Goal: Task Accomplishment & Management: Manage account settings

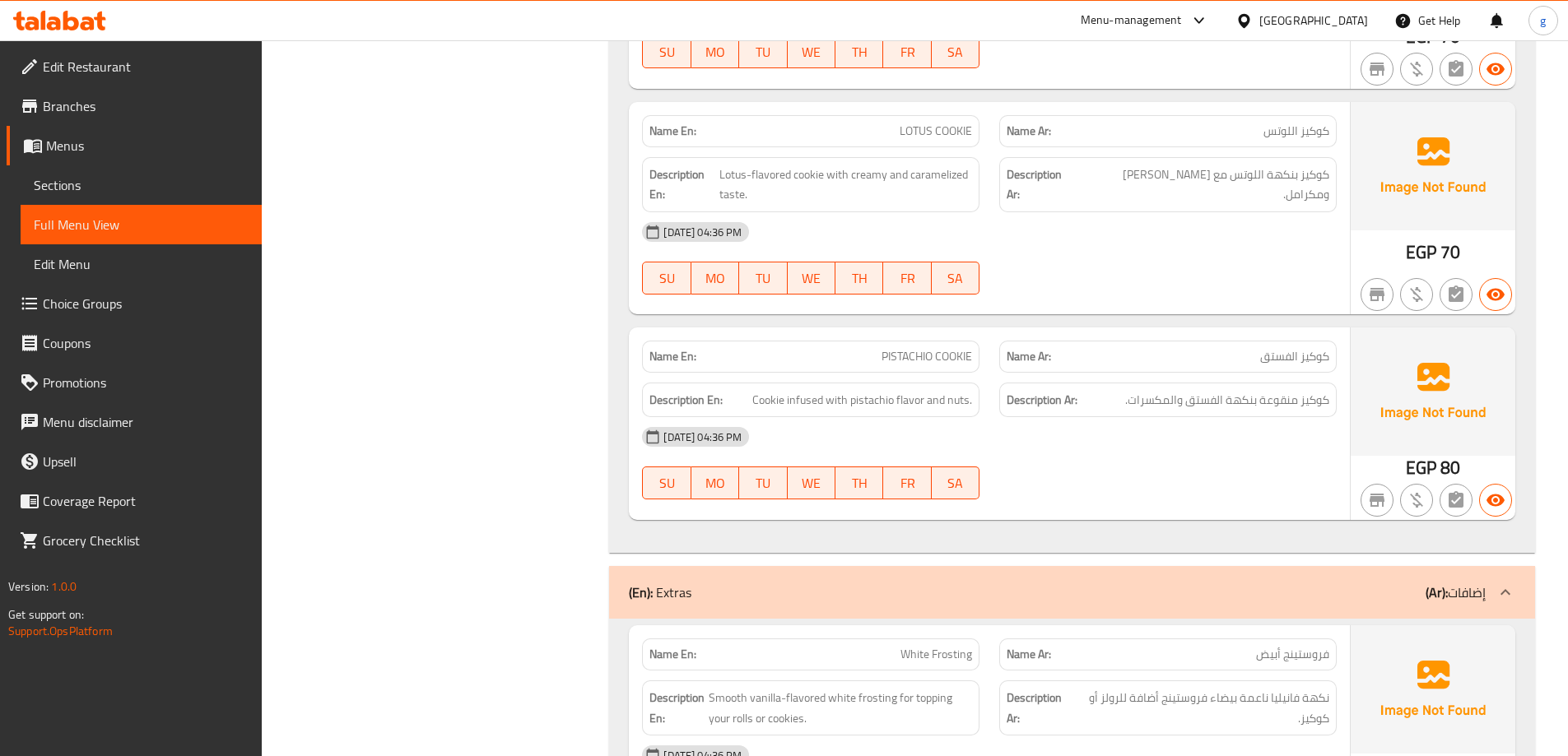
scroll to position [2551, 0]
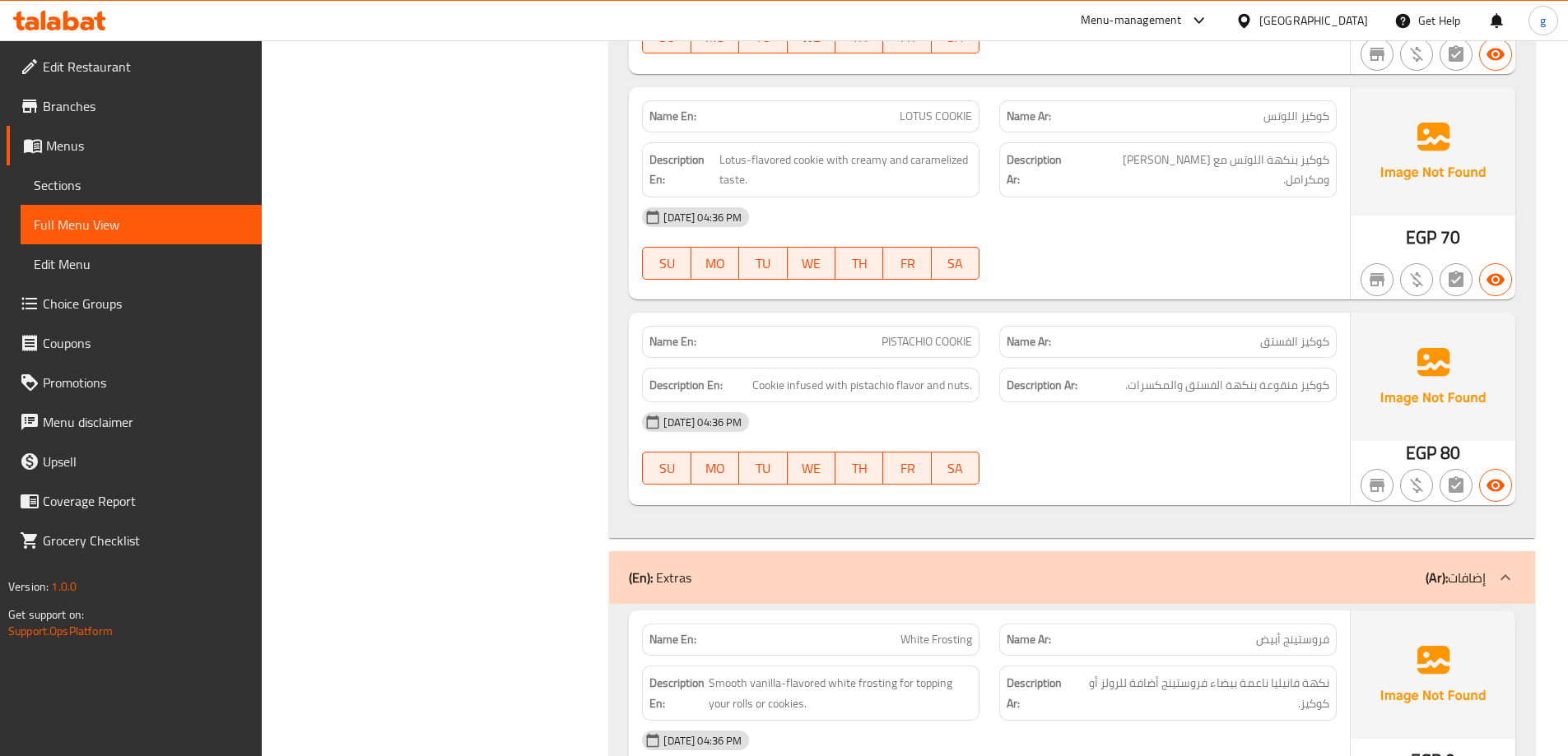
click at [951, 109] on span "LOTUS COOKIE" at bounding box center [936, 116] width 73 height 17
copy span "LOTUS COOKIE"
click at [97, 192] on span "Sections" at bounding box center [141, 185] width 215 height 20
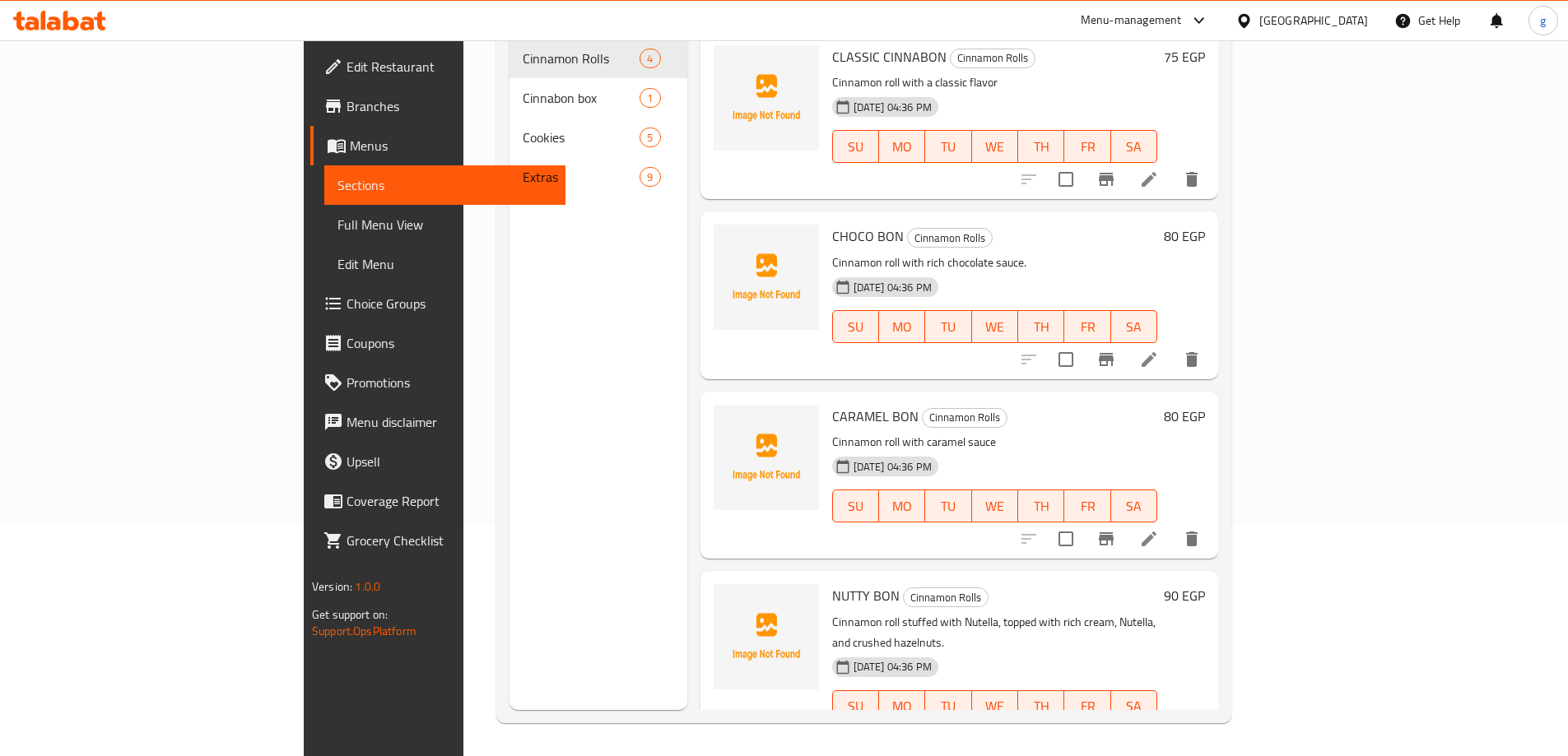
scroll to position [230, 0]
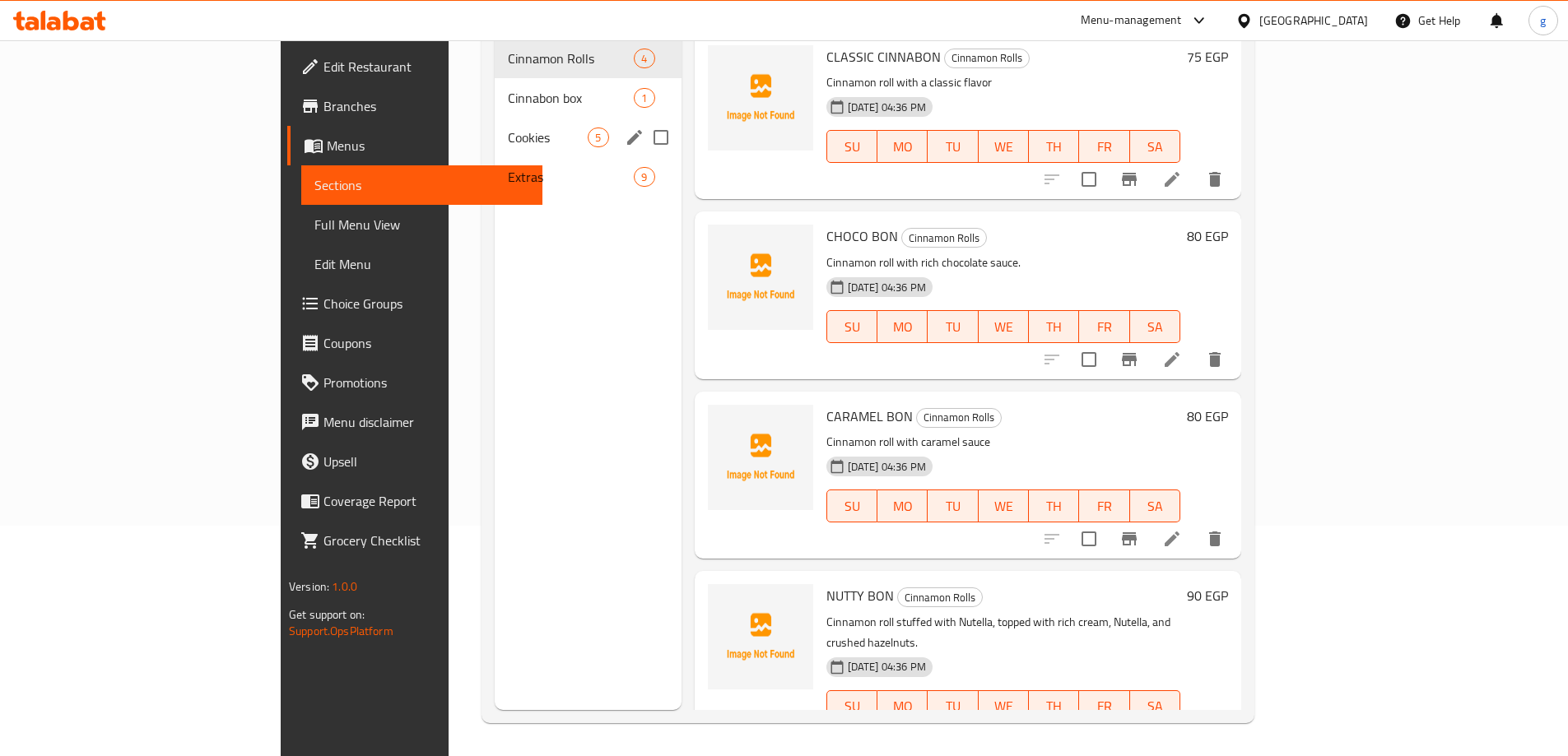
click at [494, 118] on div "Cookies 5" at bounding box center [588, 138] width 187 height 40
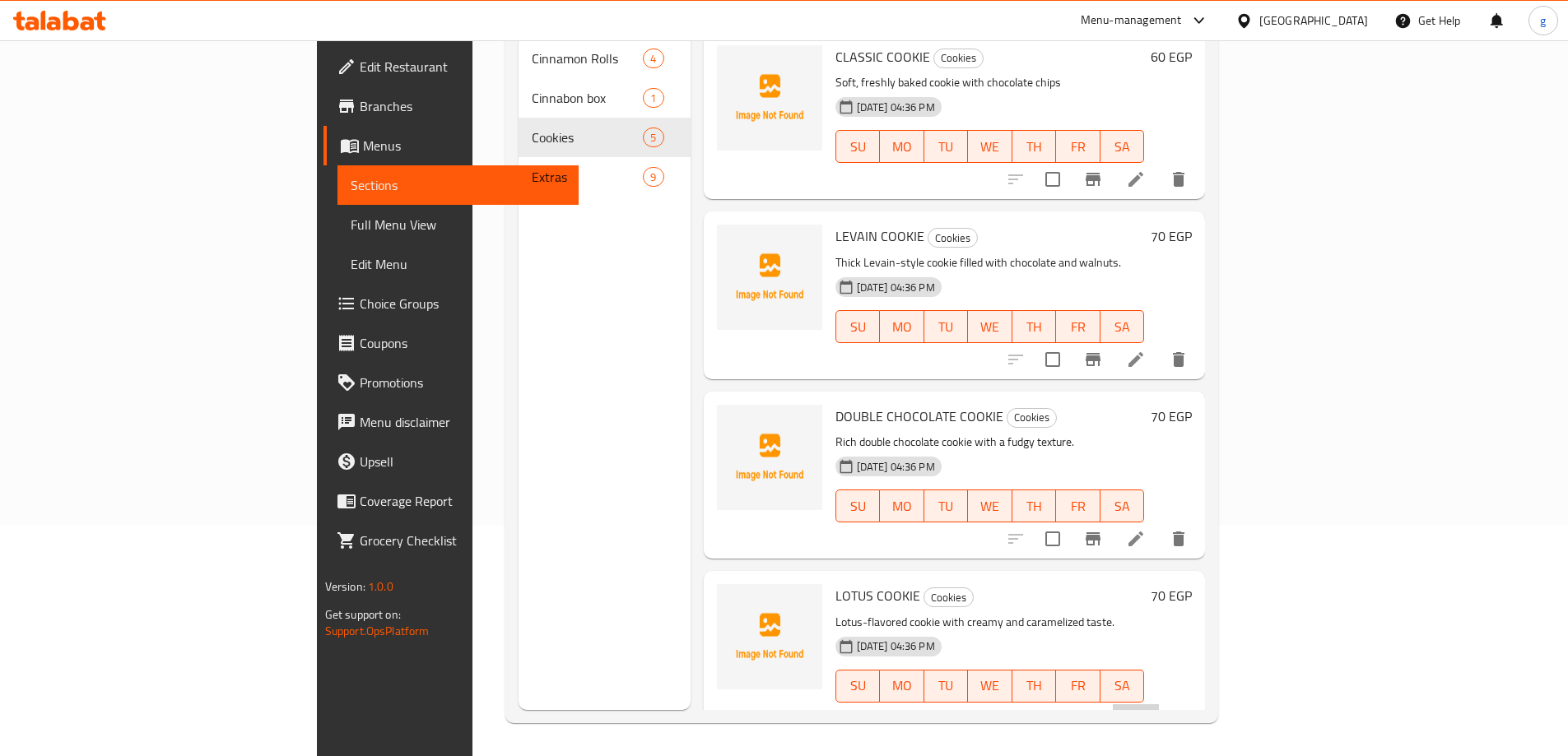
click at [1159, 705] on li at bounding box center [1136, 720] width 46 height 30
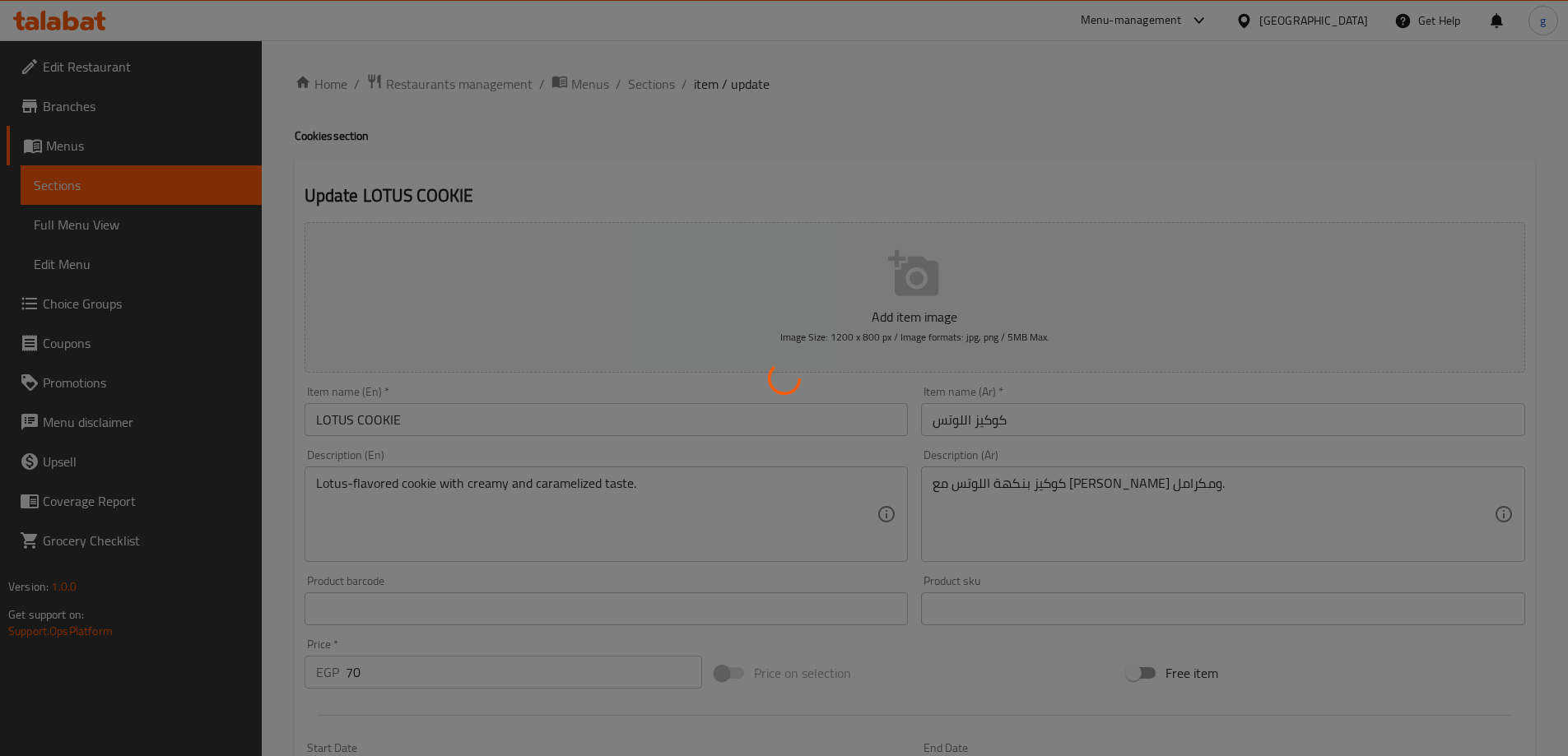
click at [954, 483] on div at bounding box center [784, 378] width 1568 height 756
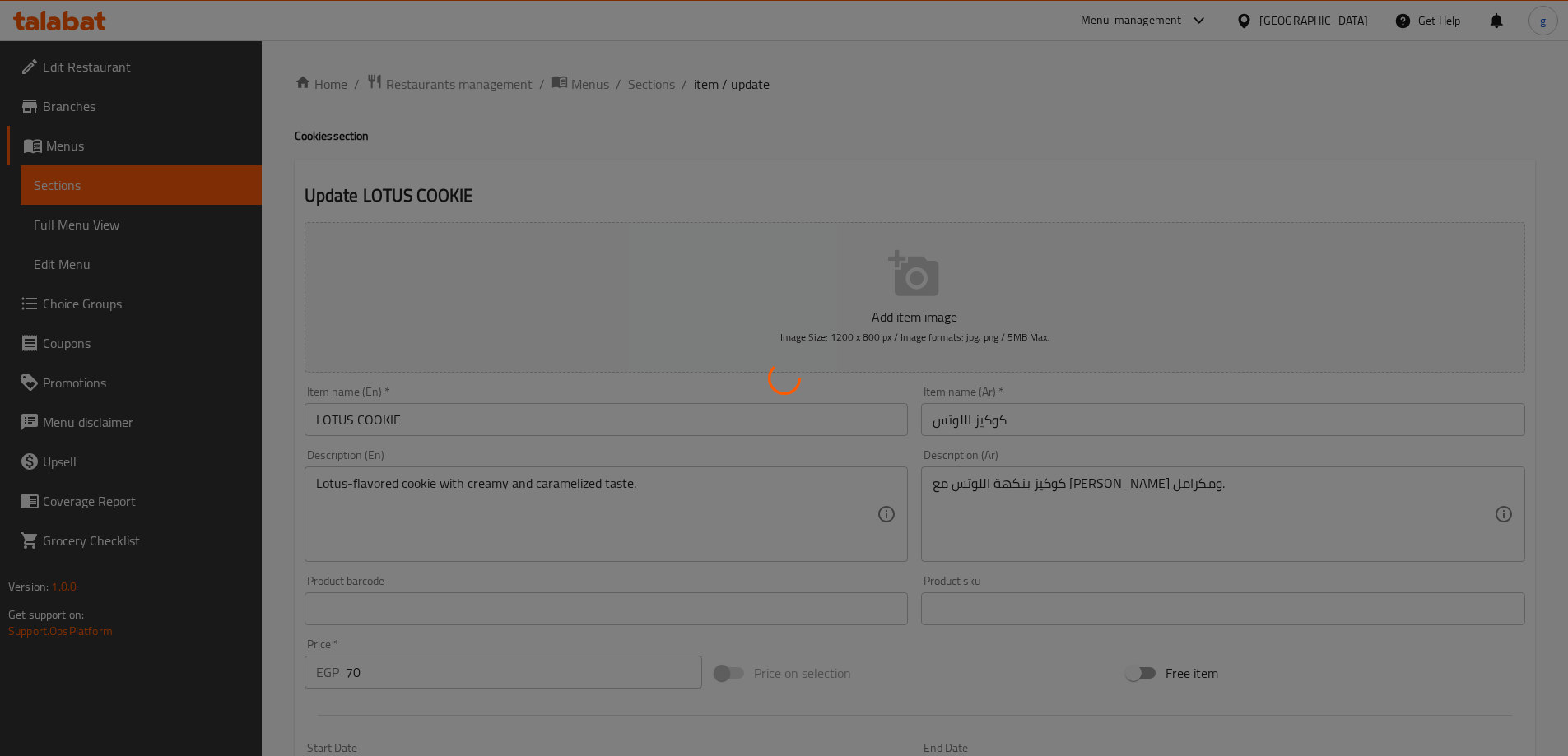
click at [954, 483] on div at bounding box center [784, 378] width 1568 height 756
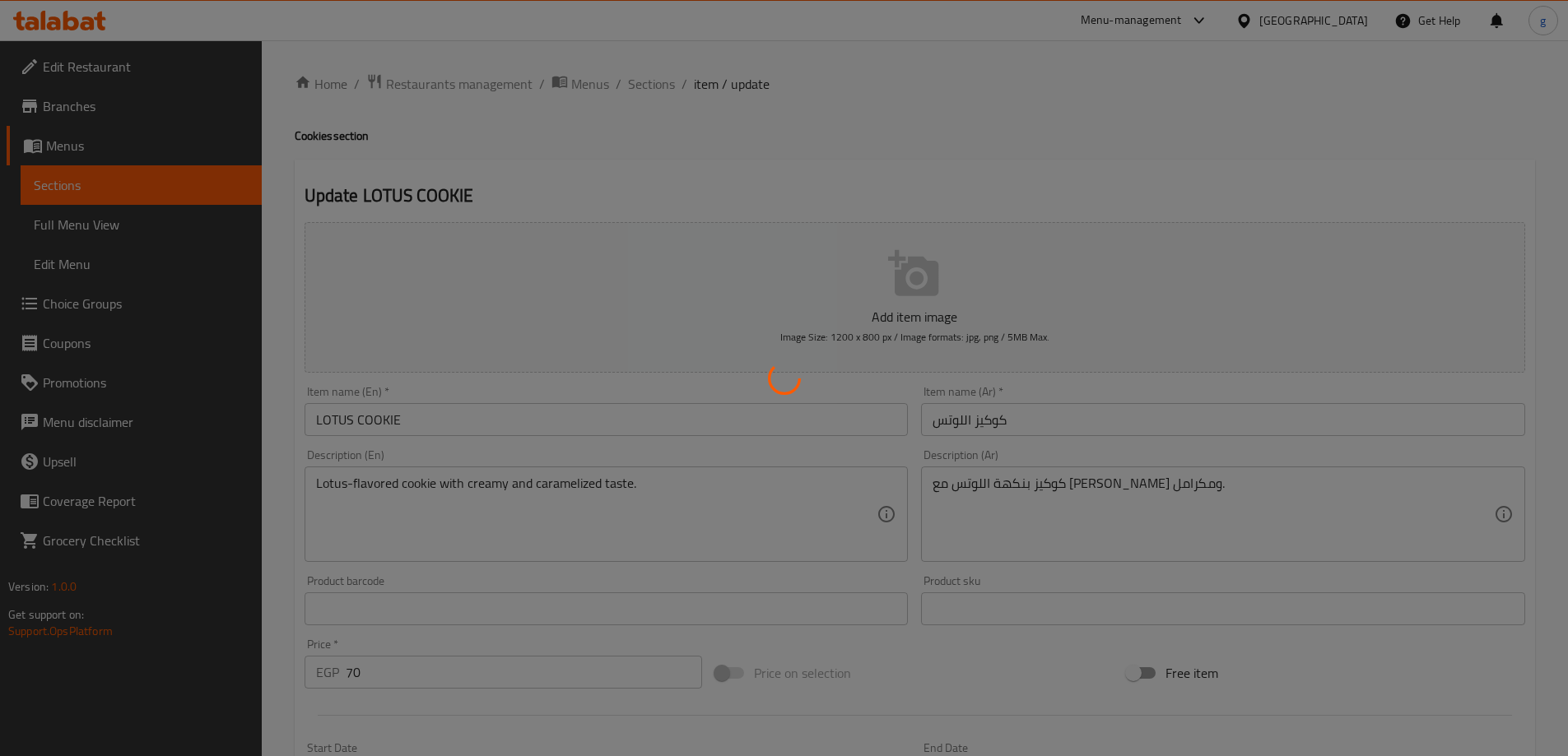
click at [954, 483] on div at bounding box center [784, 378] width 1568 height 756
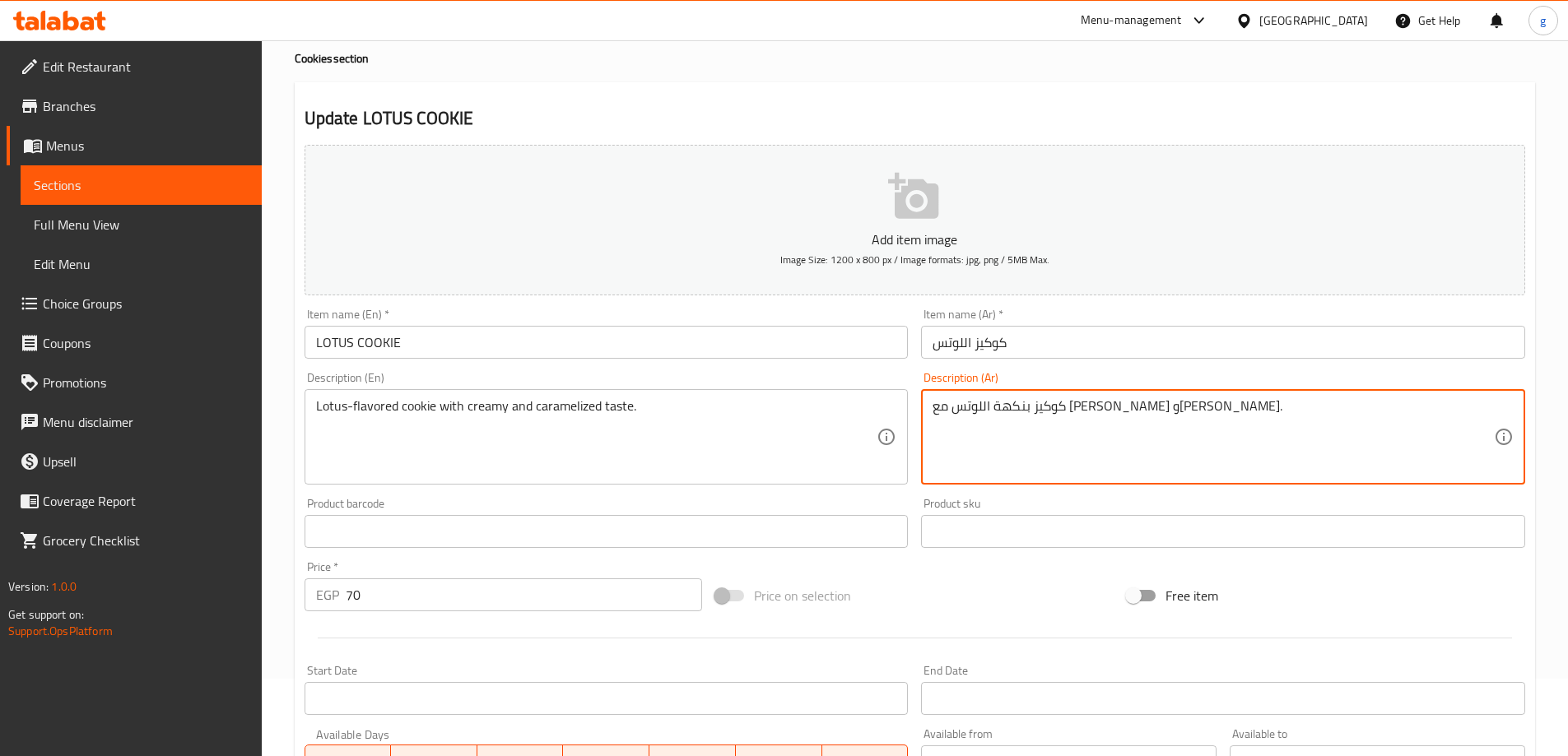
scroll to position [407, 0]
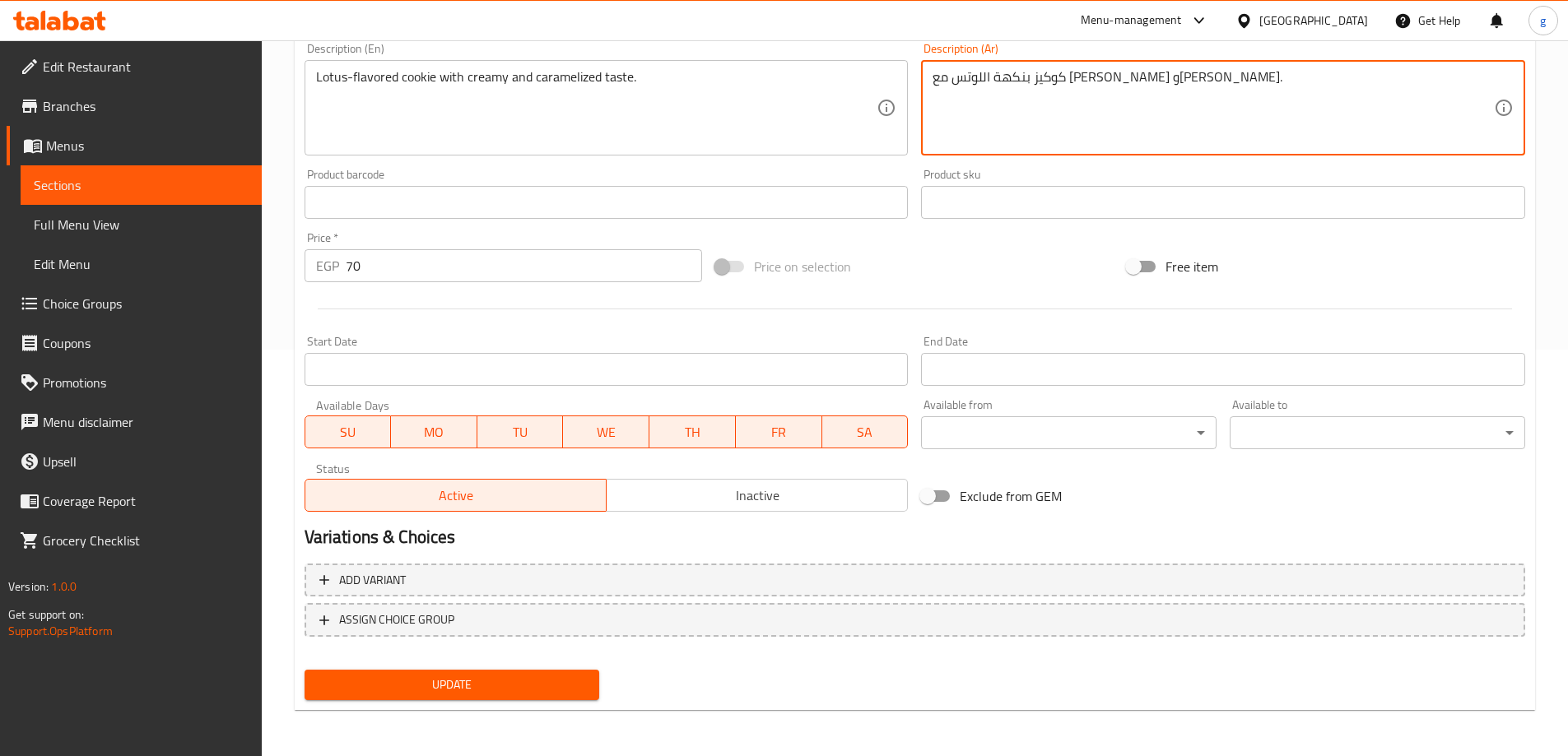
type textarea "كوكيز بنكهة اللوتس مع [PERSON_NAME] و[PERSON_NAME]."
click at [444, 706] on div "Update" at bounding box center [452, 685] width 309 height 44
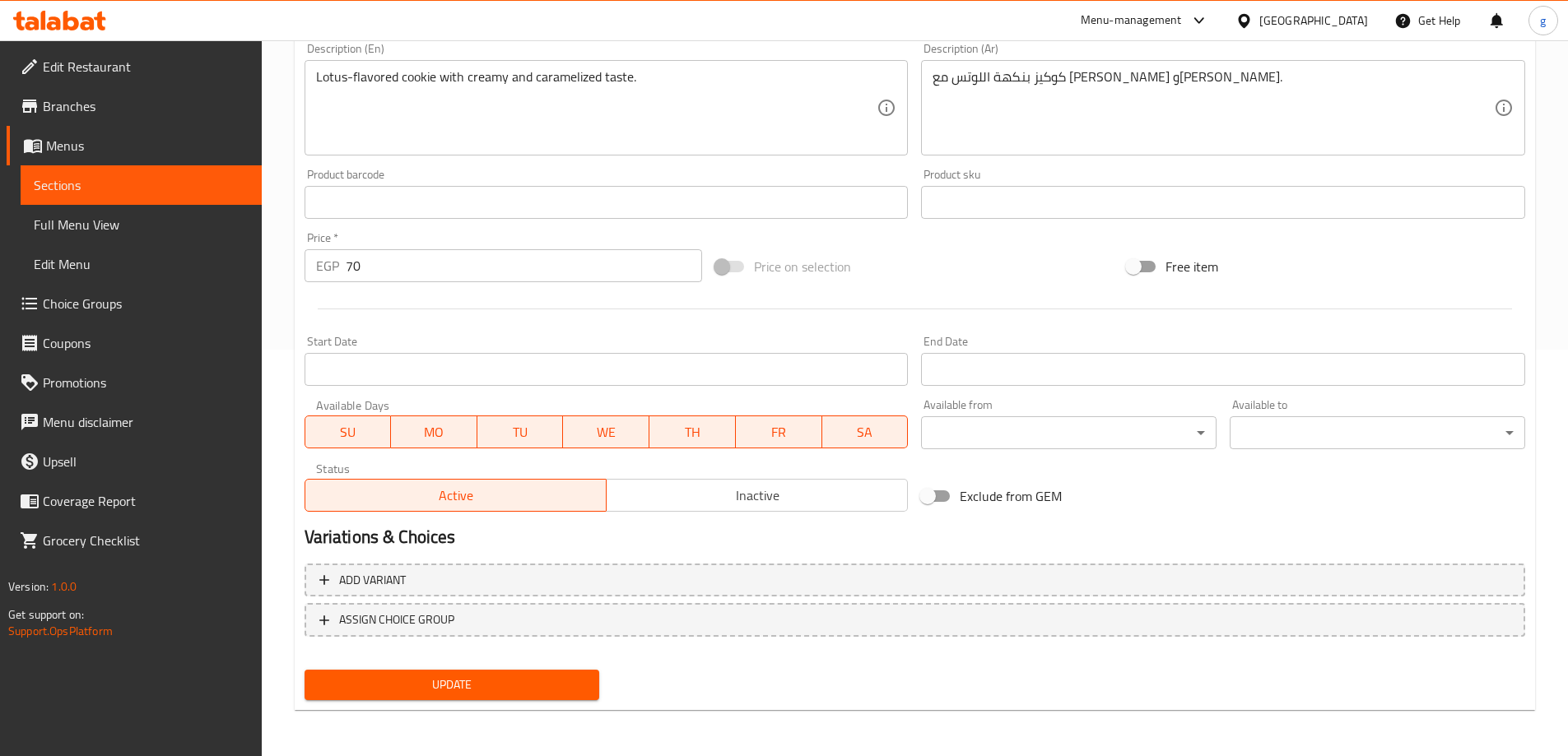
click at [449, 700] on button "Update" at bounding box center [452, 685] width 295 height 31
click at [150, 221] on span "Full Menu View" at bounding box center [141, 224] width 215 height 20
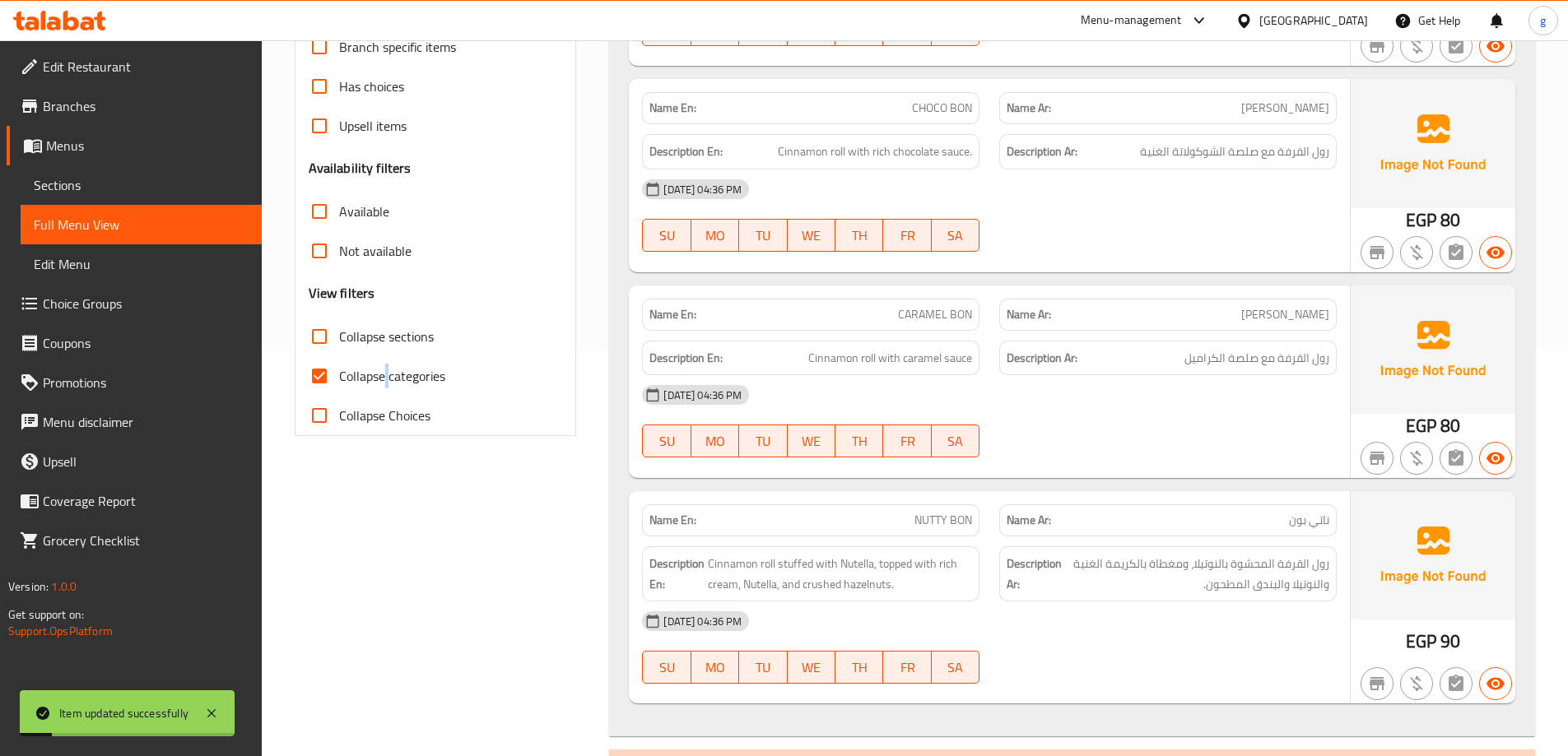
click at [385, 380] on span "Collapse categories" at bounding box center [392, 376] width 106 height 20
click at [338, 374] on input "Collapse categories" at bounding box center [319, 376] width 40 height 40
checkbox input "false"
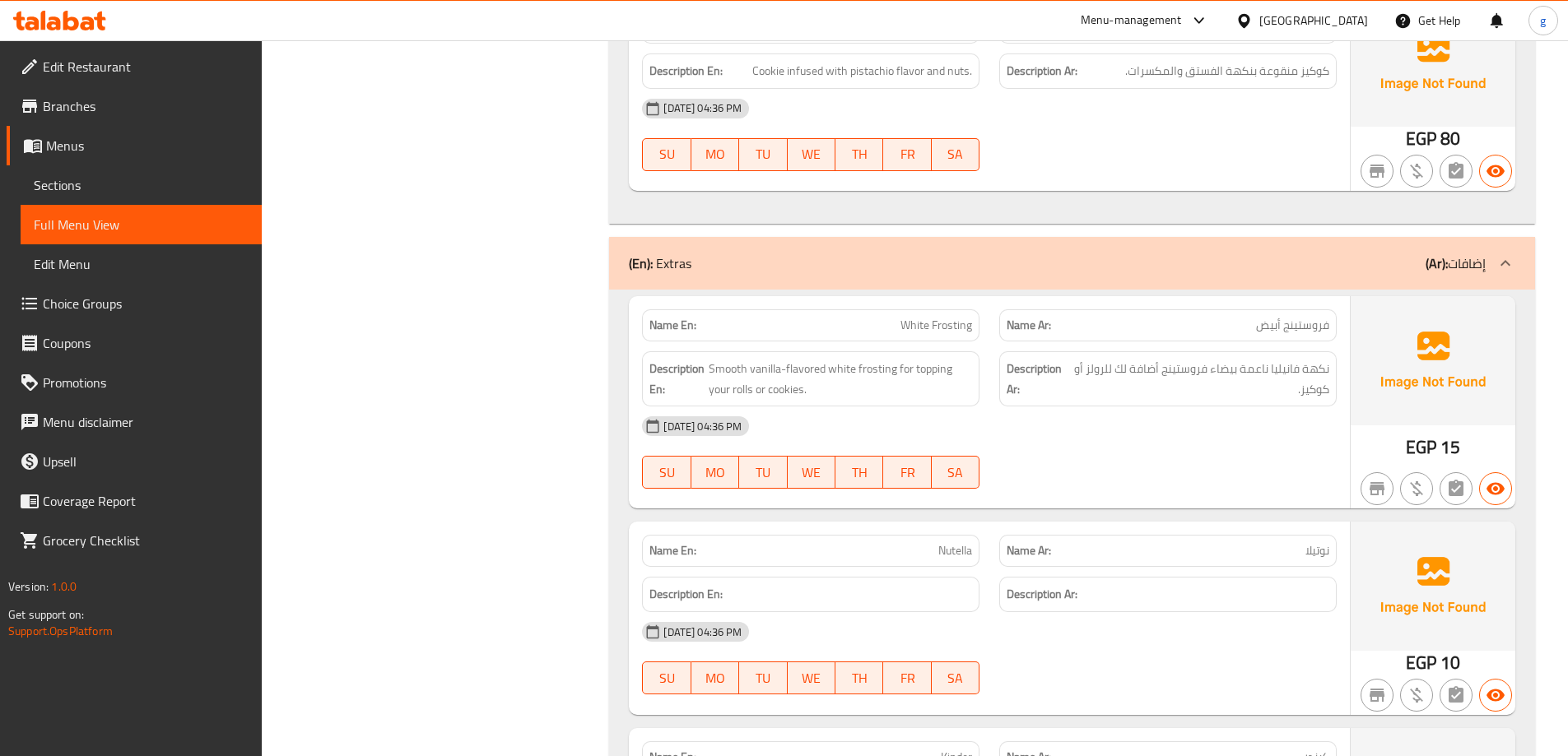
scroll to position [2946, 0]
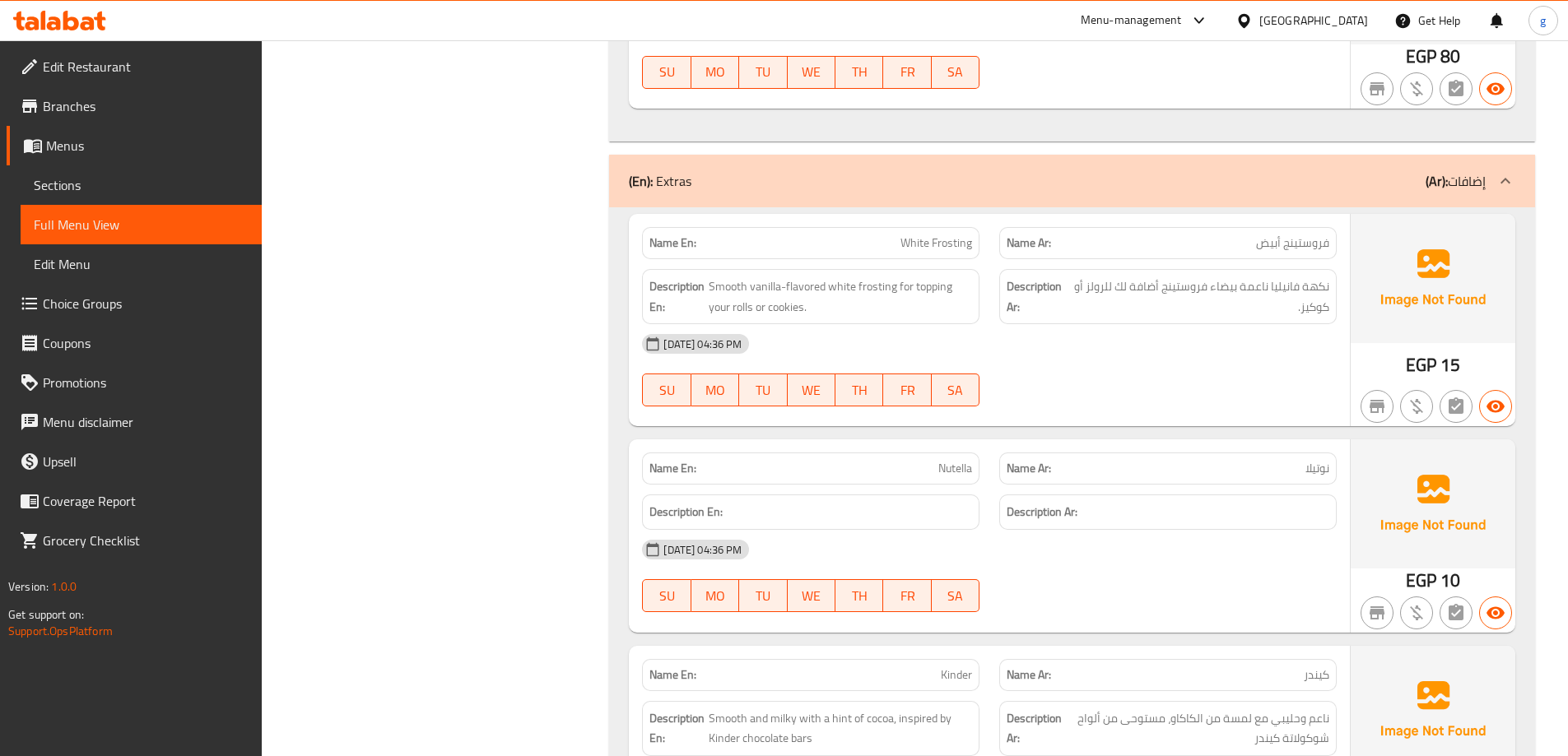
click at [911, 234] on span "White Frosting" at bounding box center [936, 243] width 72 height 17
copy span "White Frosting"
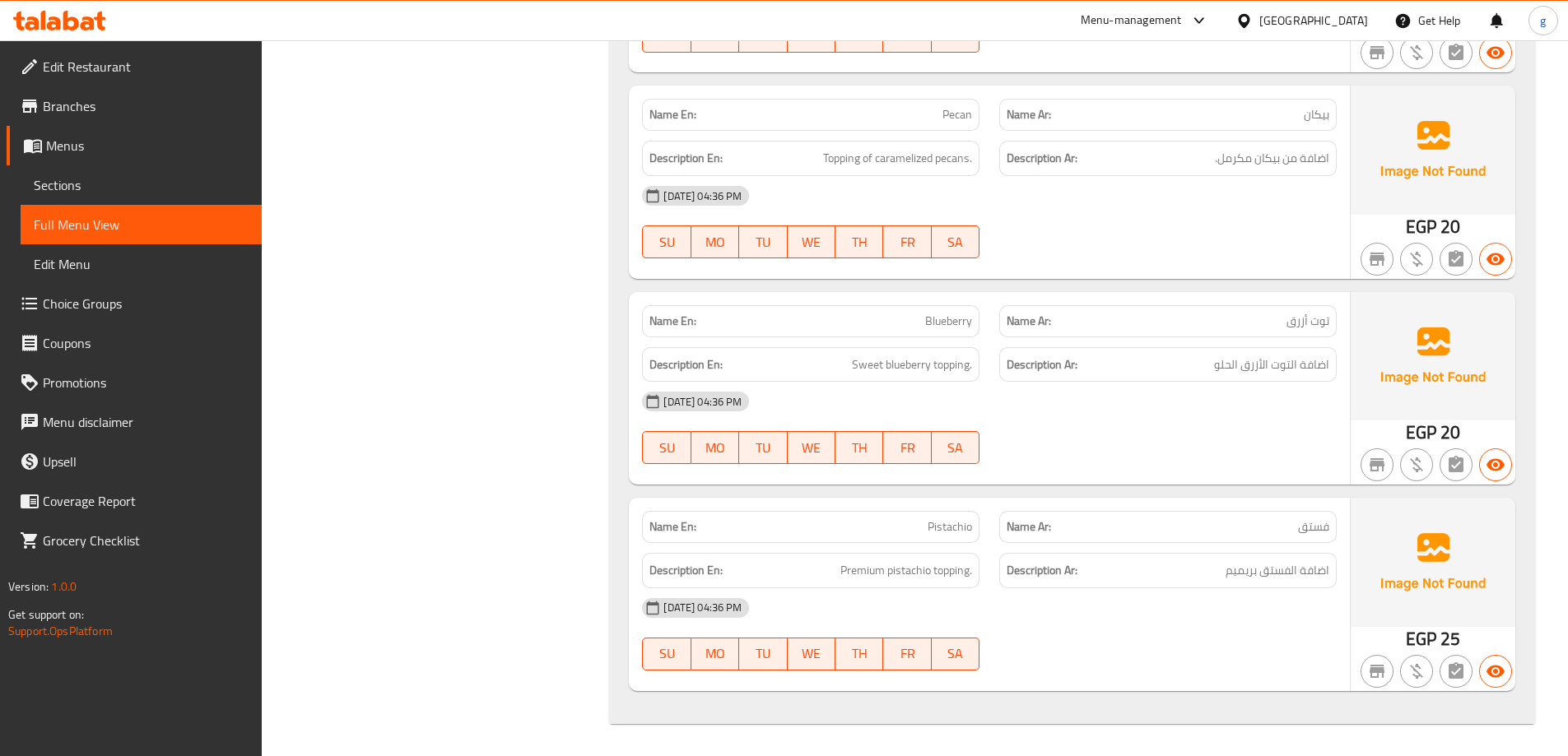
scroll to position [4370, 0]
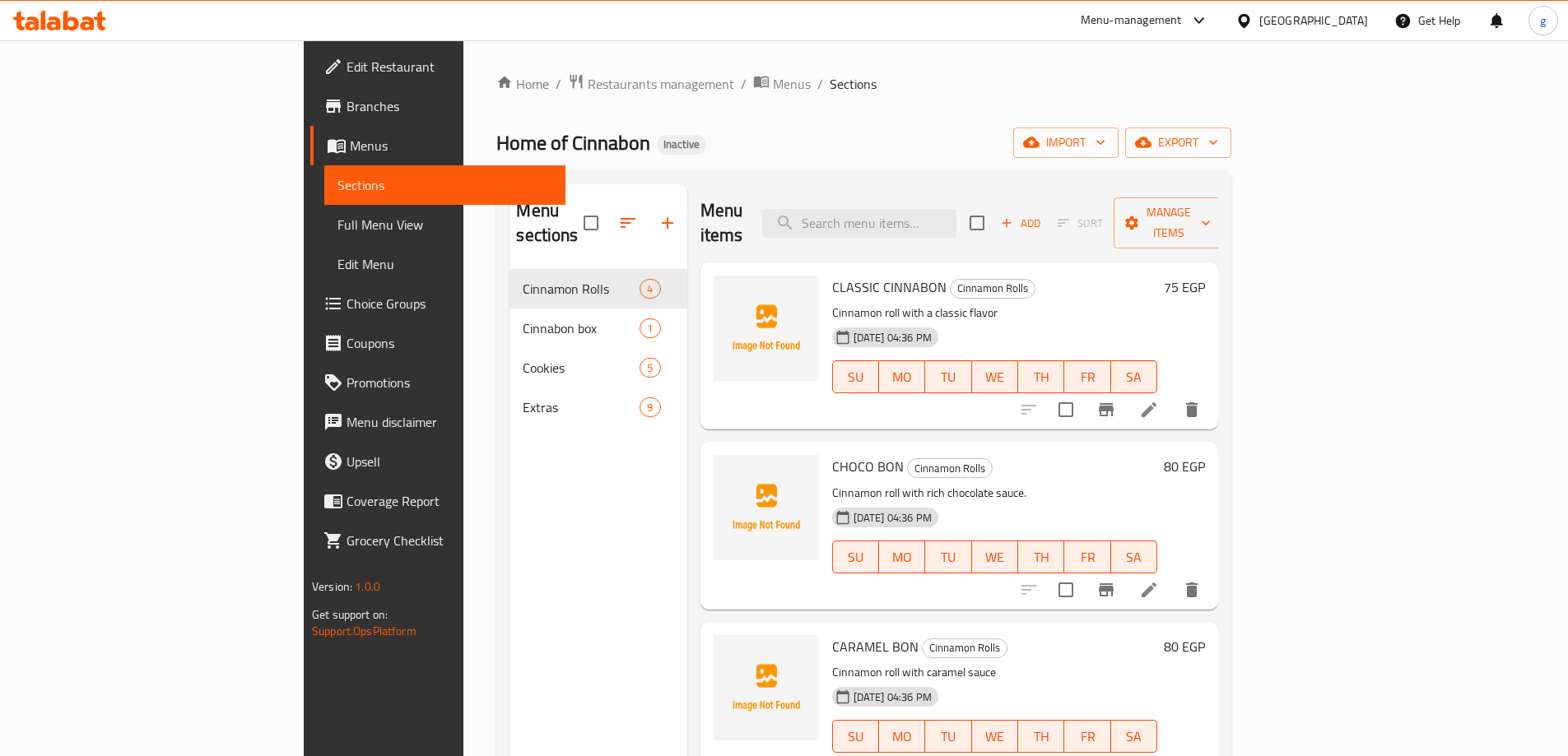
scroll to position [230, 0]
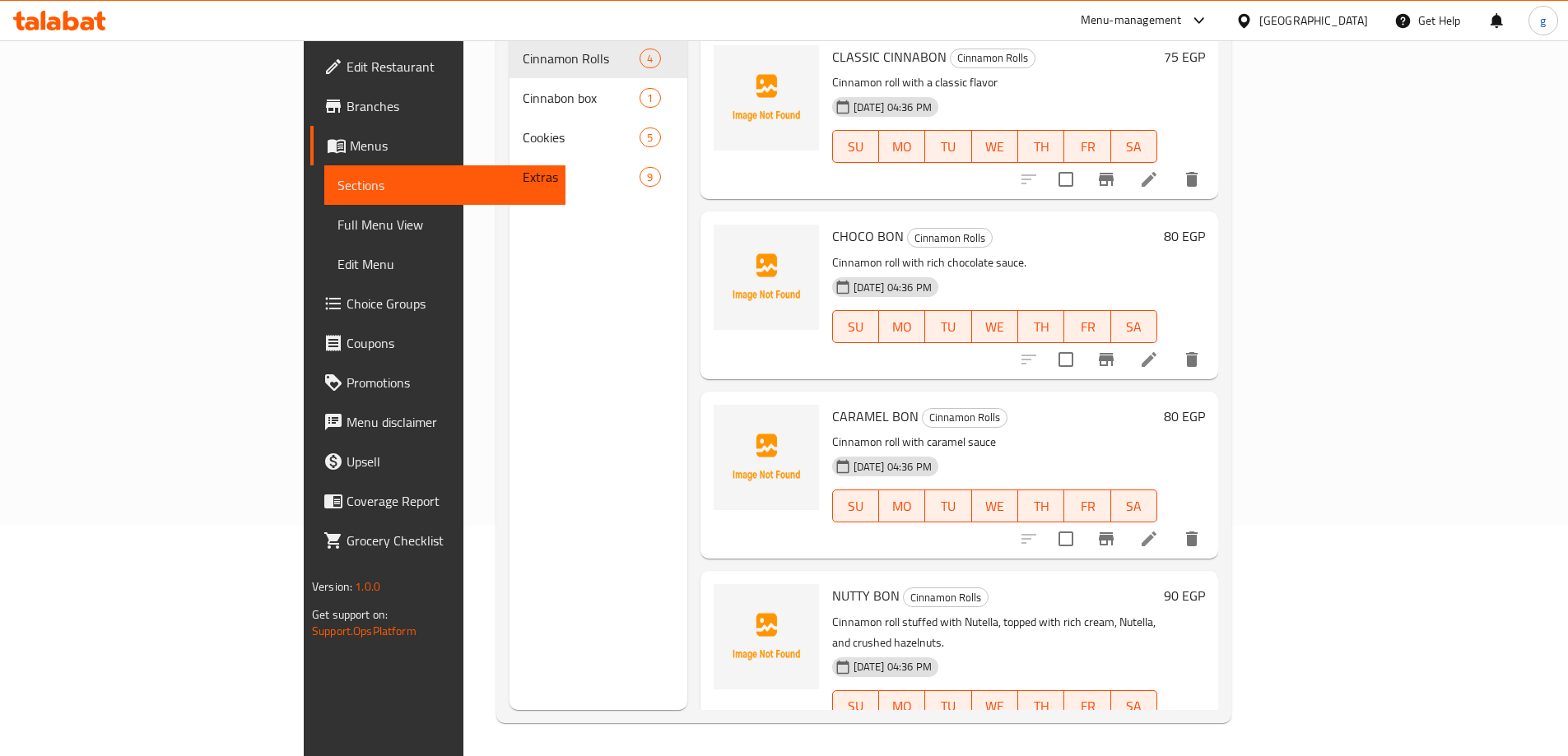
click at [347, 300] on span "Choice Groups" at bounding box center [449, 304] width 205 height 20
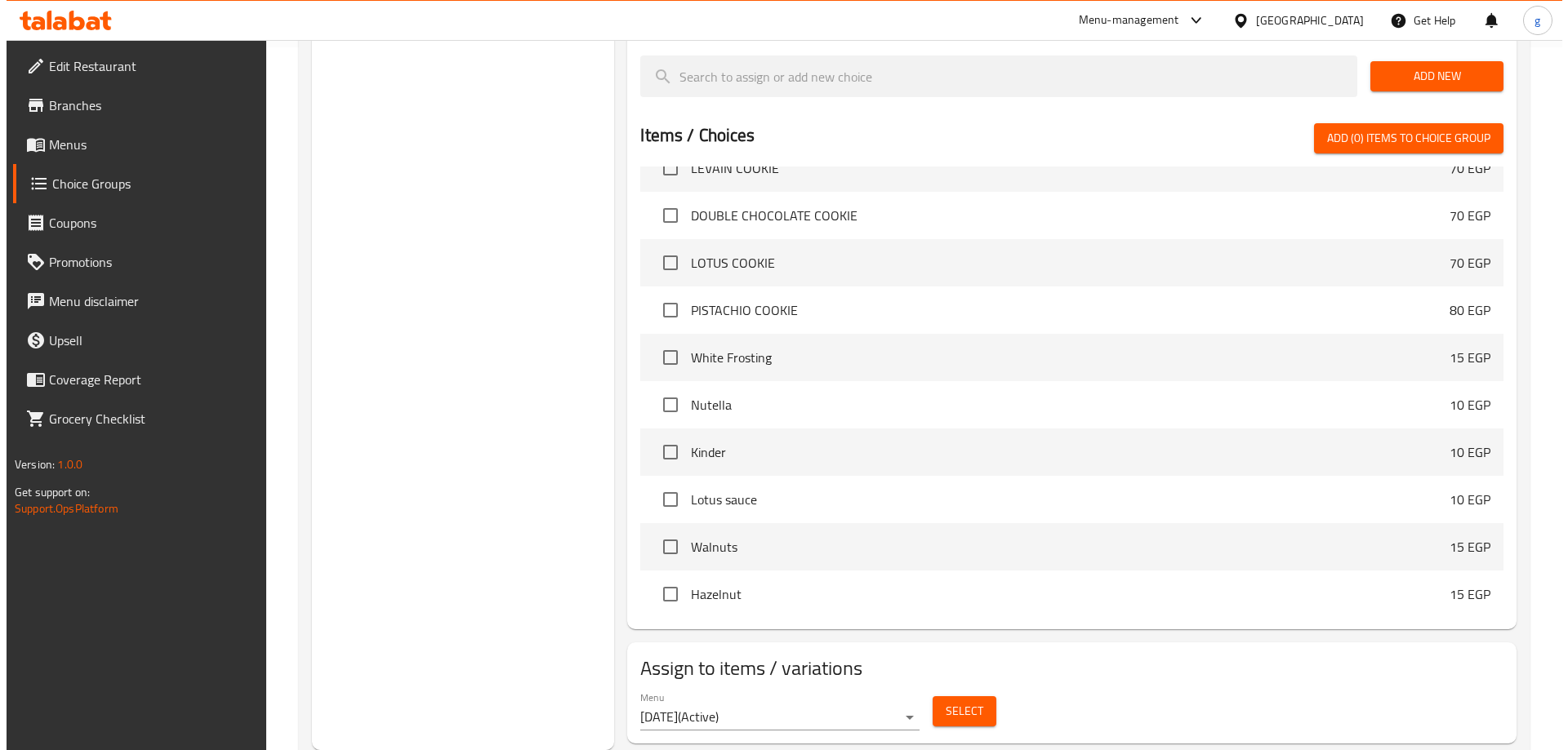
scroll to position [502, 0]
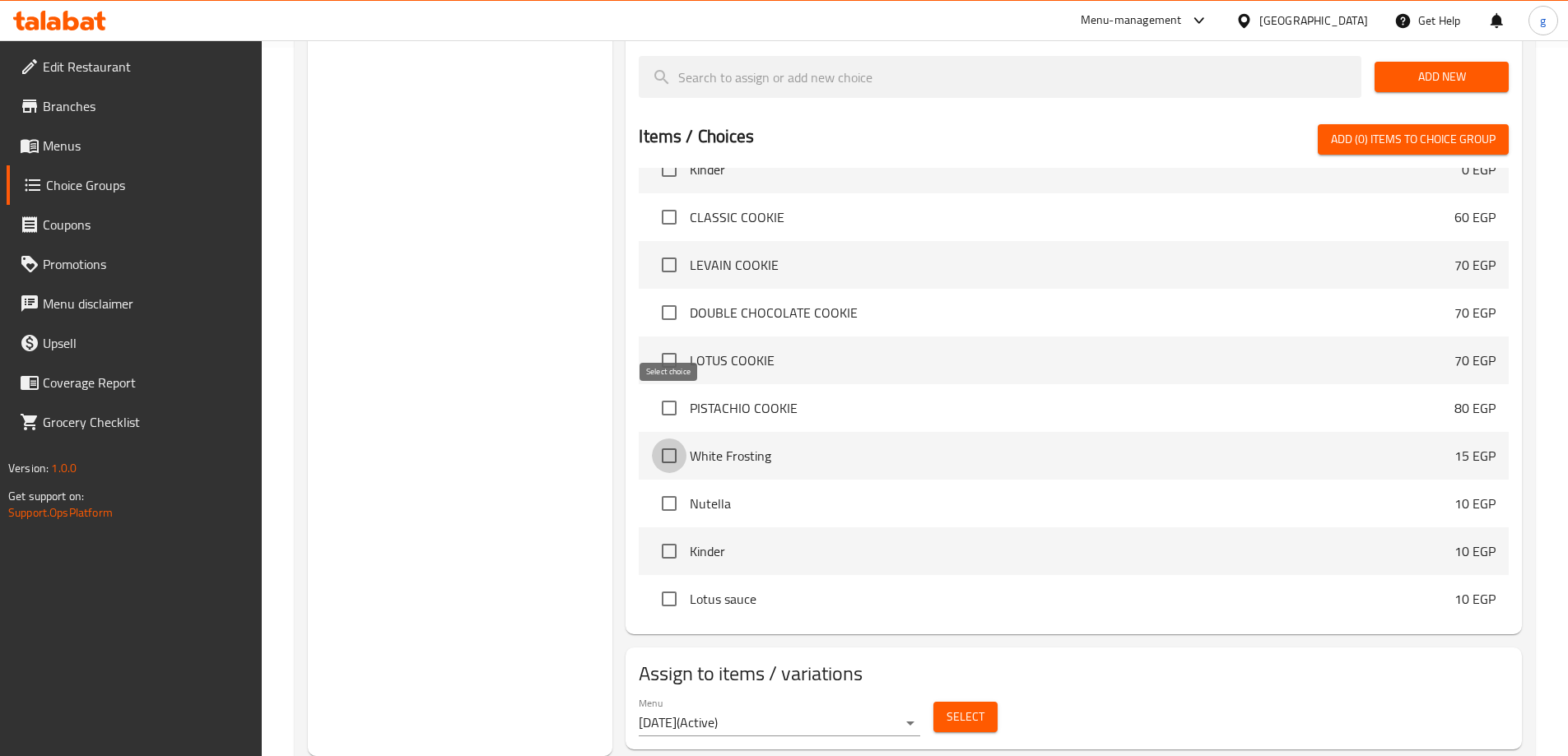
click at [677, 438] on input "checkbox" at bounding box center [669, 456] width 35 height 35
checkbox input "true"
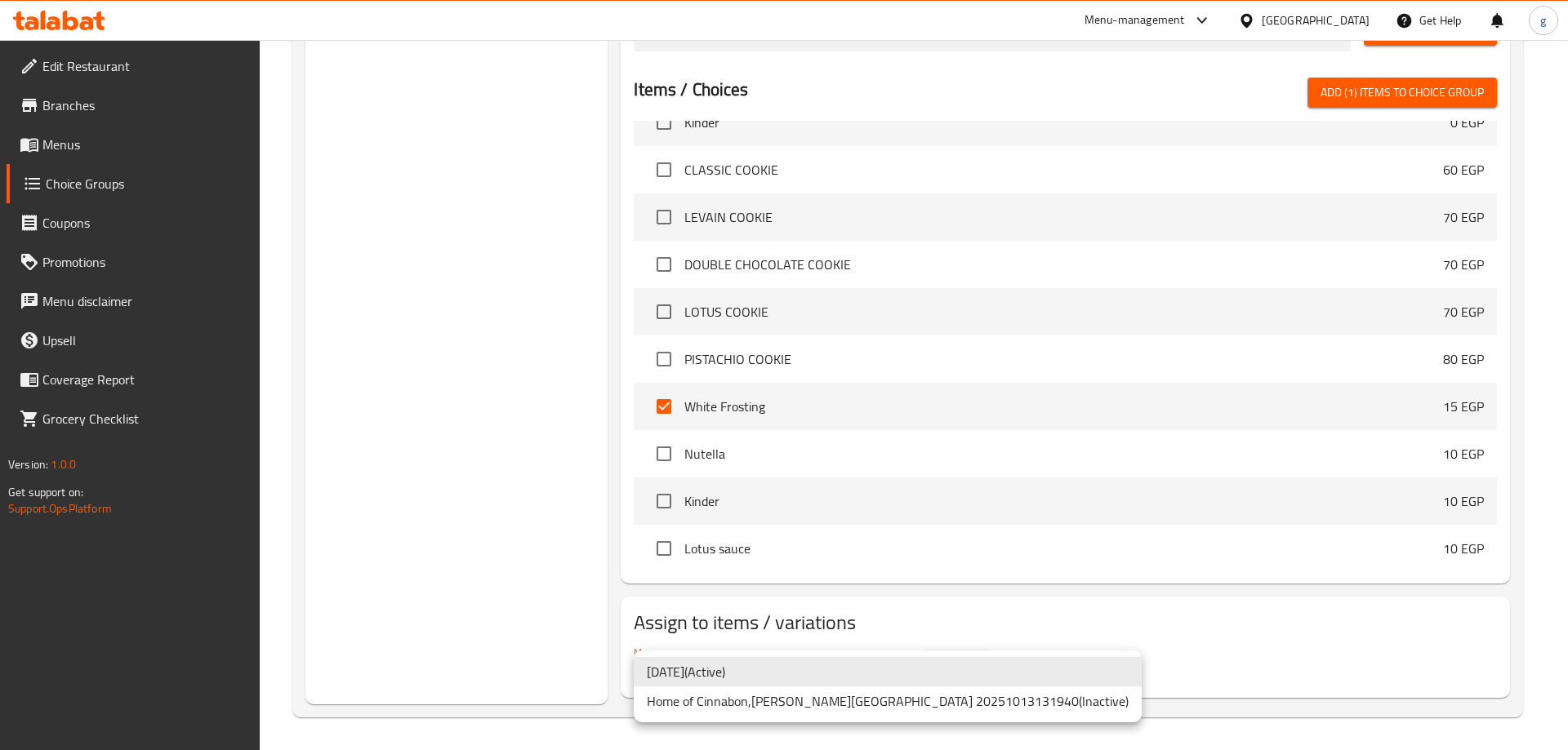
click at [1080, 646] on div at bounding box center [784, 375] width 1568 height 750
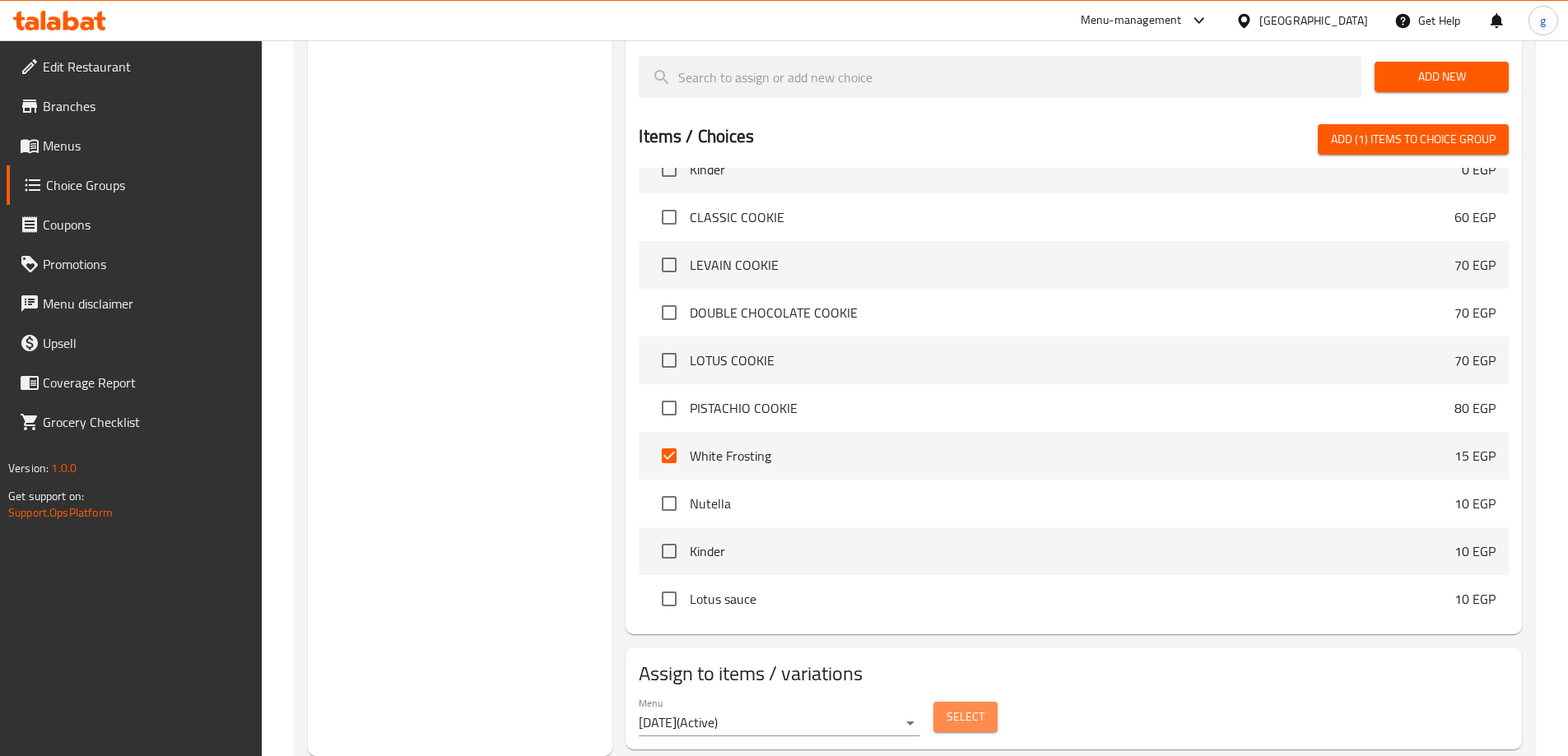
click at [989, 702] on button "Select" at bounding box center [966, 717] width 64 height 31
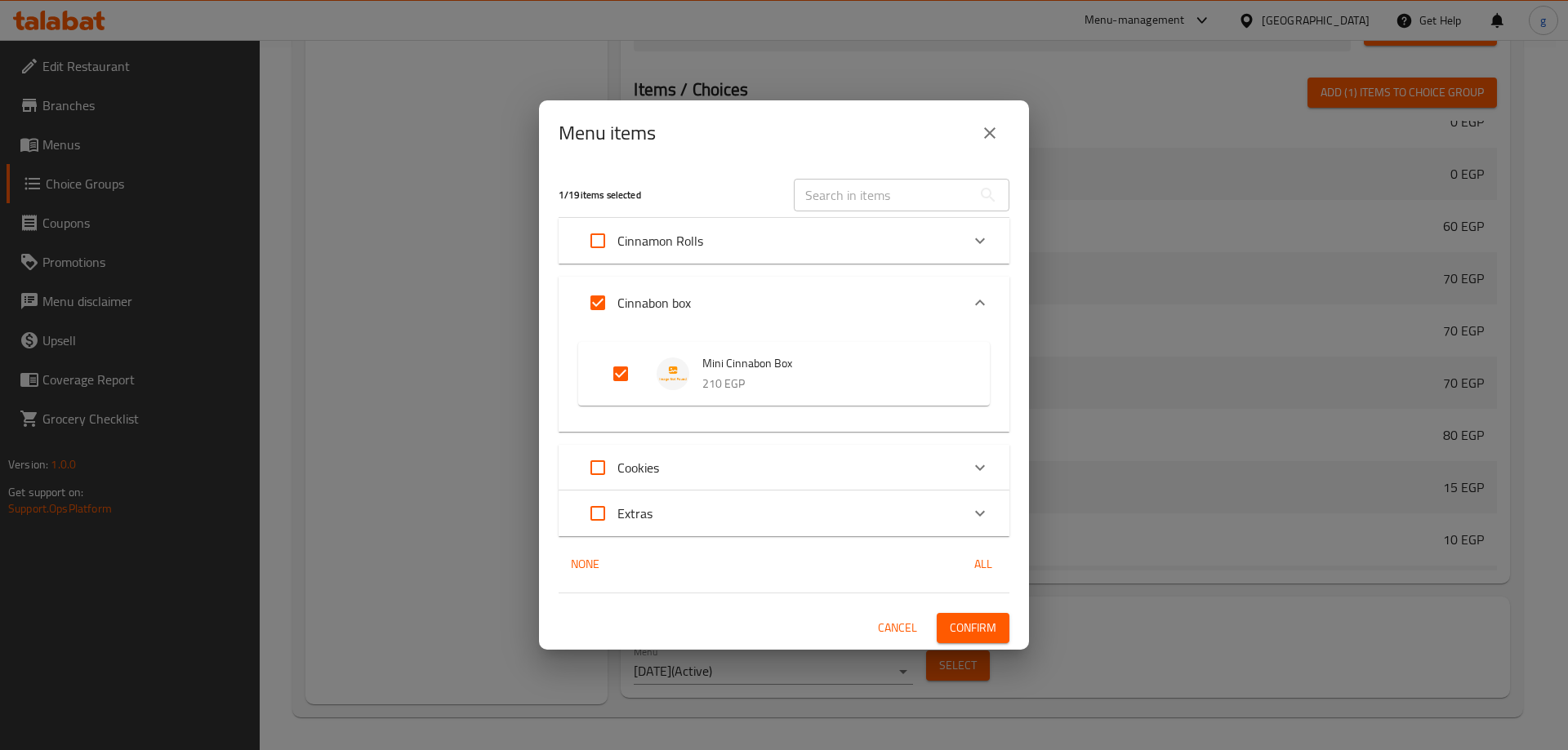
click at [599, 248] on input "Expand" at bounding box center [598, 241] width 39 height 39
checkbox input "true"
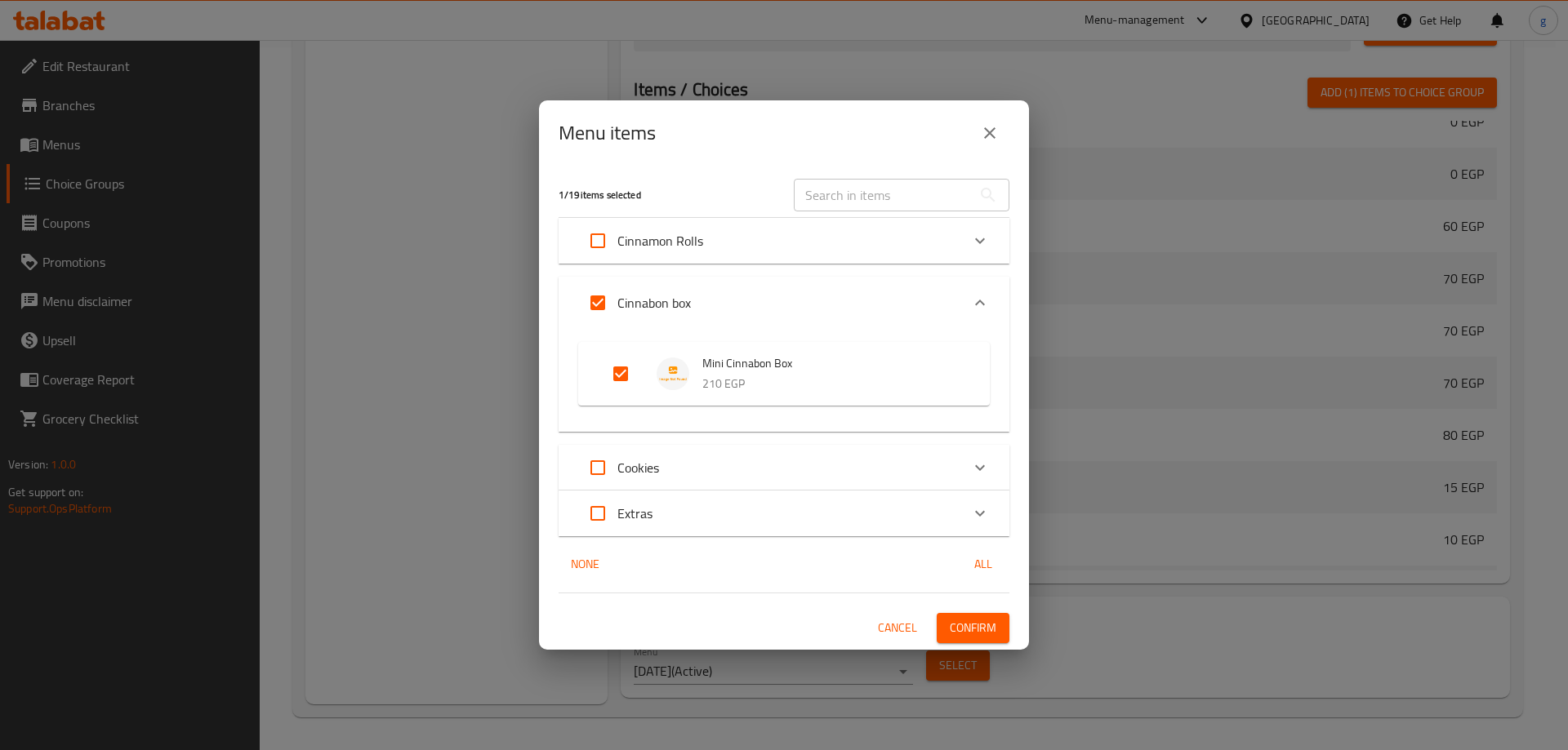
checkbox input "true"
click at [597, 296] on input "Expand" at bounding box center [598, 303] width 39 height 39
checkbox input "false"
click at [595, 468] on input "Expand" at bounding box center [598, 468] width 39 height 39
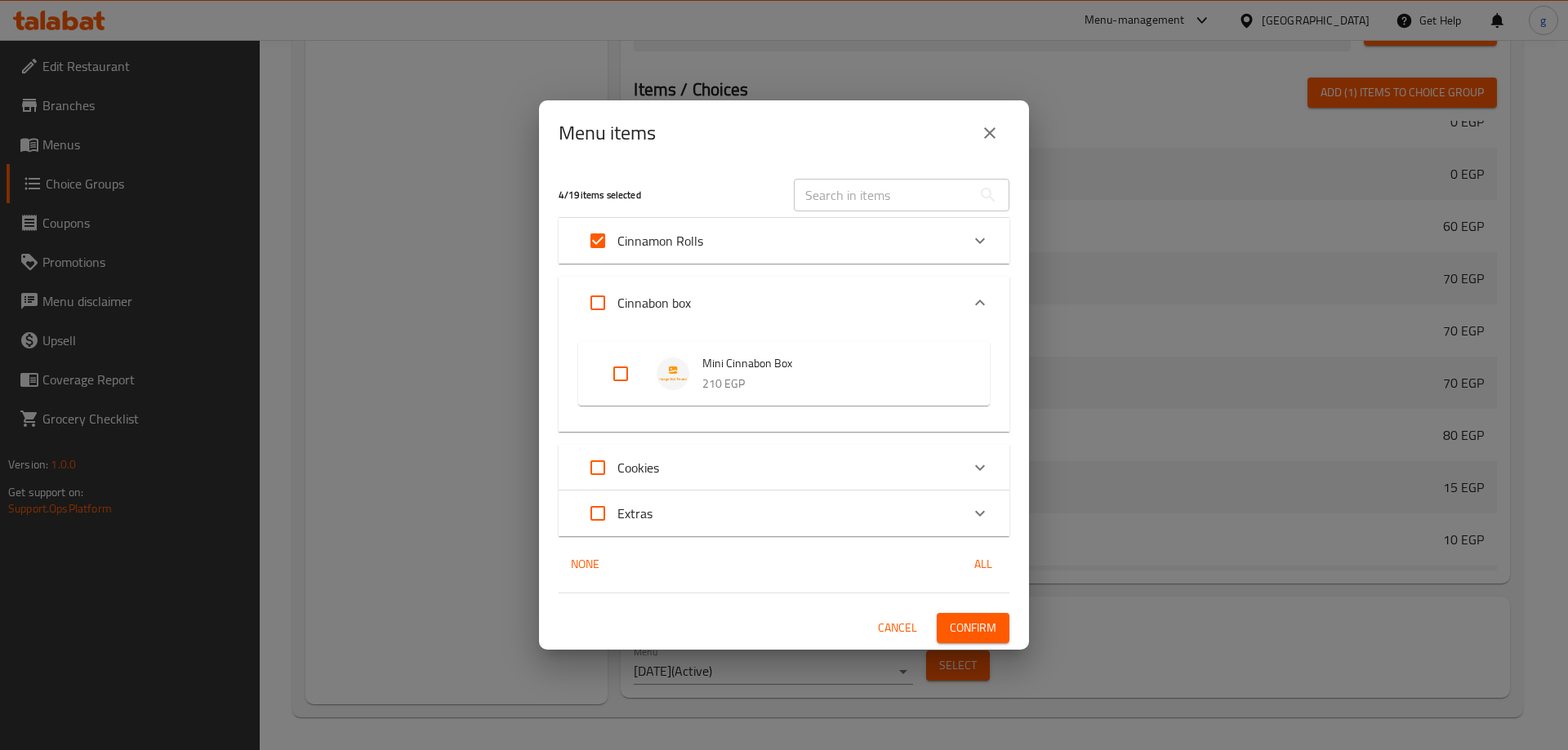
checkbox input "true"
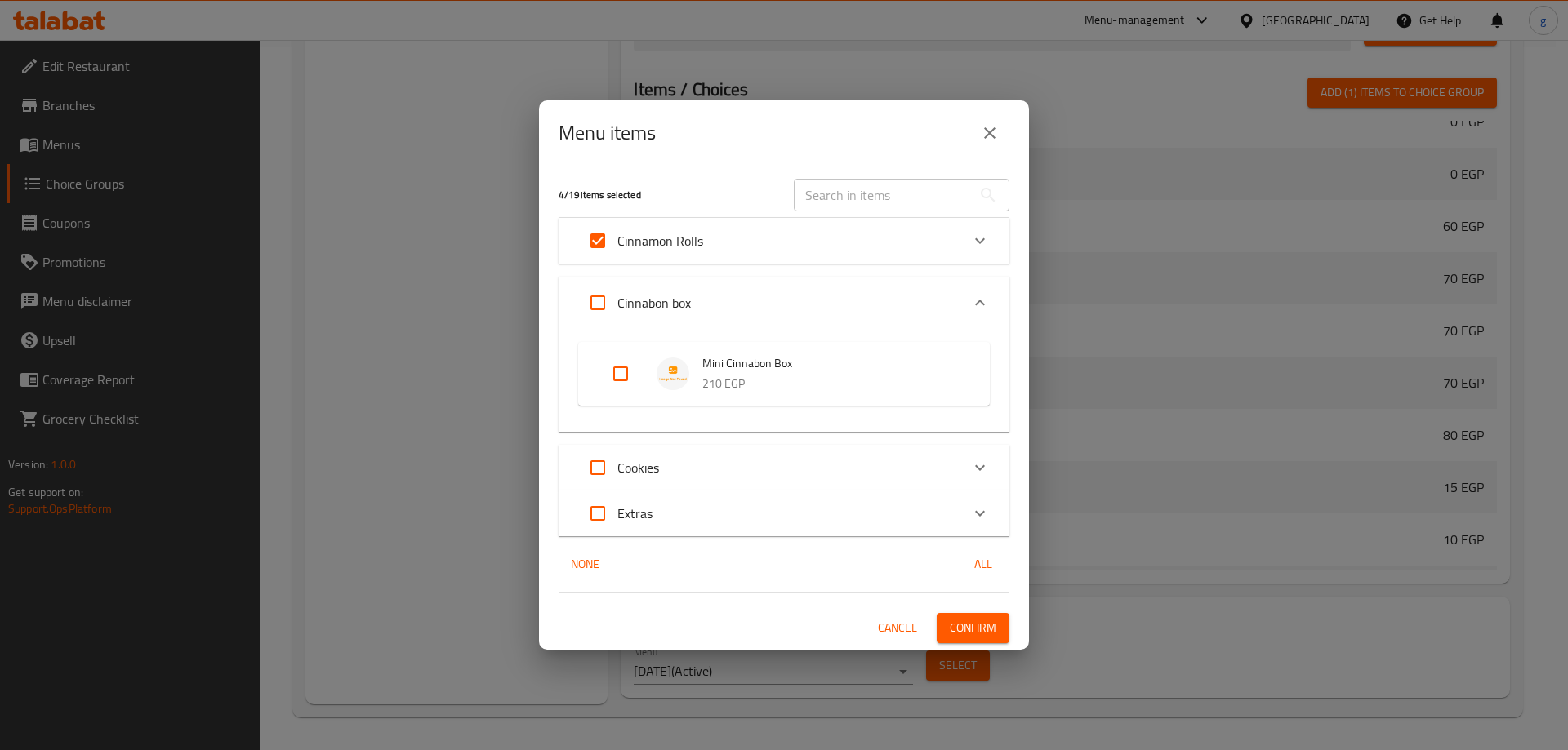
checkbox input "true"
click at [976, 467] on icon "Expand" at bounding box center [980, 468] width 20 height 20
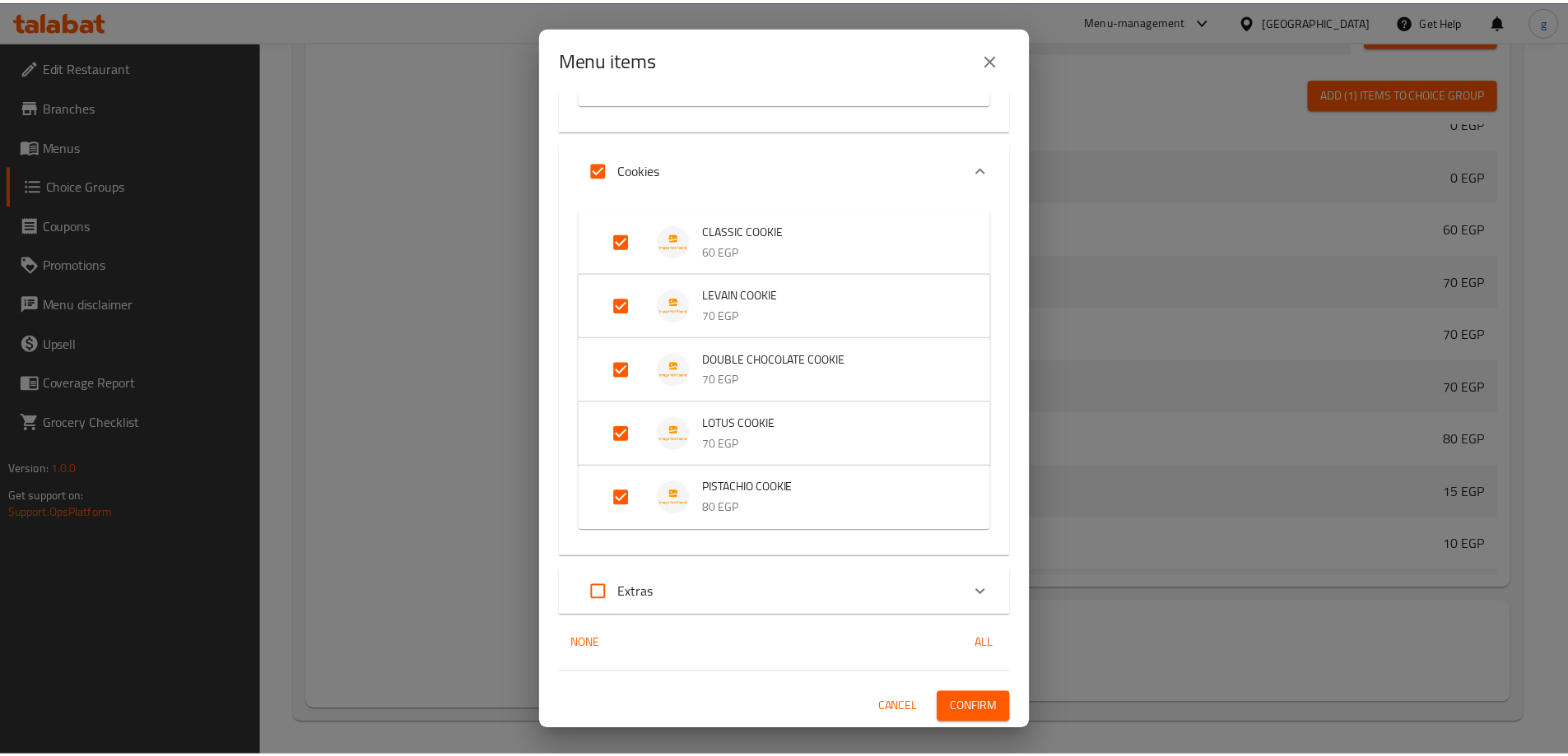
scroll to position [0, 0]
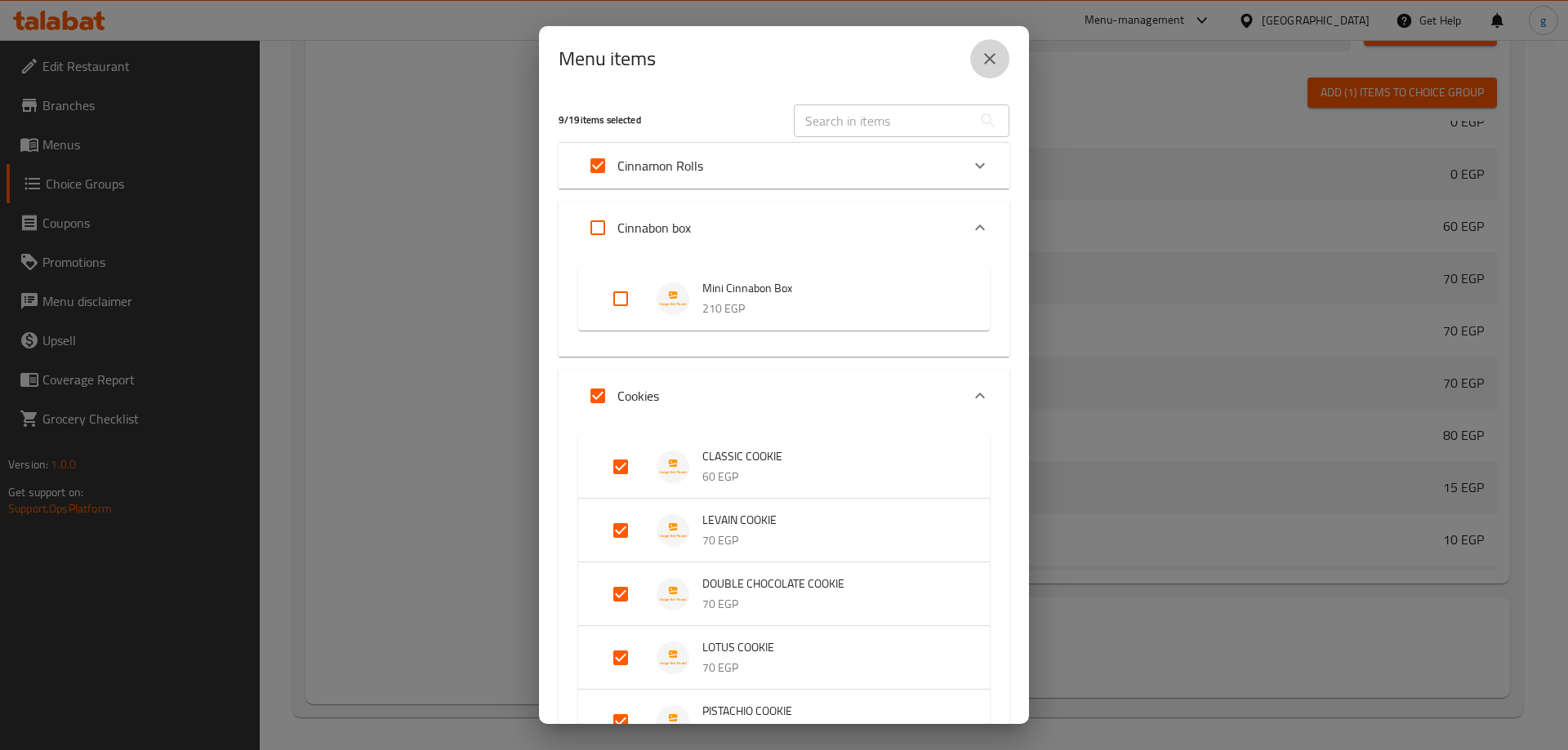
click at [991, 44] on button "close" at bounding box center [990, 59] width 39 height 39
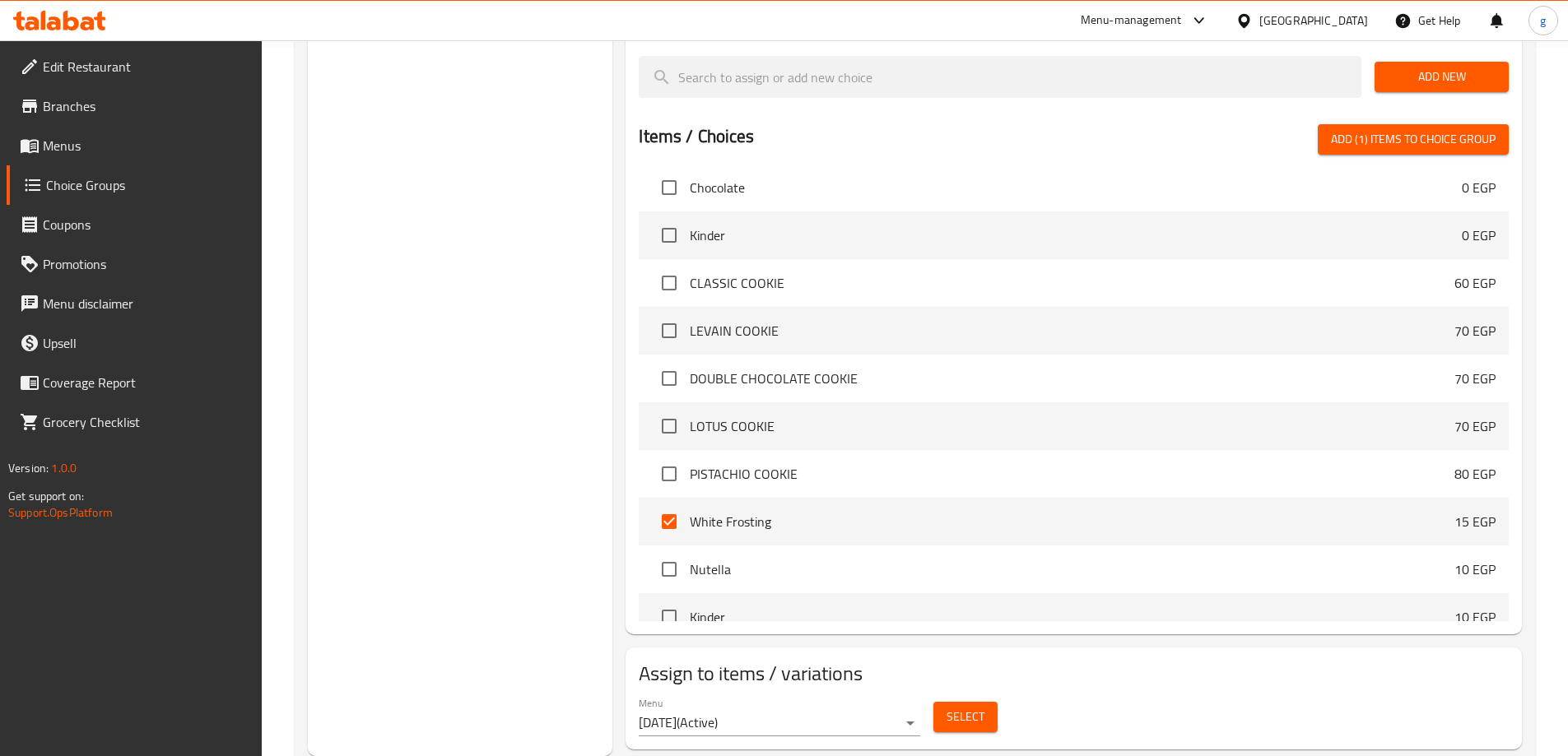
scroll to position [506, 0]
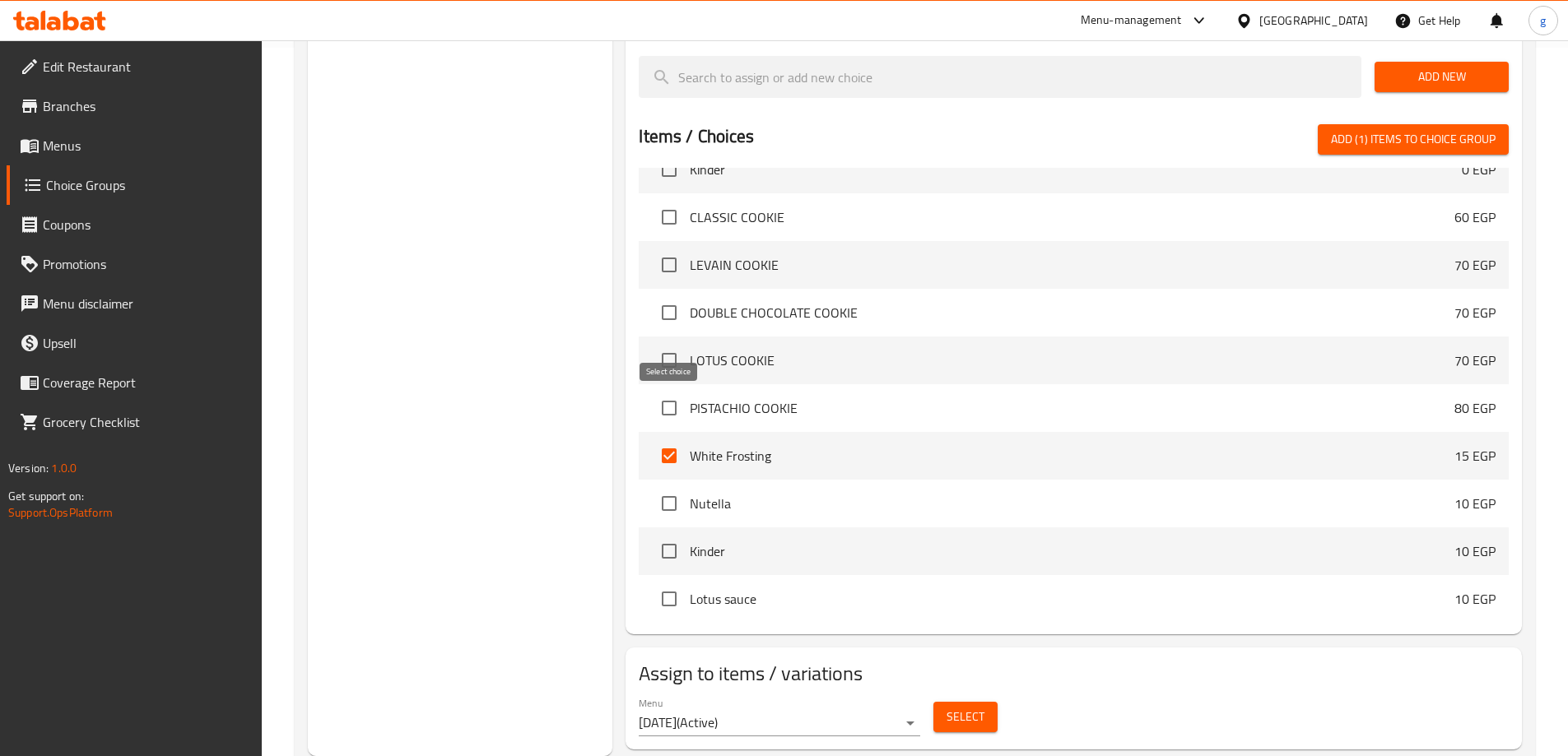
click at [679, 438] on input "checkbox" at bounding box center [669, 456] width 35 height 35
checkbox input "false"
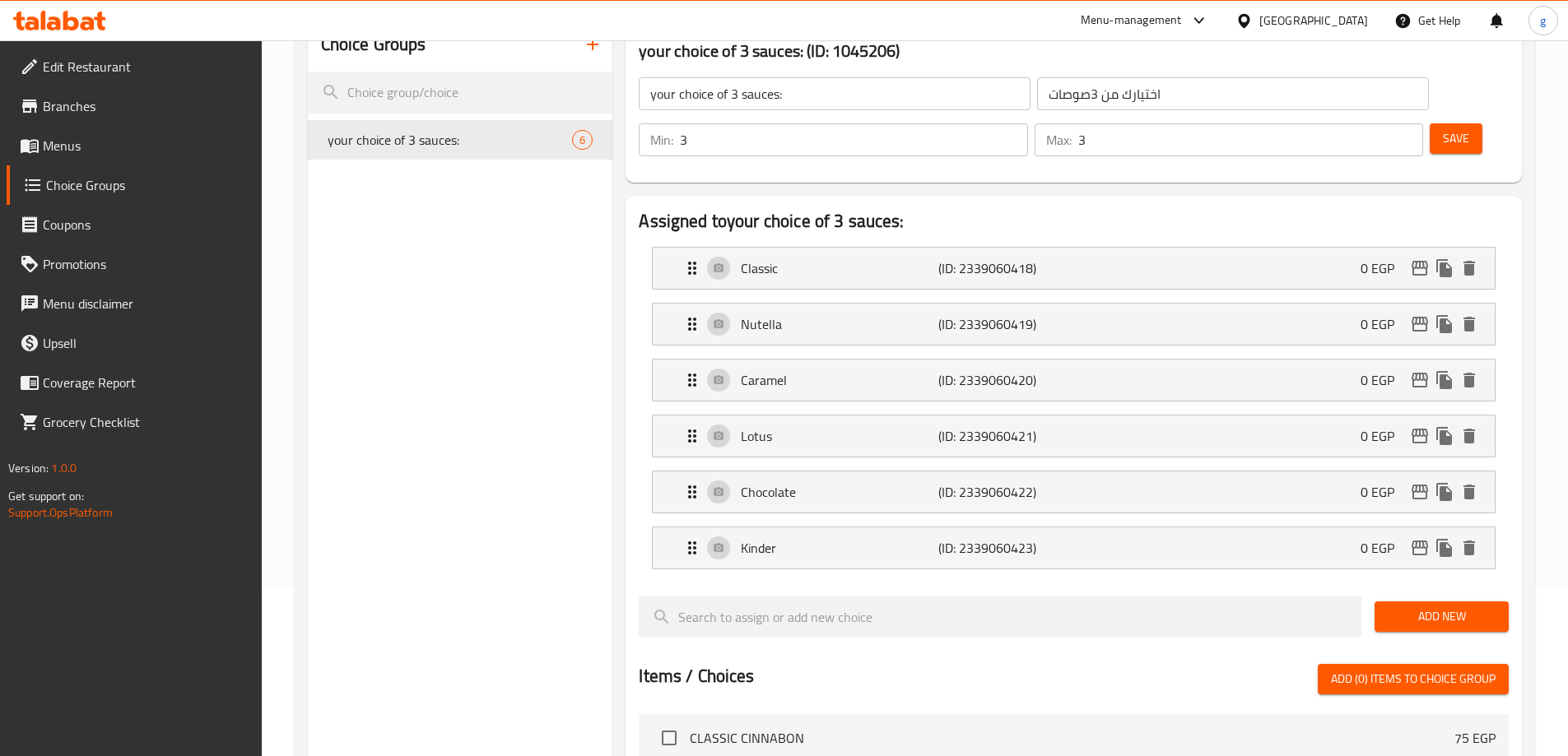
scroll to position [0, 0]
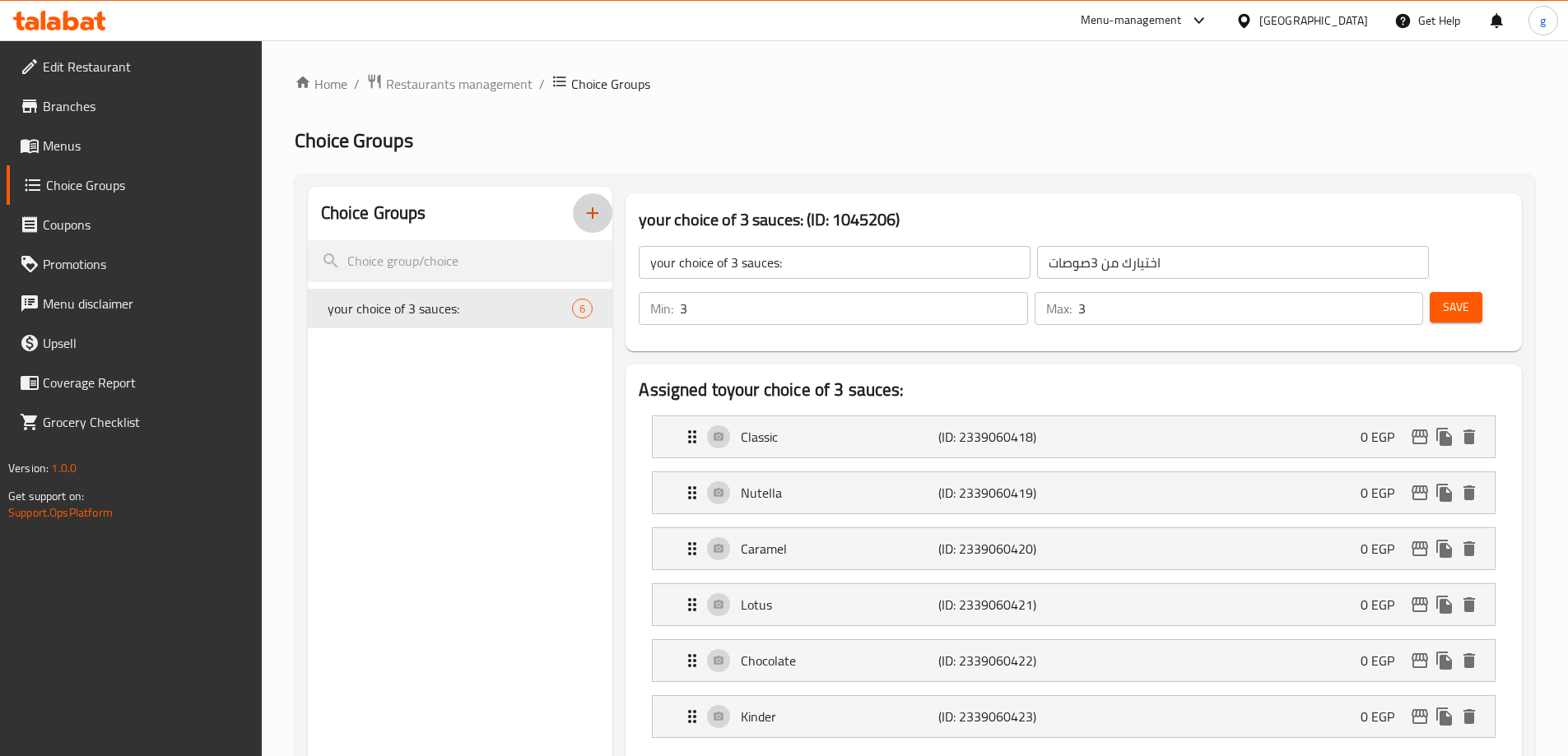
click at [599, 219] on icon "button" at bounding box center [593, 213] width 20 height 20
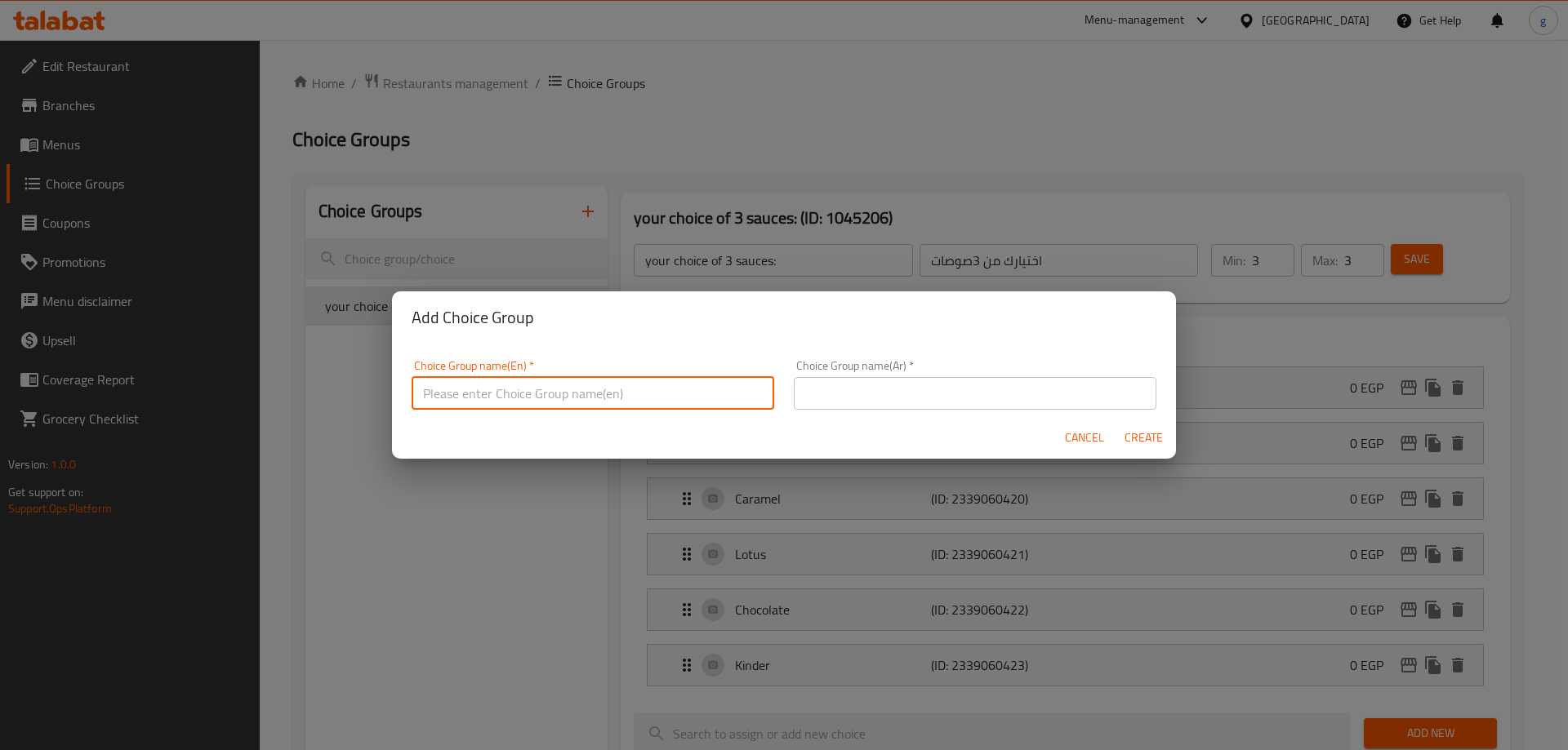
click at [681, 402] on input "text" at bounding box center [593, 394] width 363 height 33
type input "choice of"
click at [874, 391] on input "text" at bounding box center [974, 394] width 363 height 33
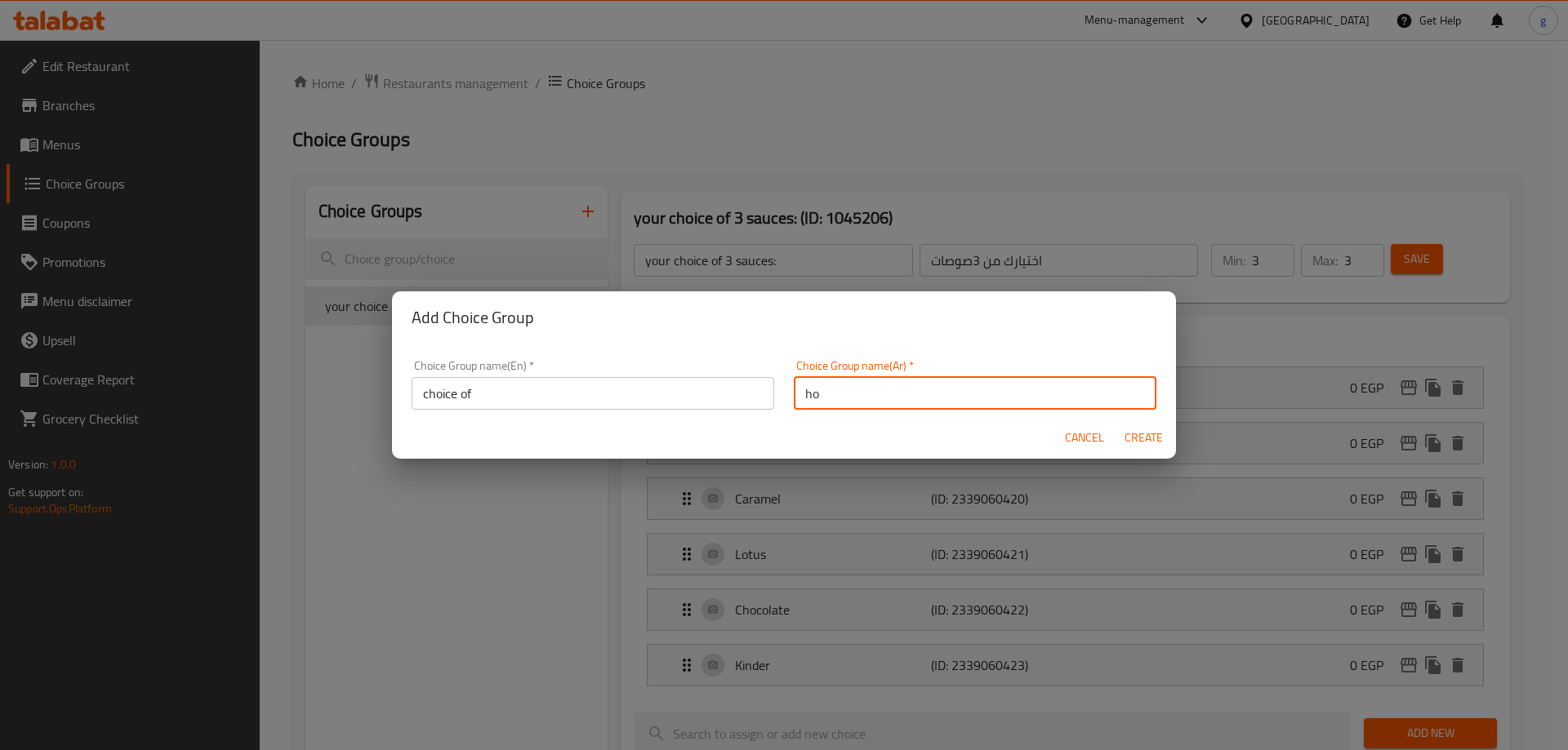
type input "h"
type input "اختيار من"
click at [1133, 443] on span "Create" at bounding box center [1143, 438] width 39 height 20
type input "choice of"
type input "اختيار من"
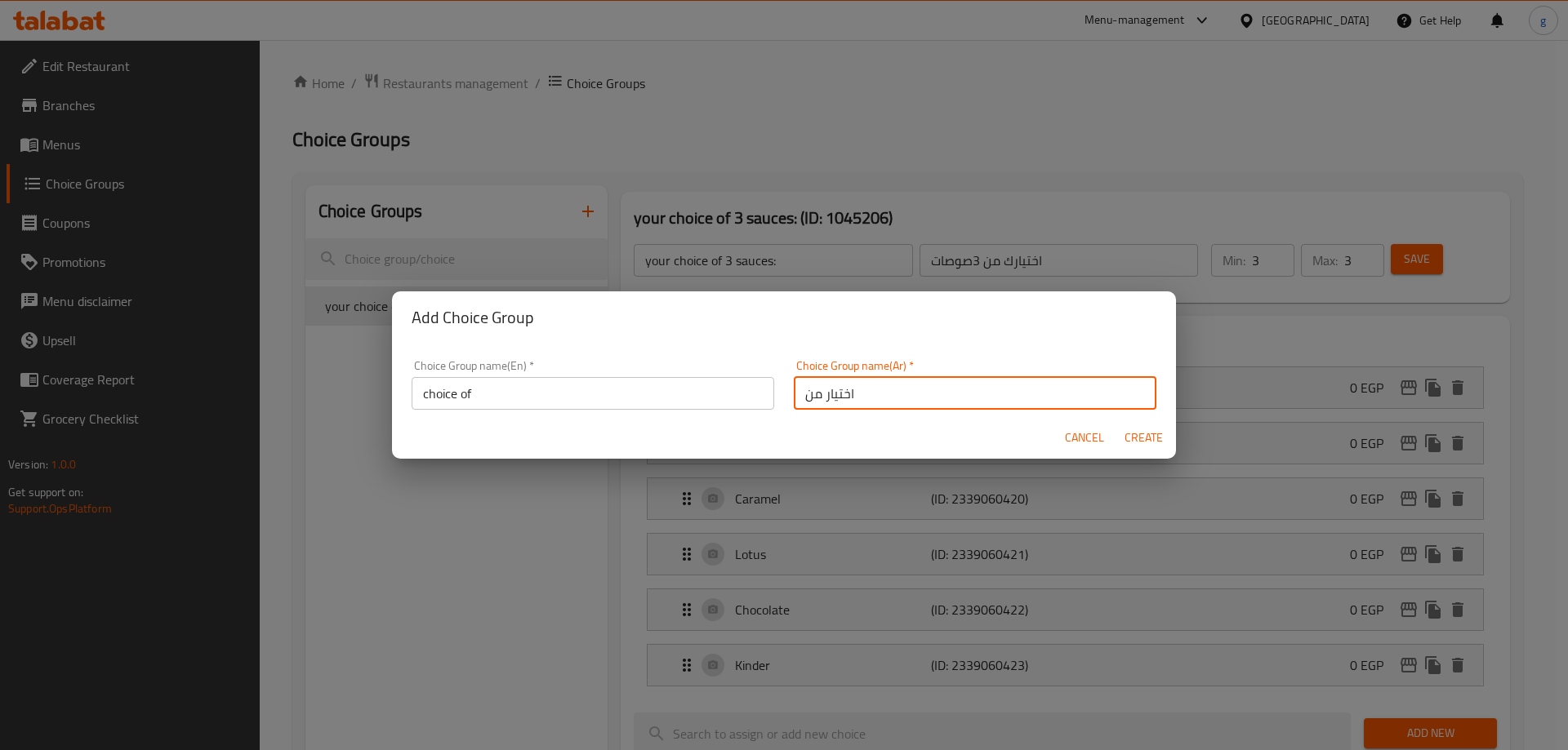
type input "0"
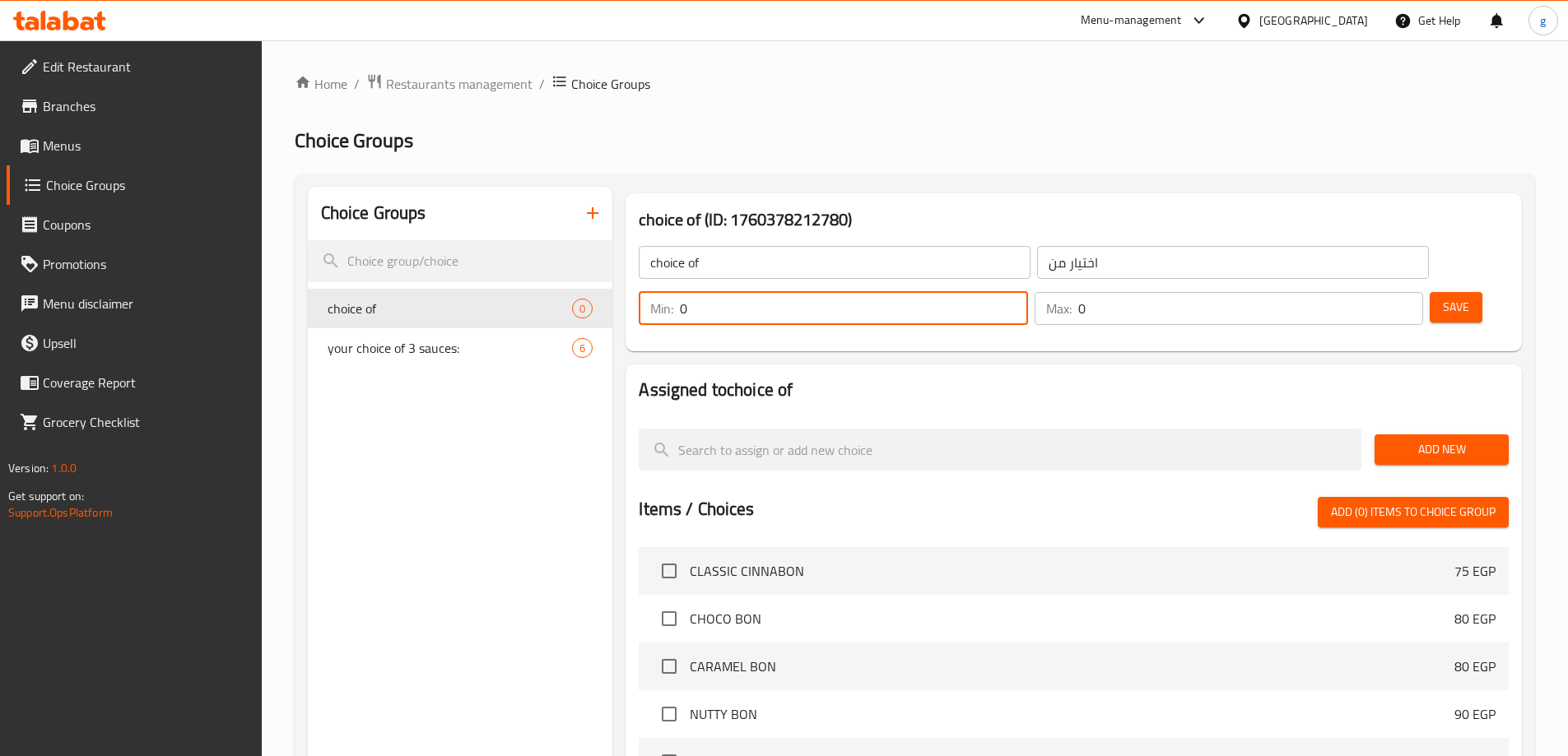
drag, startPoint x: 1266, startPoint y: 261, endPoint x: 1278, endPoint y: 261, distance: 12.0
click at [1027, 292] on input "0" at bounding box center [853, 309] width 347 height 33
type input "1"
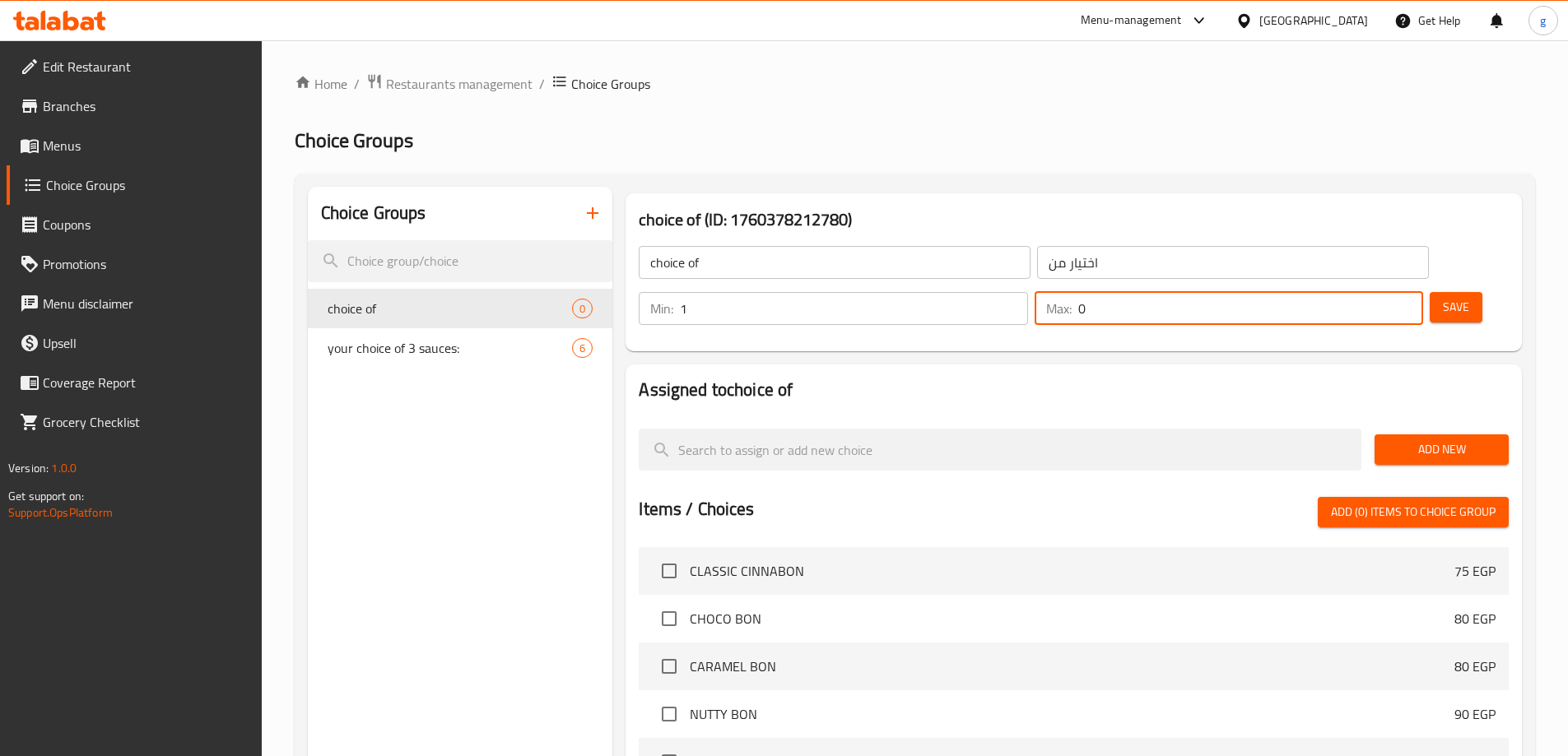
drag, startPoint x: 1348, startPoint y: 275, endPoint x: 1364, endPoint y: 277, distance: 16.1
click at [1364, 292] on div "Max: 0 ​" at bounding box center [1228, 309] width 389 height 33
type input "1"
click at [1443, 297] on span "Save" at bounding box center [1456, 307] width 26 height 21
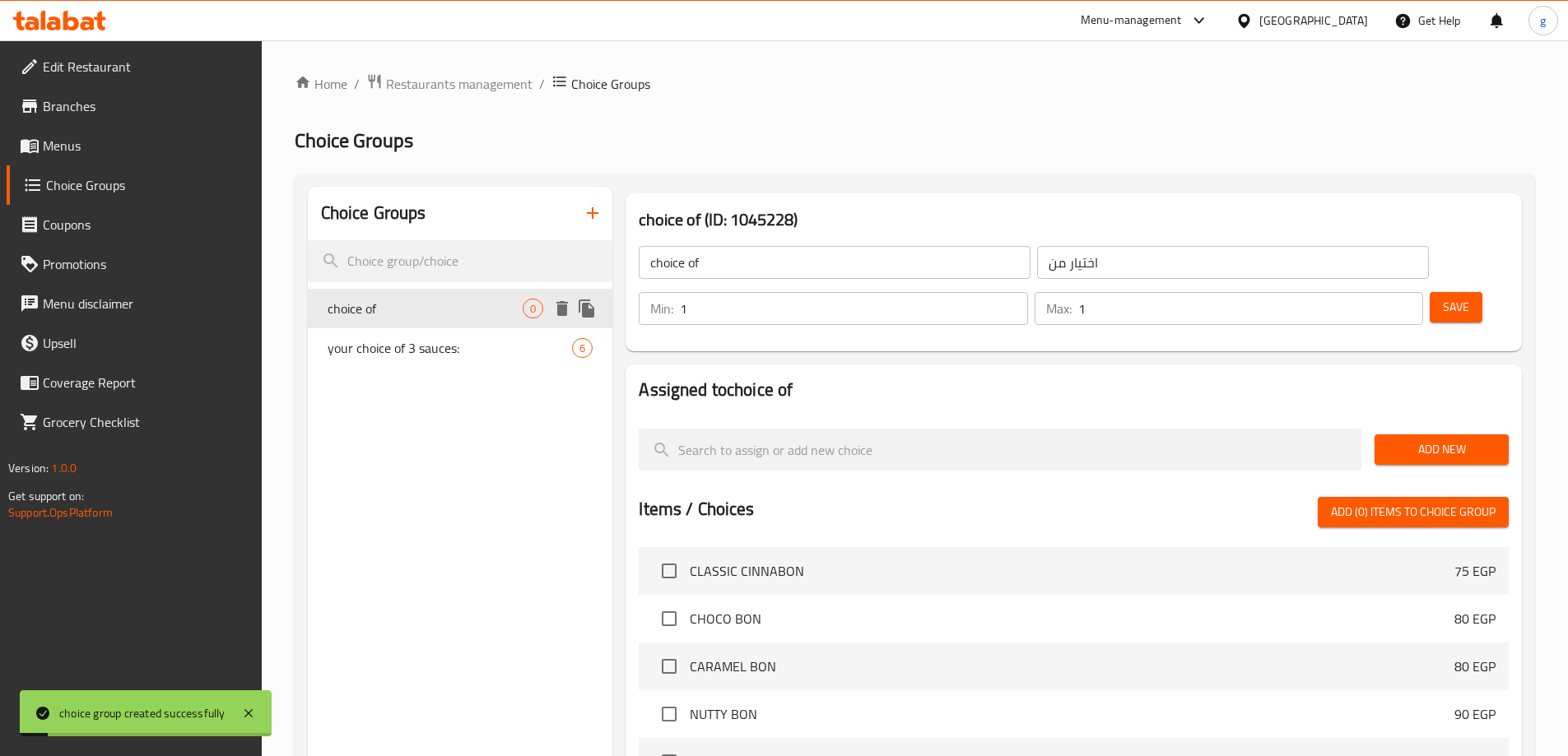
click at [465, 307] on span "choice of" at bounding box center [425, 309] width 196 height 20
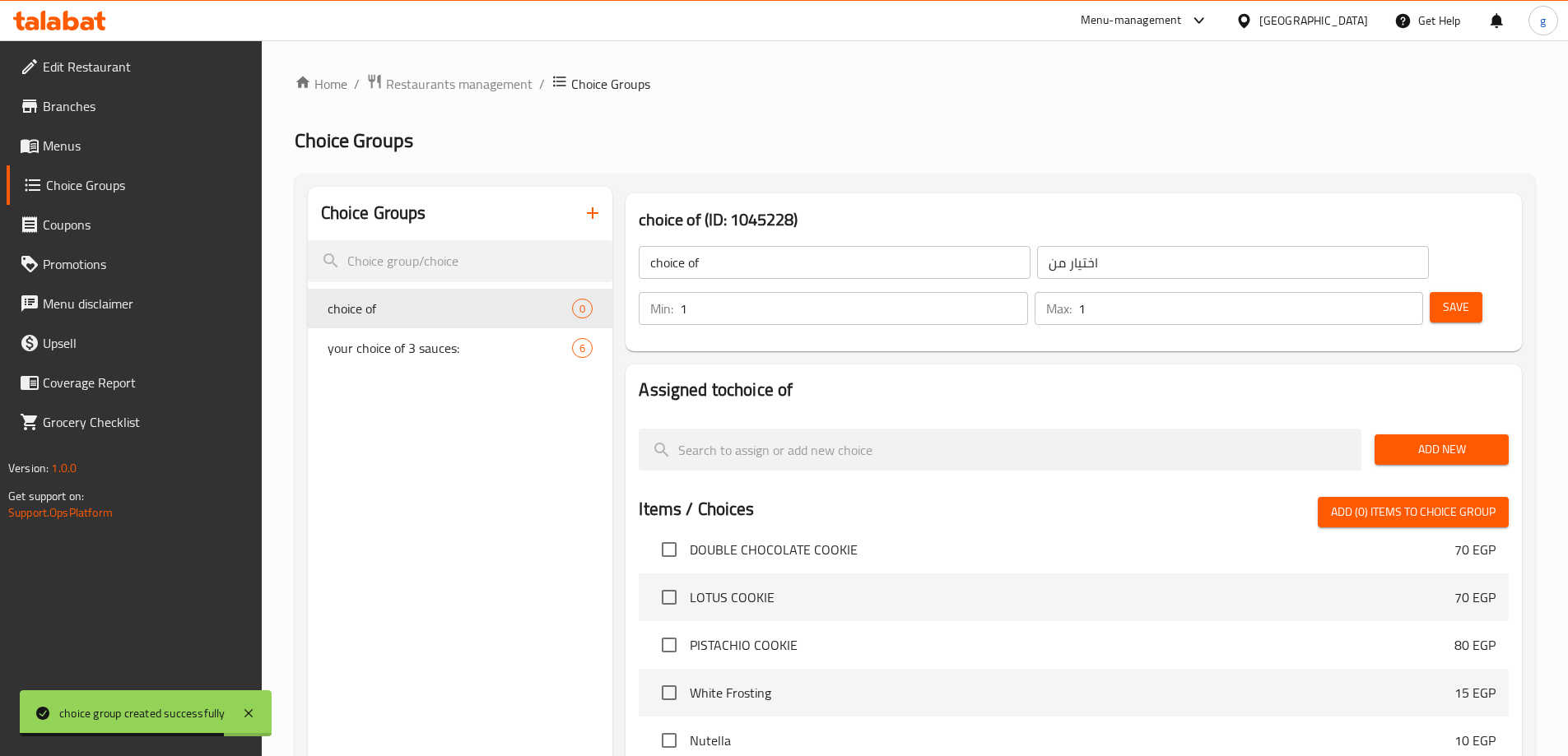
scroll to position [671, 0]
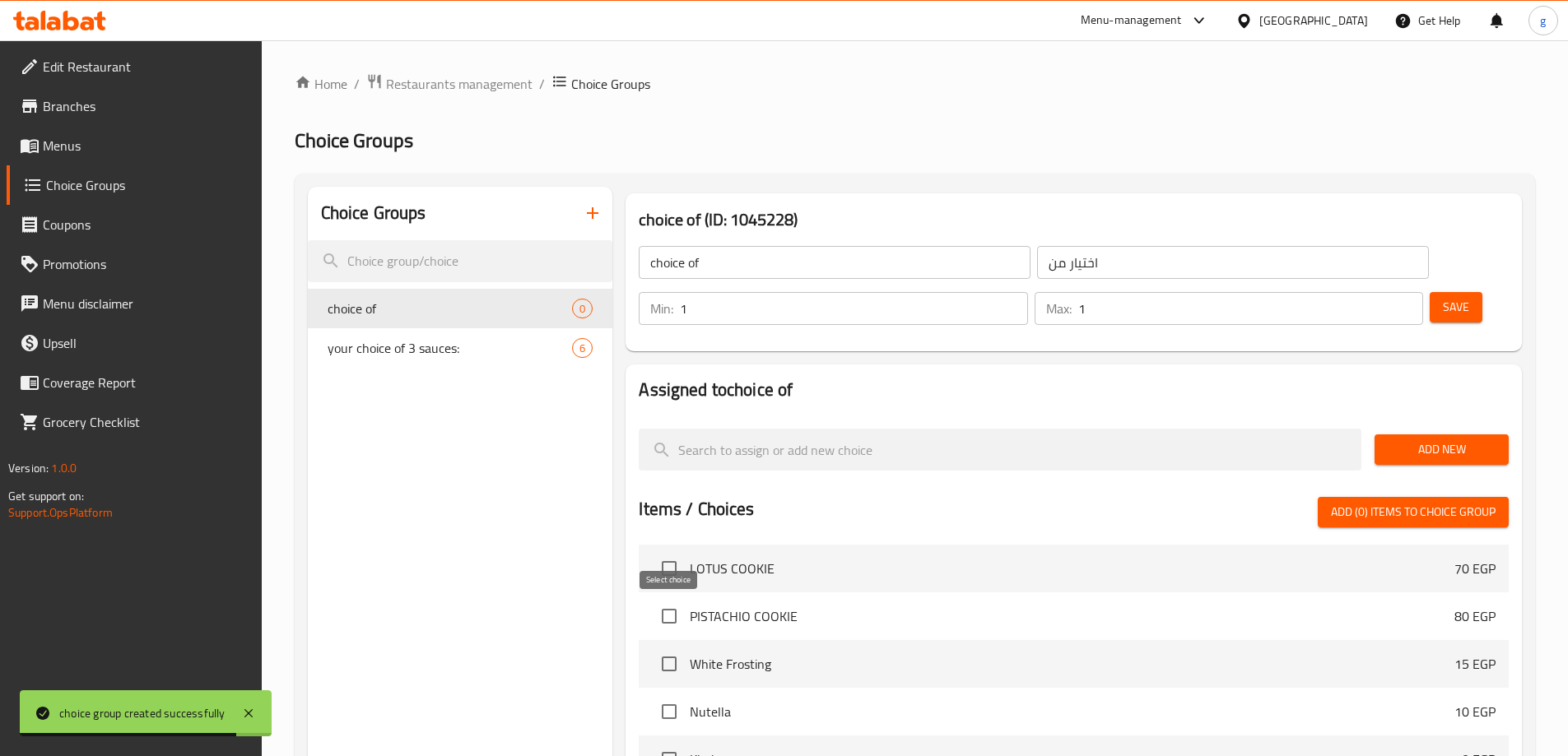
click at [675, 647] on input "checkbox" at bounding box center [669, 664] width 35 height 35
checkbox input "true"
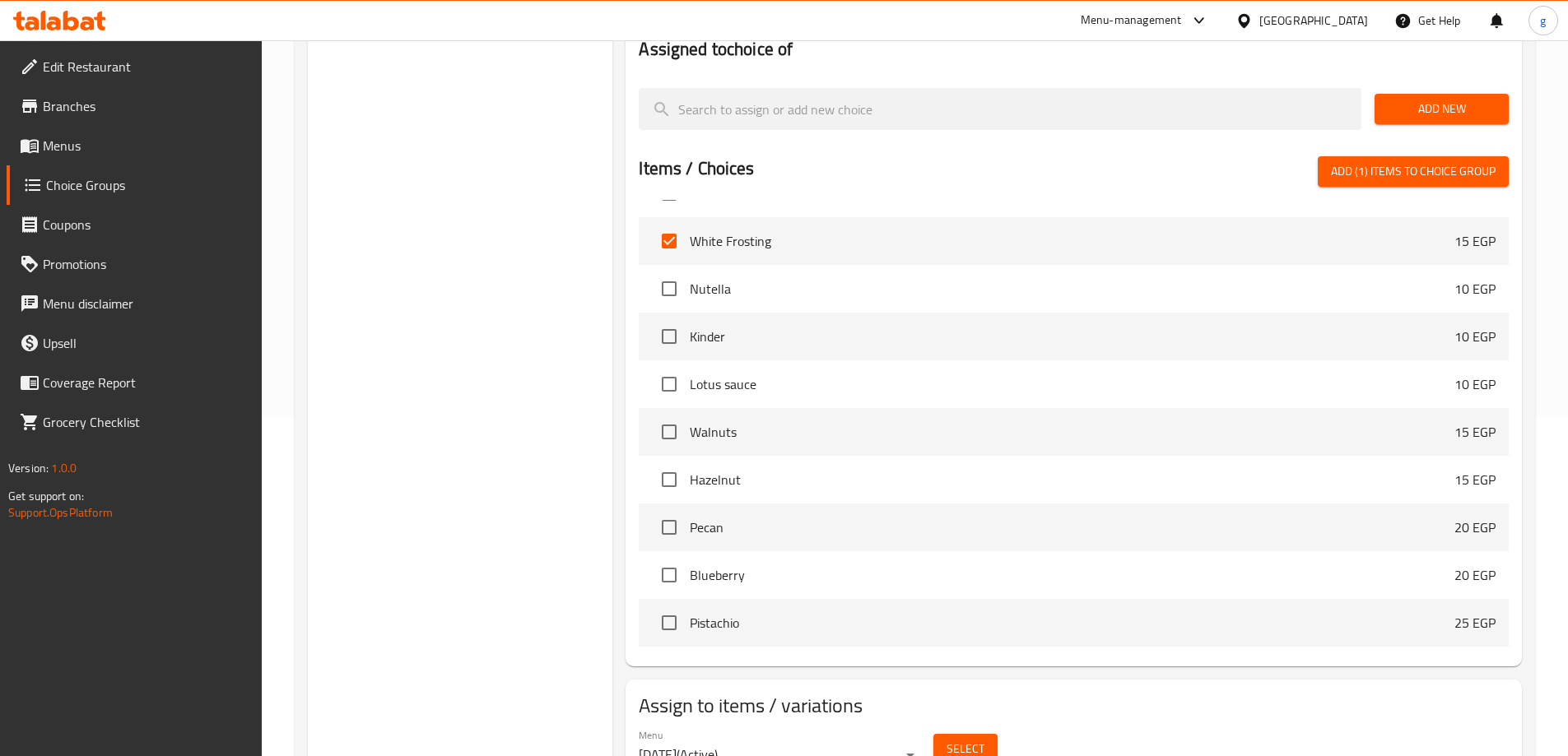
scroll to position [0, 0]
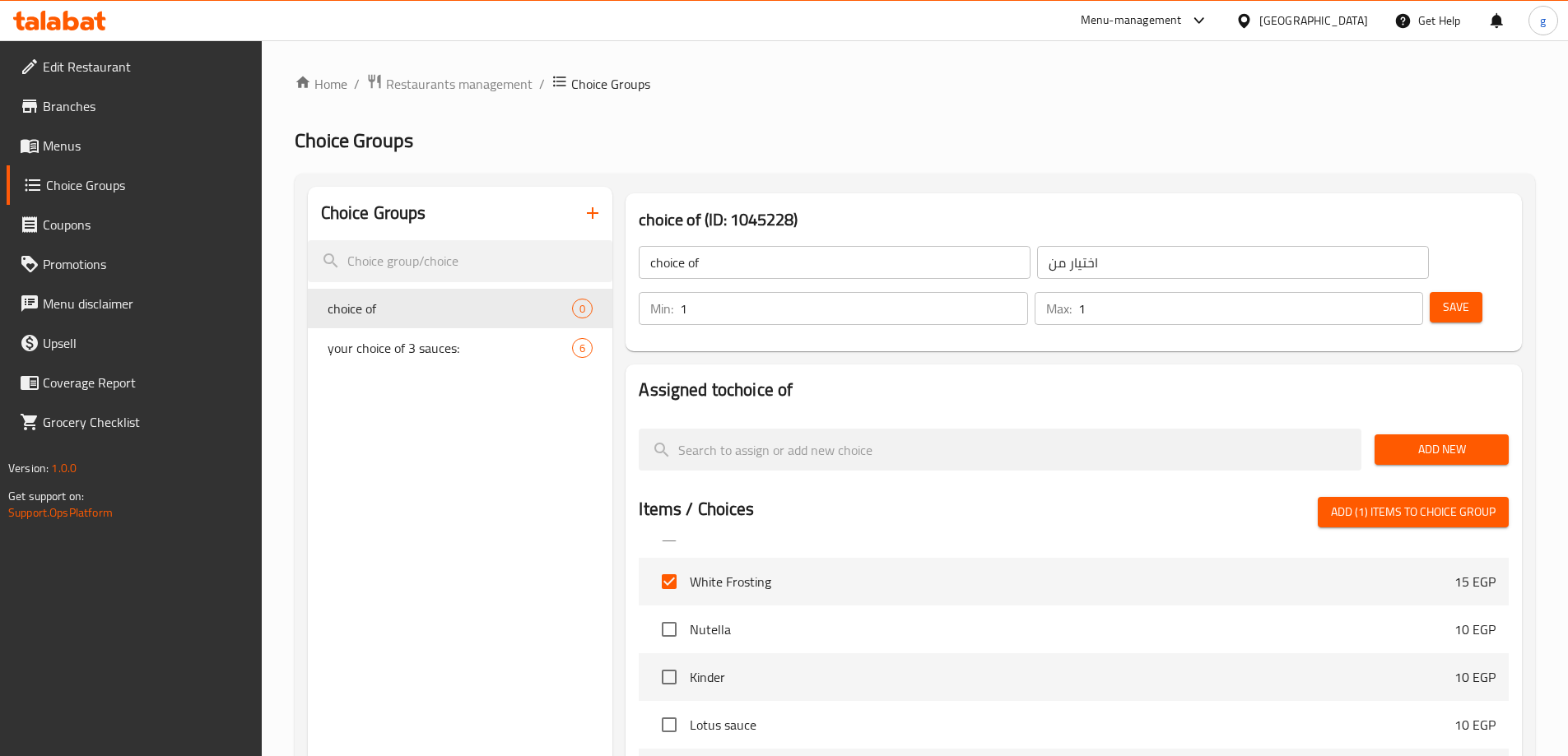
click at [1443, 297] on span "Save" at bounding box center [1456, 307] width 26 height 21
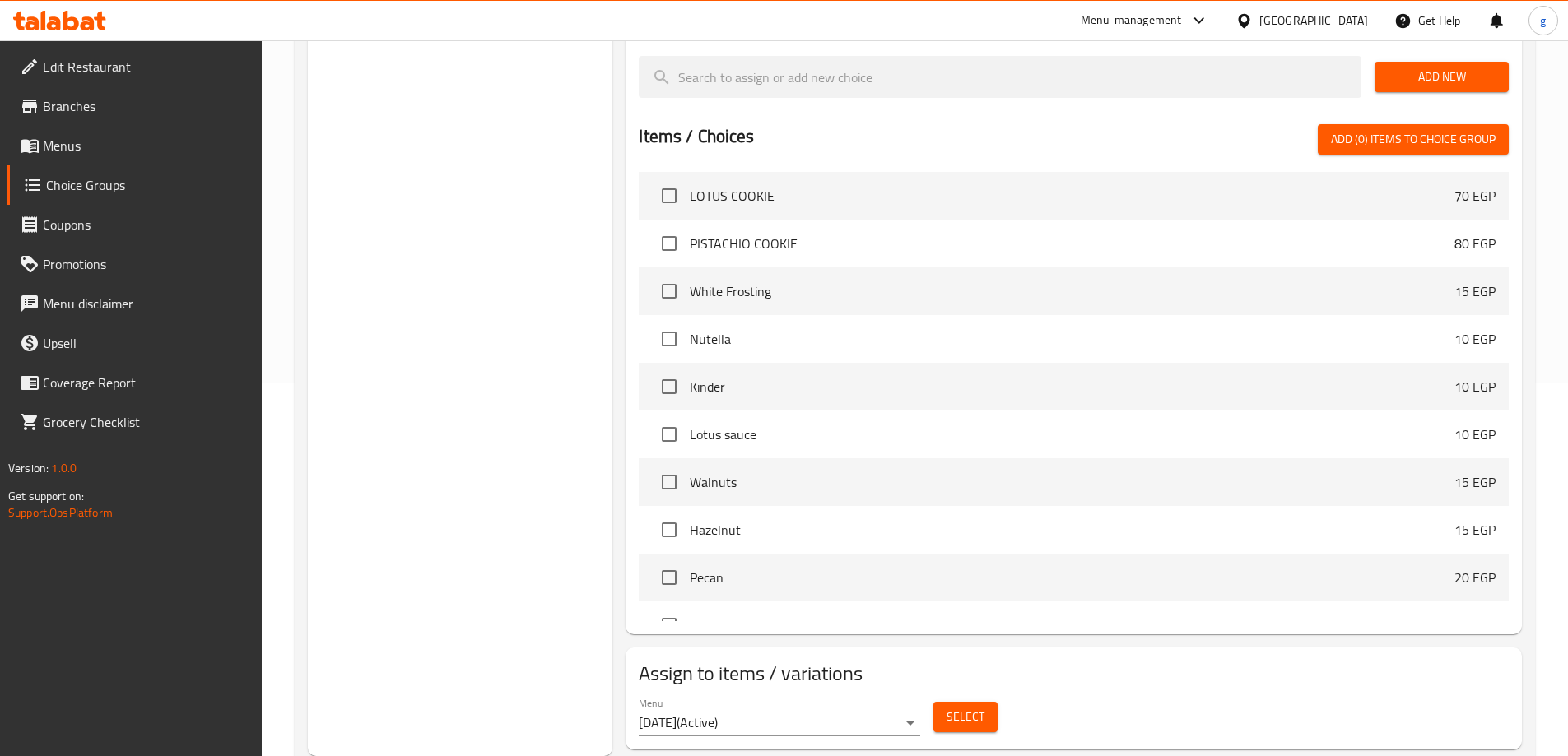
scroll to position [588, 0]
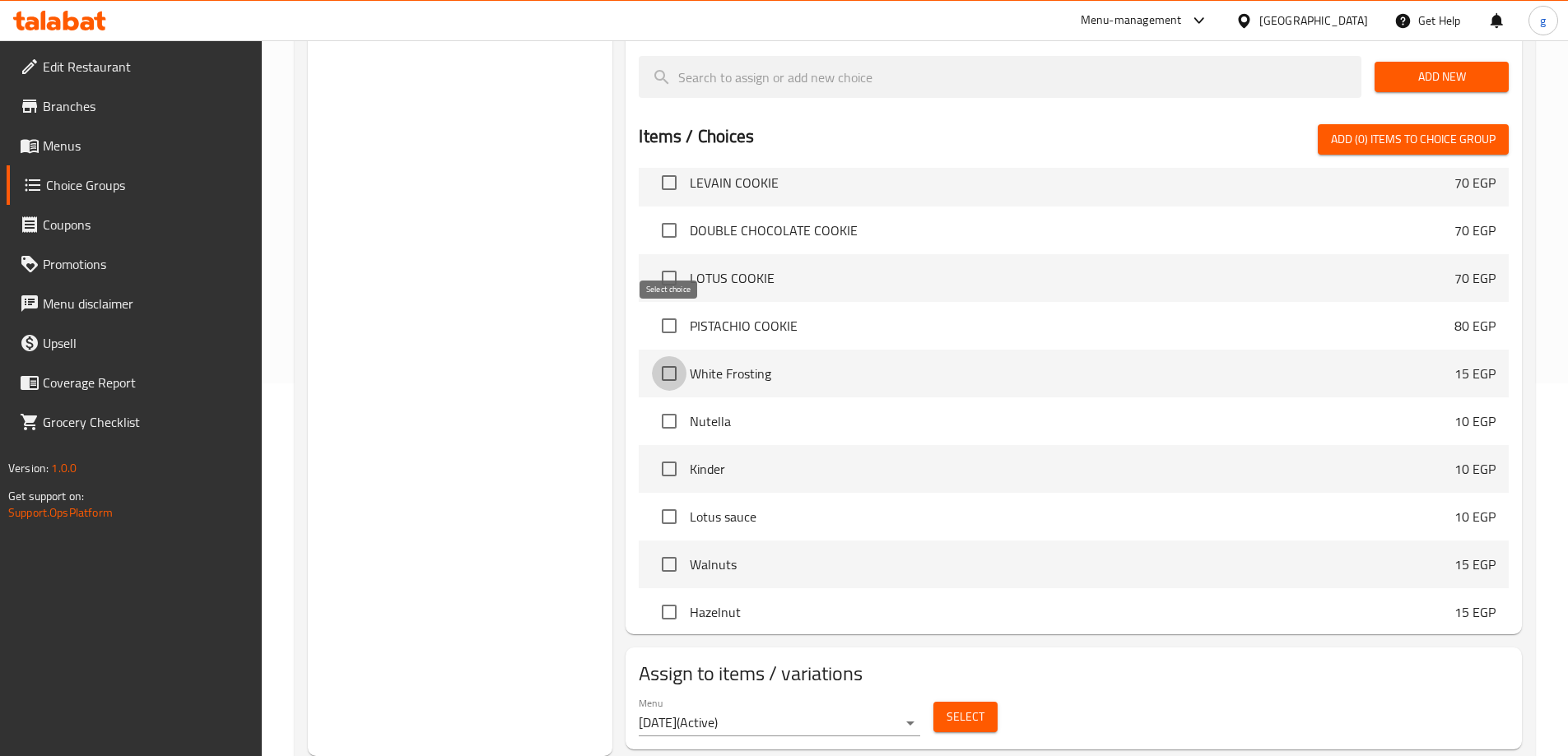
click at [668, 357] on input "checkbox" at bounding box center [669, 374] width 35 height 35
checkbox input "true"
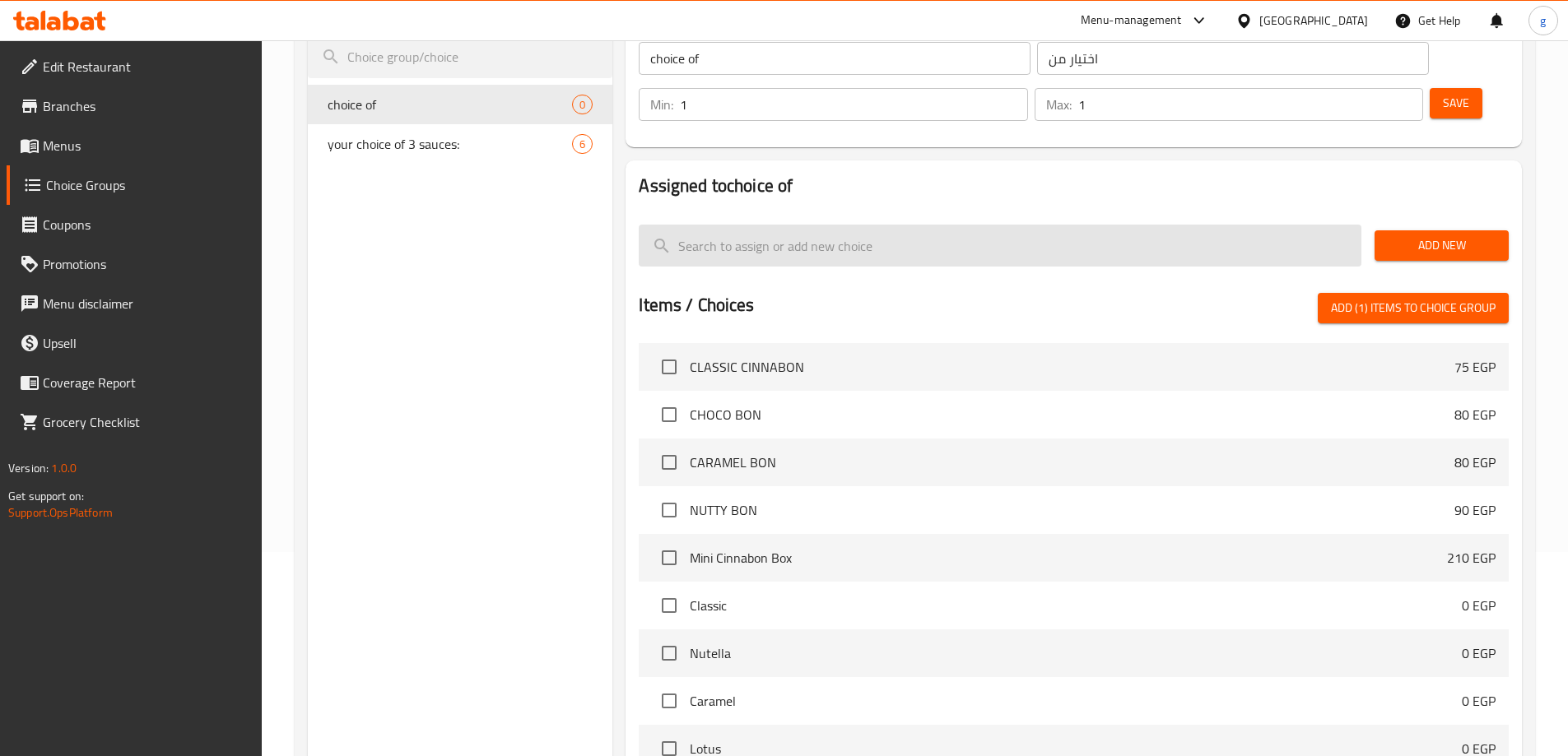
scroll to position [44, 0]
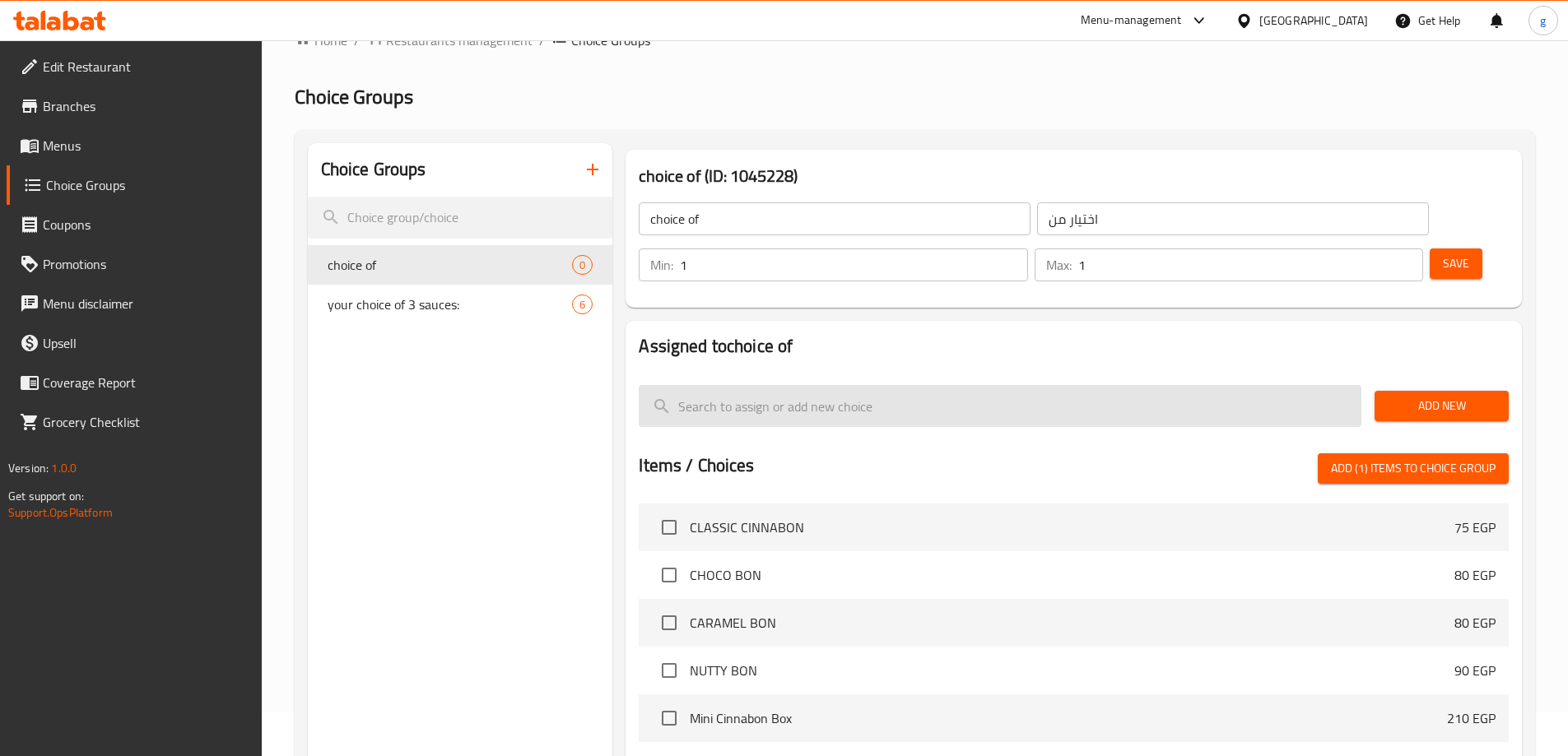
click at [912, 385] on input "search" at bounding box center [1000, 406] width 723 height 42
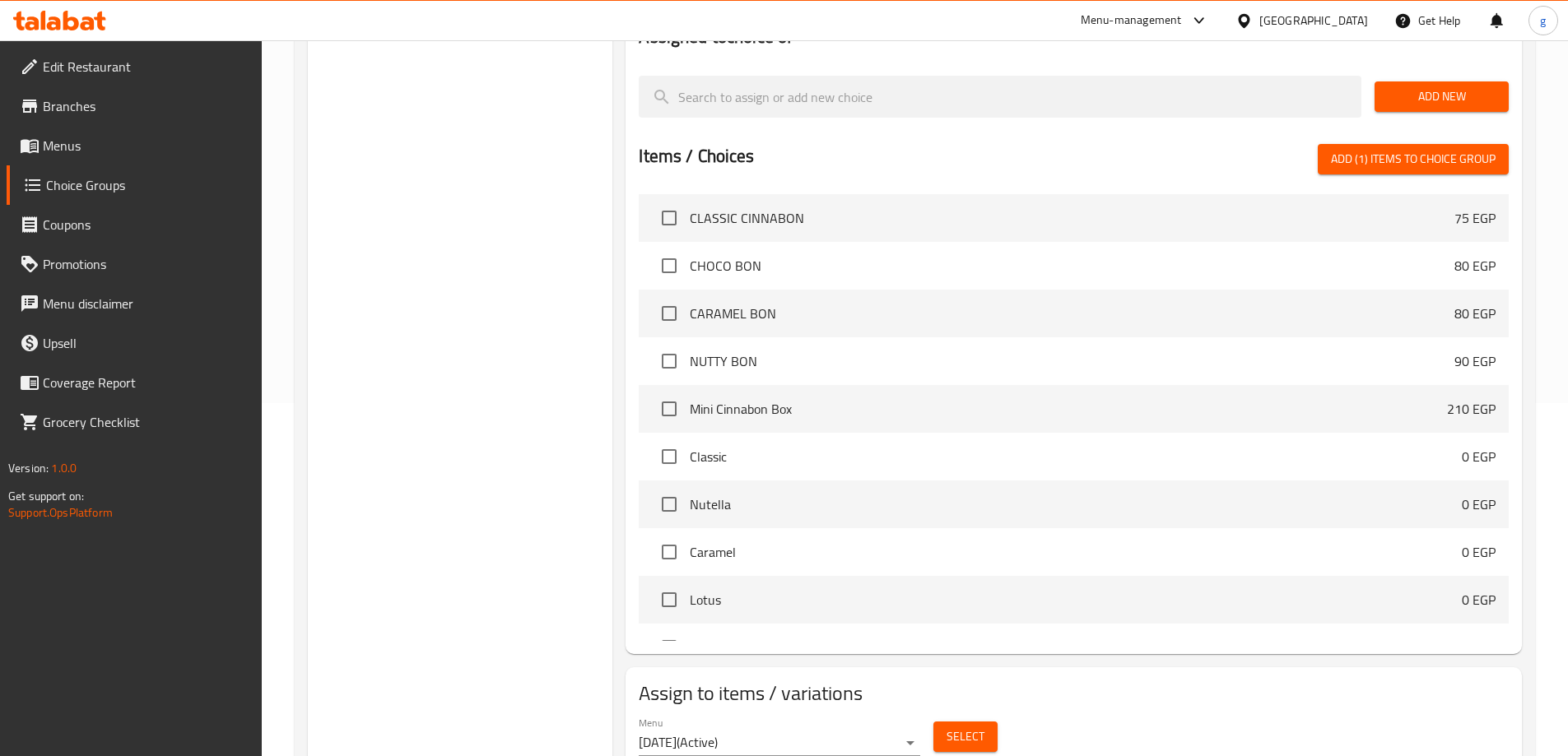
scroll to position [373, 0]
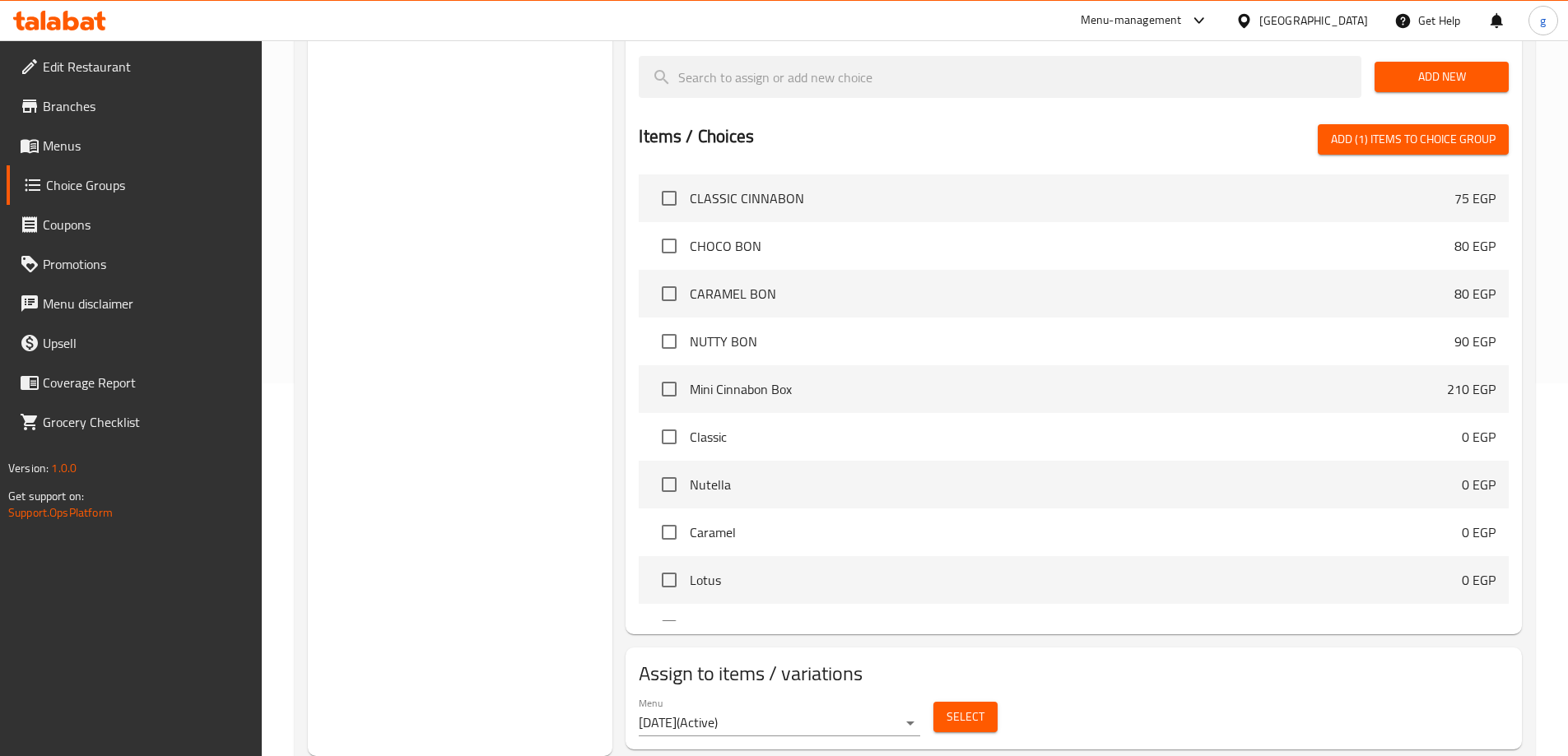
click at [949, 707] on span "Select" at bounding box center [966, 717] width 38 height 21
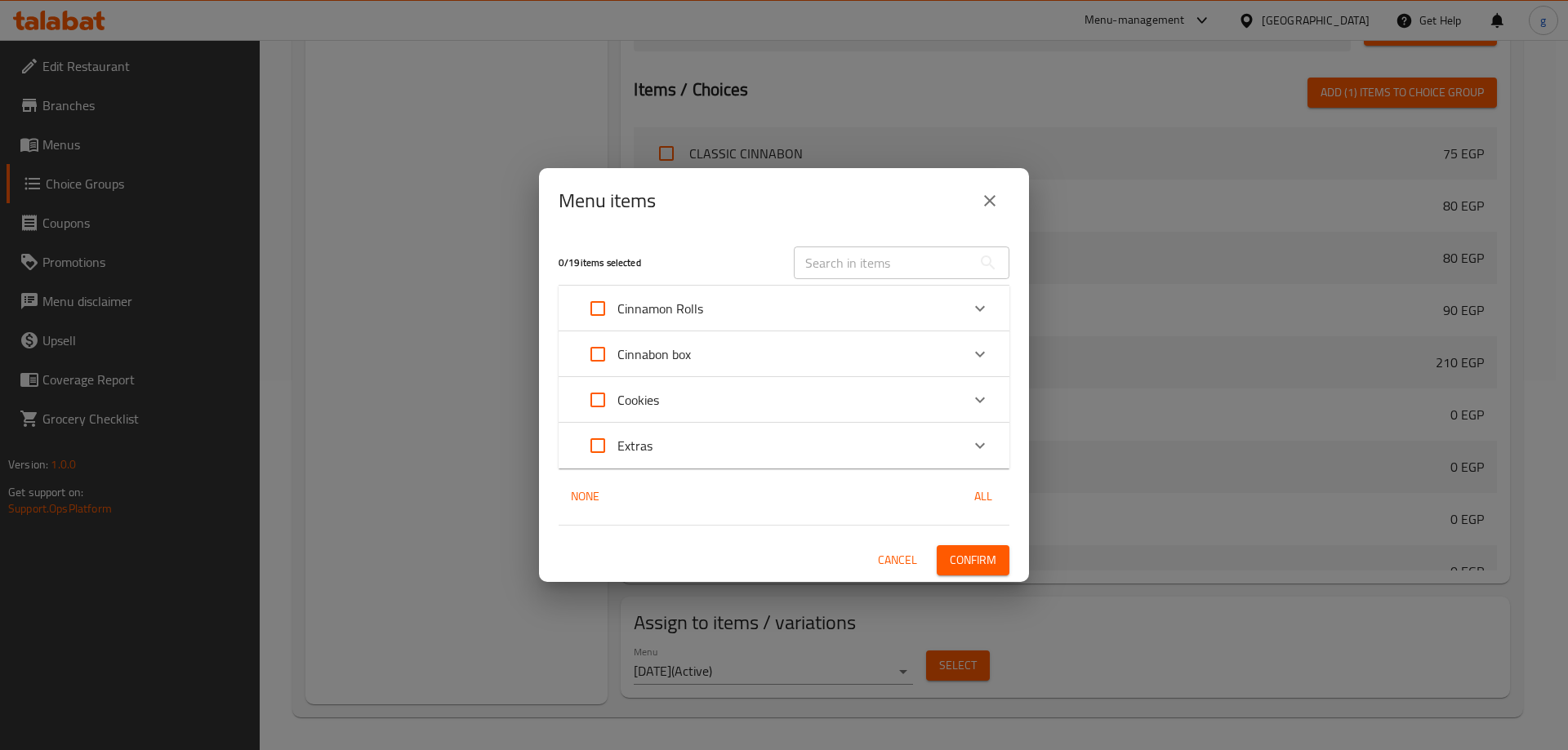
click at [605, 315] on input "Expand" at bounding box center [598, 309] width 39 height 39
checkbox input "true"
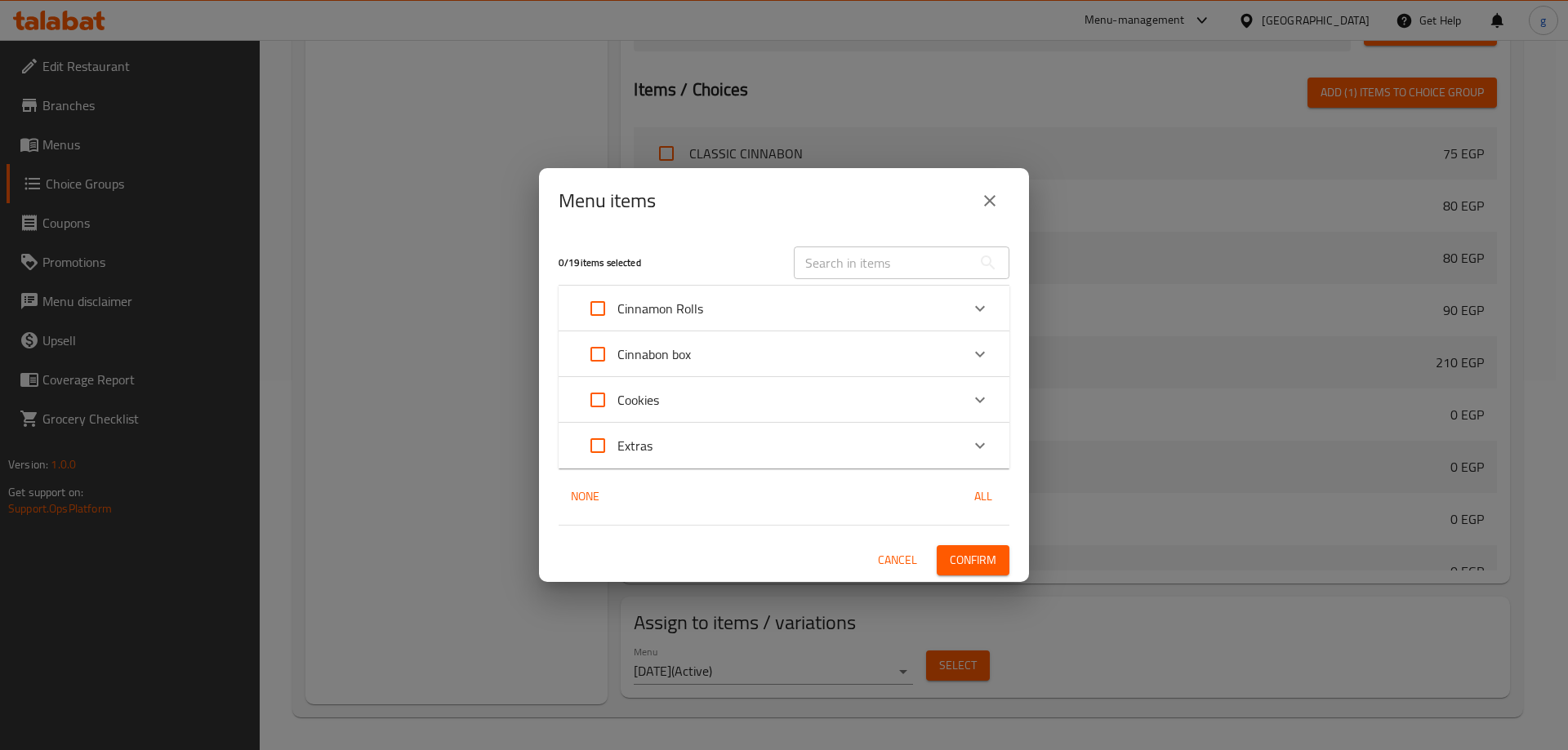
checkbox input "true"
click at [601, 407] on input "Expand" at bounding box center [598, 400] width 39 height 39
checkbox input "true"
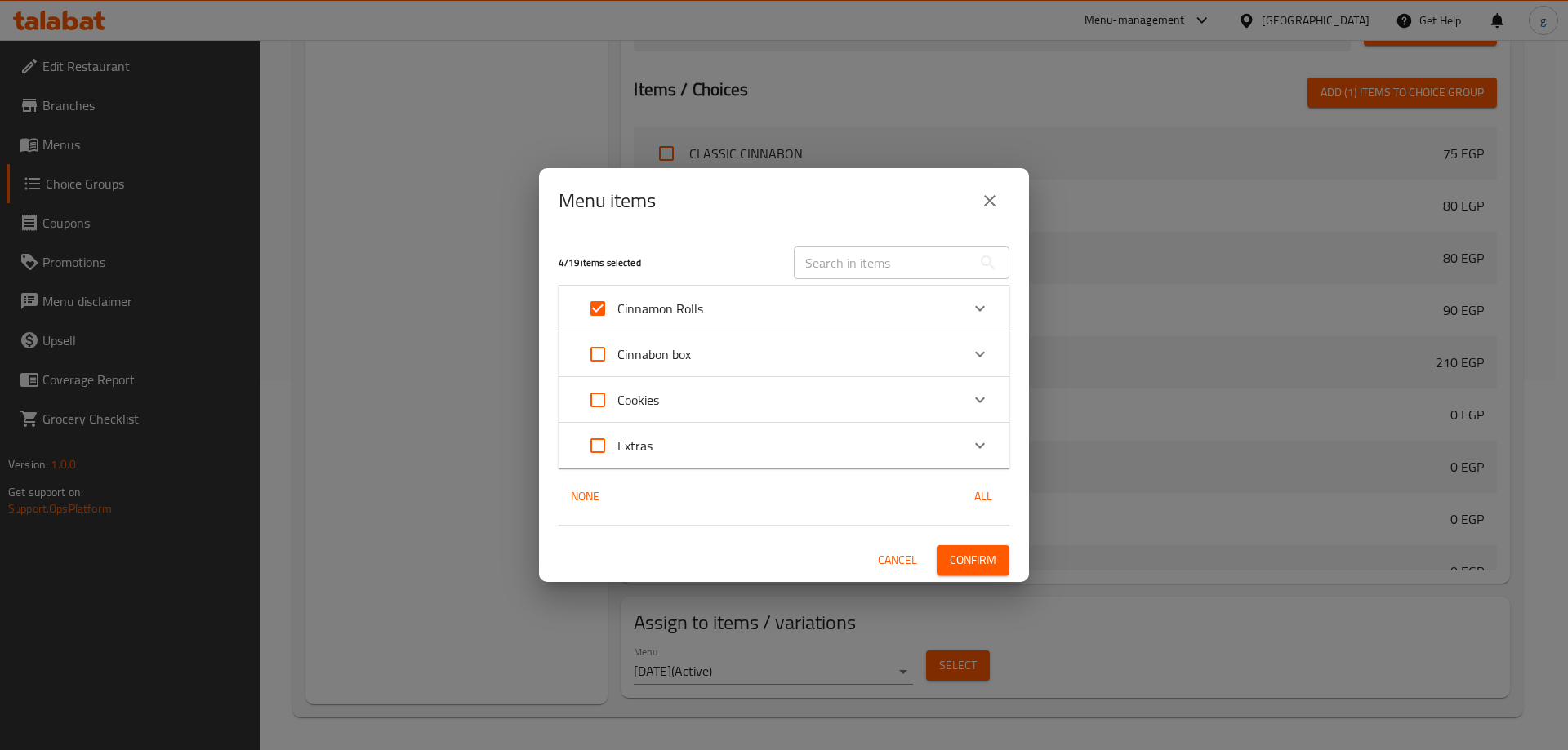
checkbox input "true"
click at [946, 553] on button "Confirm" at bounding box center [973, 560] width 73 height 30
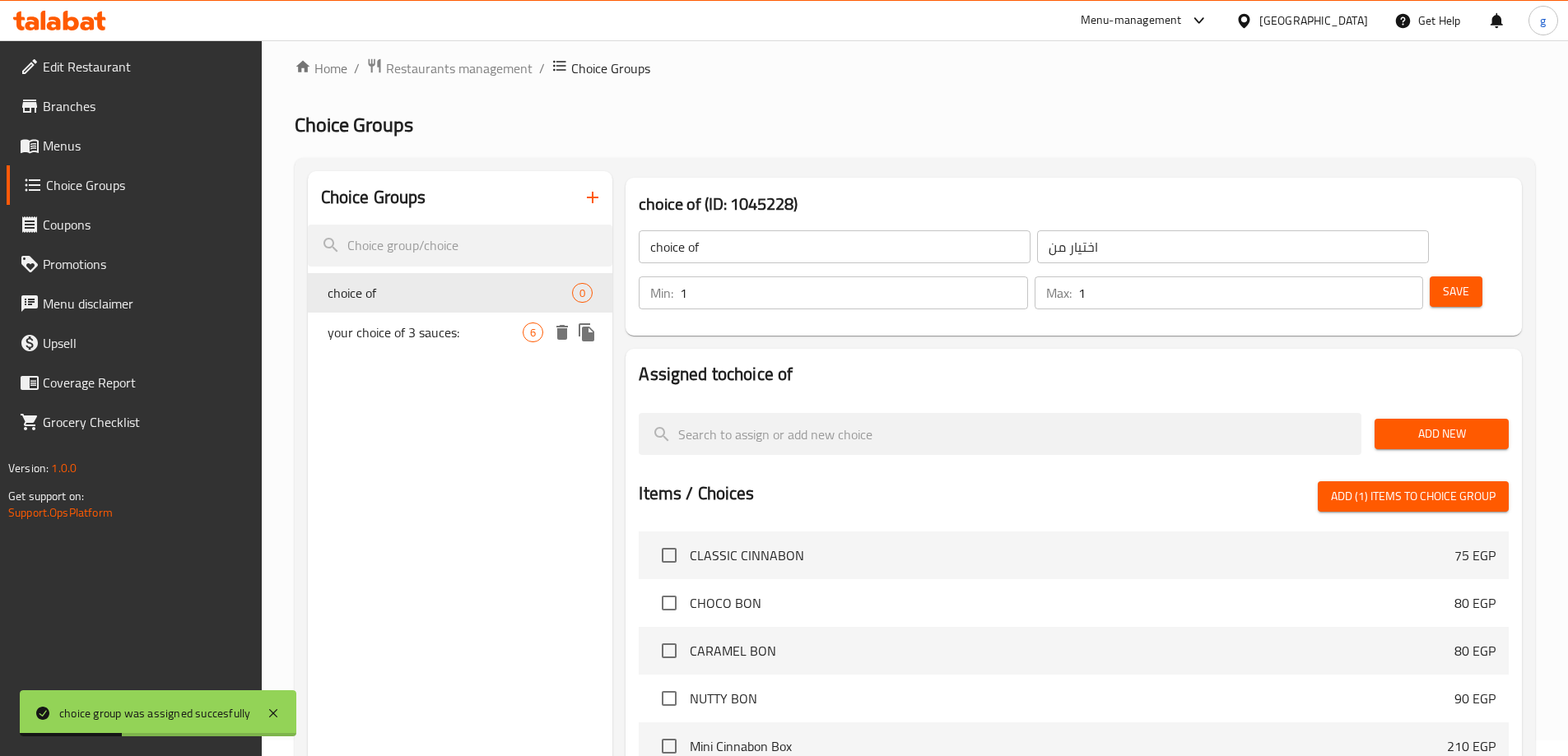
scroll to position [0, 0]
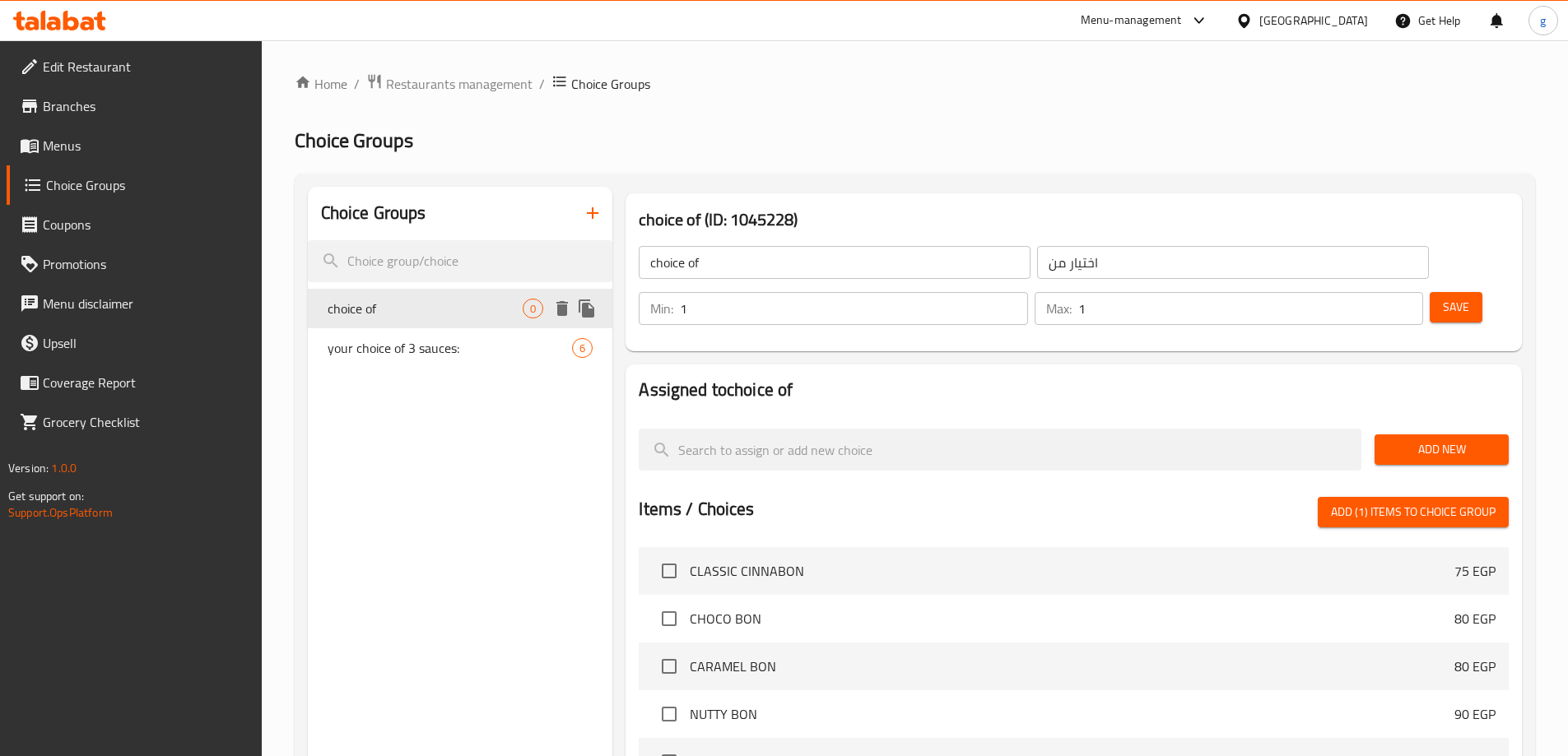
click at [461, 315] on span "choice of" at bounding box center [425, 309] width 196 height 20
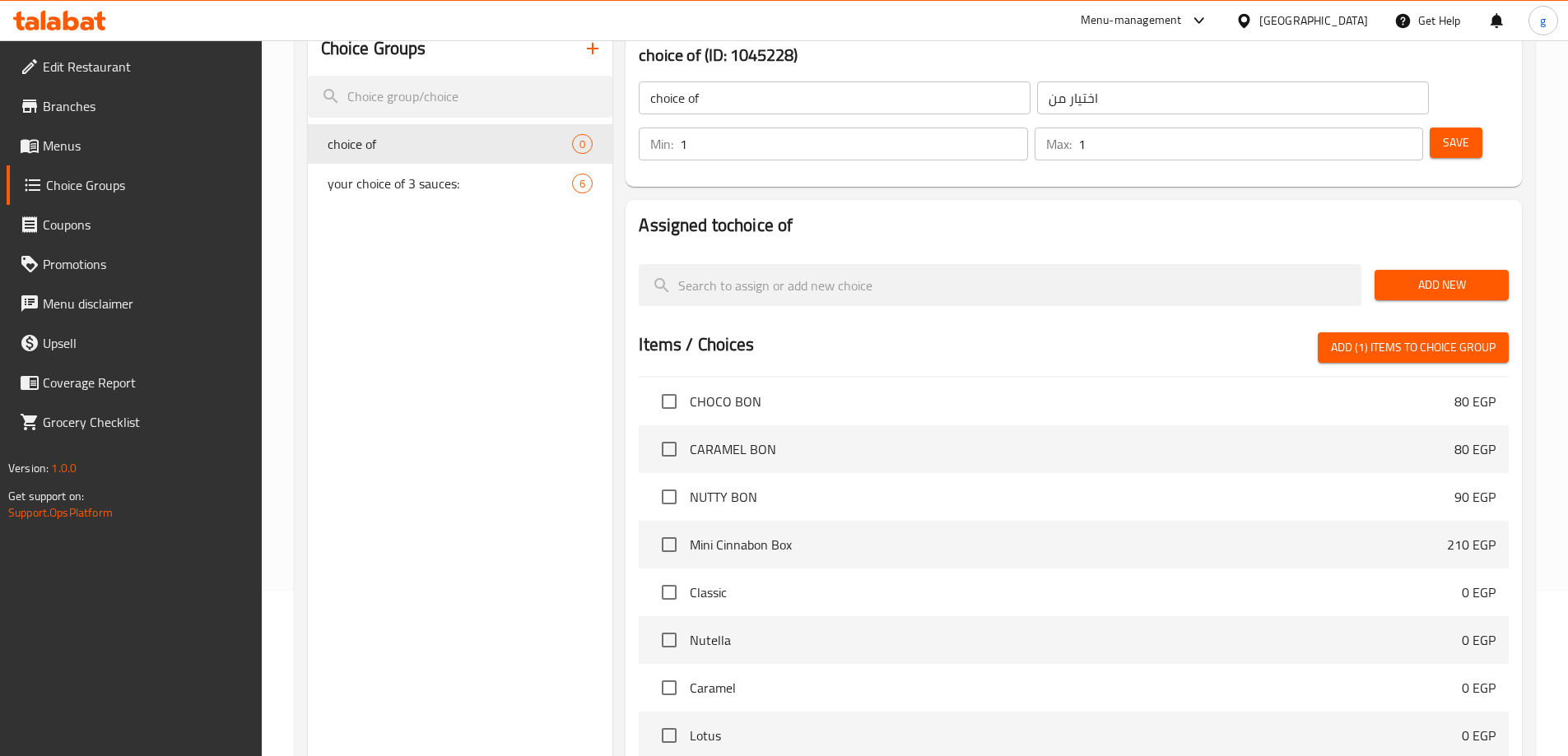
scroll to position [83, 0]
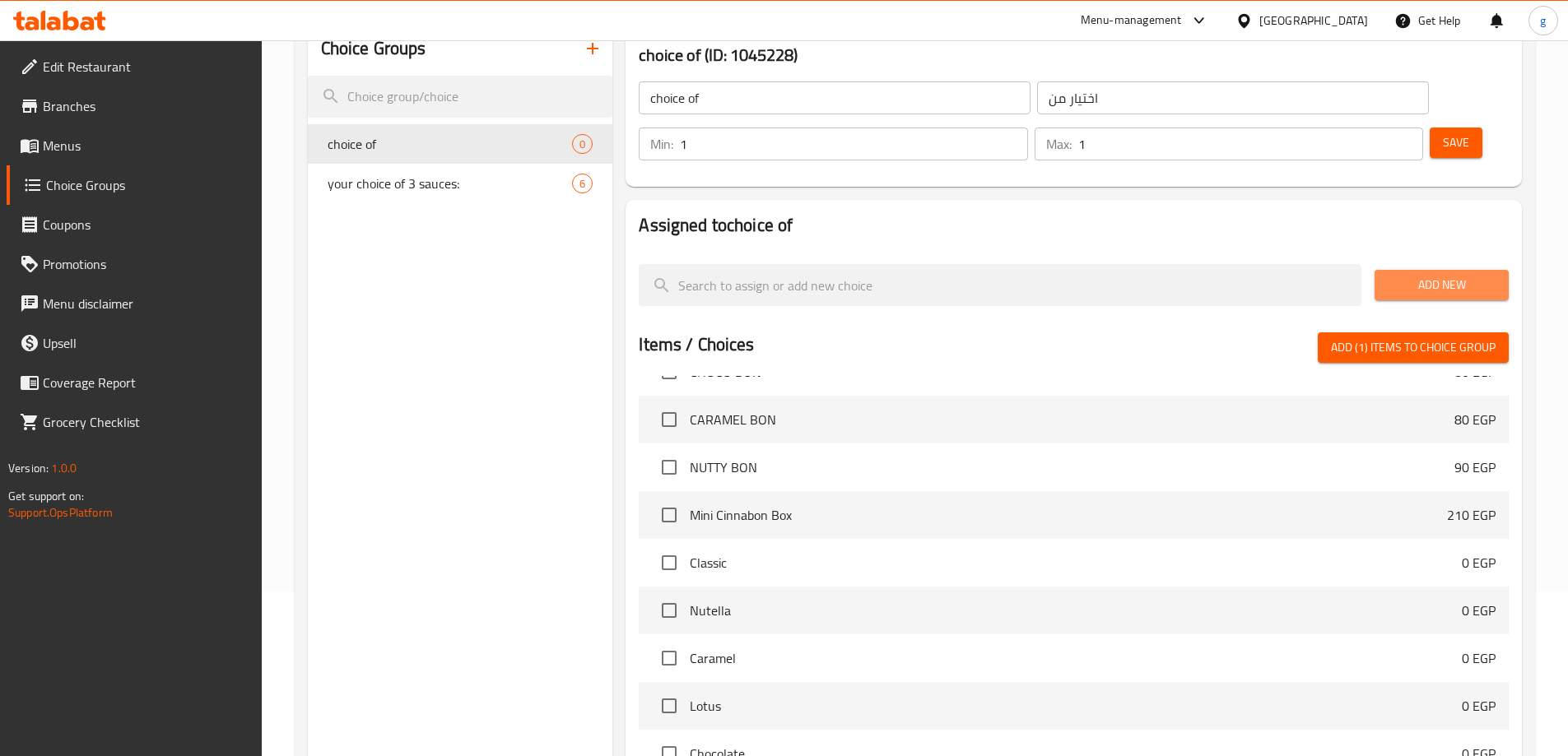
click at [1400, 275] on span "Add New" at bounding box center [1441, 285] width 108 height 21
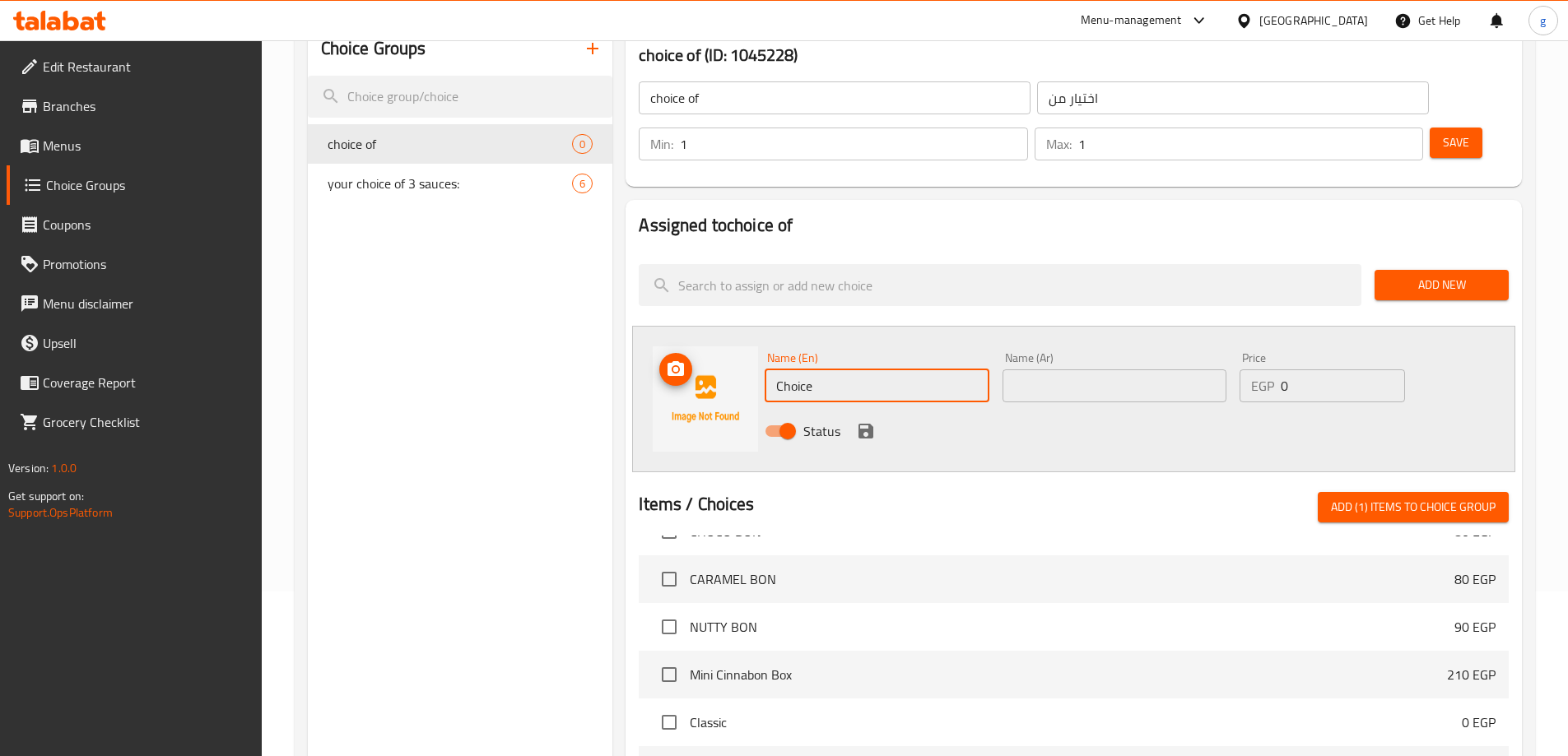
drag, startPoint x: 848, startPoint y: 343, endPoint x: 741, endPoint y: 361, distance: 108.5
click at [741, 361] on div "Name (En) Choice Name (En) Name (Ar) Name (Ar) Price EGP 0 Price Status" at bounding box center [1074, 399] width 883 height 146
click at [816, 370] on input "Choice" at bounding box center [876, 386] width 224 height 33
paste input "White Frosting"
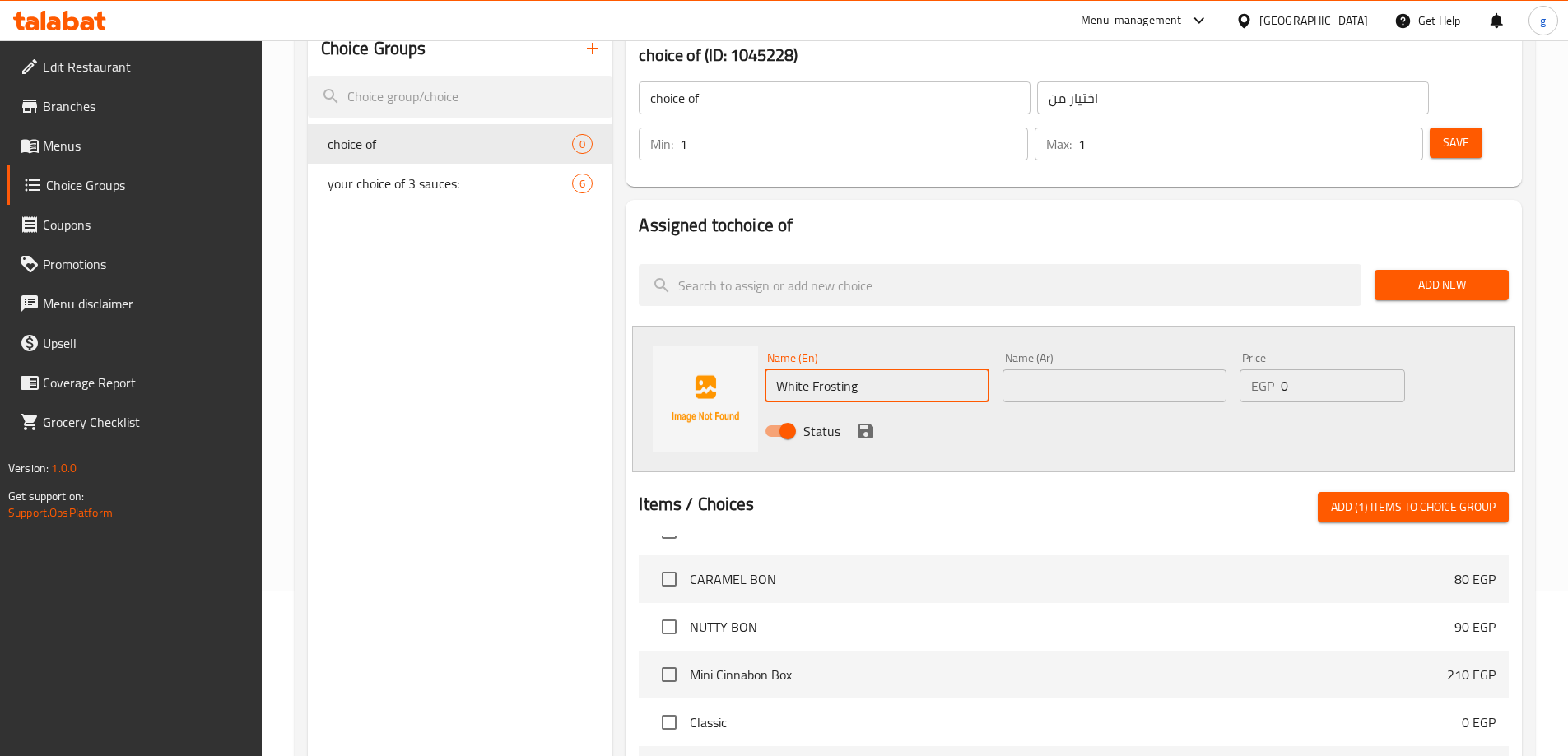
type input "White Frosting"
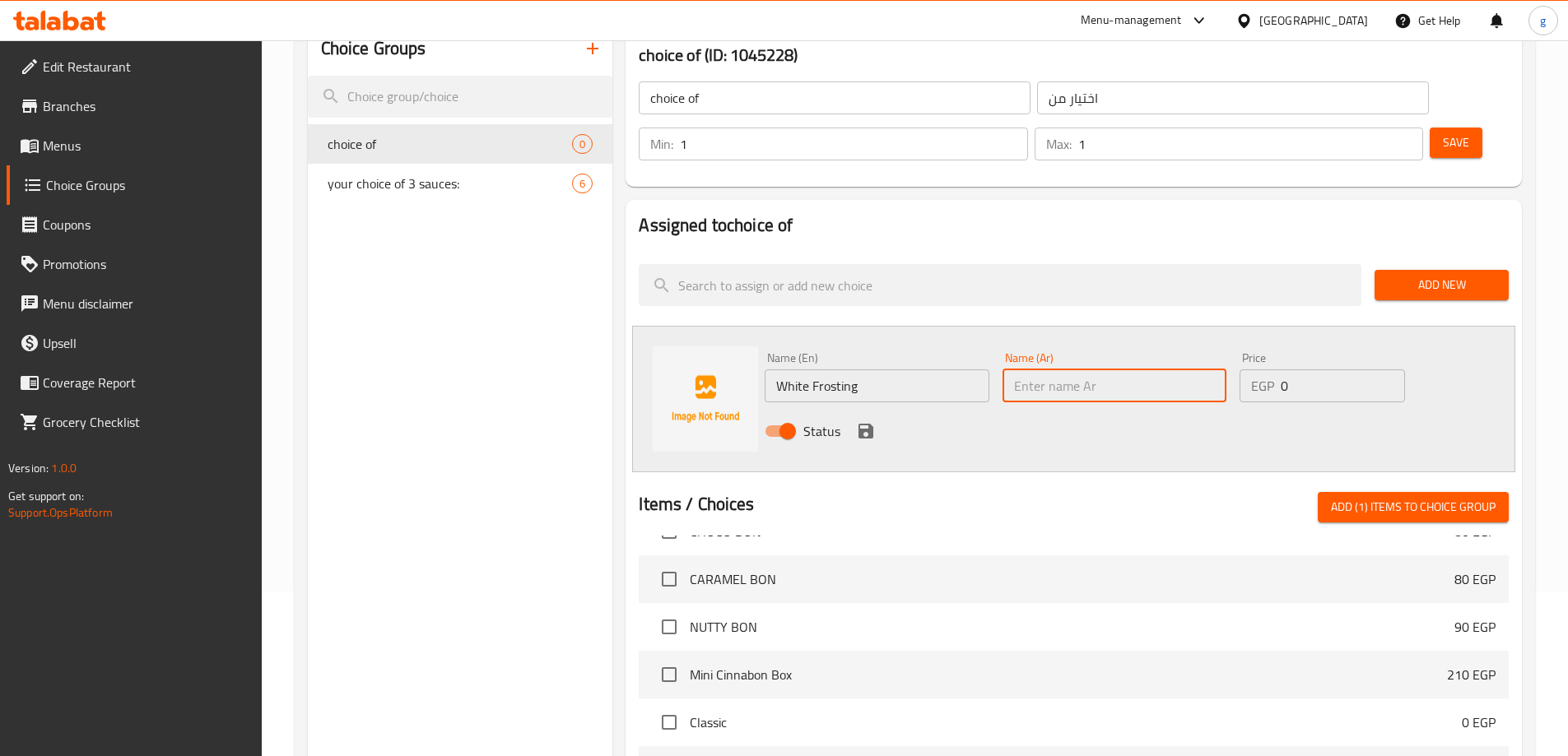
click at [1064, 370] on input "text" at bounding box center [1114, 386] width 224 height 33
paste input "فروستينج أبيض"
type input "فروستينج أبيض"
drag, startPoint x: 1278, startPoint y: 341, endPoint x: 1301, endPoint y: 352, distance: 25.5
click at [1301, 370] on div "EGP 0 Price" at bounding box center [1321, 386] width 164 height 33
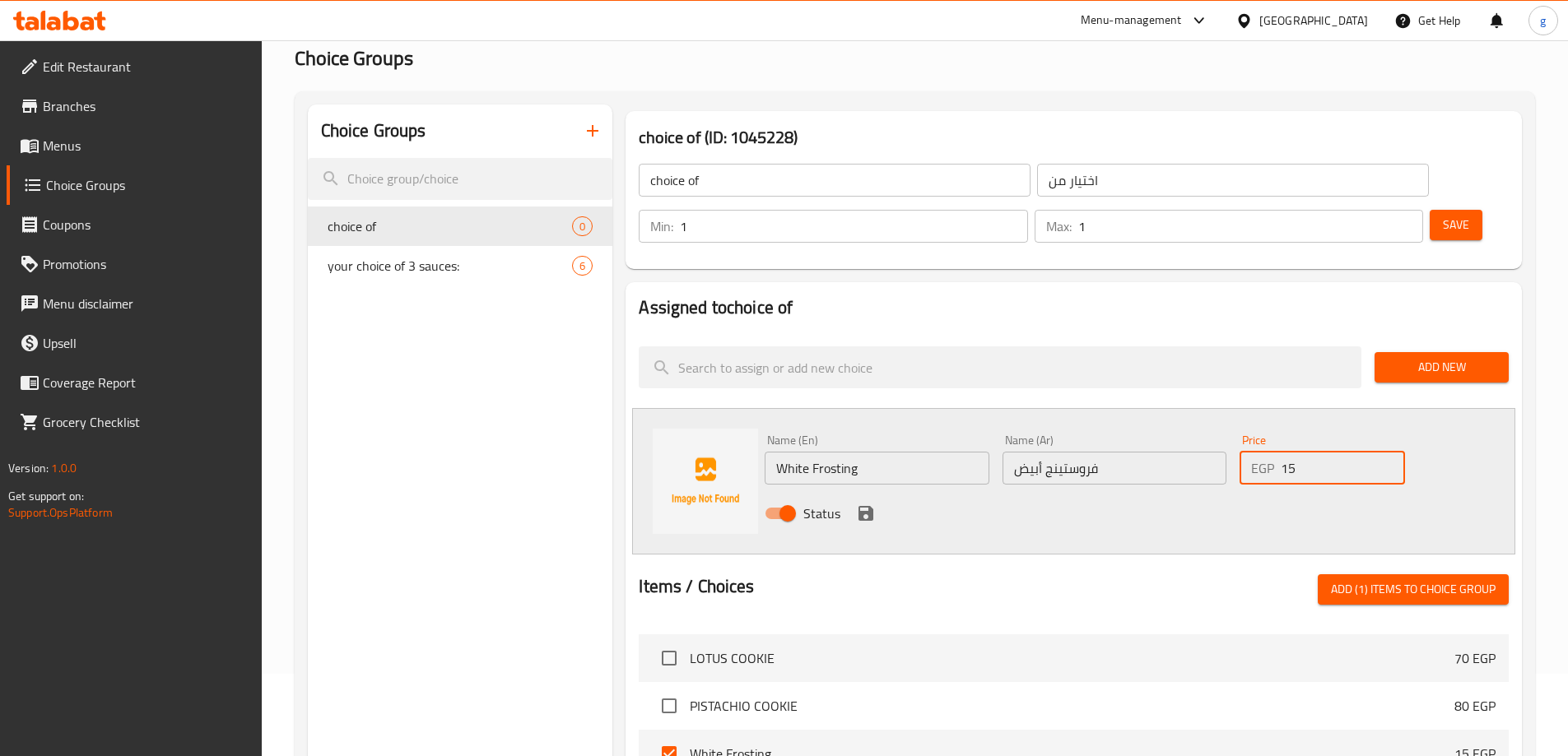
type input "15"
click at [1443, 215] on span "Save" at bounding box center [1456, 224] width 26 height 21
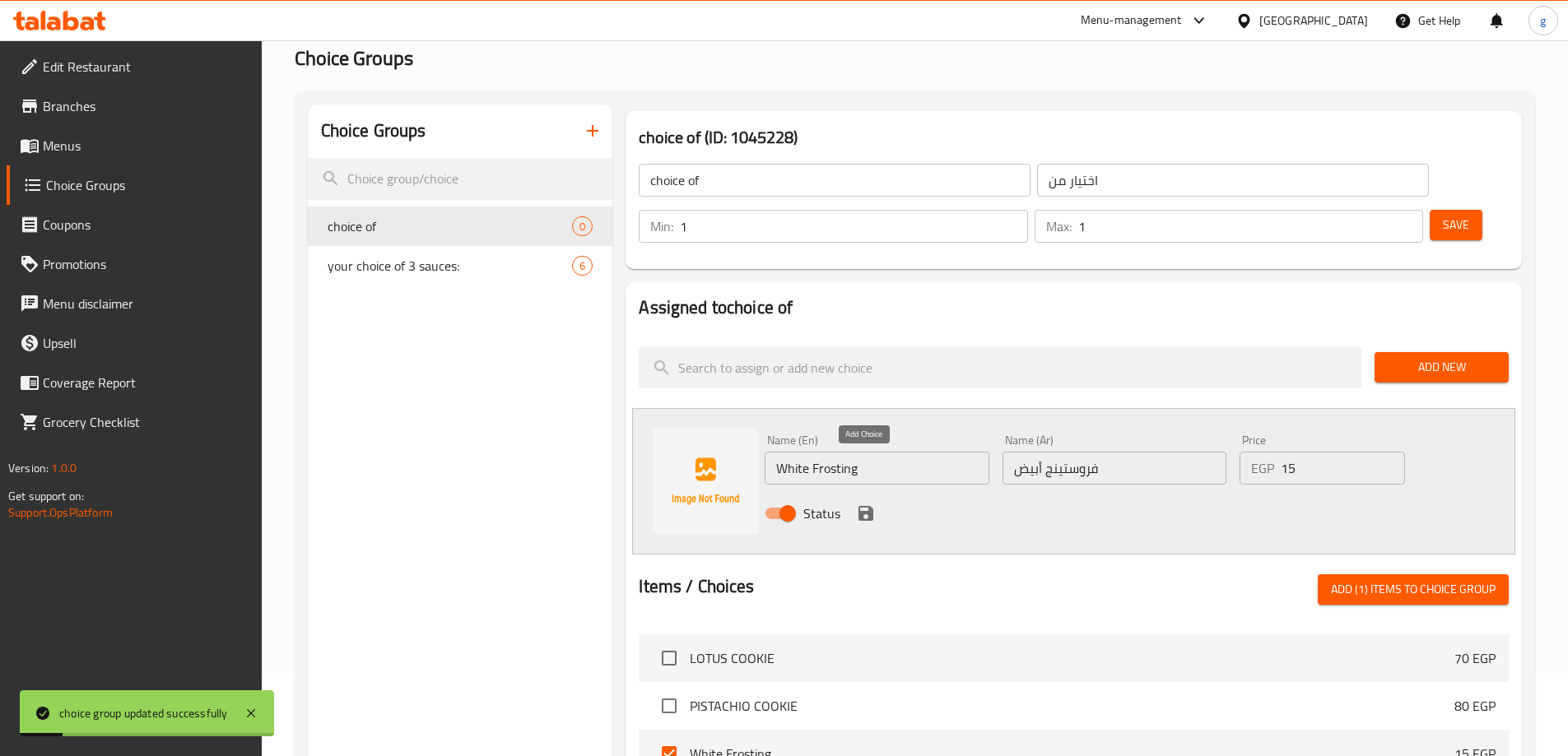
click at [872, 506] on icon "save" at bounding box center [866, 513] width 15 height 15
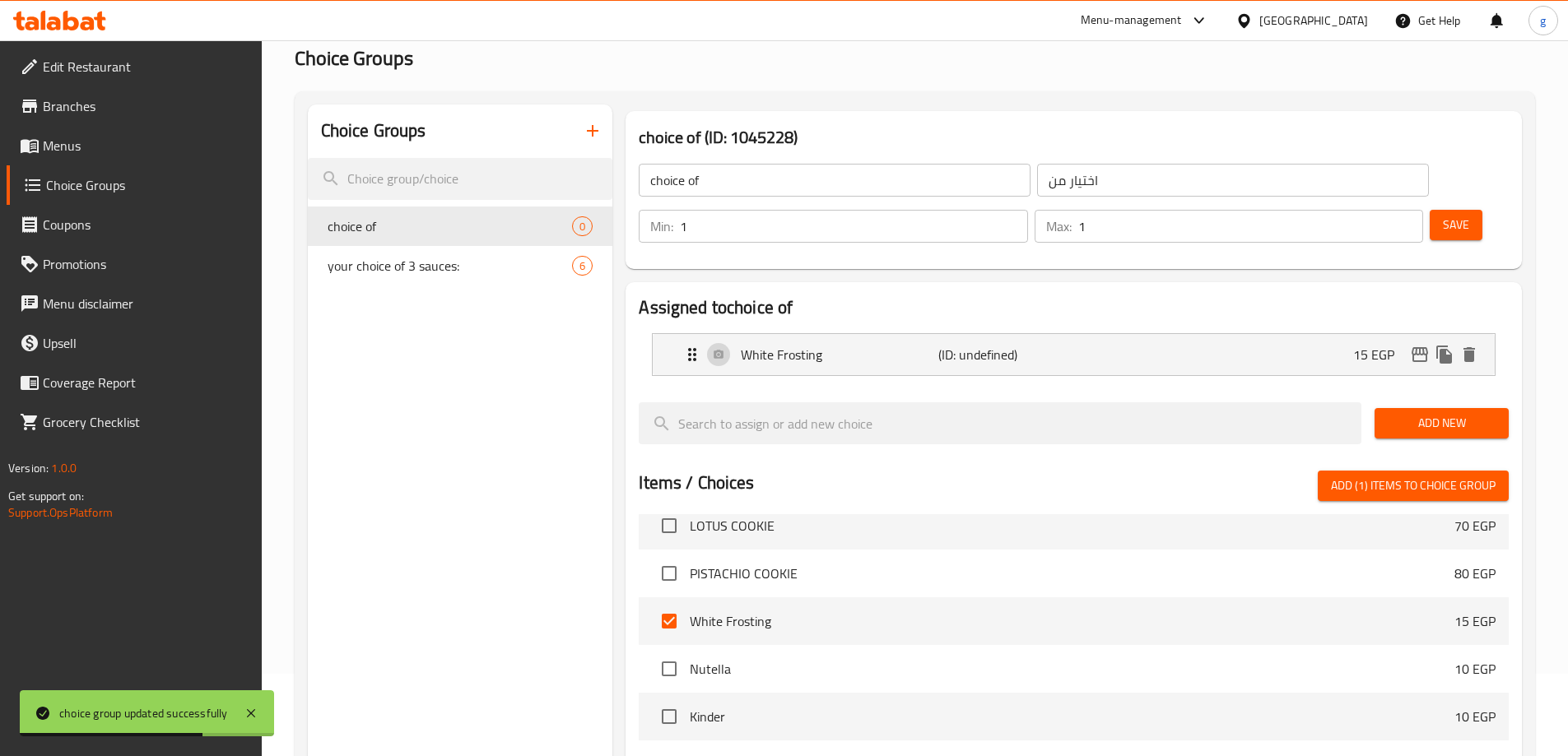
scroll to position [659, 0]
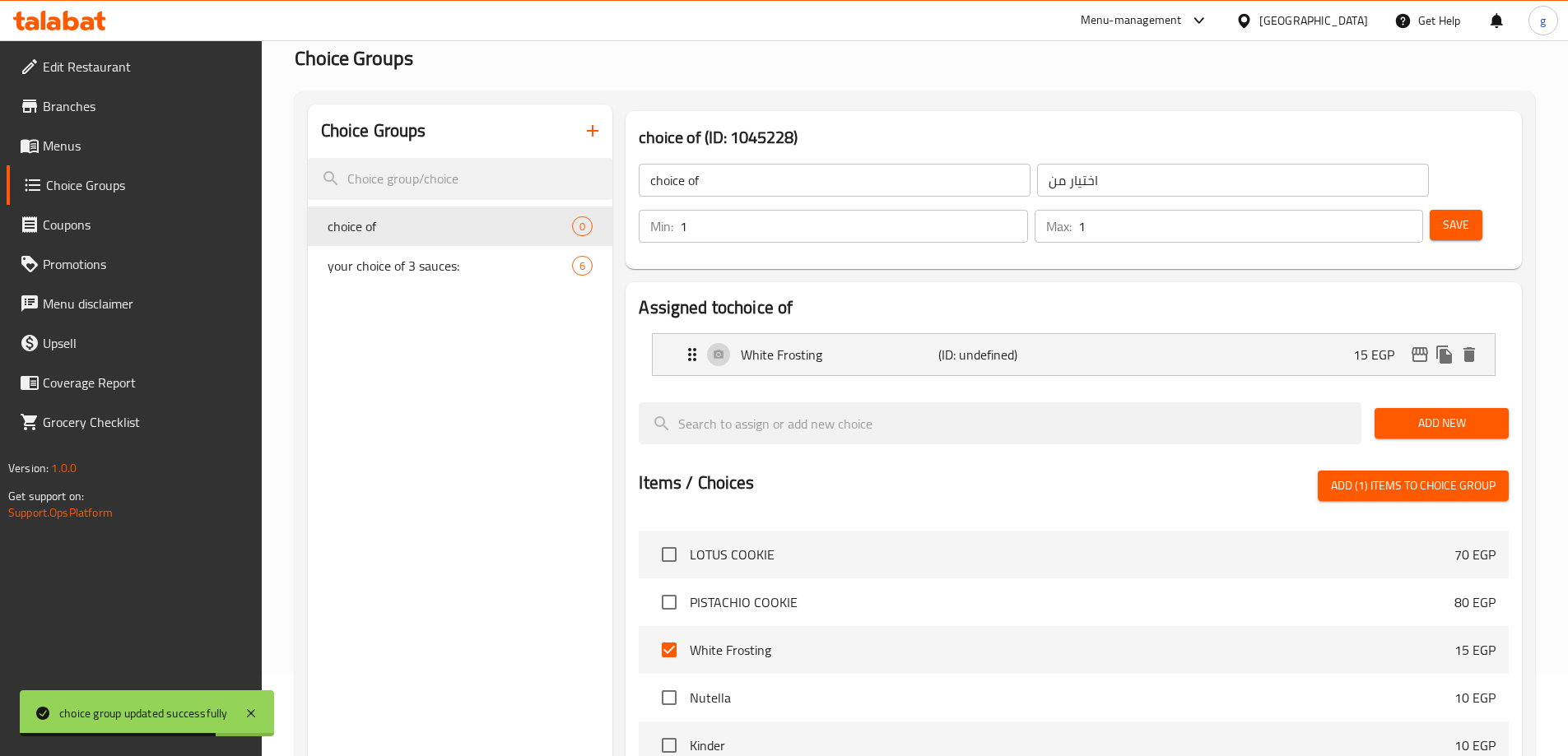
click at [974, 674] on li "Nutella 10 EGP" at bounding box center [1074, 698] width 870 height 48
click at [674, 633] on input "checkbox" at bounding box center [669, 650] width 35 height 35
click at [675, 633] on input "checkbox" at bounding box center [669, 650] width 35 height 35
click at [1376, 640] on span "White Frosting" at bounding box center [1072, 650] width 764 height 20
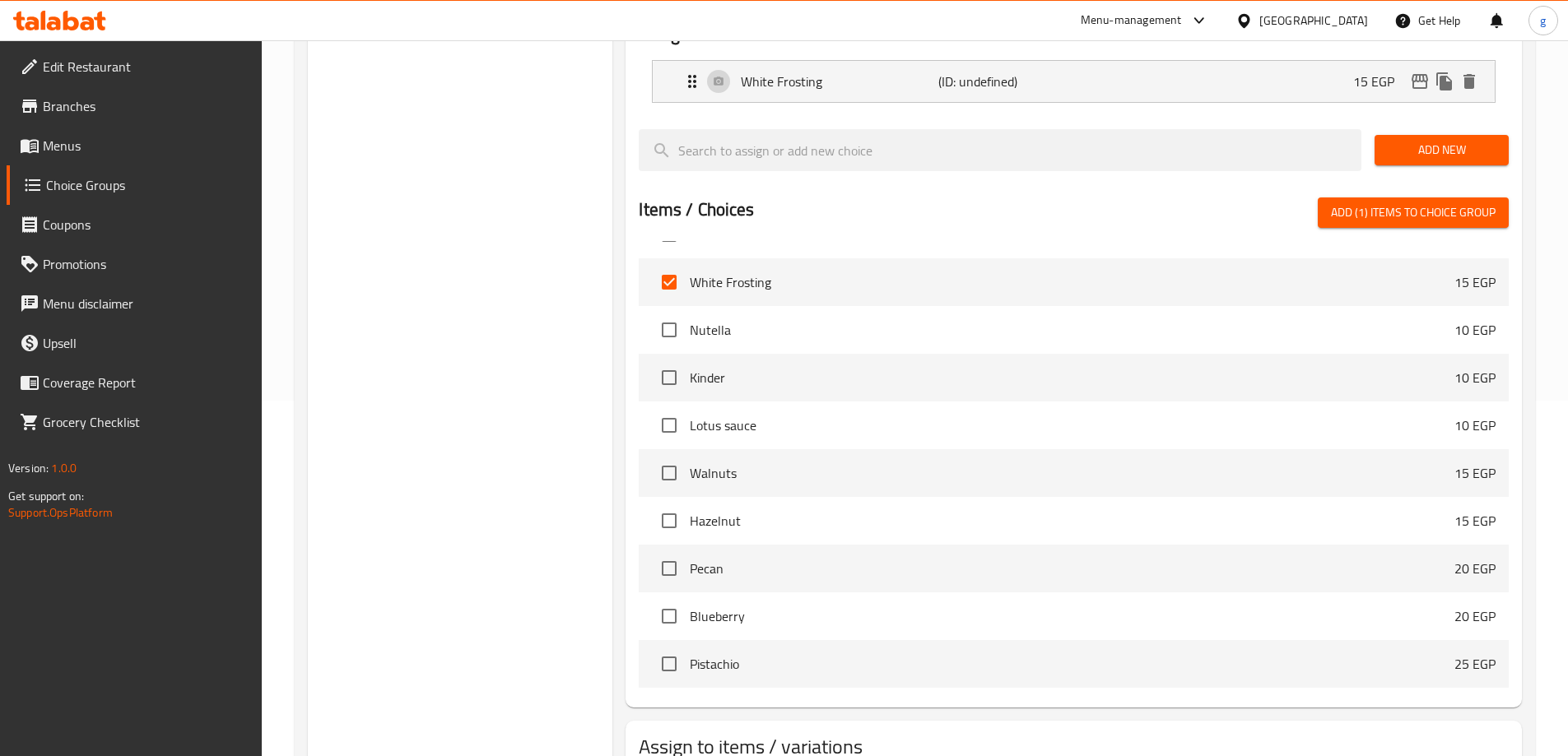
scroll to position [264, 0]
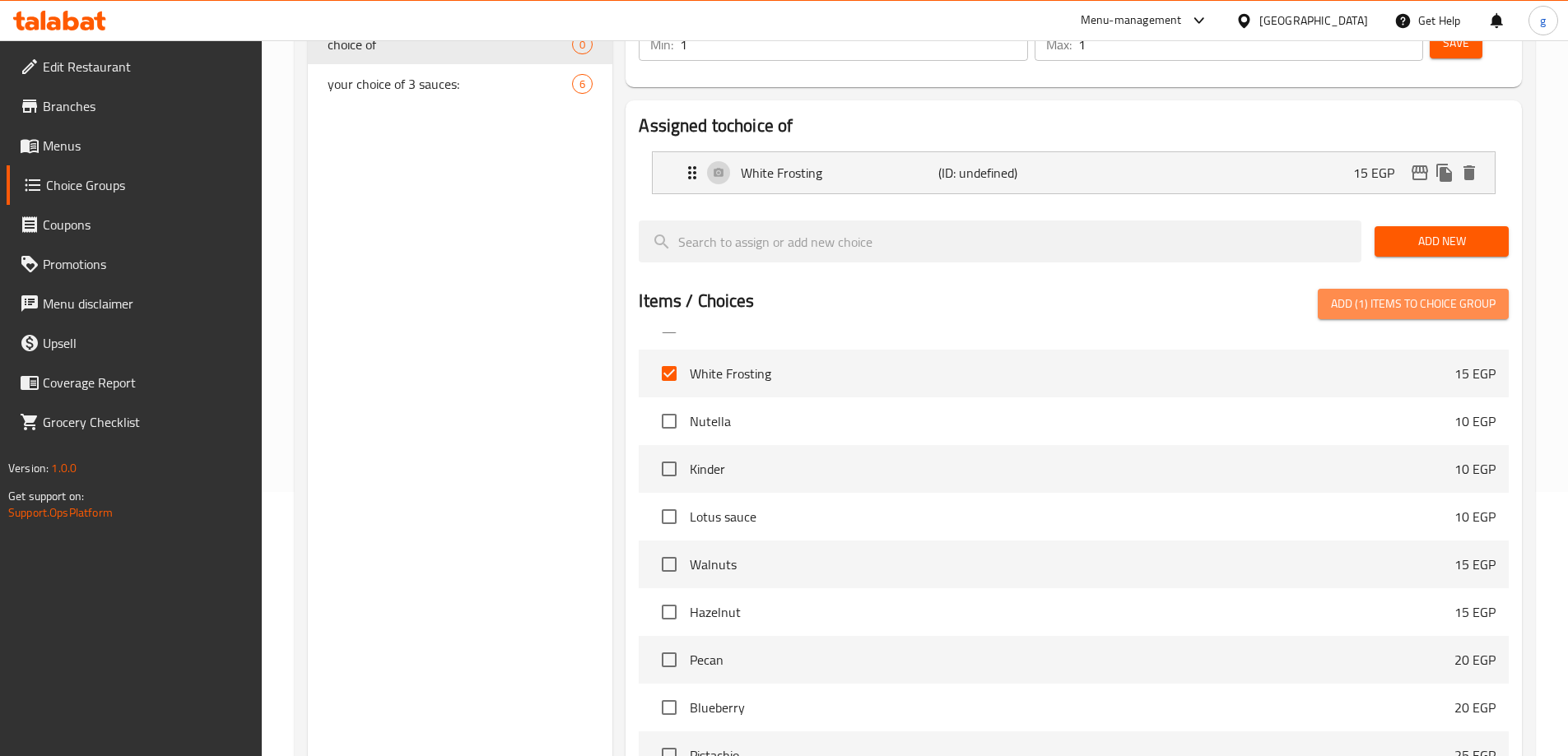
click at [1390, 294] on span "Add (1) items to choice group" at bounding box center [1412, 304] width 164 height 21
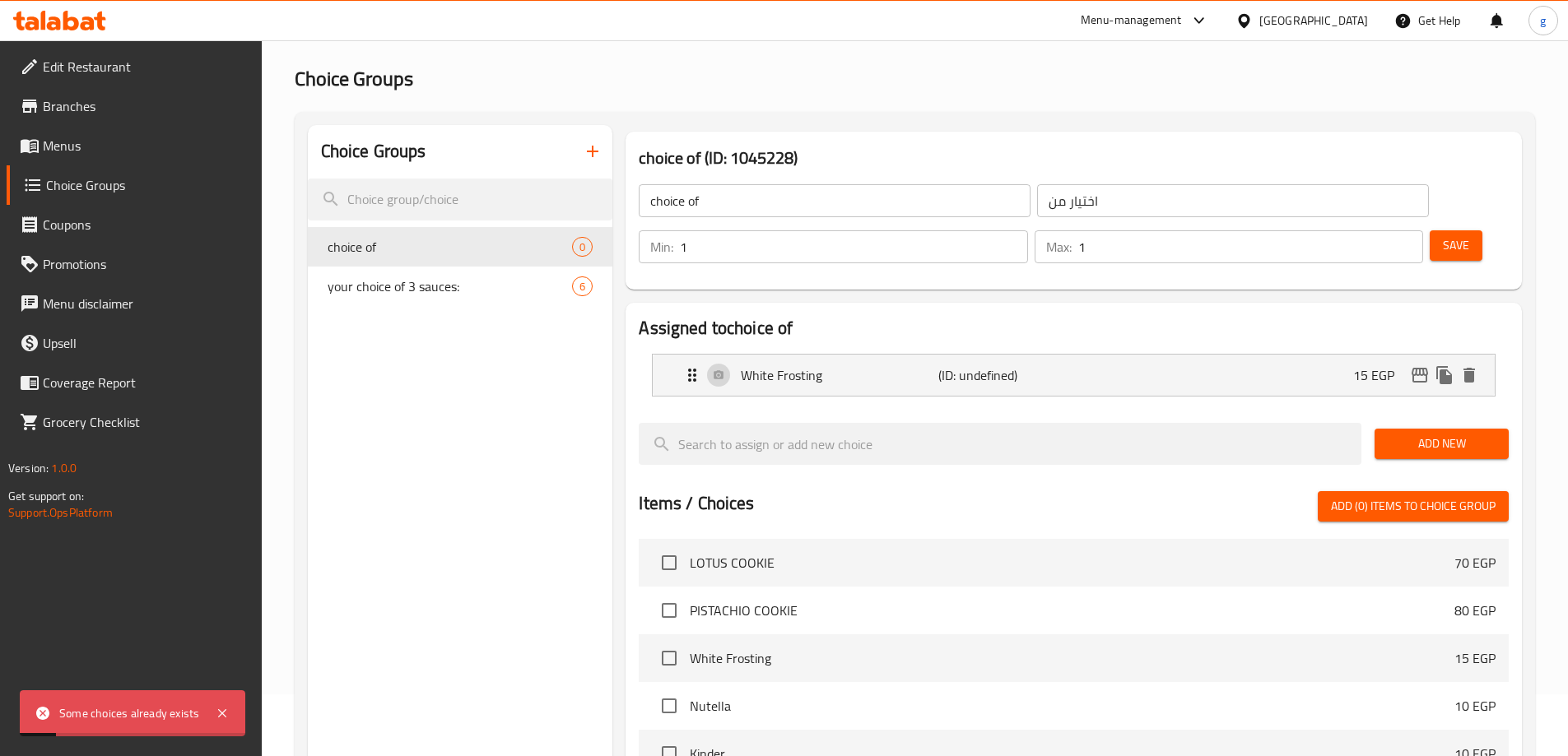
scroll to position [17, 0]
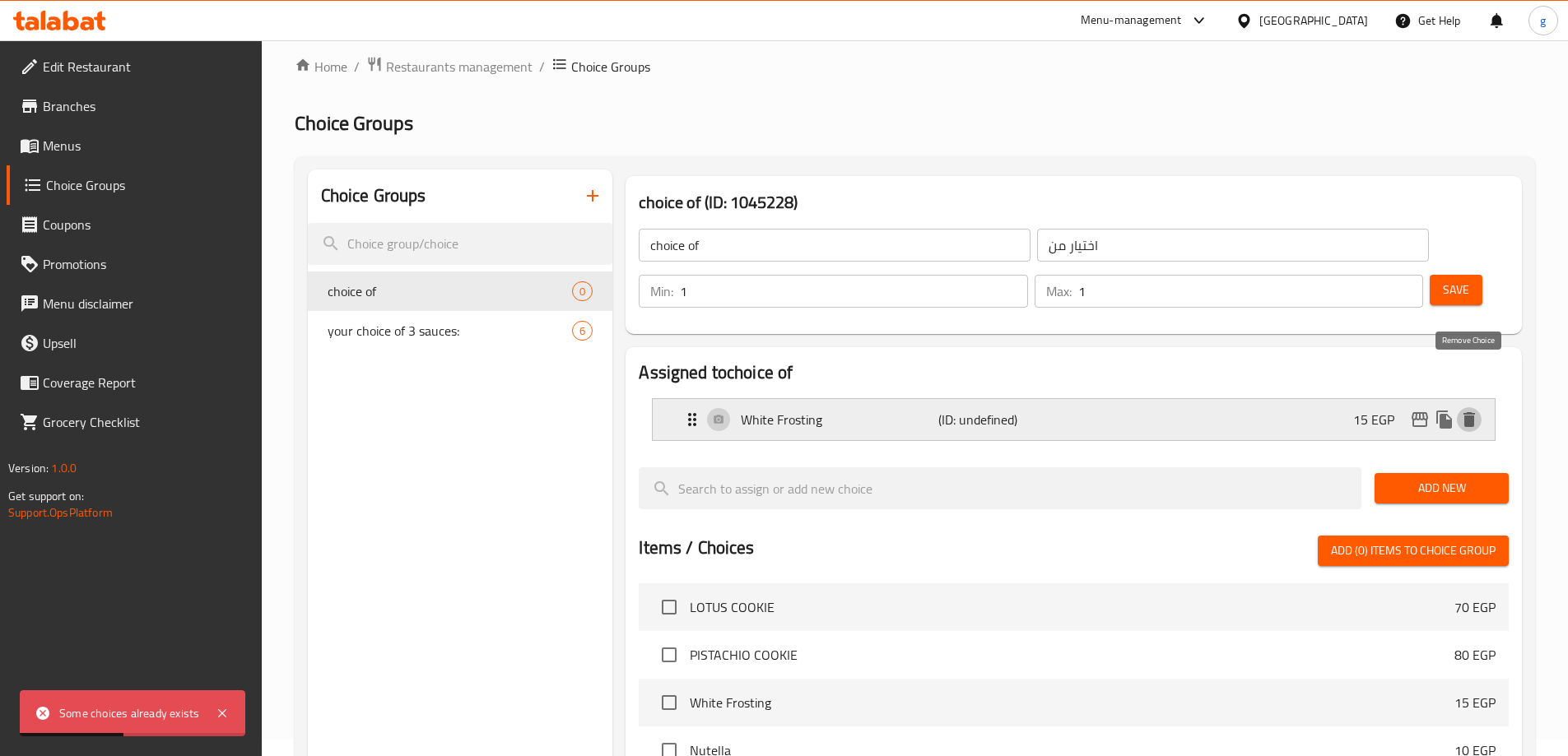
click at [1472, 410] on icon "delete" at bounding box center [1469, 420] width 20 height 20
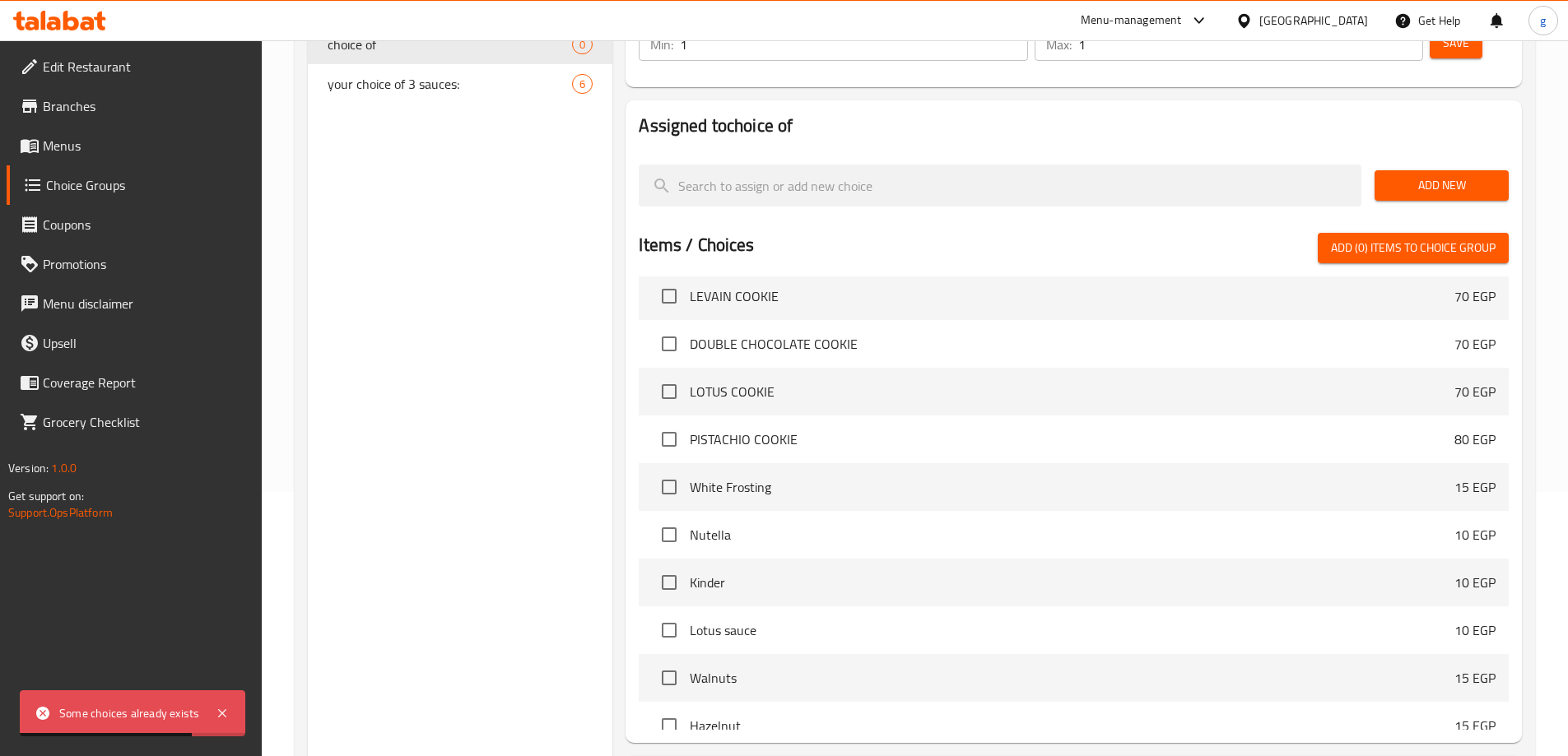
scroll to position [506, 0]
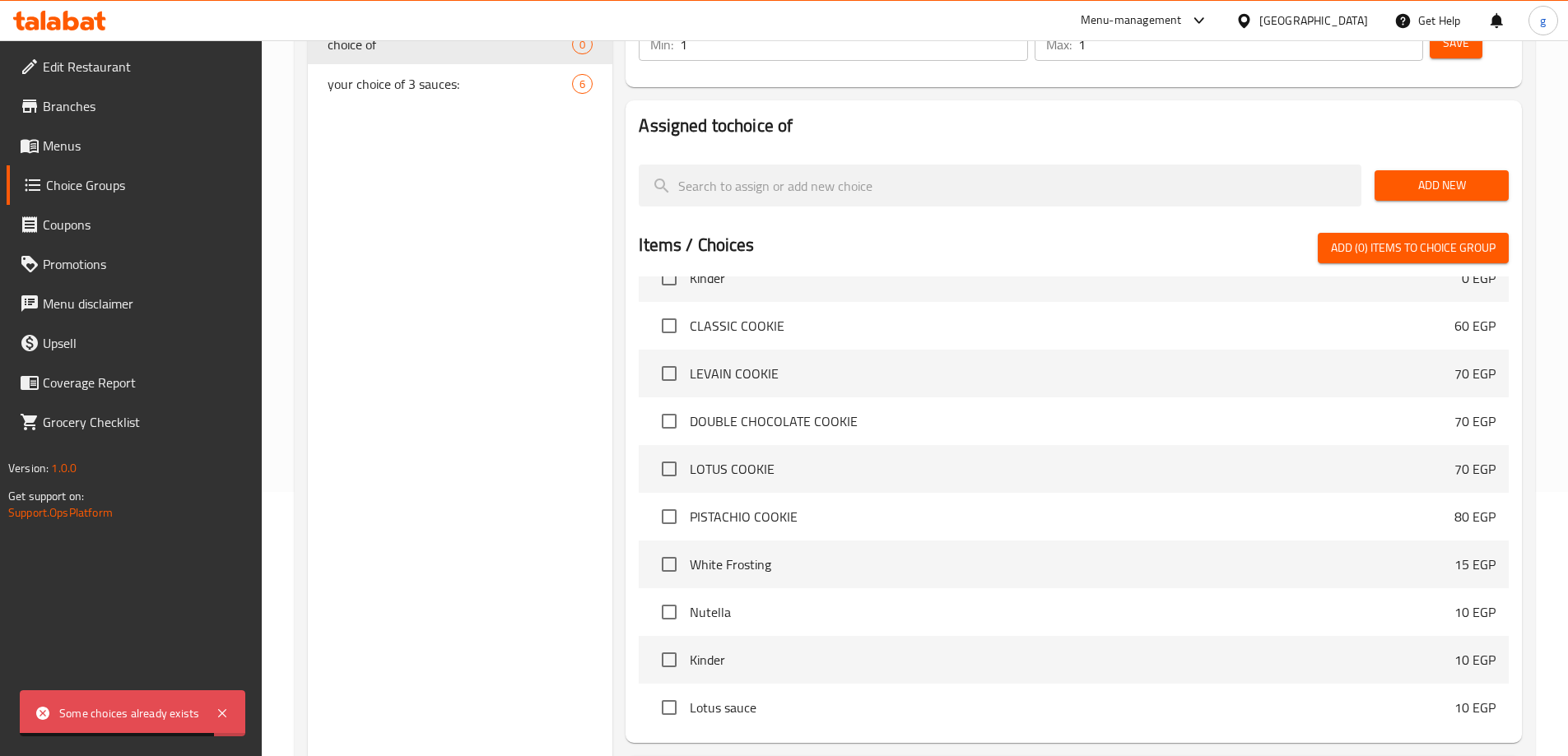
click at [659, 547] on input "checkbox" at bounding box center [669, 565] width 35 height 35
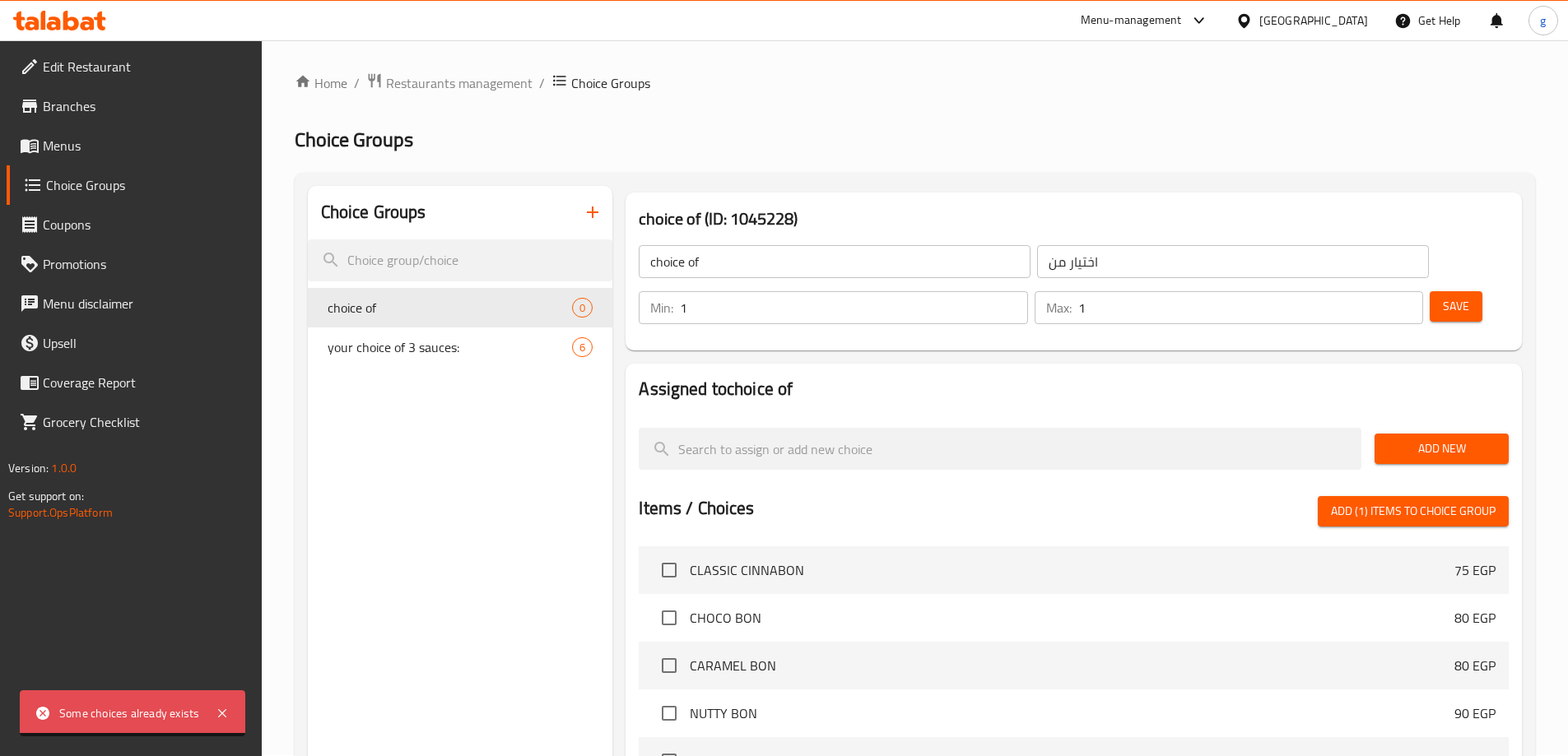
scroll to position [0, 0]
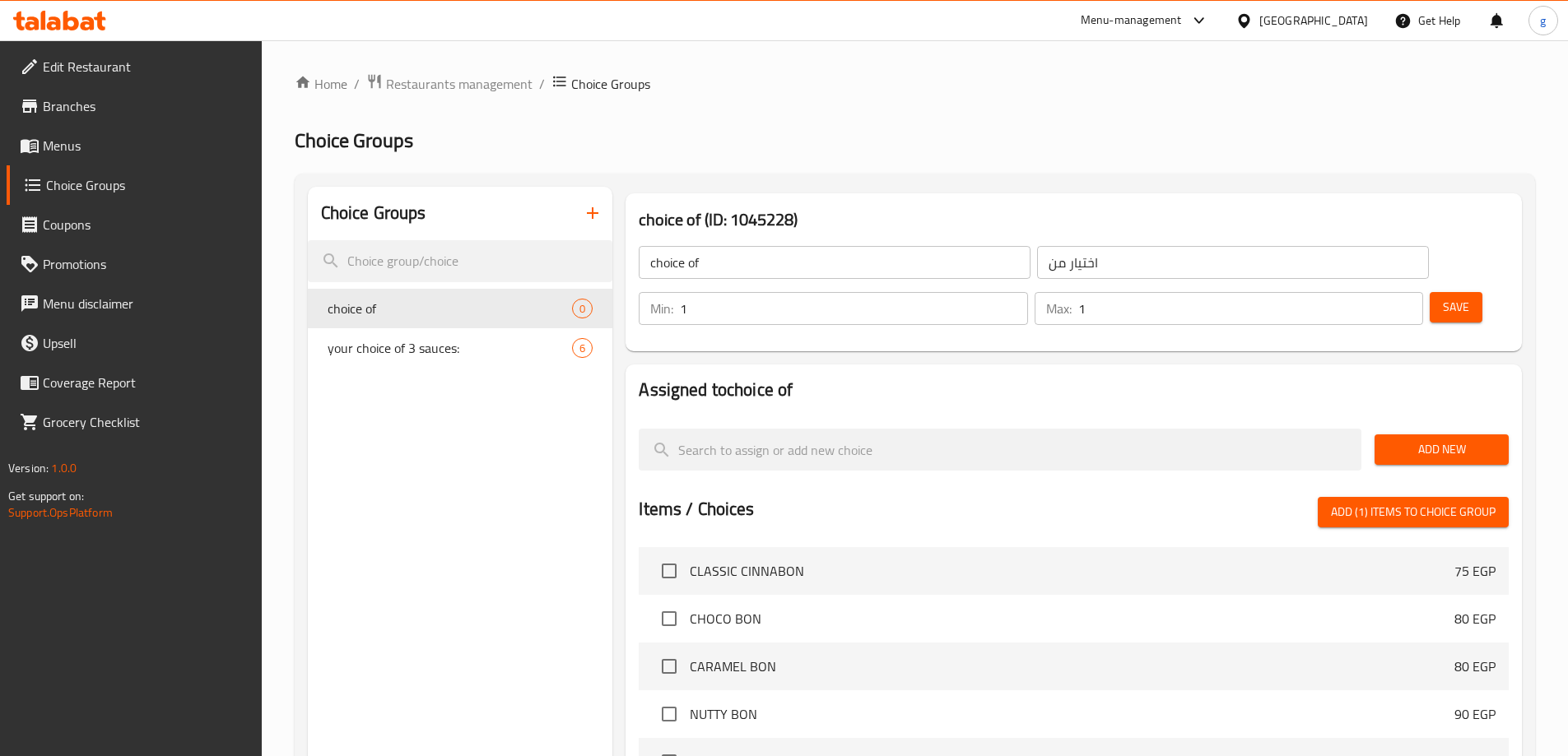
click at [1367, 502] on span "Add (1) items to choice group" at bounding box center [1412, 512] width 164 height 21
checkbox input "false"
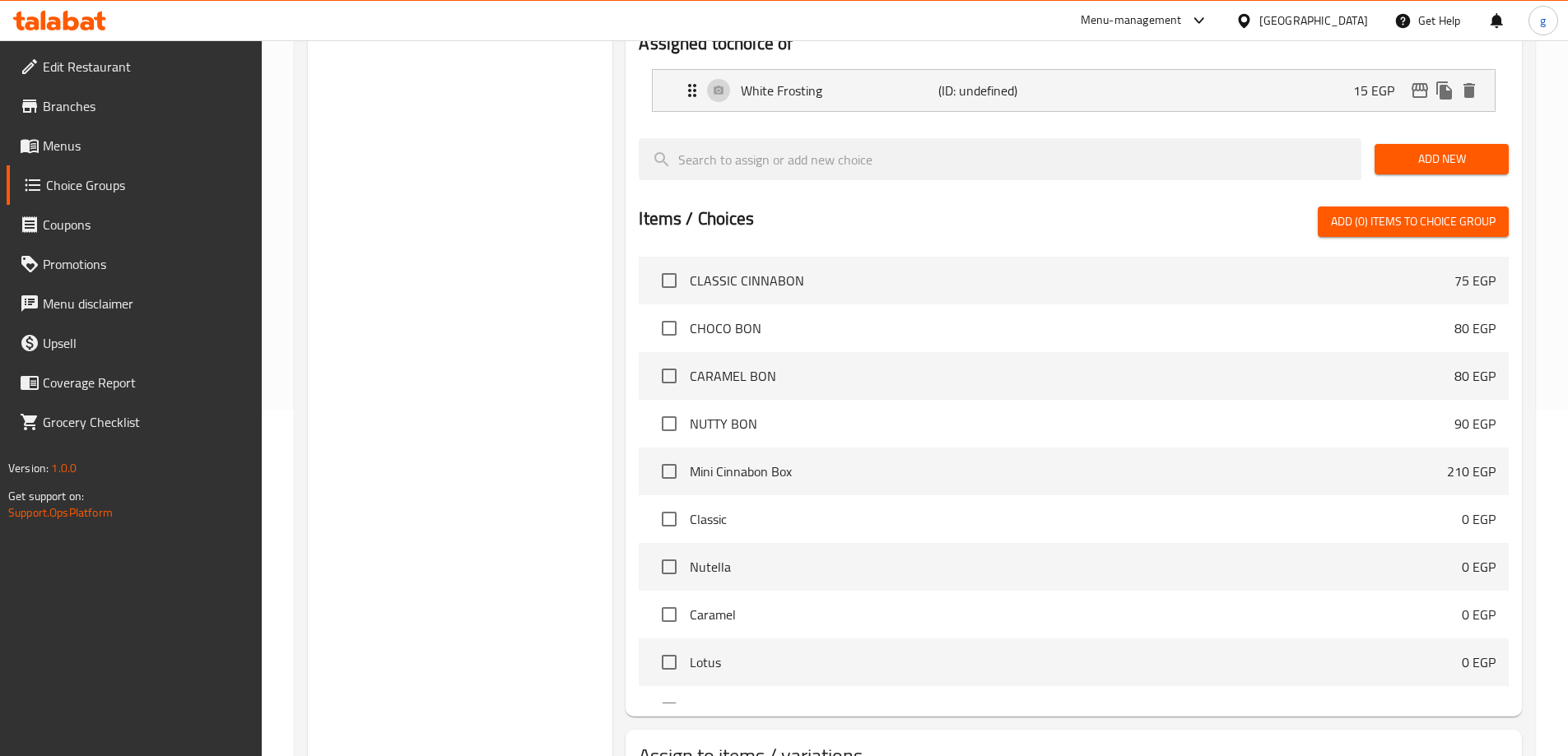
scroll to position [429, 0]
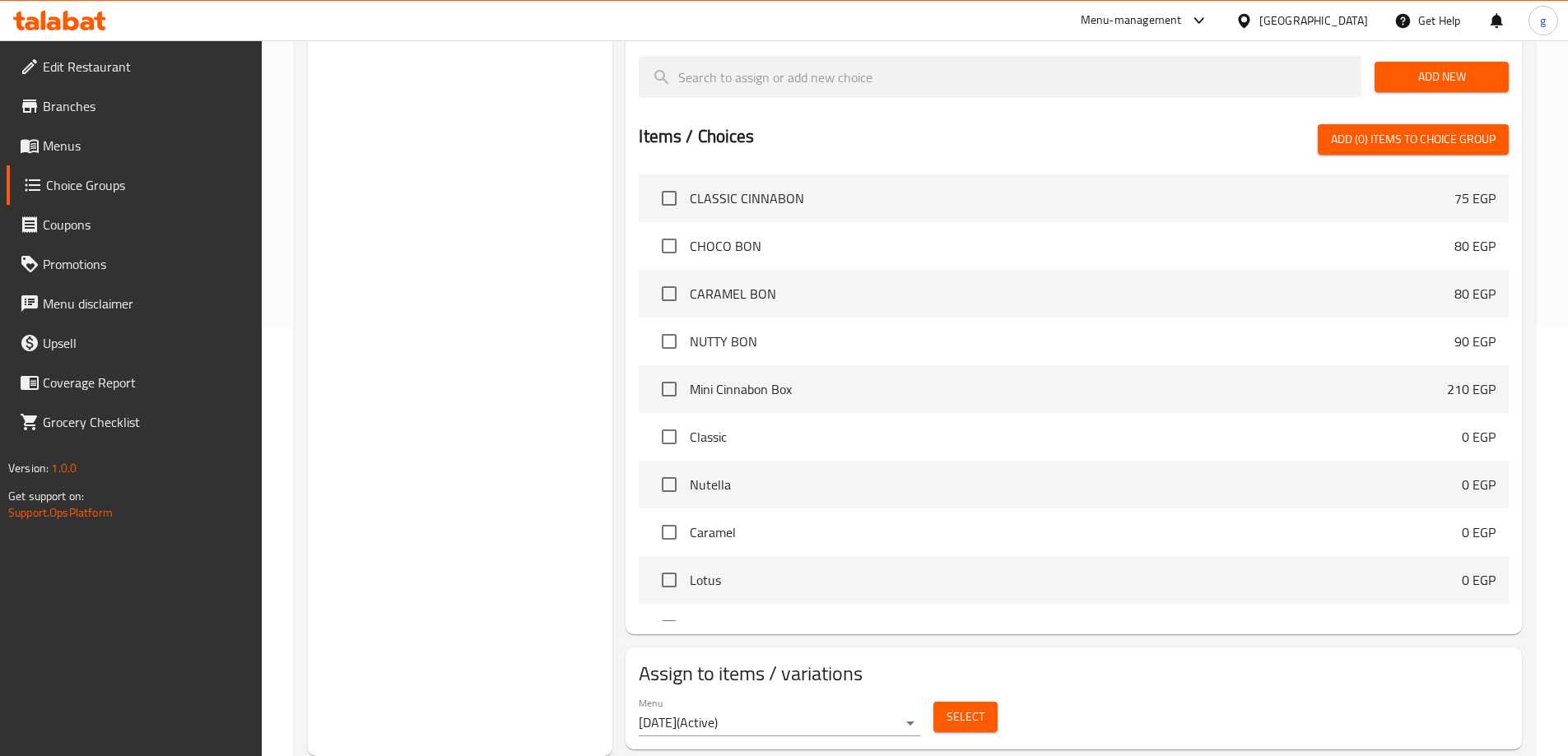
click at [956, 707] on span "Select" at bounding box center [966, 717] width 38 height 21
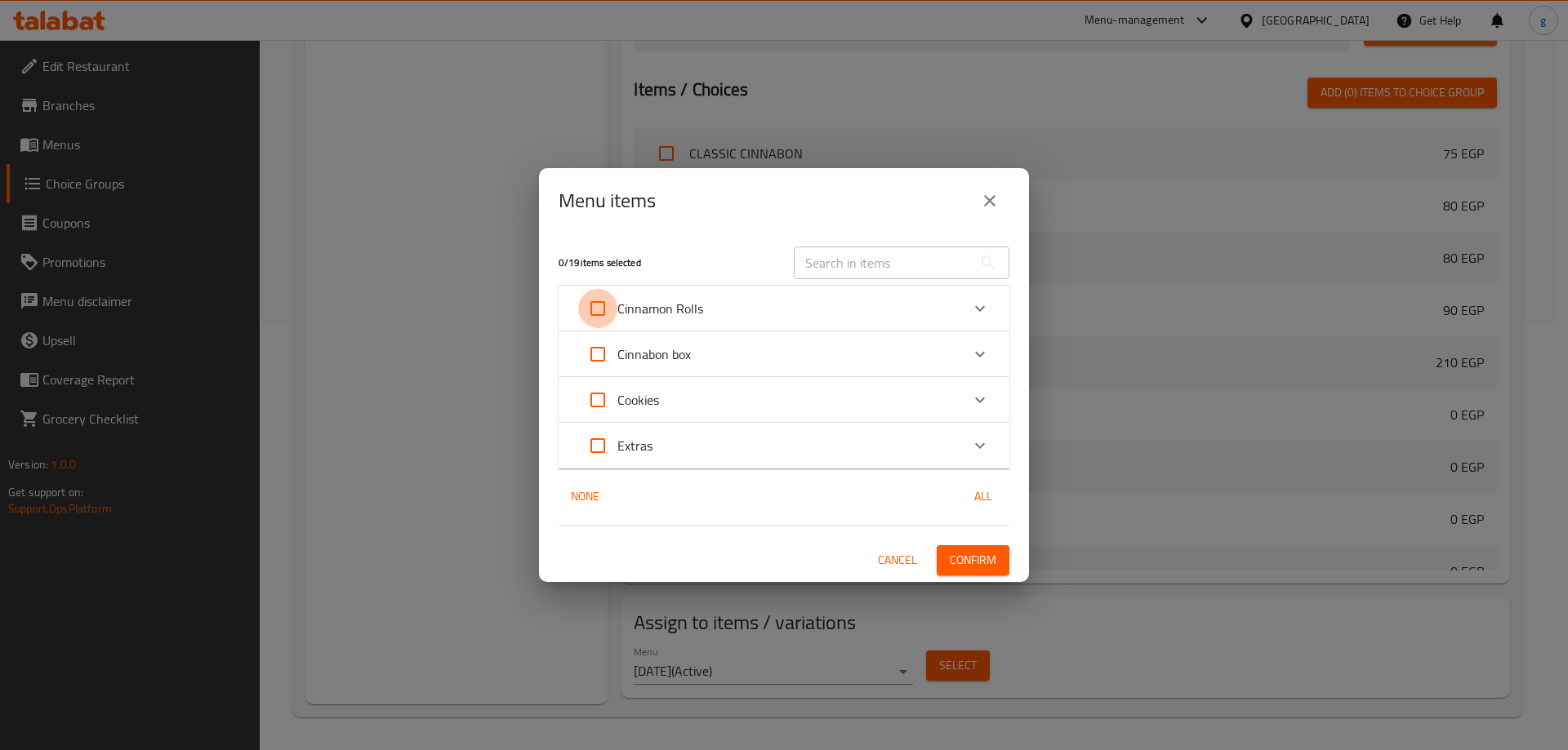
click at [598, 309] on input "Expand" at bounding box center [598, 309] width 39 height 39
checkbox input "true"
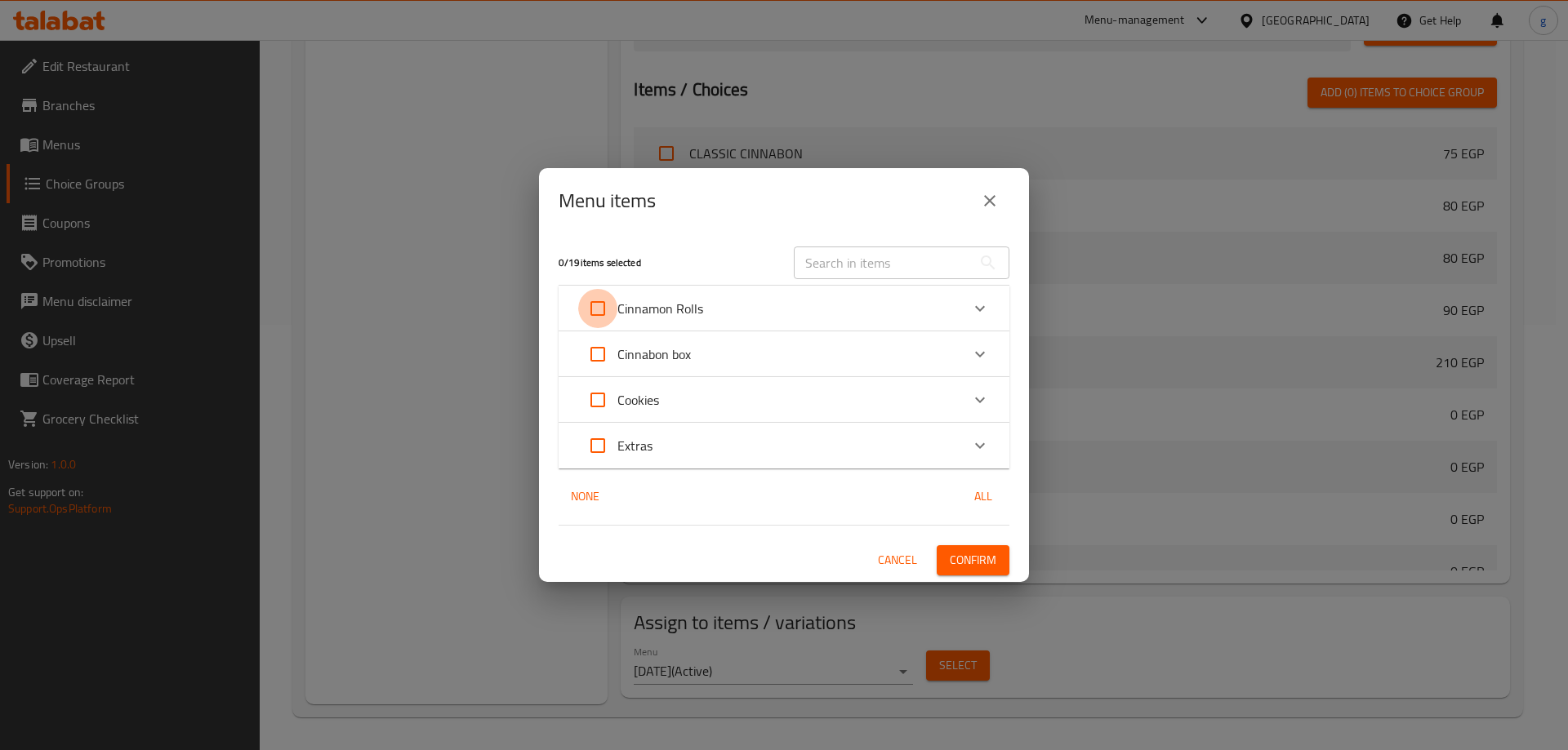
checkbox input "true"
click at [600, 397] on input "Expand" at bounding box center [598, 400] width 39 height 39
checkbox input "true"
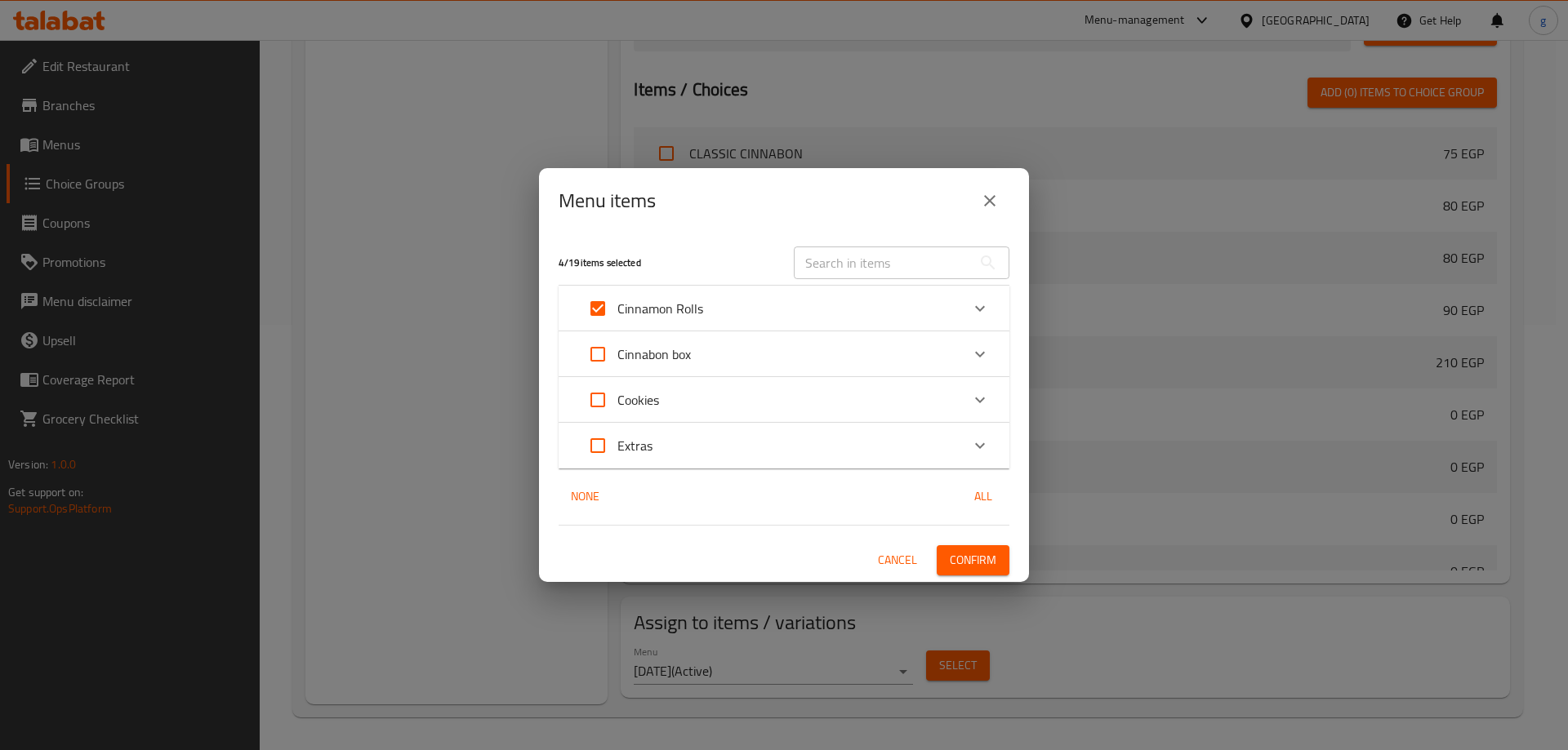
checkbox input "true"
click at [959, 549] on button "Confirm" at bounding box center [973, 560] width 73 height 30
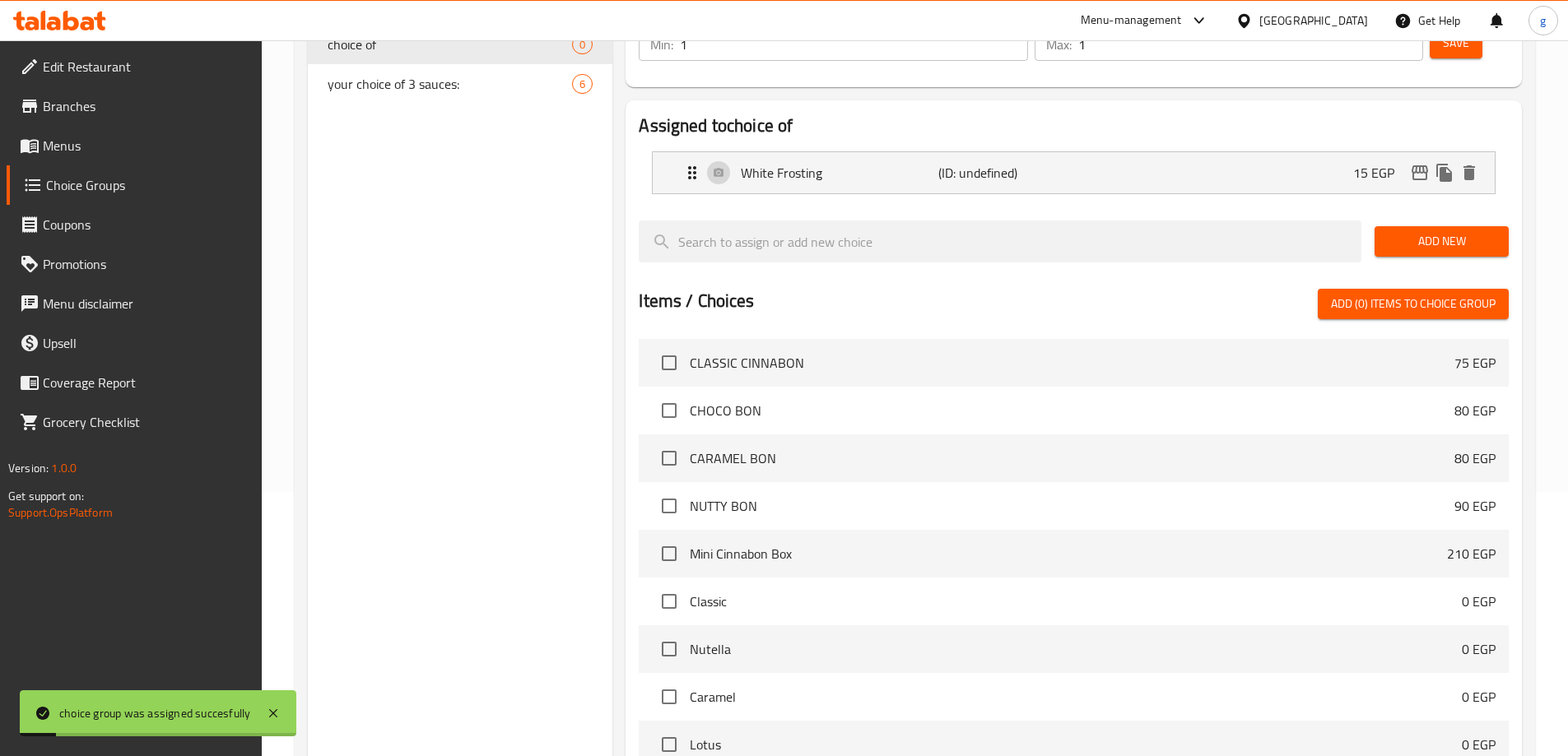
scroll to position [0, 0]
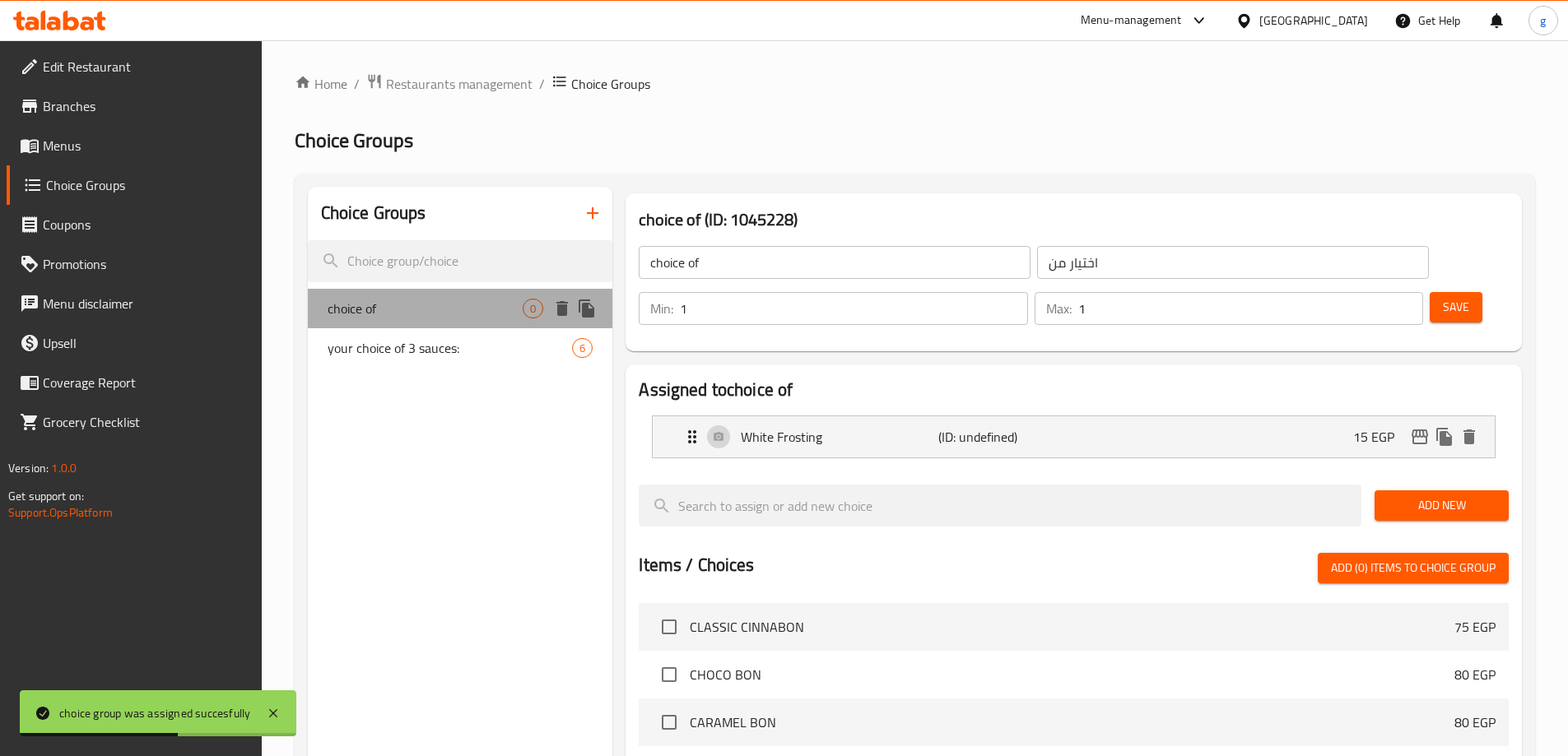
click at [486, 305] on span "choice of" at bounding box center [425, 309] width 196 height 20
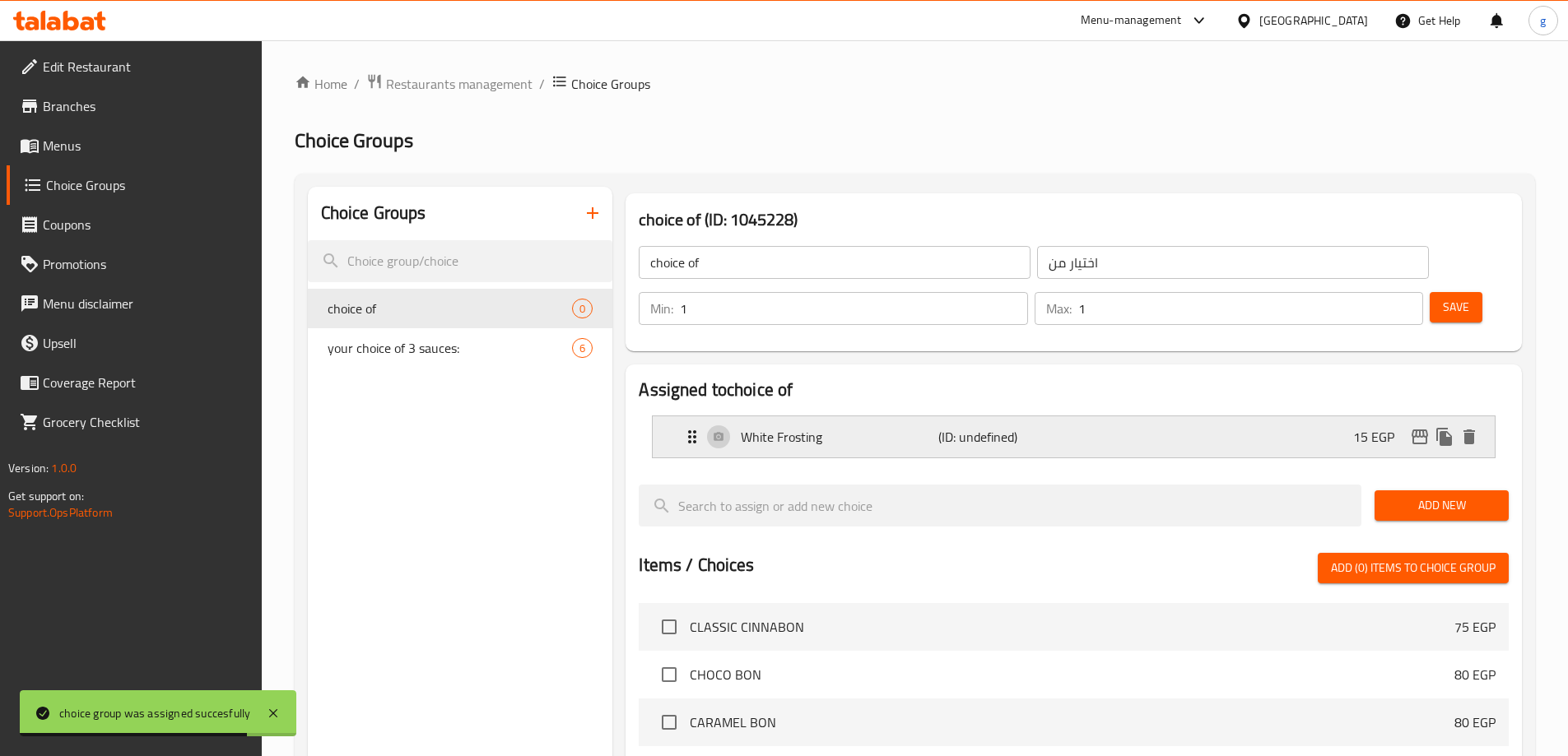
click at [977, 428] on p "(ID: undefined)" at bounding box center [1004, 437] width 132 height 20
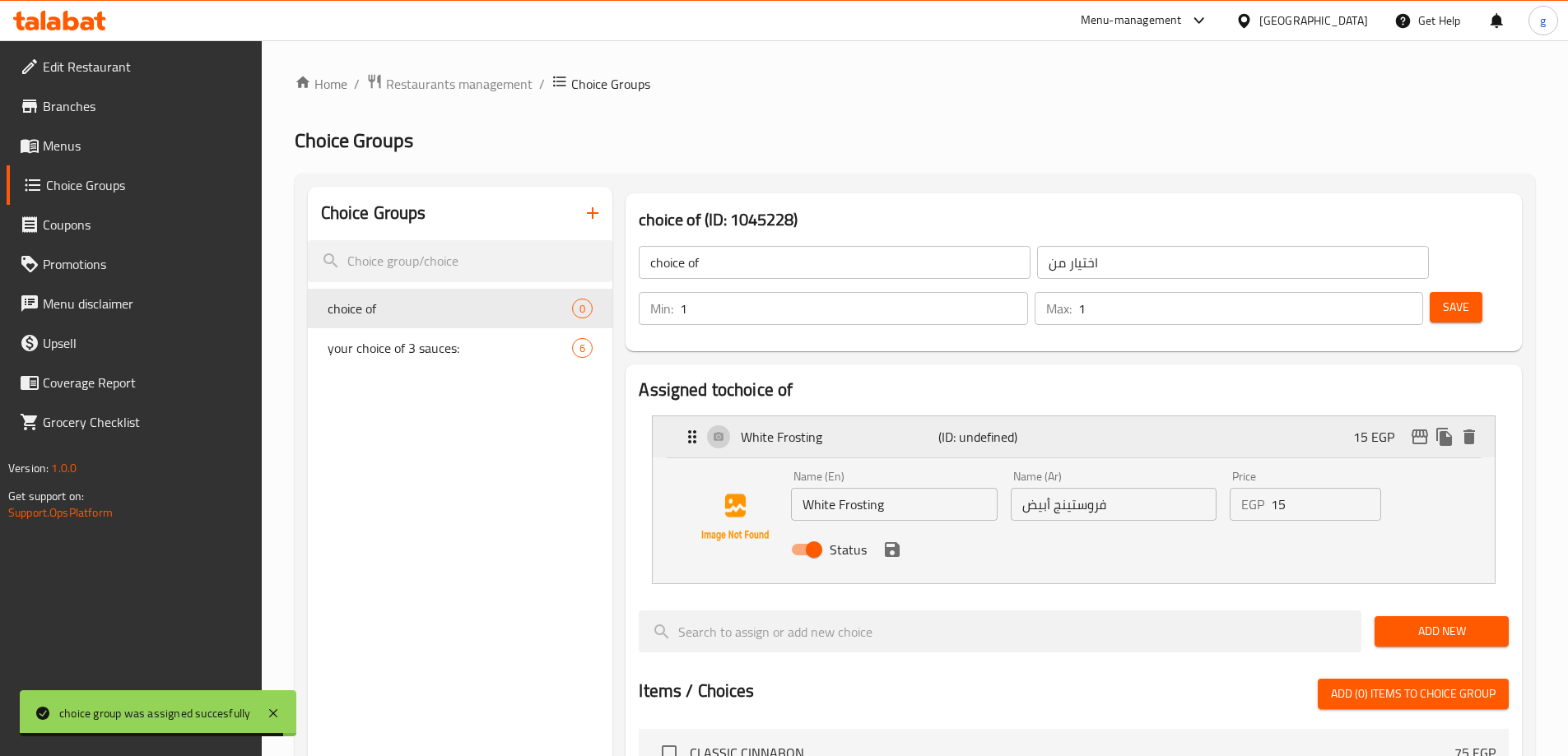
click at [938, 428] on p "(ID: undefined)" at bounding box center [1004, 437] width 132 height 20
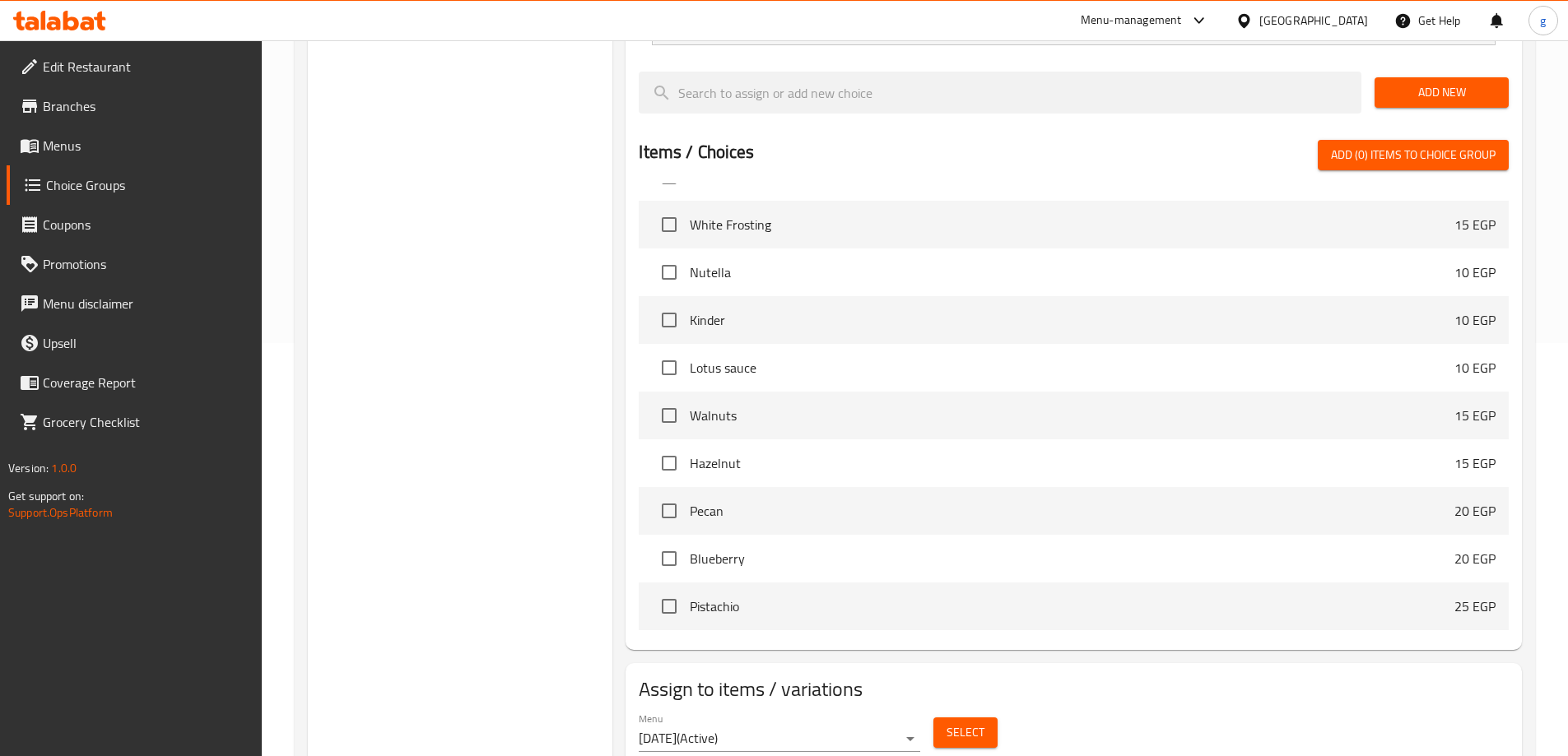
scroll to position [429, 0]
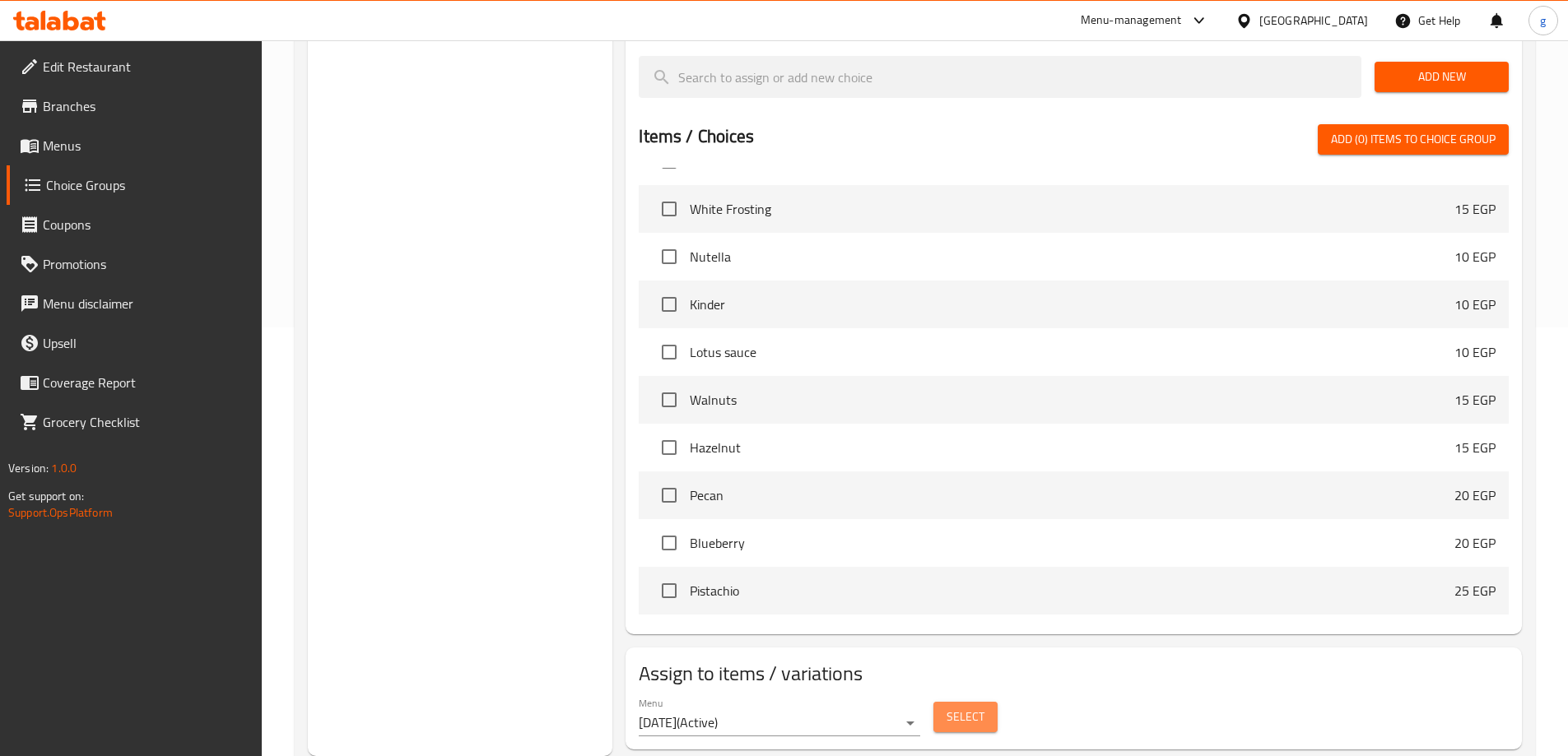
click at [965, 702] on button "Select" at bounding box center [966, 717] width 64 height 31
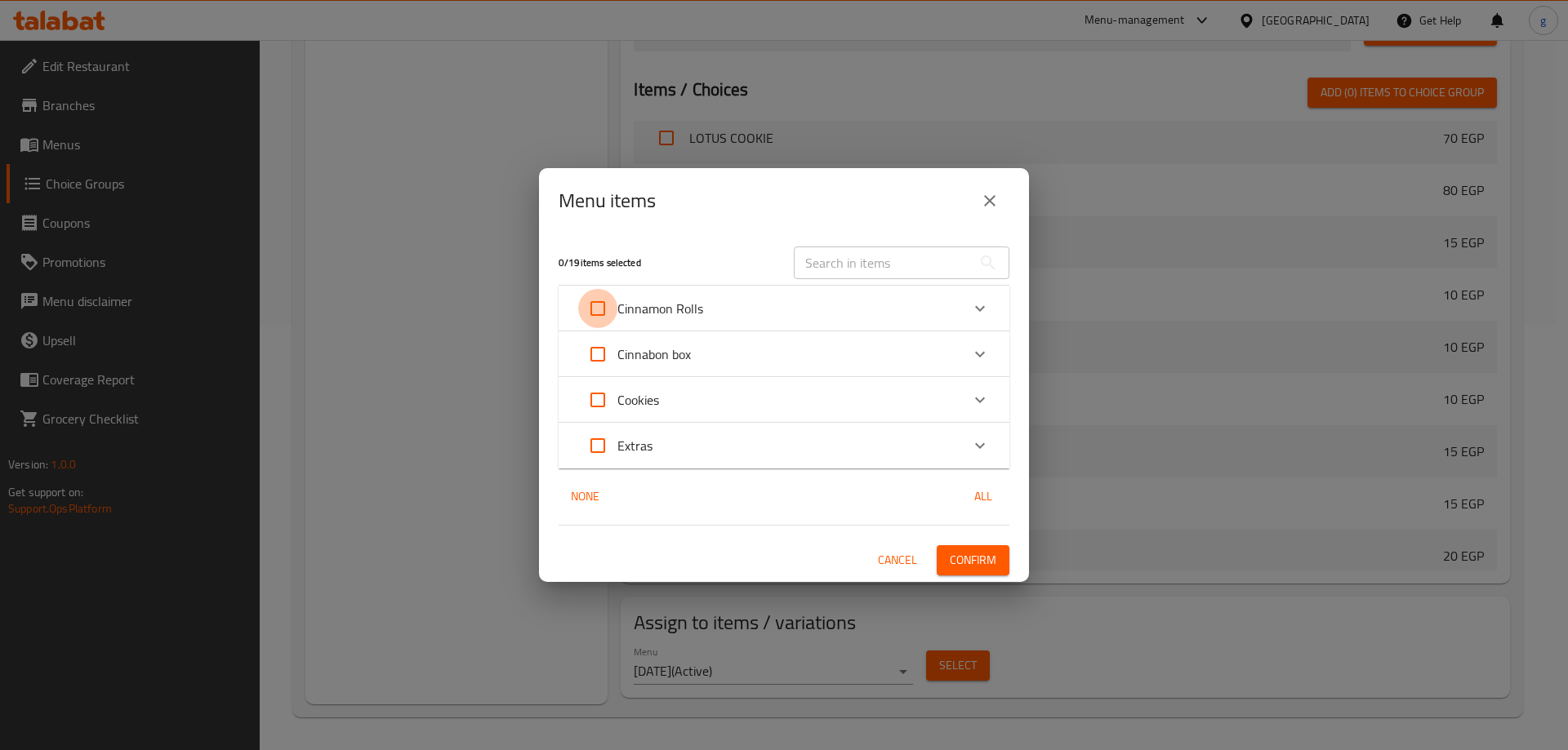
click at [598, 310] on input "Expand" at bounding box center [598, 309] width 39 height 39
checkbox input "true"
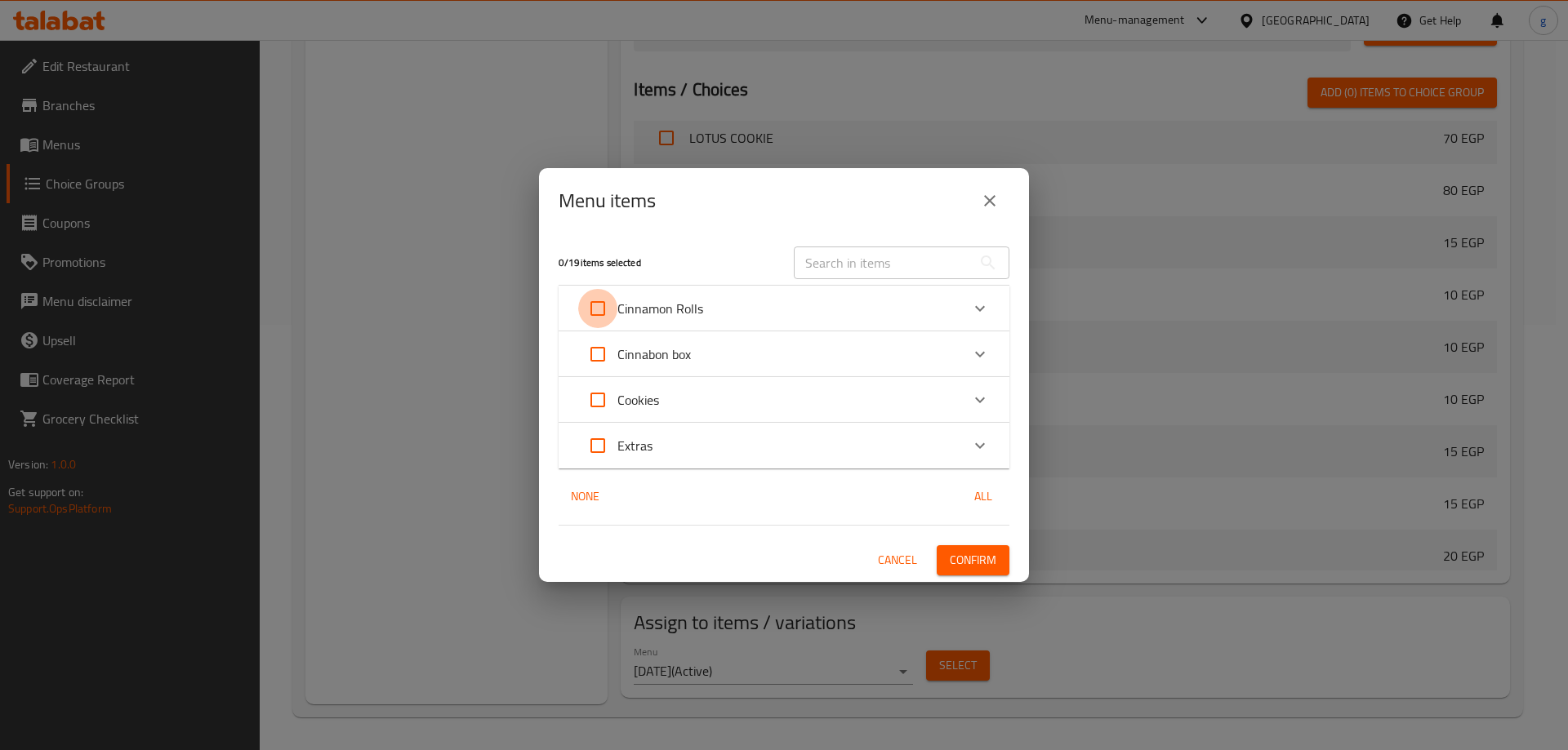
checkbox input "true"
click at [594, 409] on input "Expand" at bounding box center [598, 400] width 39 height 39
checkbox input "true"
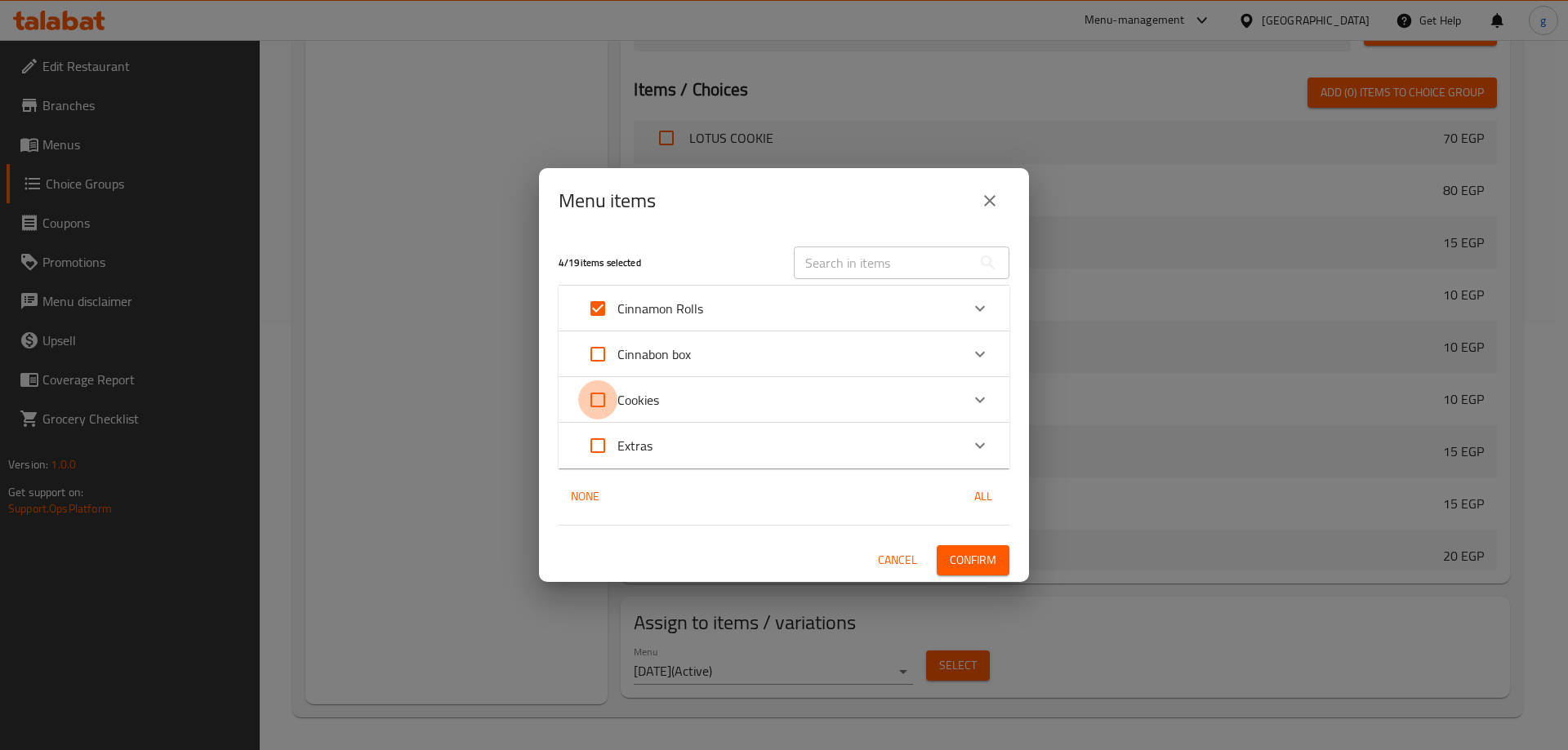
checkbox input "true"
click at [945, 560] on button "Confirm" at bounding box center [973, 560] width 73 height 30
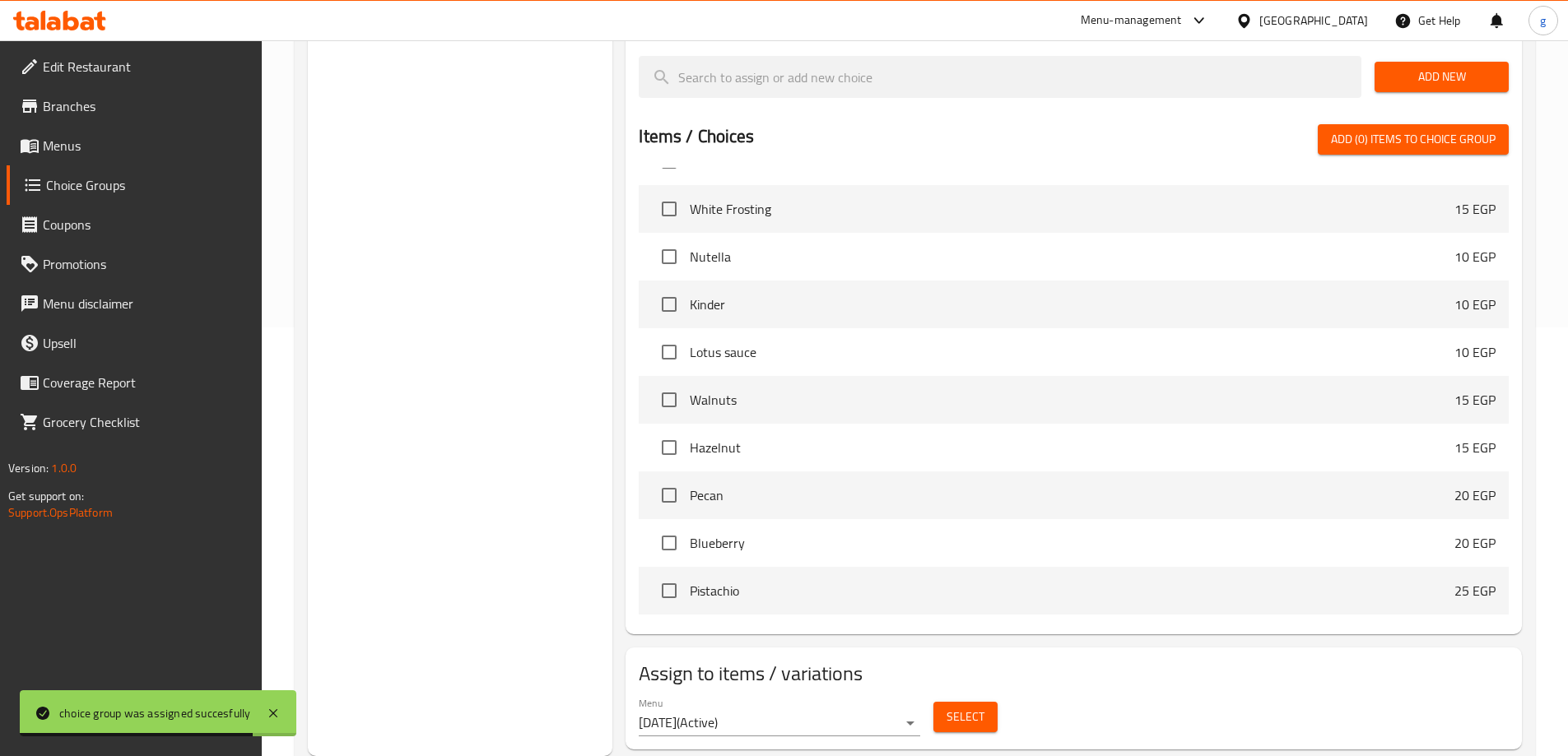
click at [975, 707] on span "Select" at bounding box center [966, 717] width 38 height 21
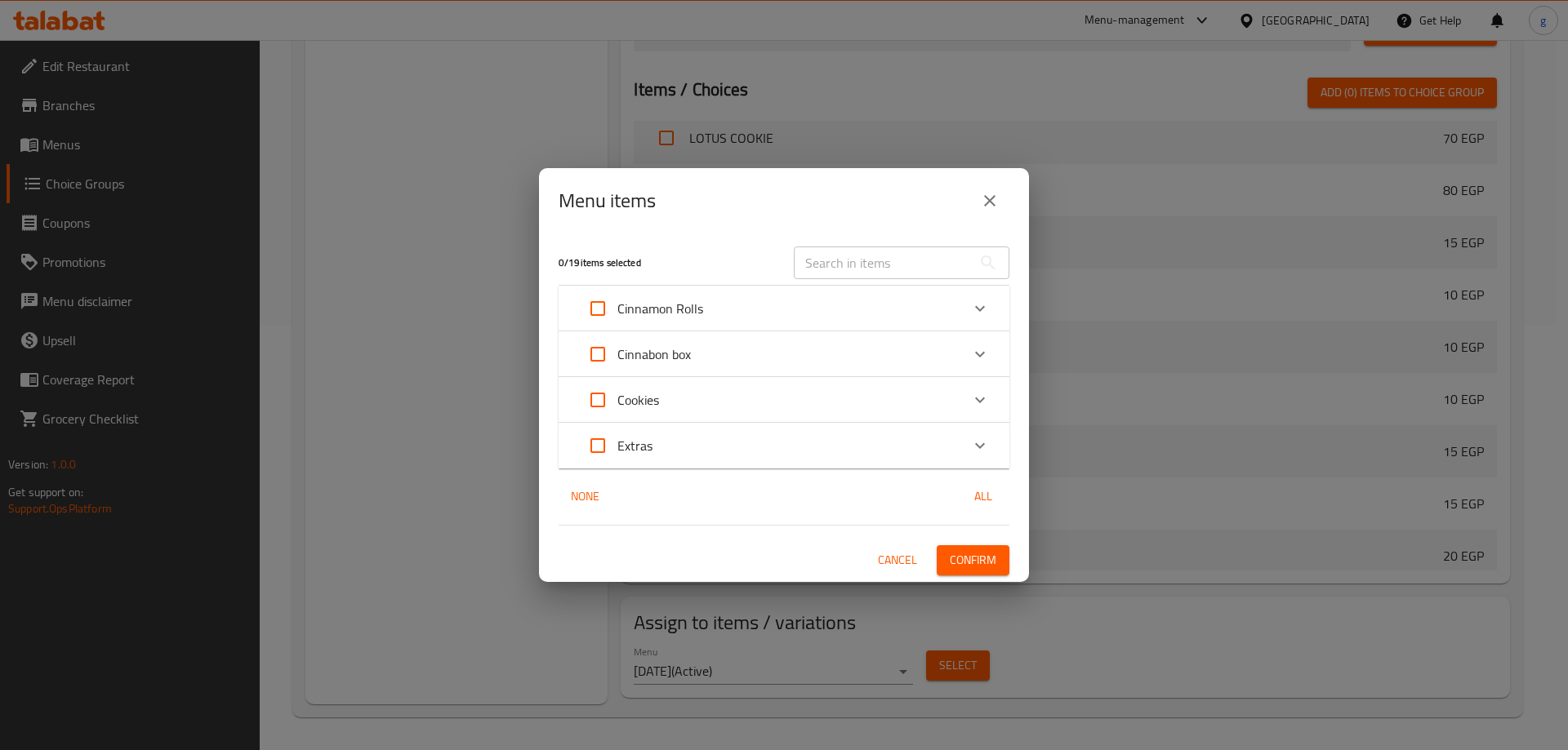
click at [604, 308] on input "Expand" at bounding box center [598, 309] width 39 height 39
checkbox input "true"
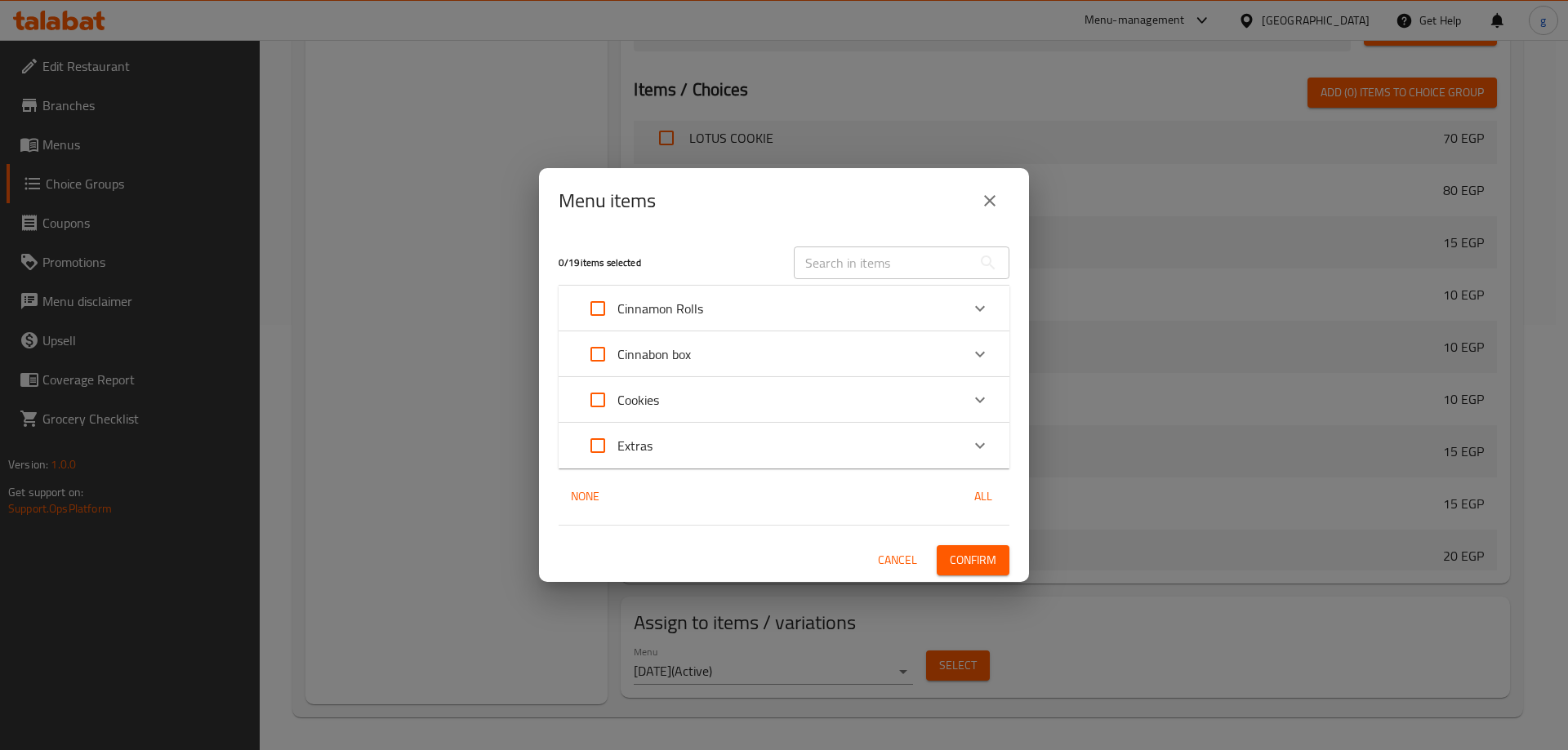
checkbox input "true"
click at [601, 406] on input "Expand" at bounding box center [598, 400] width 39 height 39
checkbox input "true"
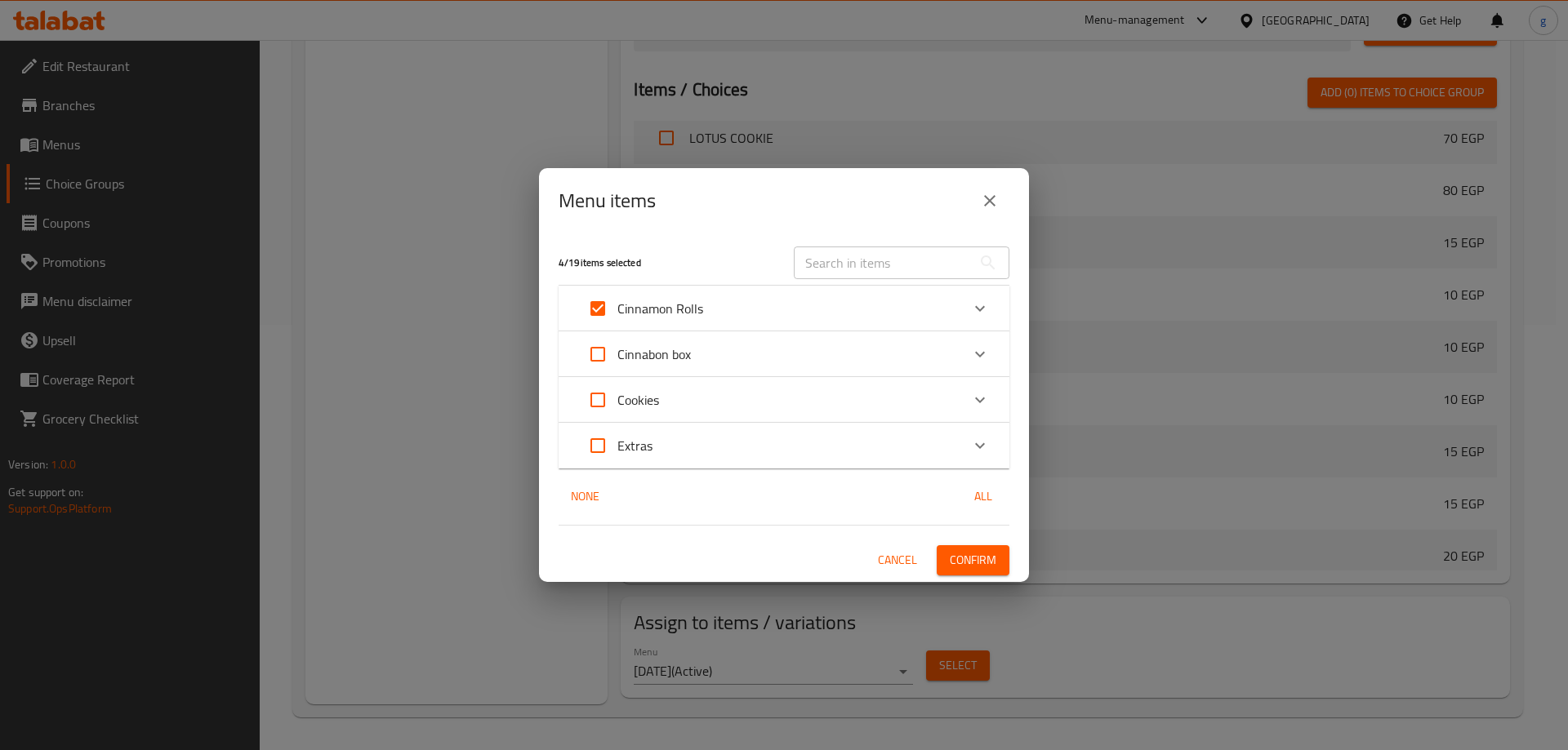
checkbox input "true"
click at [978, 400] on icon "Expand" at bounding box center [980, 400] width 10 height 6
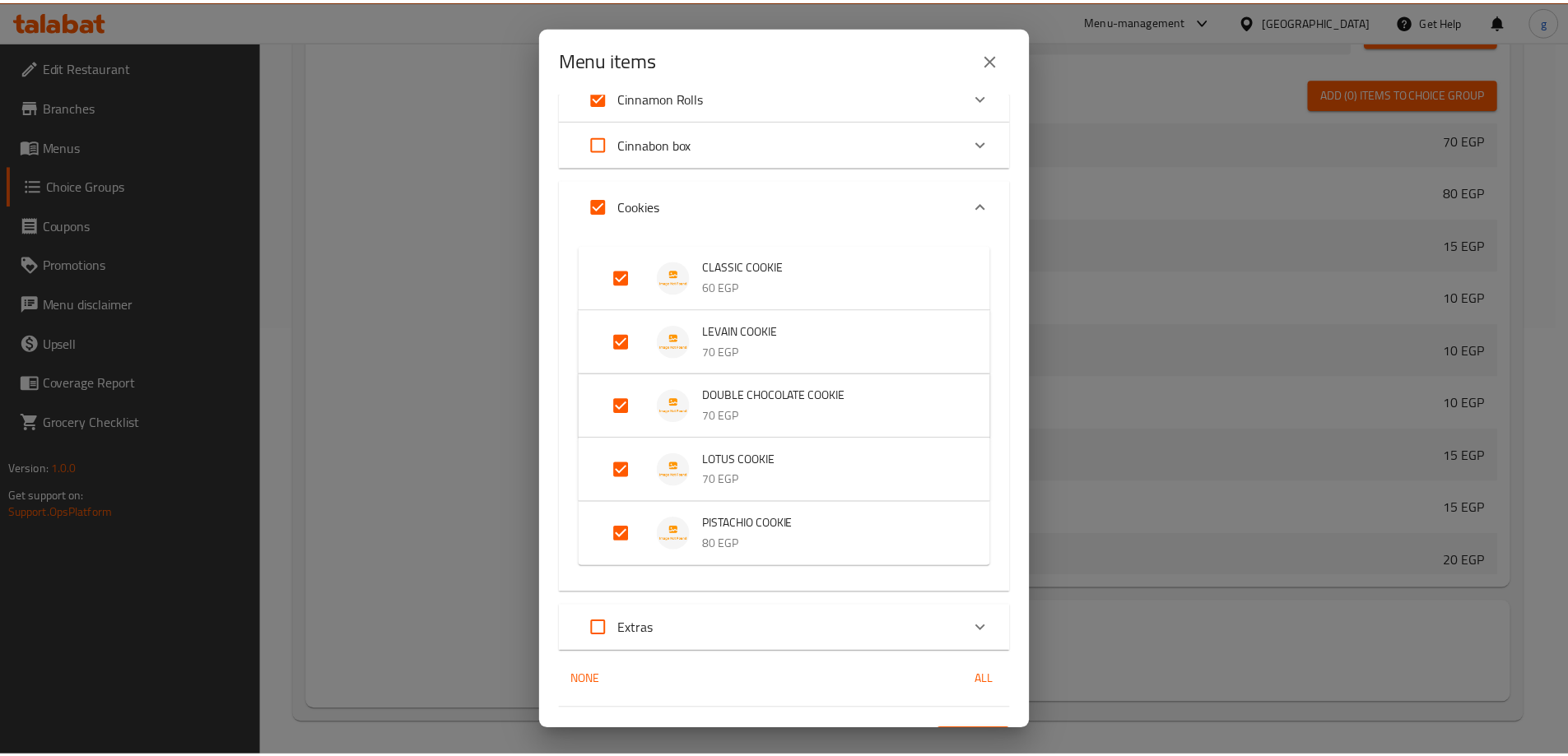
scroll to position [106, 0]
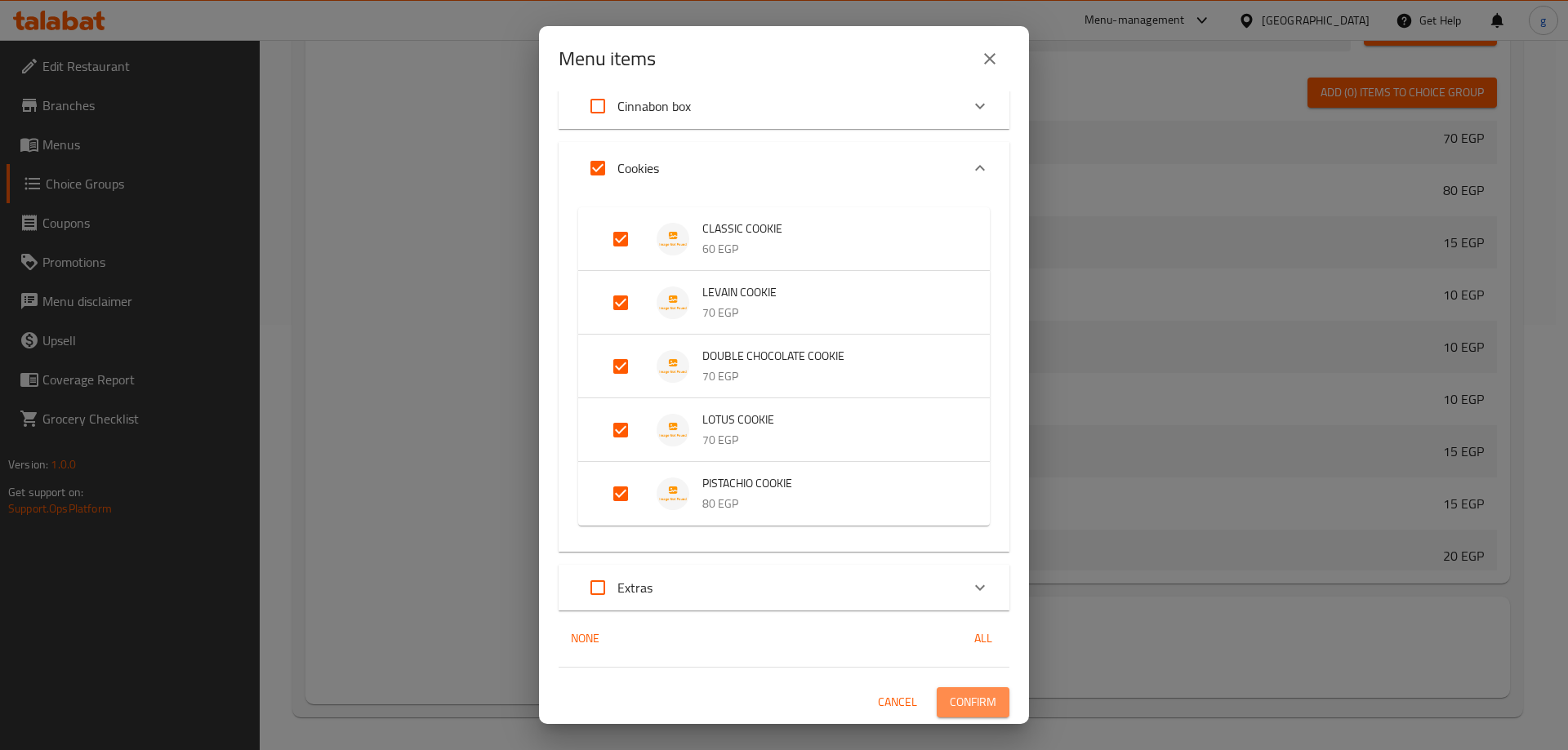
click at [970, 694] on span "Confirm" at bounding box center [973, 703] width 47 height 20
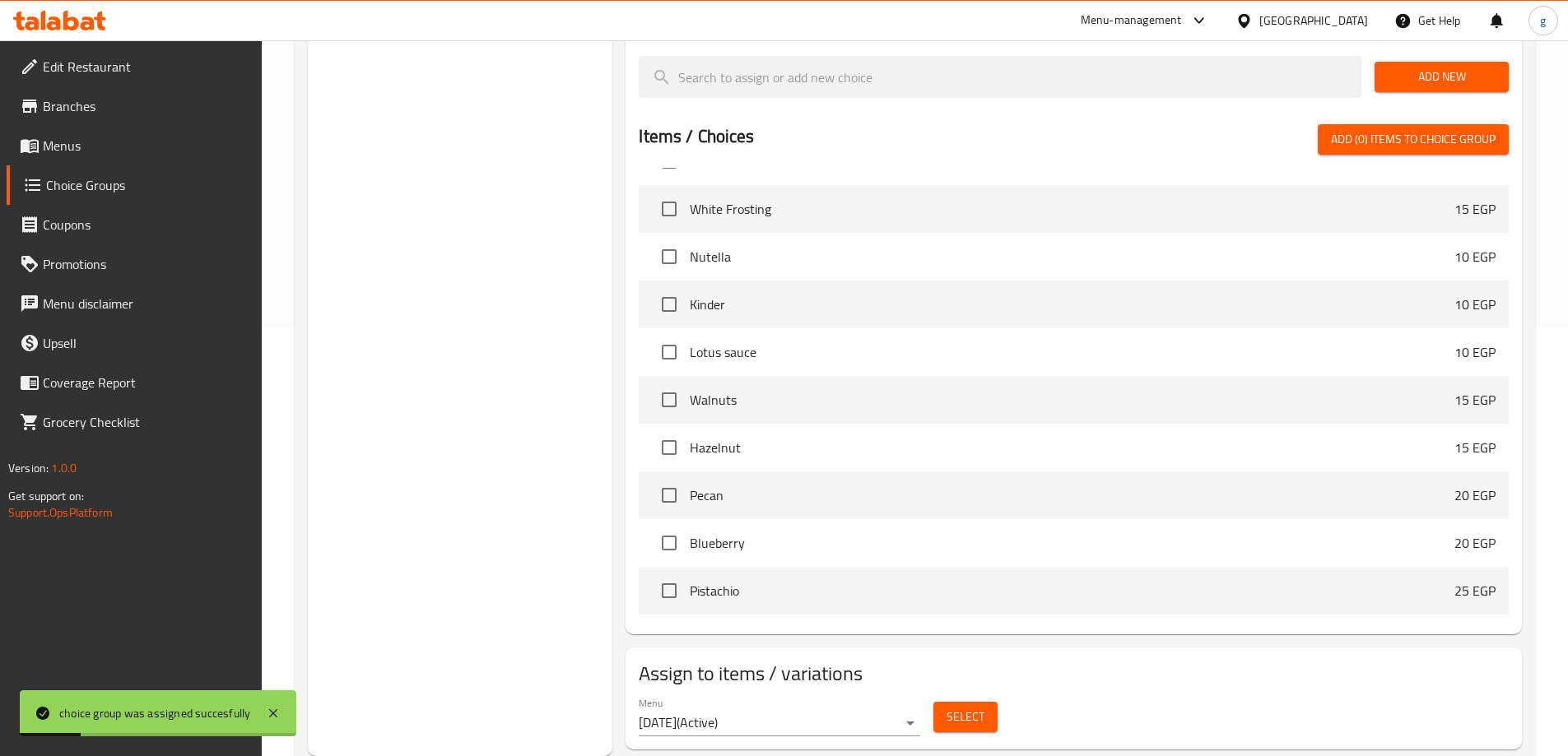
click at [108, 144] on span "Menus" at bounding box center [145, 146] width 205 height 20
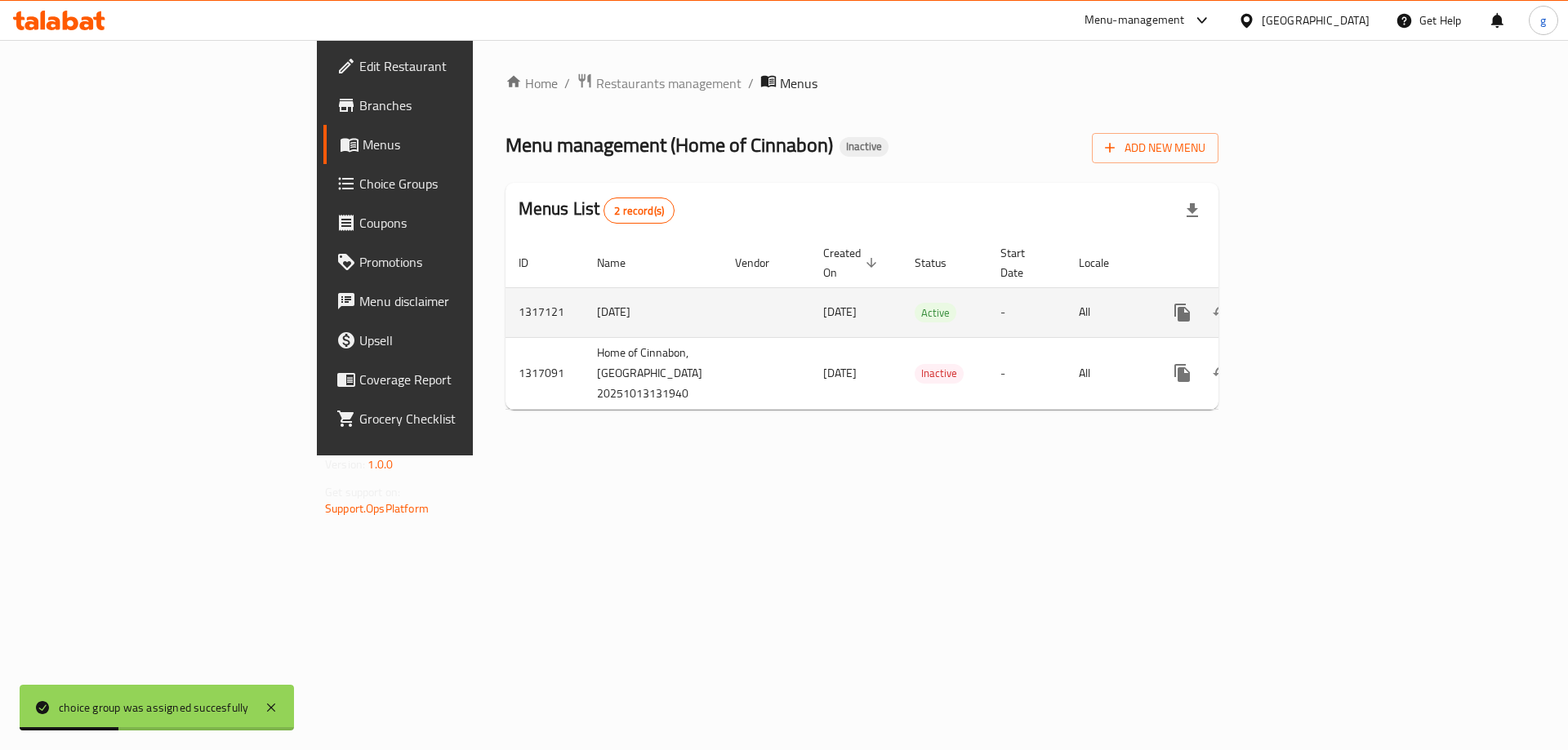
click at [1307, 305] on icon "enhanced table" at bounding box center [1300, 313] width 15 height 15
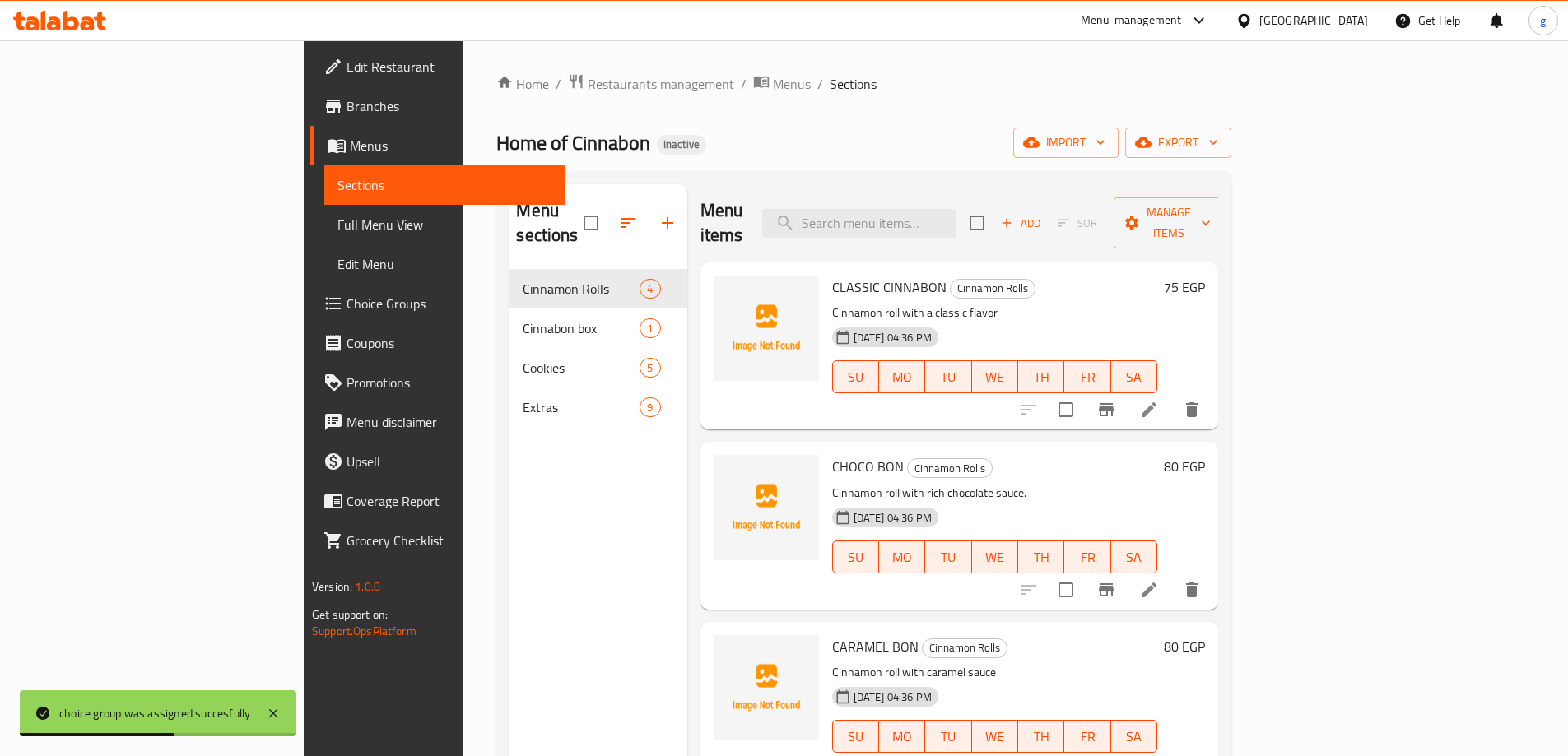
click at [338, 231] on span "Full Menu View" at bounding box center [445, 224] width 215 height 20
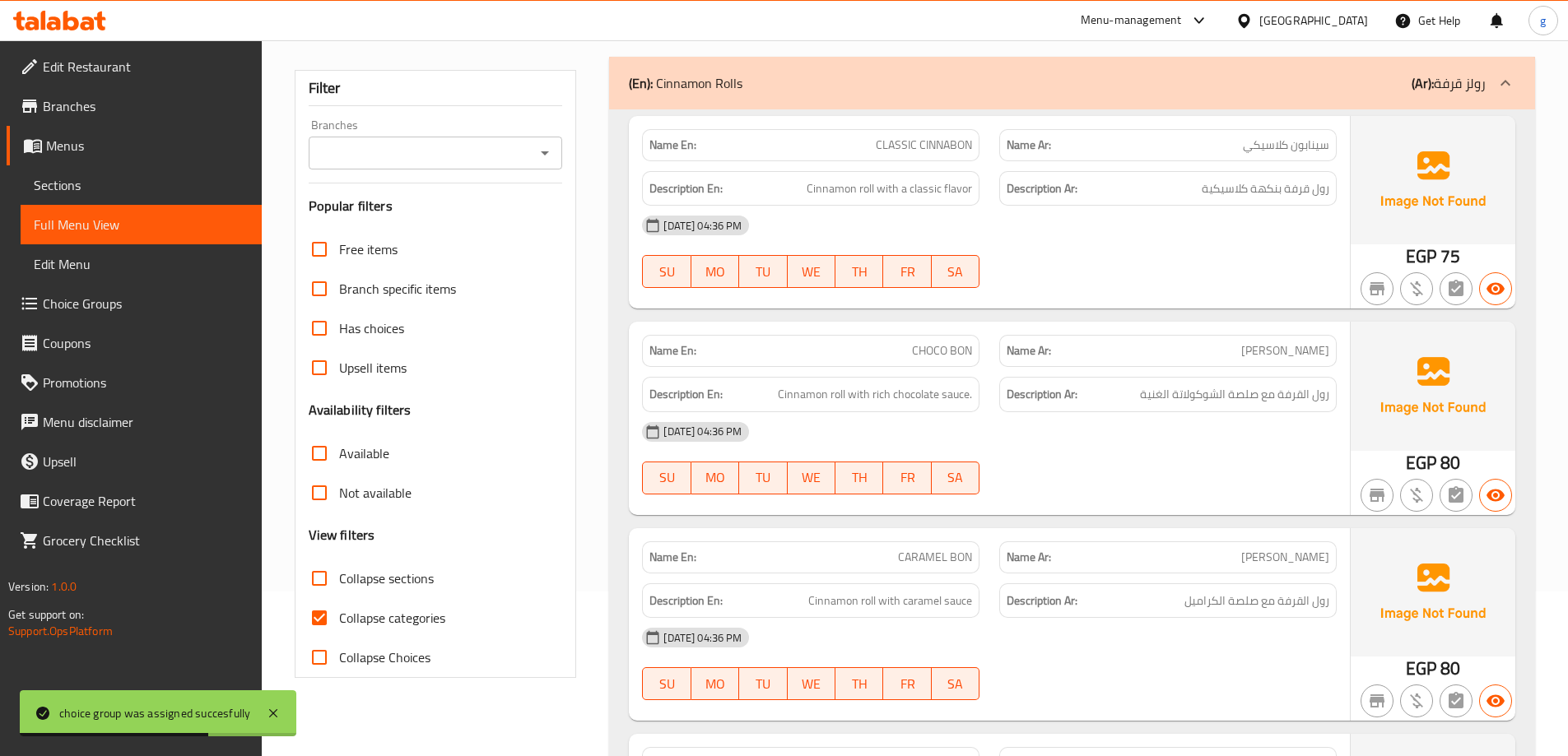
scroll to position [329, 0]
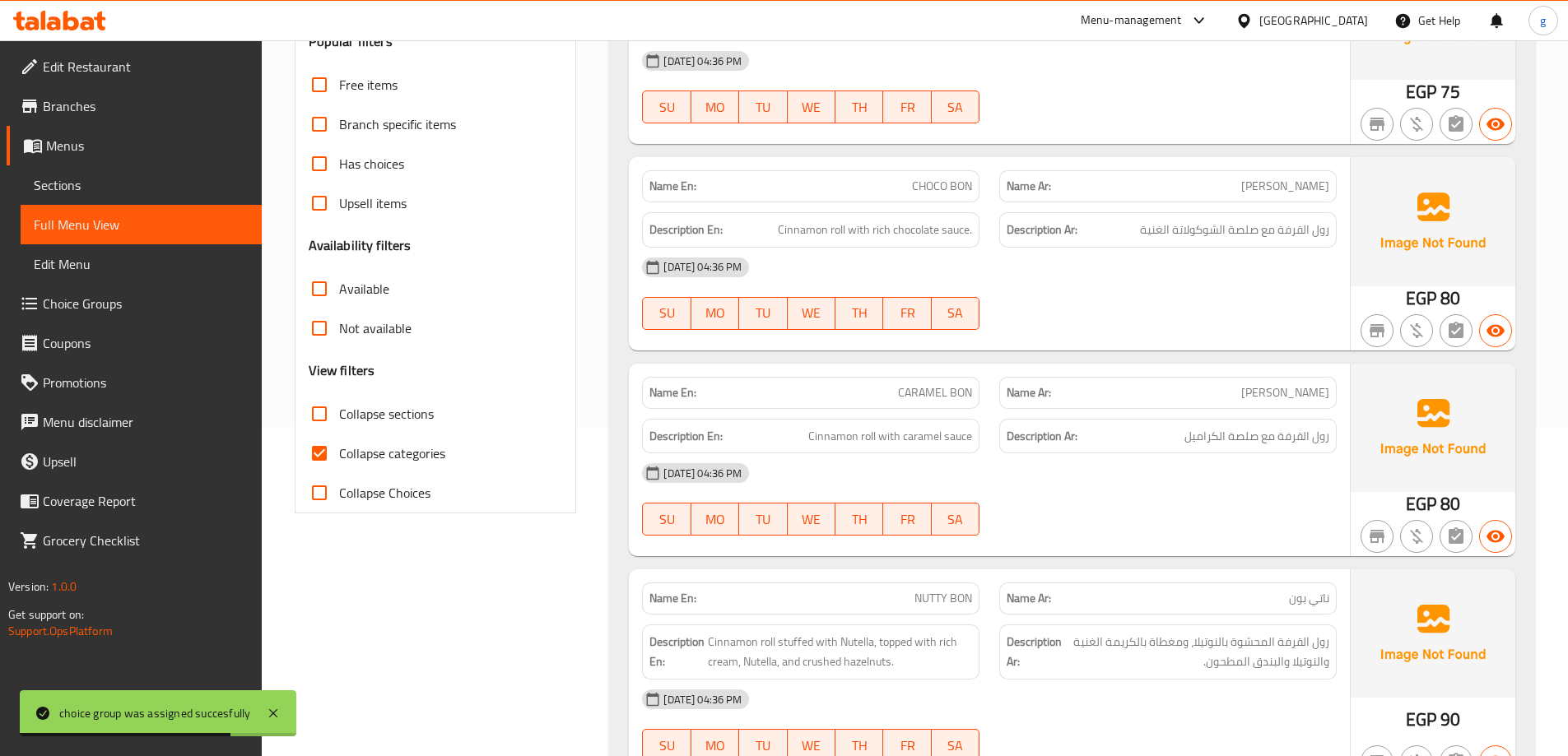
click at [373, 468] on label "Collapse categories" at bounding box center [372, 454] width 146 height 40
click at [339, 468] on input "Collapse categories" at bounding box center [319, 454] width 40 height 40
checkbox input "false"
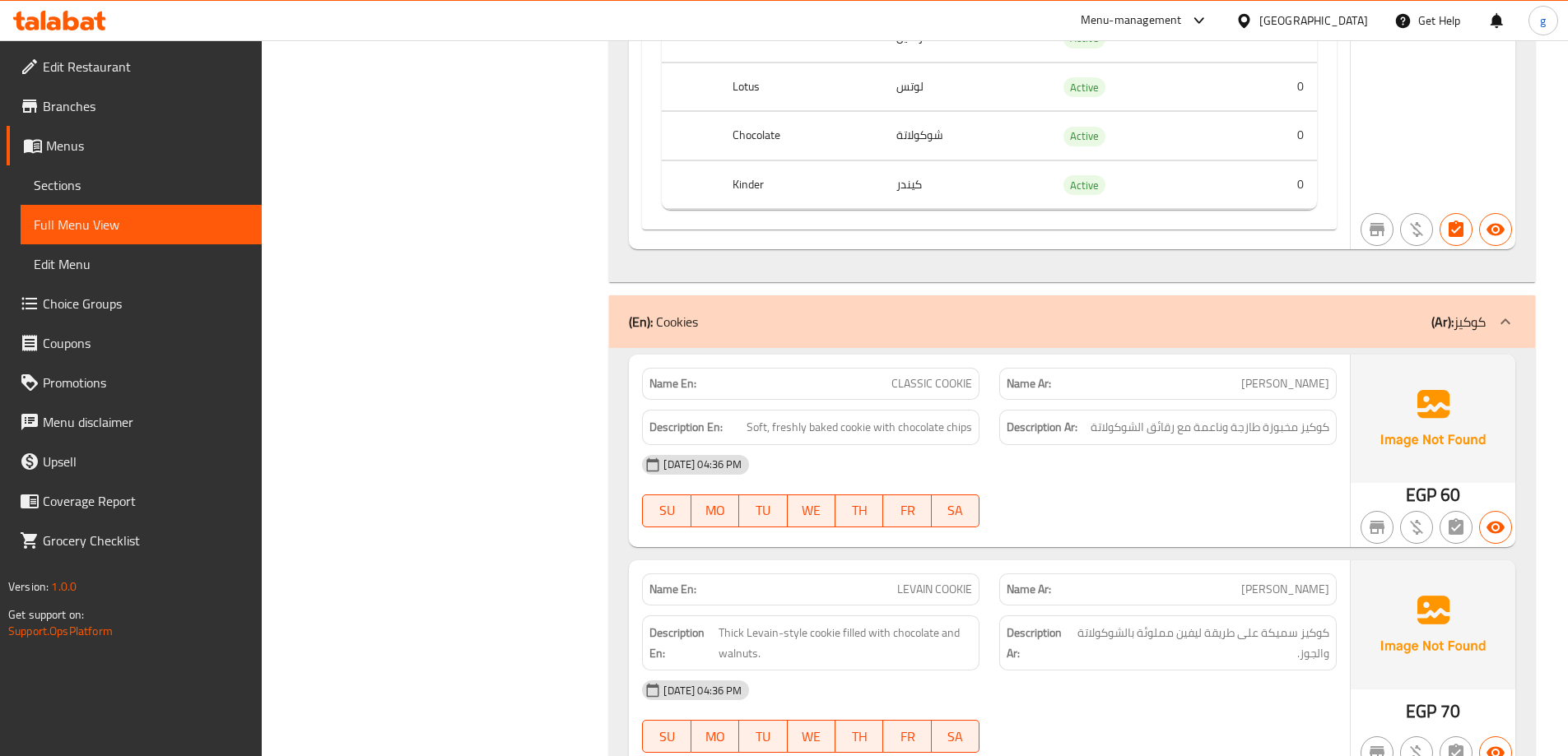
scroll to position [1235, 0]
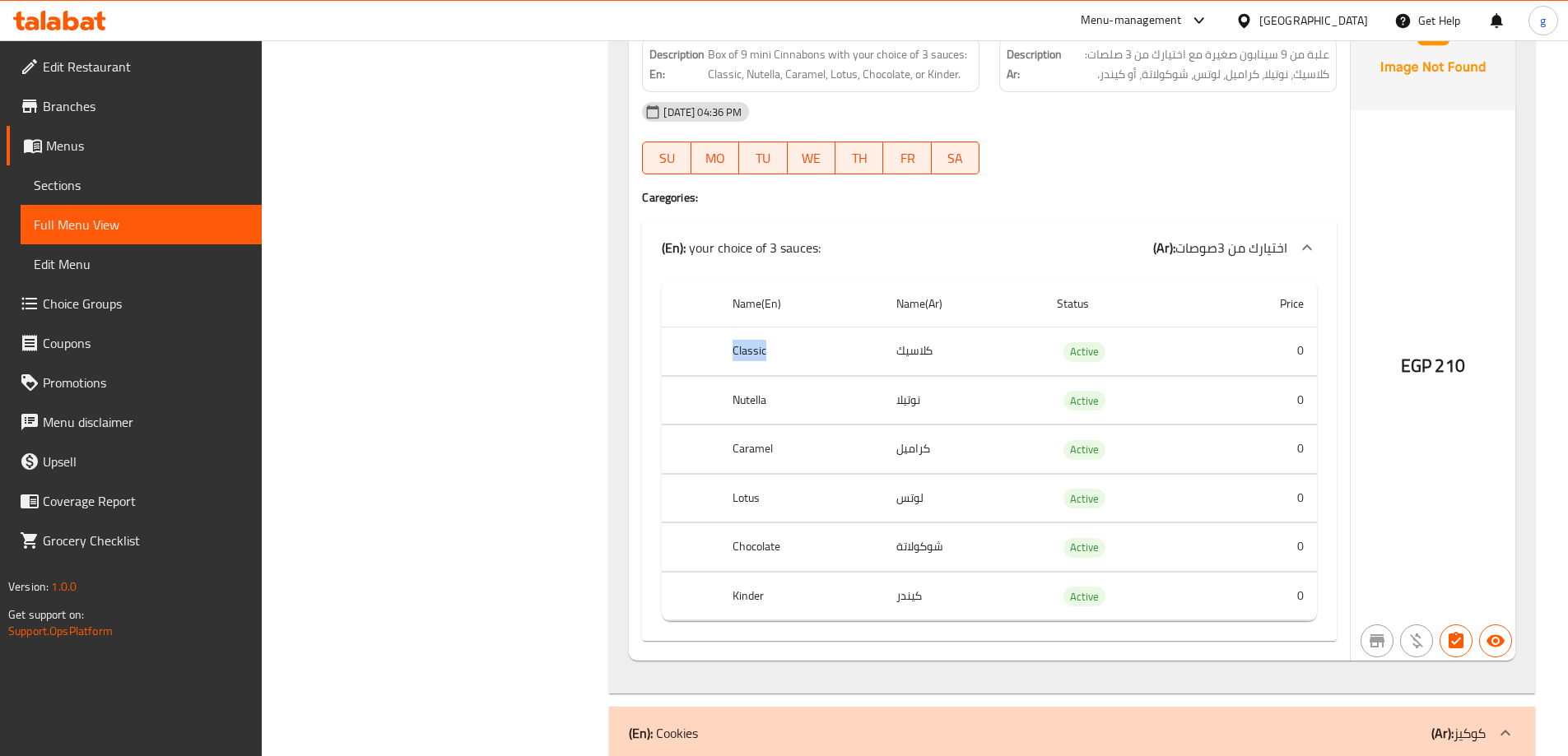
drag, startPoint x: 729, startPoint y: 361, endPoint x: 1107, endPoint y: 342, distance: 378.5
click at [1013, 342] on tr "Classic كلاسيك Active 0" at bounding box center [989, 352] width 655 height 49
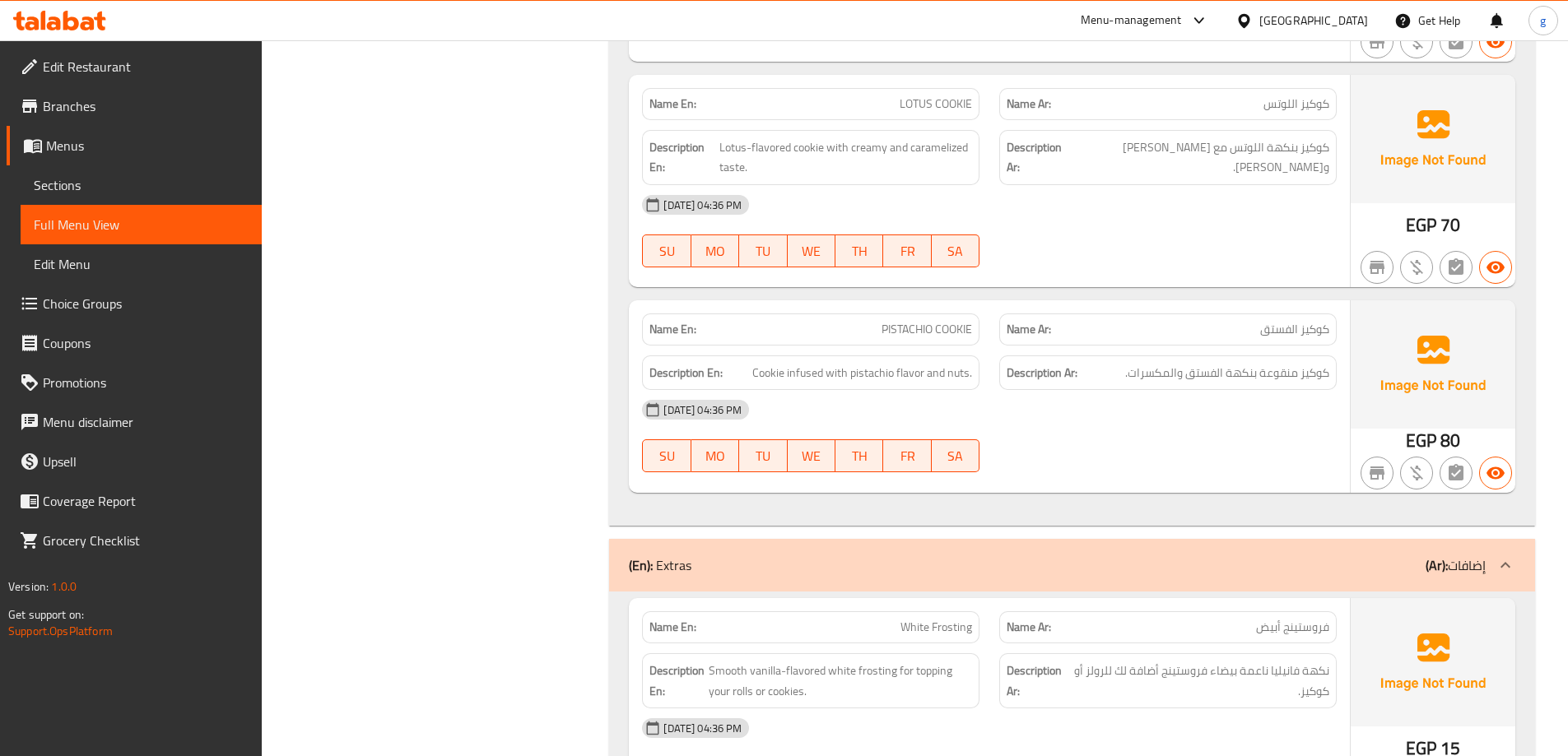
scroll to position [2469, 0]
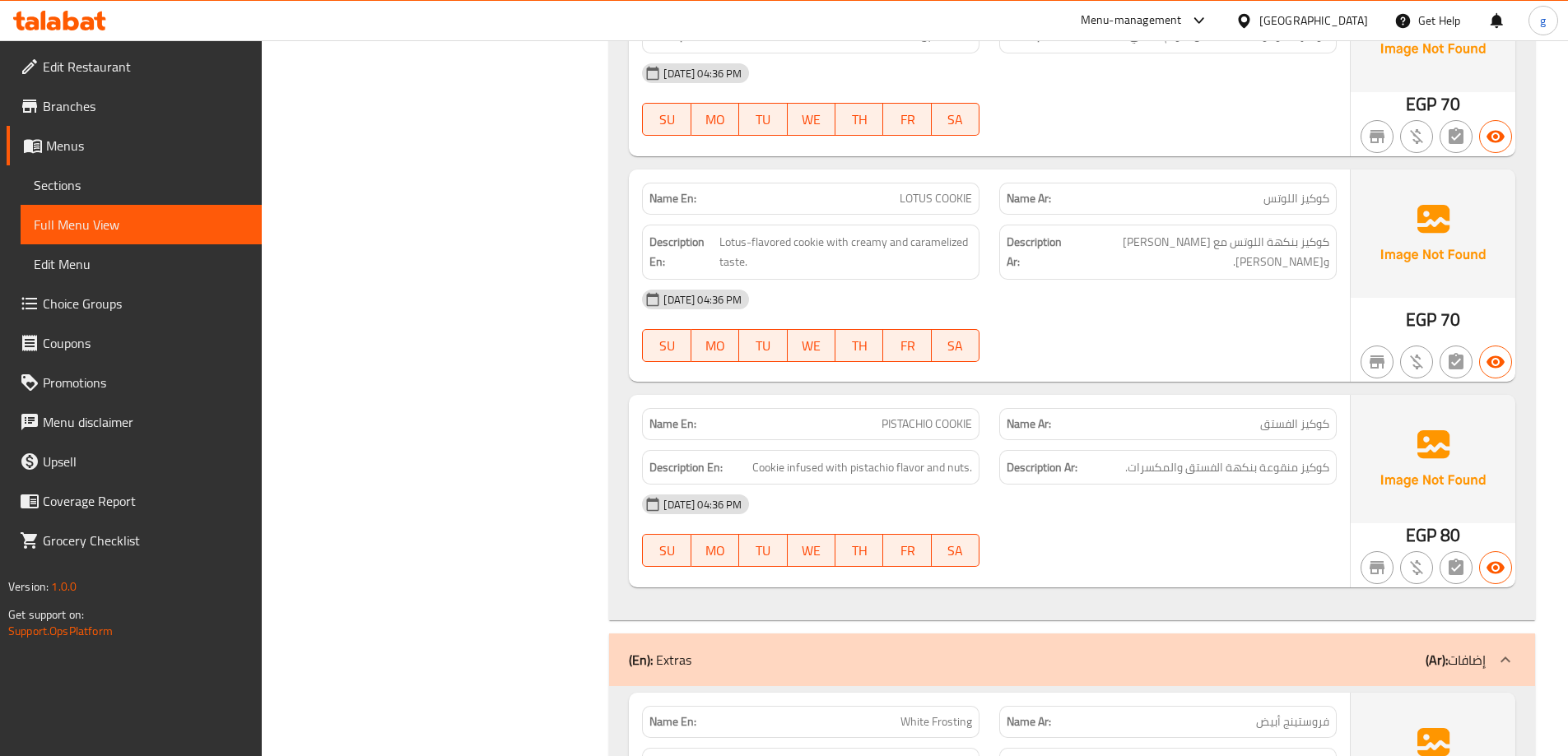
click at [121, 298] on span "Choice Groups" at bounding box center [145, 304] width 205 height 20
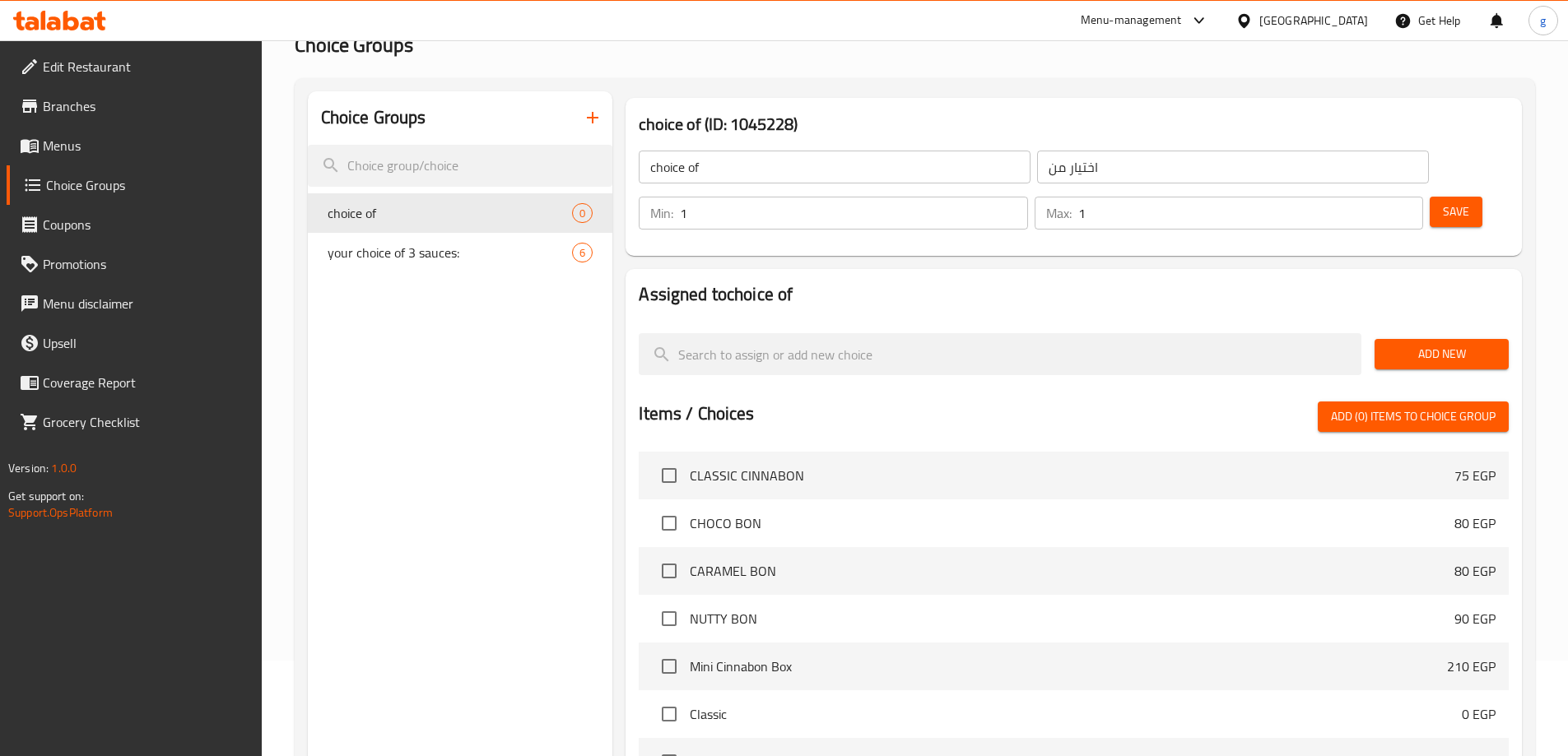
scroll to position [247, 0]
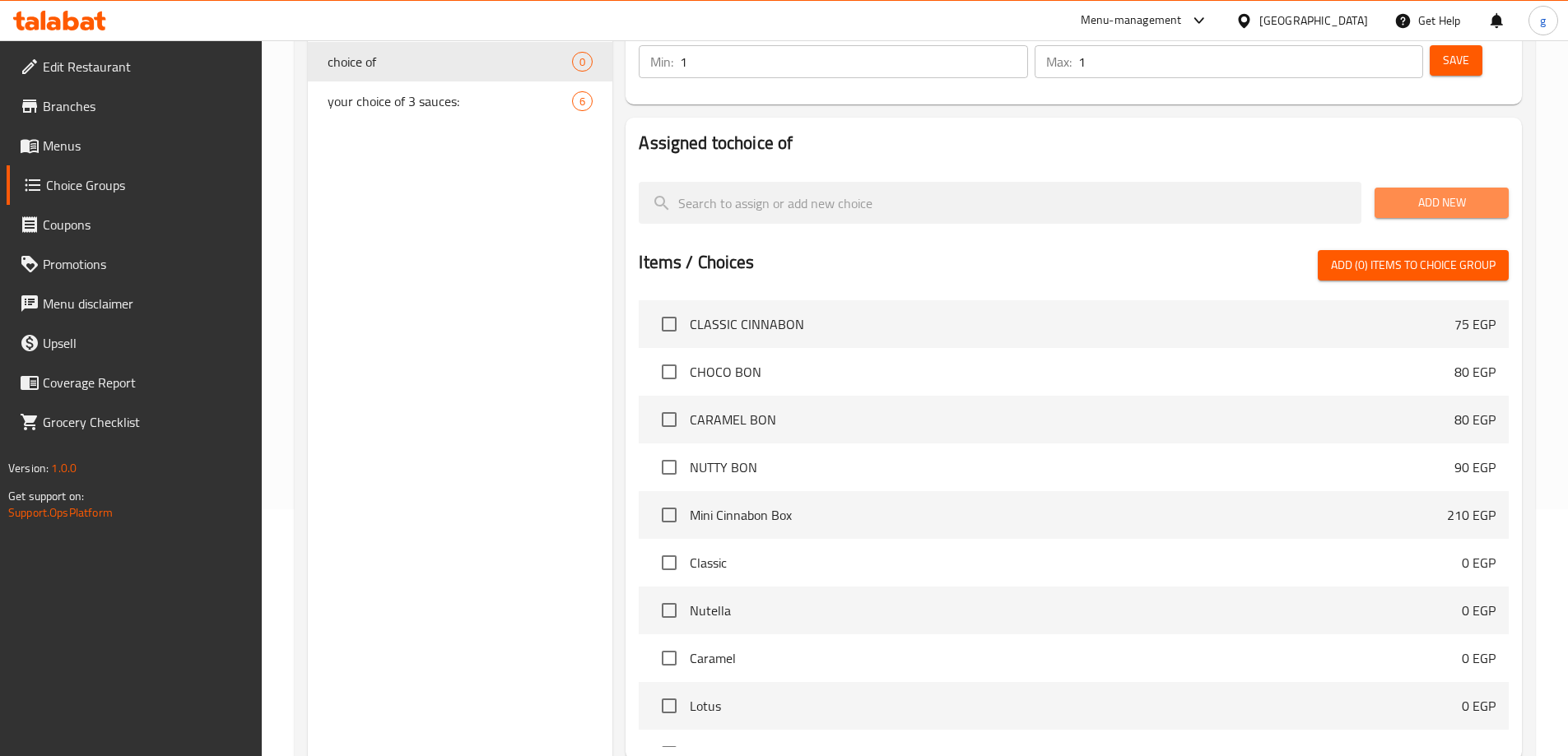
click at [1433, 192] on span "Add New" at bounding box center [1441, 202] width 108 height 21
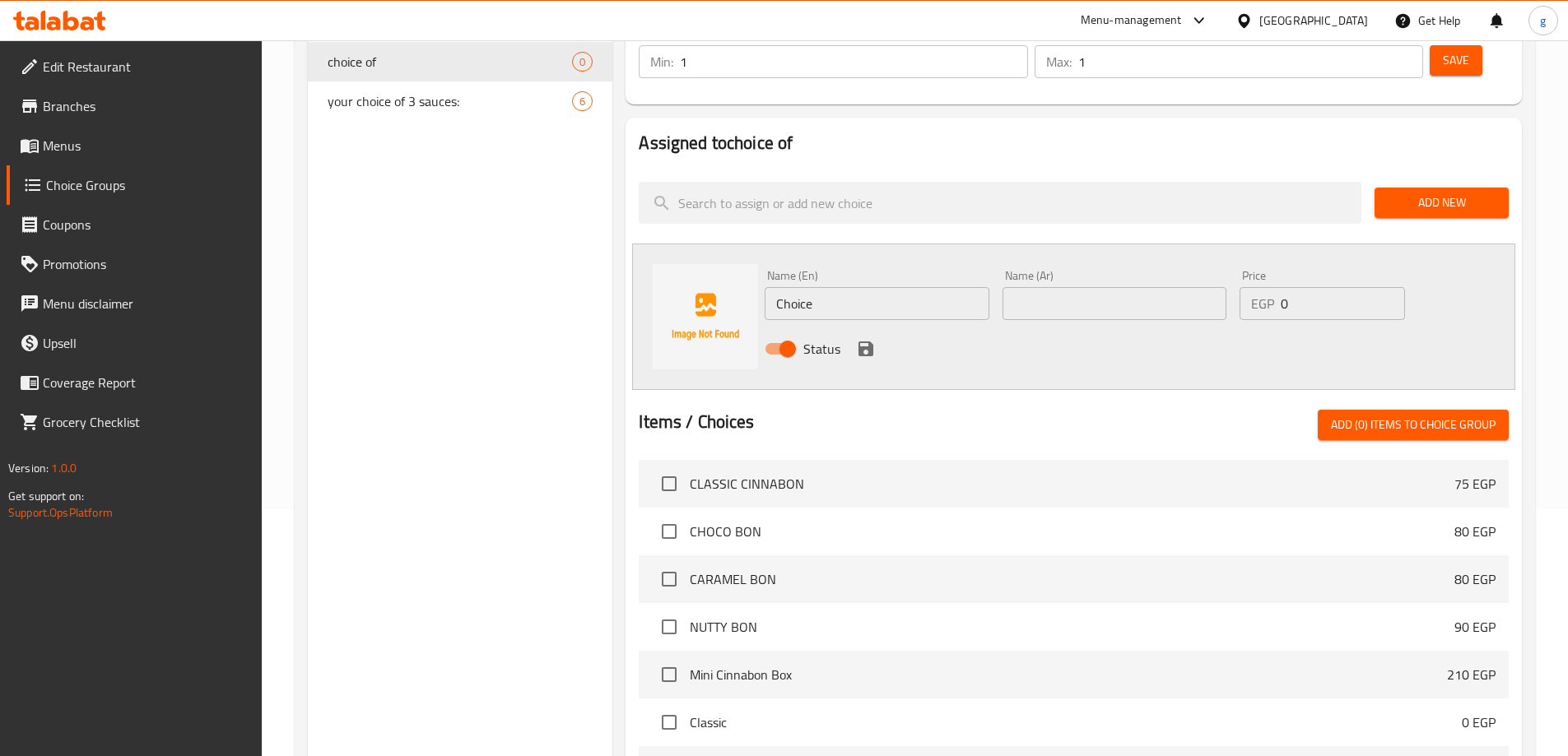
click at [901, 287] on input "Choice" at bounding box center [876, 304] width 224 height 33
type input "\"
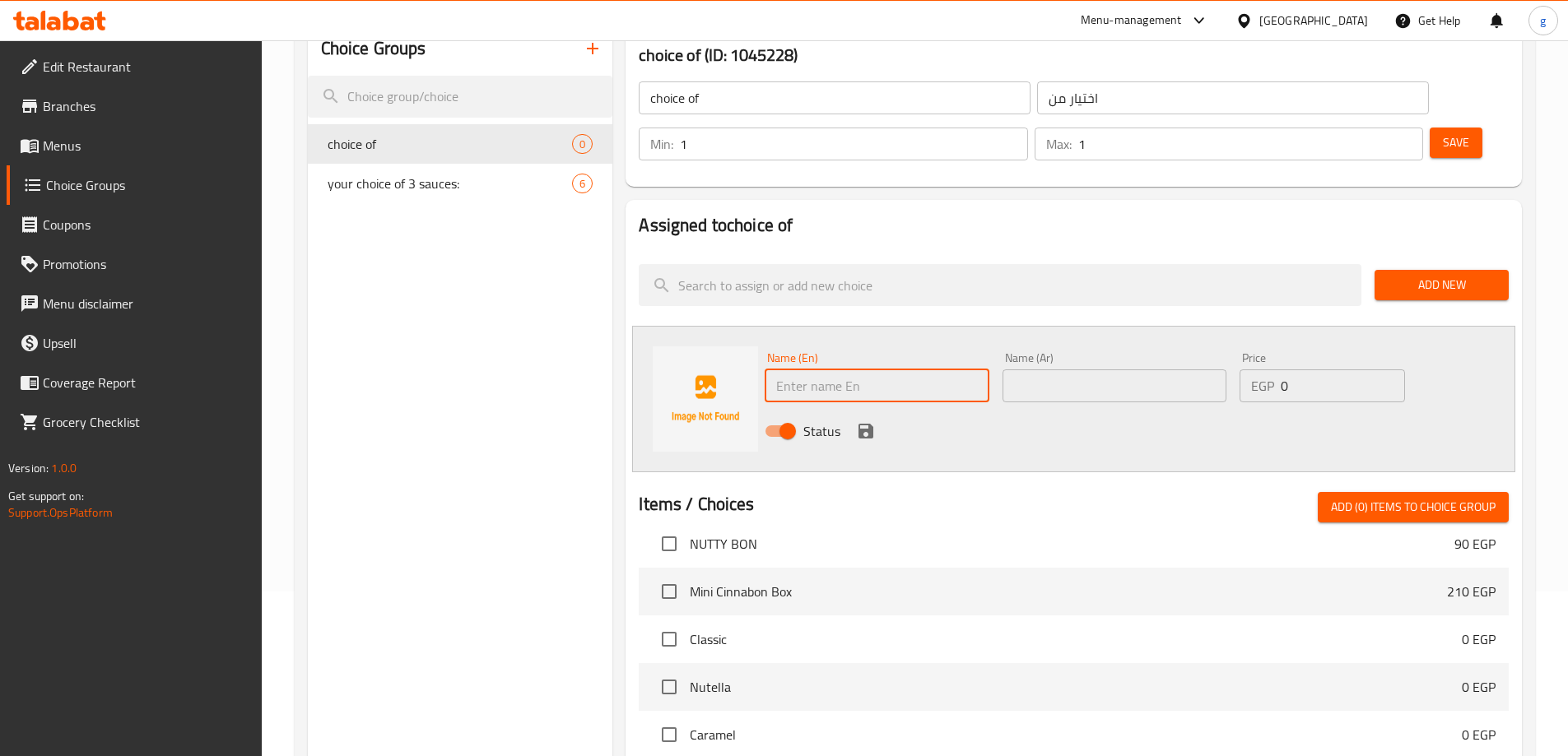
scroll to position [164, 0]
click at [841, 352] on div "Name (En) Name (En)" at bounding box center [876, 377] width 224 height 50
click at [843, 370] on input "text" at bounding box center [876, 386] width 224 height 33
paste input "White Frosting"
type input "White Frosting"
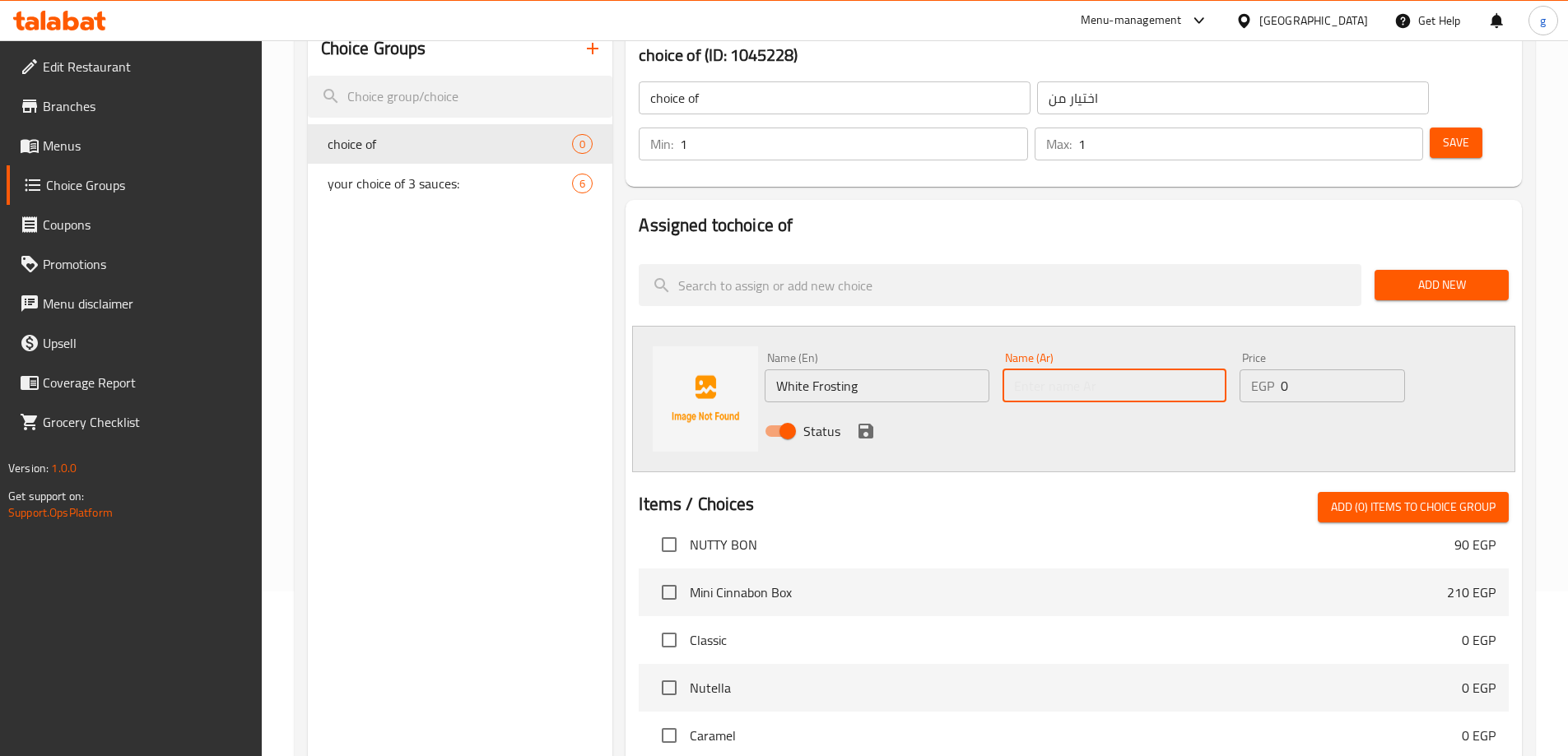
click at [1117, 370] on input "text" at bounding box center [1114, 386] width 224 height 33
type input "فروستينج أبيض"
drag, startPoint x: 1287, startPoint y: 352, endPoint x: 1252, endPoint y: 361, distance: 36.1
click at [1252, 361] on div "Price EGP 0 Price" at bounding box center [1321, 377] width 177 height 64
type input "15"
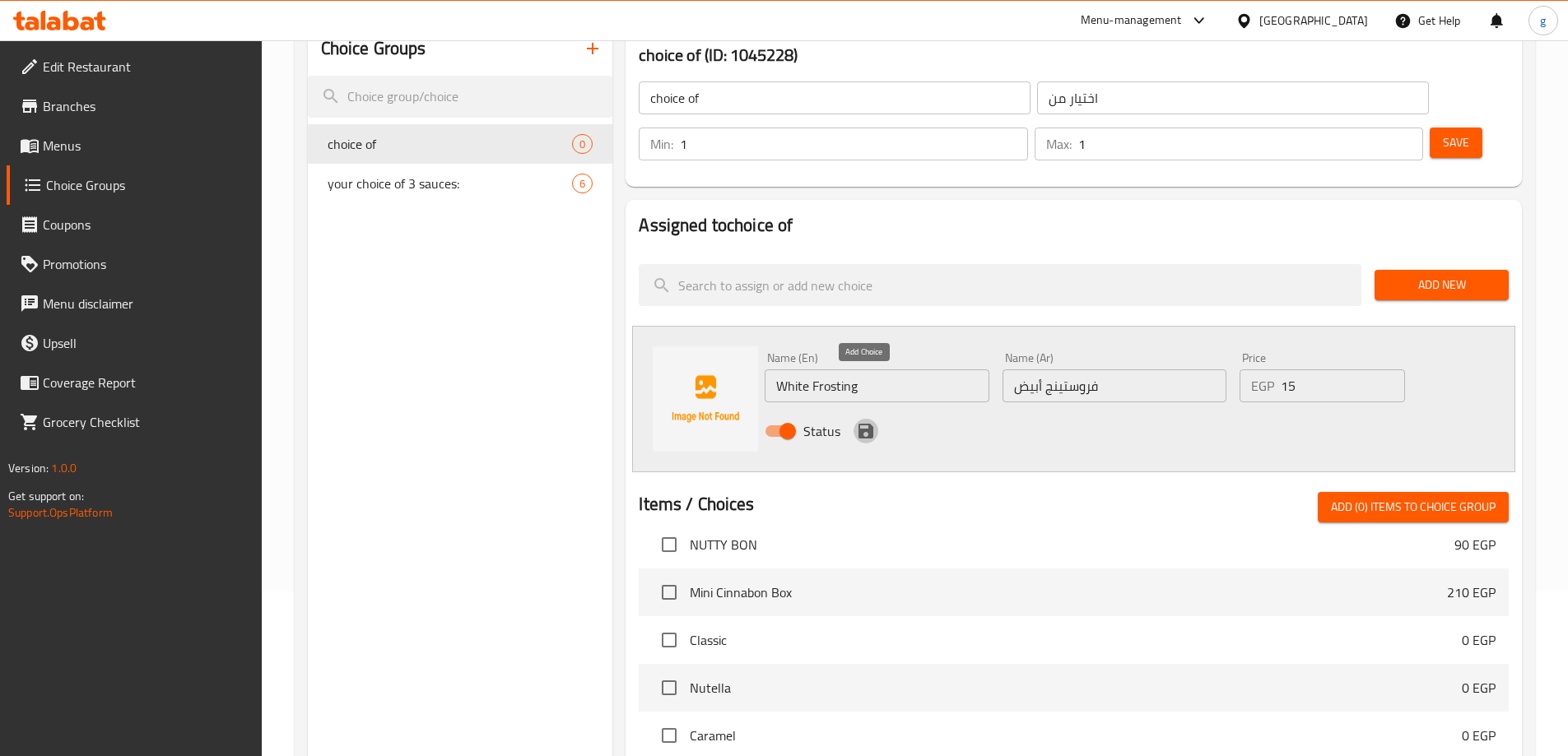
click at [857, 422] on icon "save" at bounding box center [866, 432] width 20 height 20
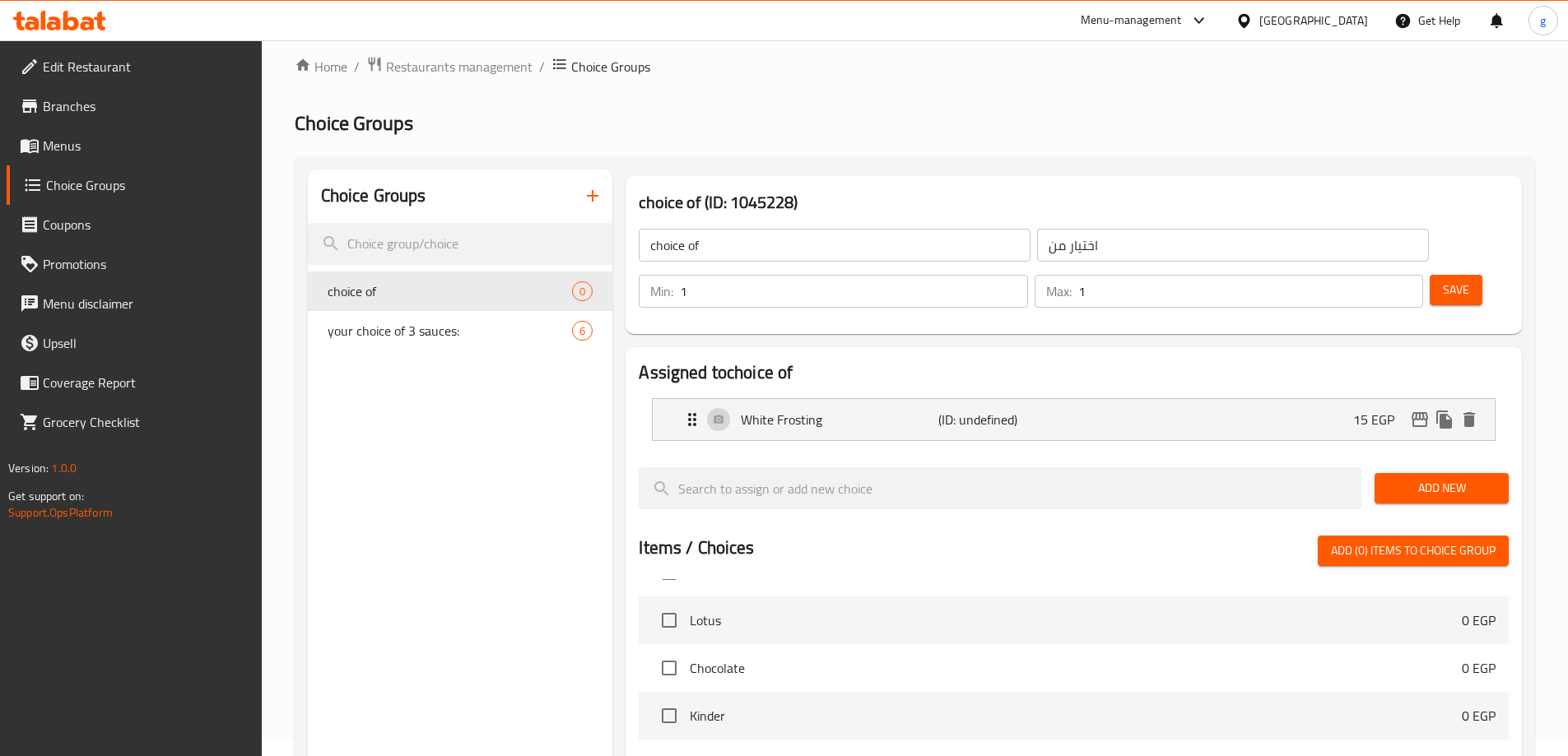
scroll to position [247, 0]
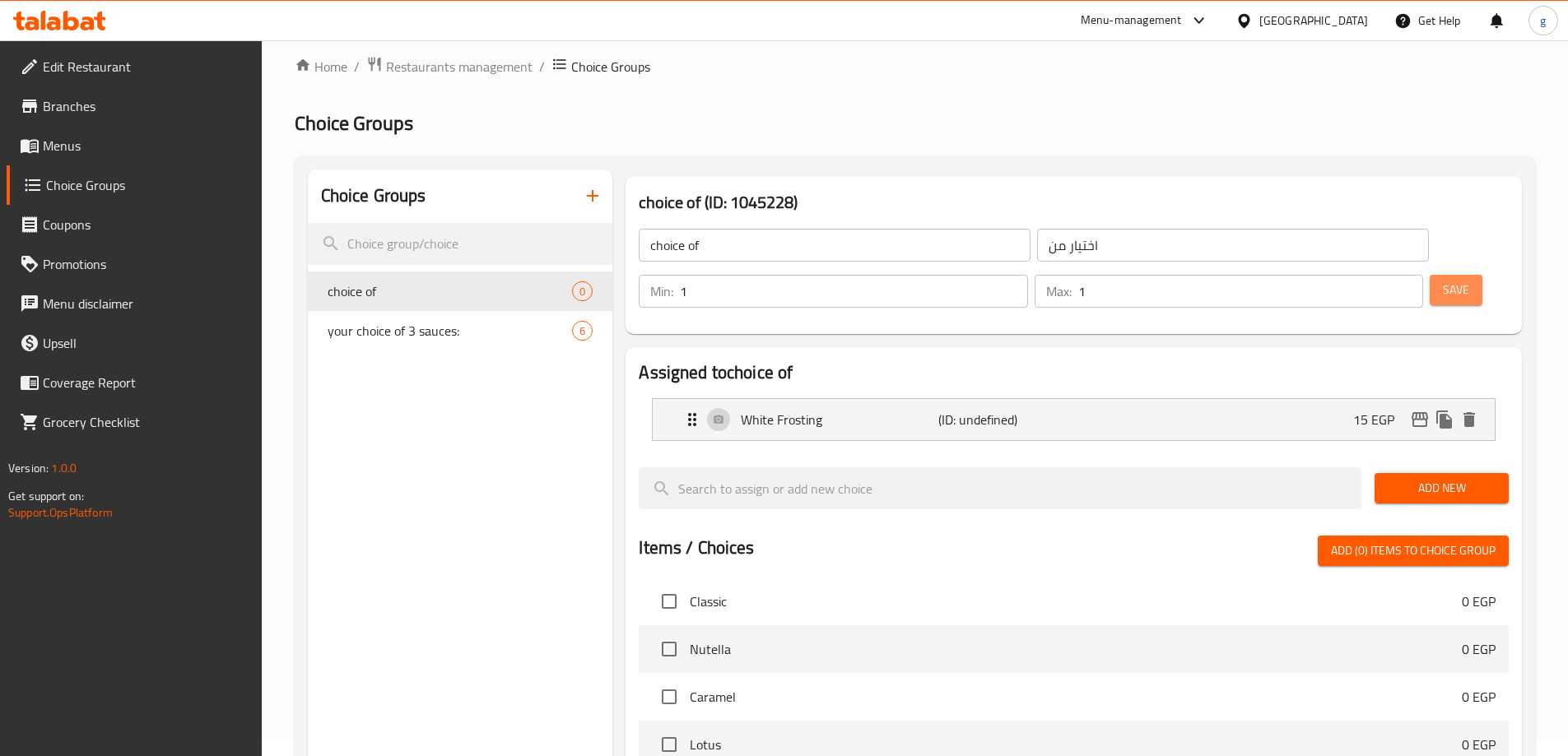
click at [1443, 280] on span "Save" at bounding box center [1456, 290] width 26 height 21
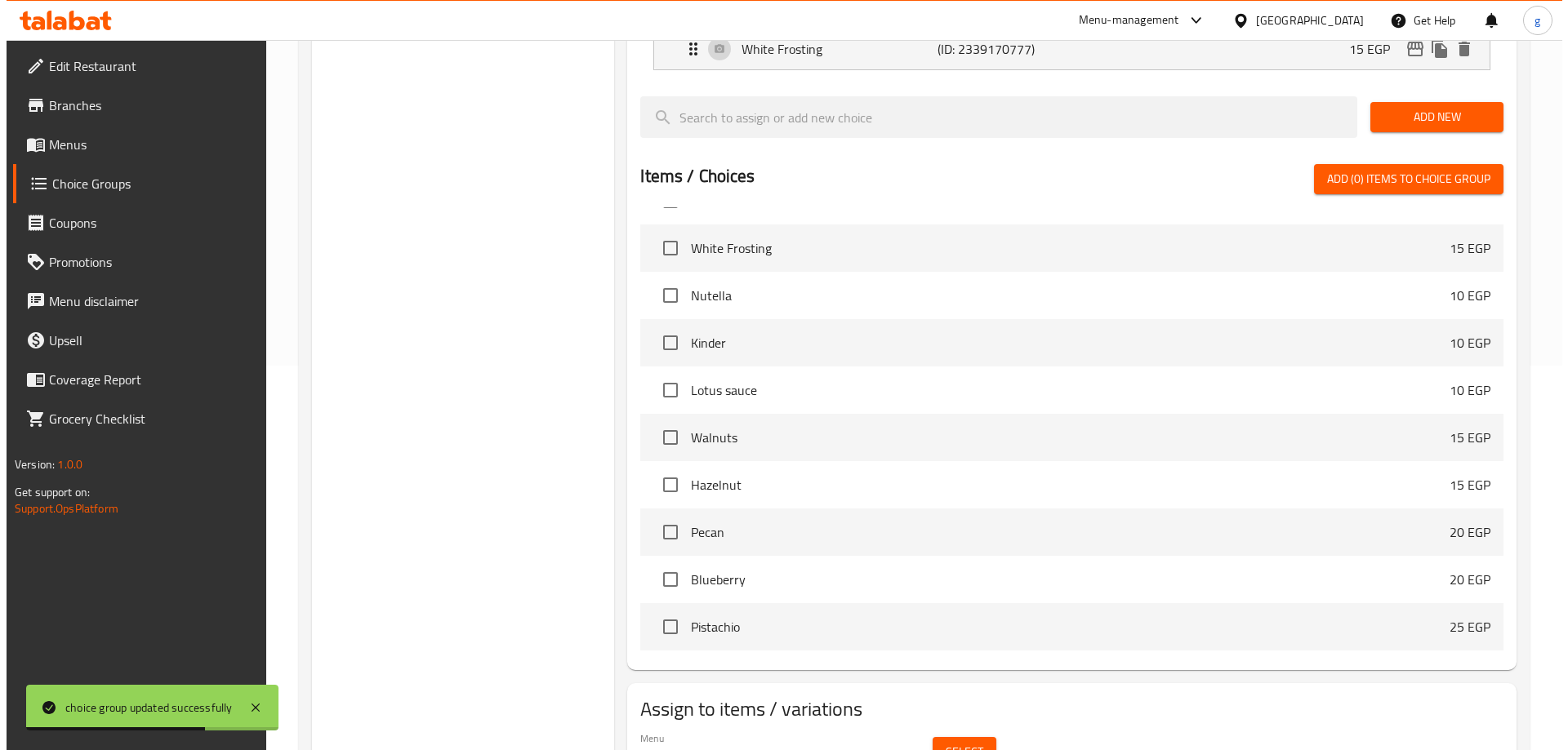
scroll to position [426, 0]
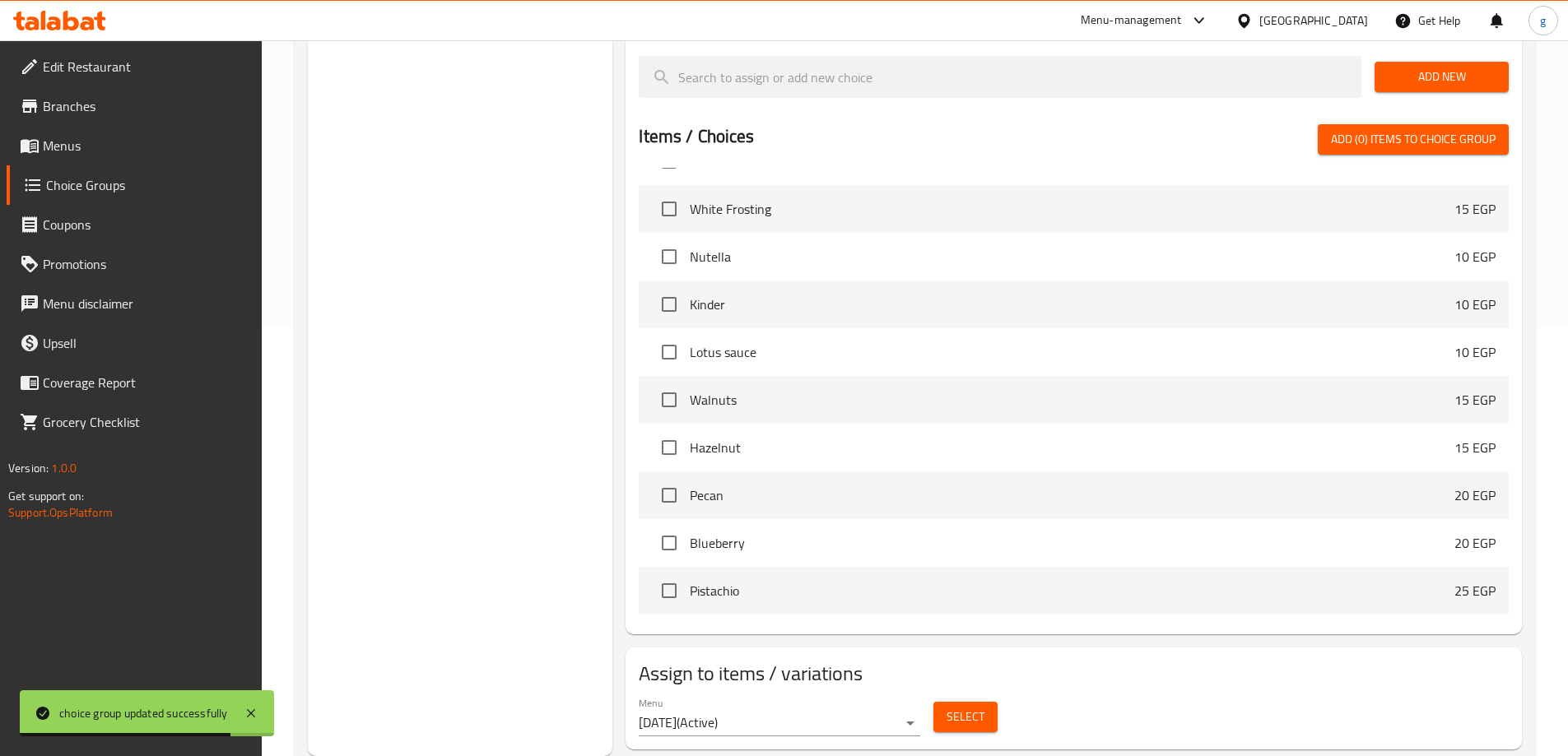
click at [954, 707] on span "Select" at bounding box center [966, 717] width 38 height 21
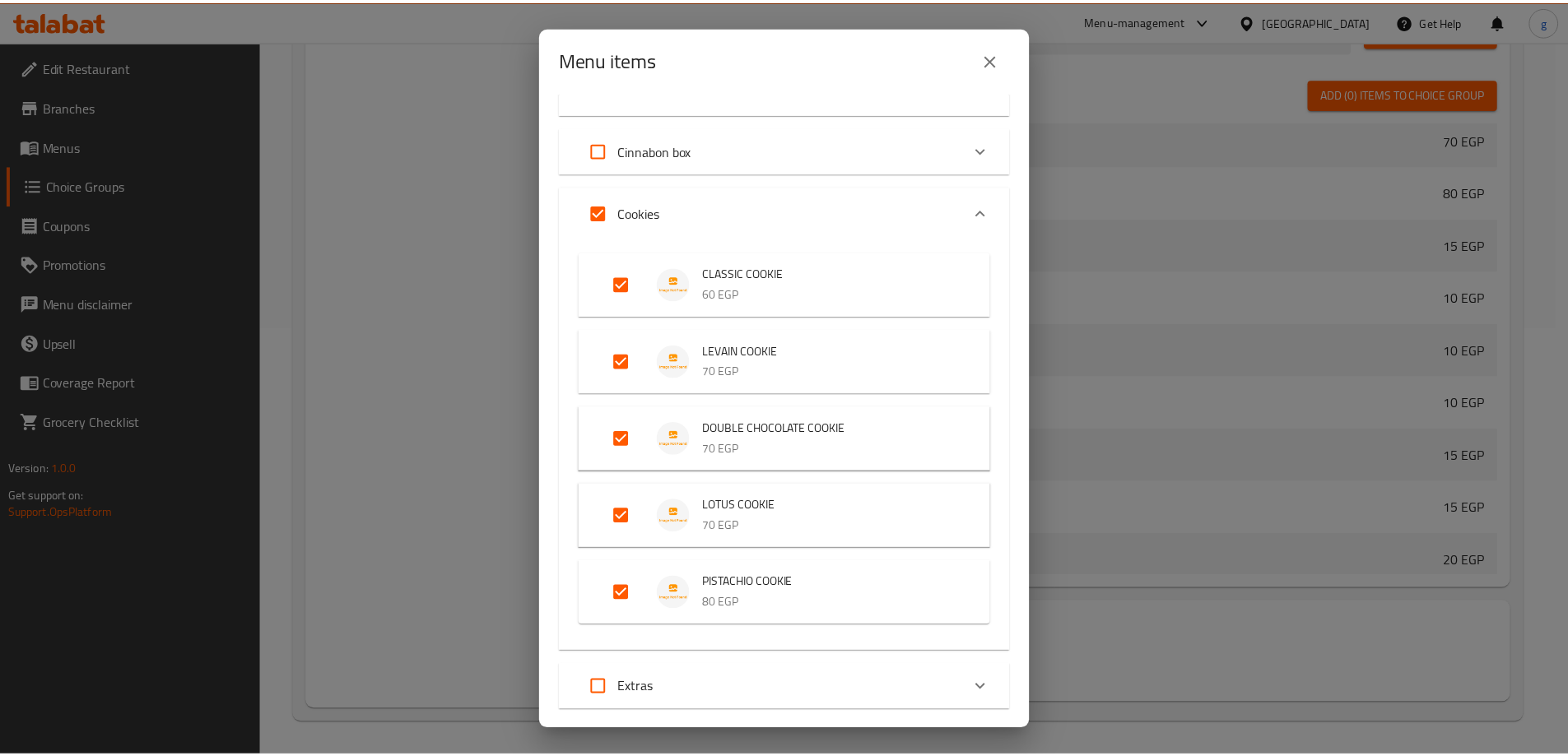
scroll to position [527, 0]
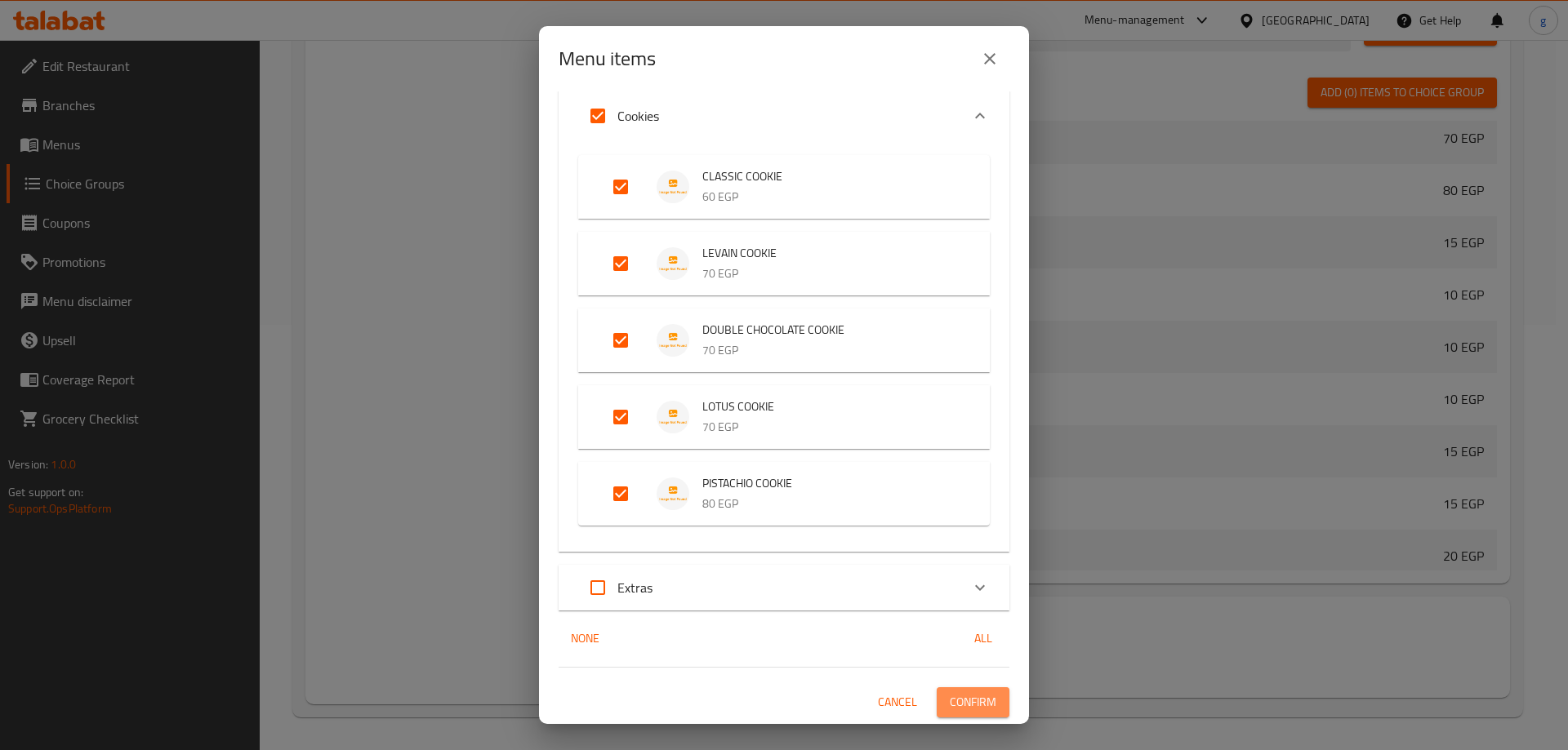
click at [968, 706] on span "Confirm" at bounding box center [973, 703] width 47 height 20
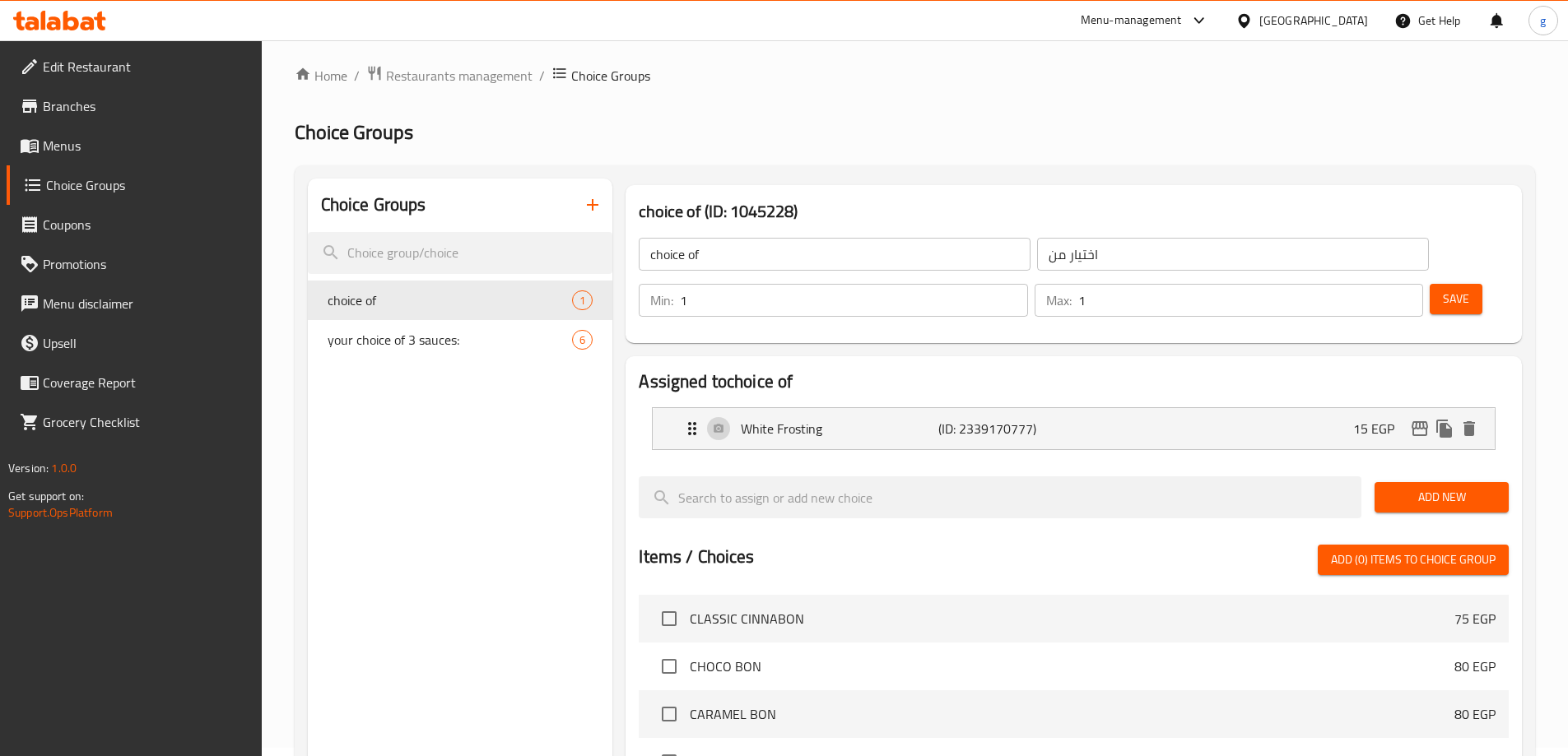
scroll to position [0, 0]
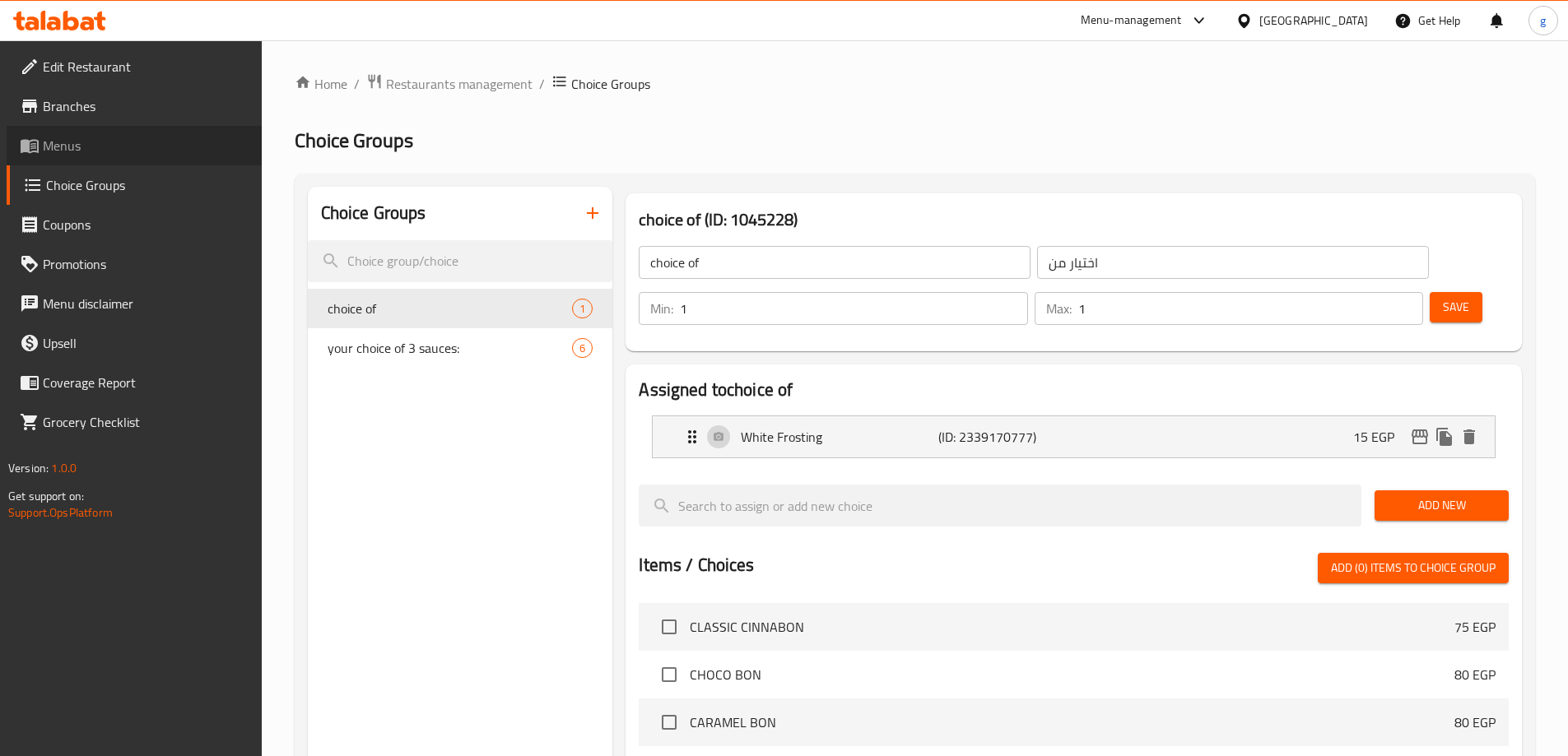
click at [87, 139] on span "Menus" at bounding box center [145, 146] width 205 height 20
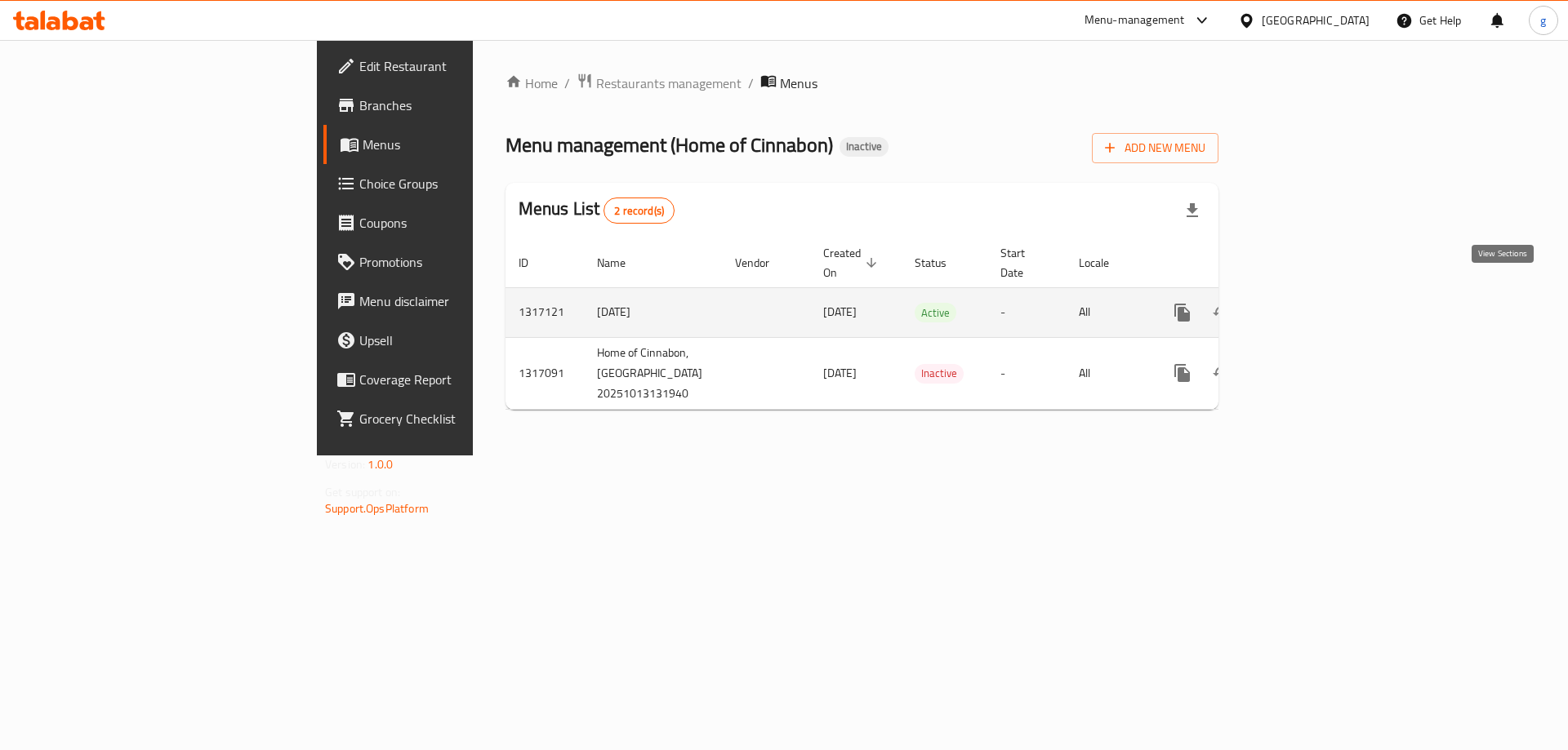
click at [1309, 303] on icon "enhanced table" at bounding box center [1300, 313] width 20 height 20
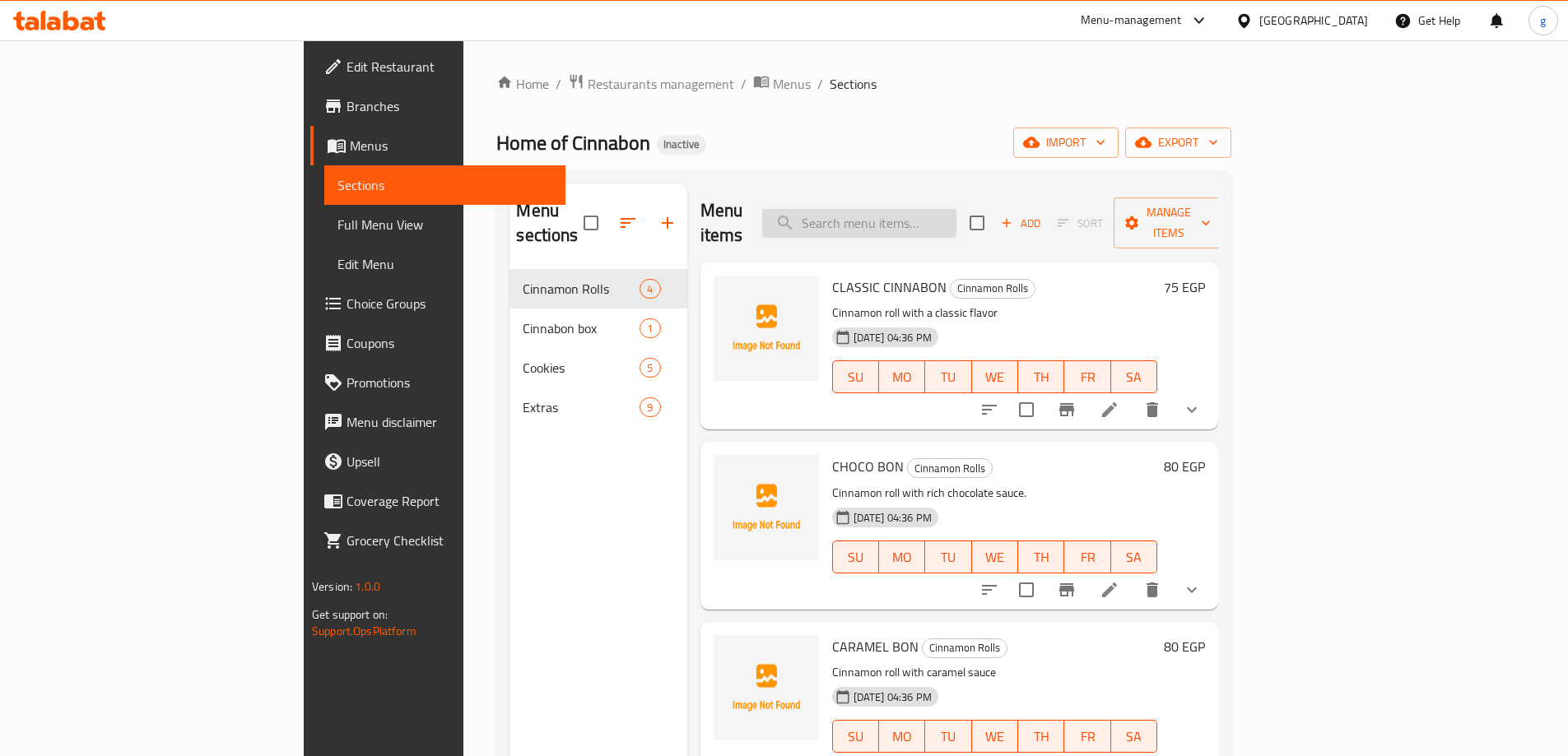
click at [938, 209] on input "search" at bounding box center [858, 223] width 194 height 29
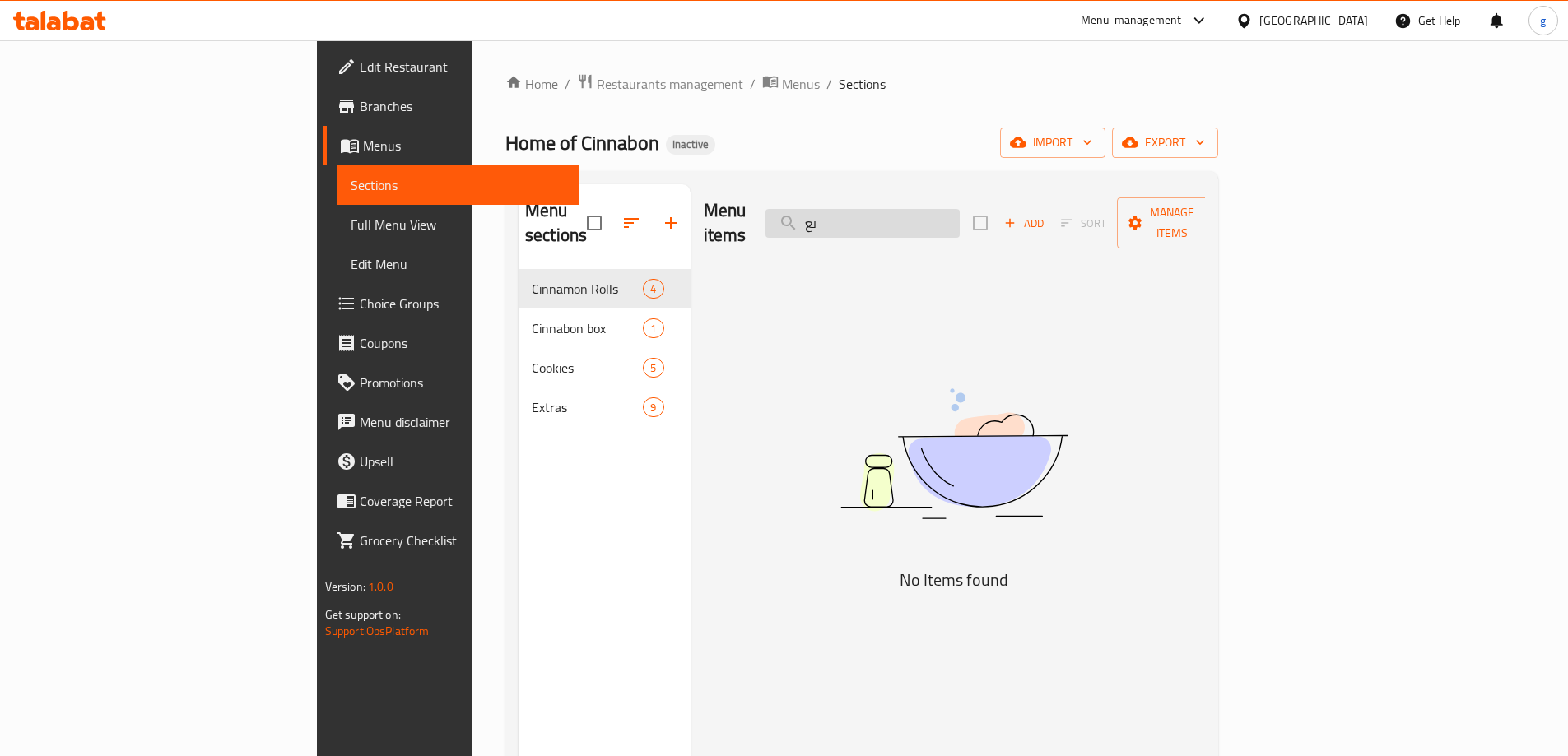
type input "ى"
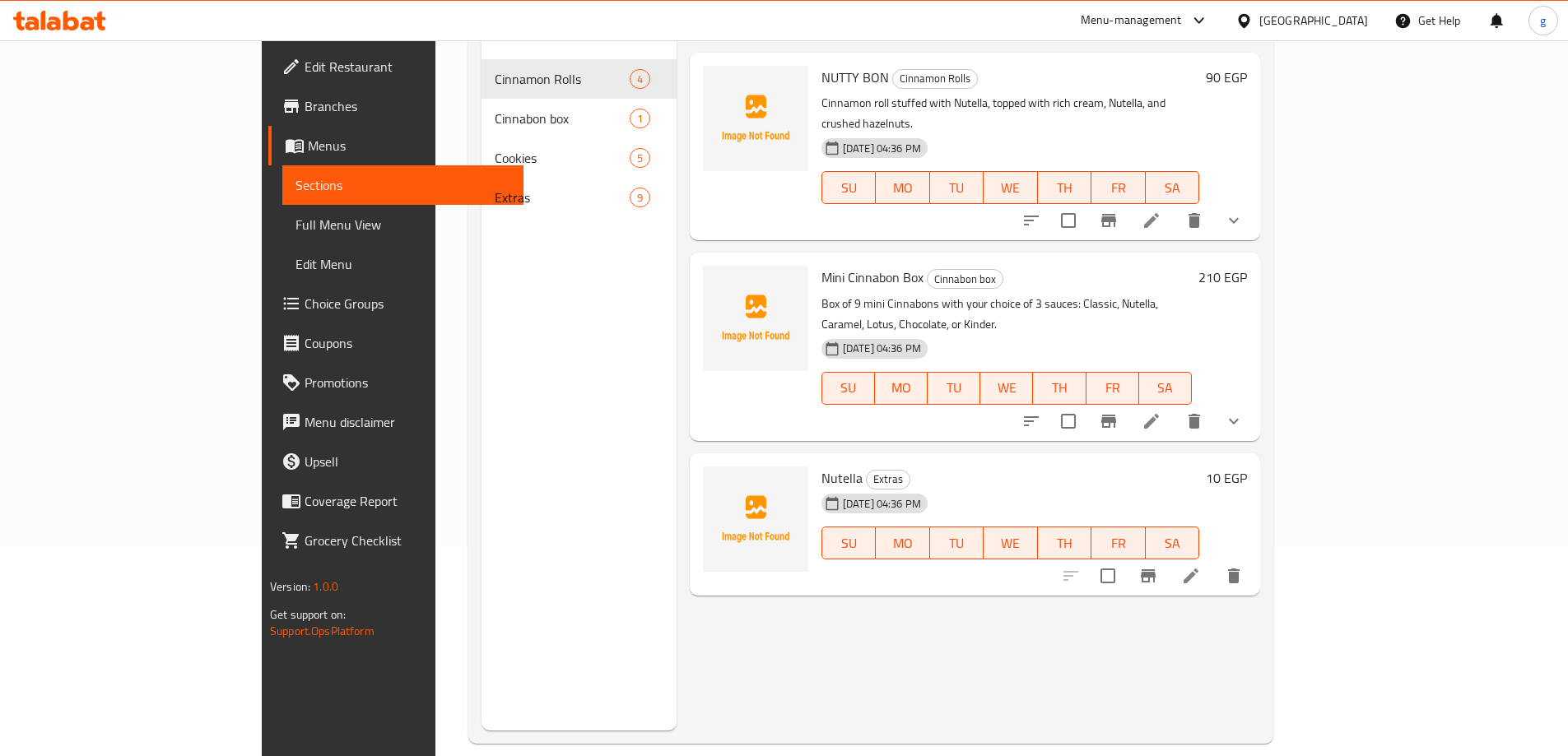
scroll to position [230, 0]
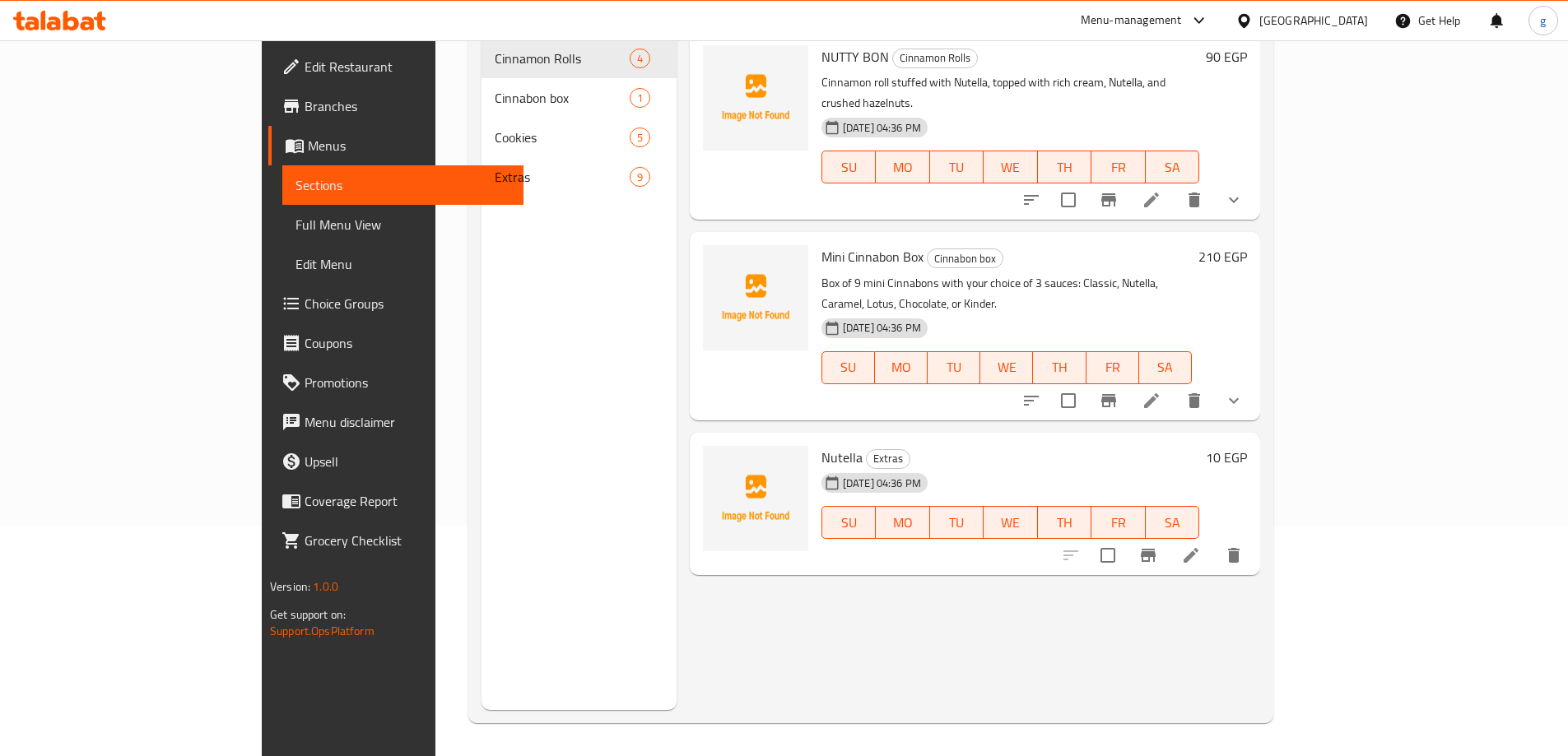
type input "nutella"
click at [1214, 541] on li at bounding box center [1191, 555] width 46 height 30
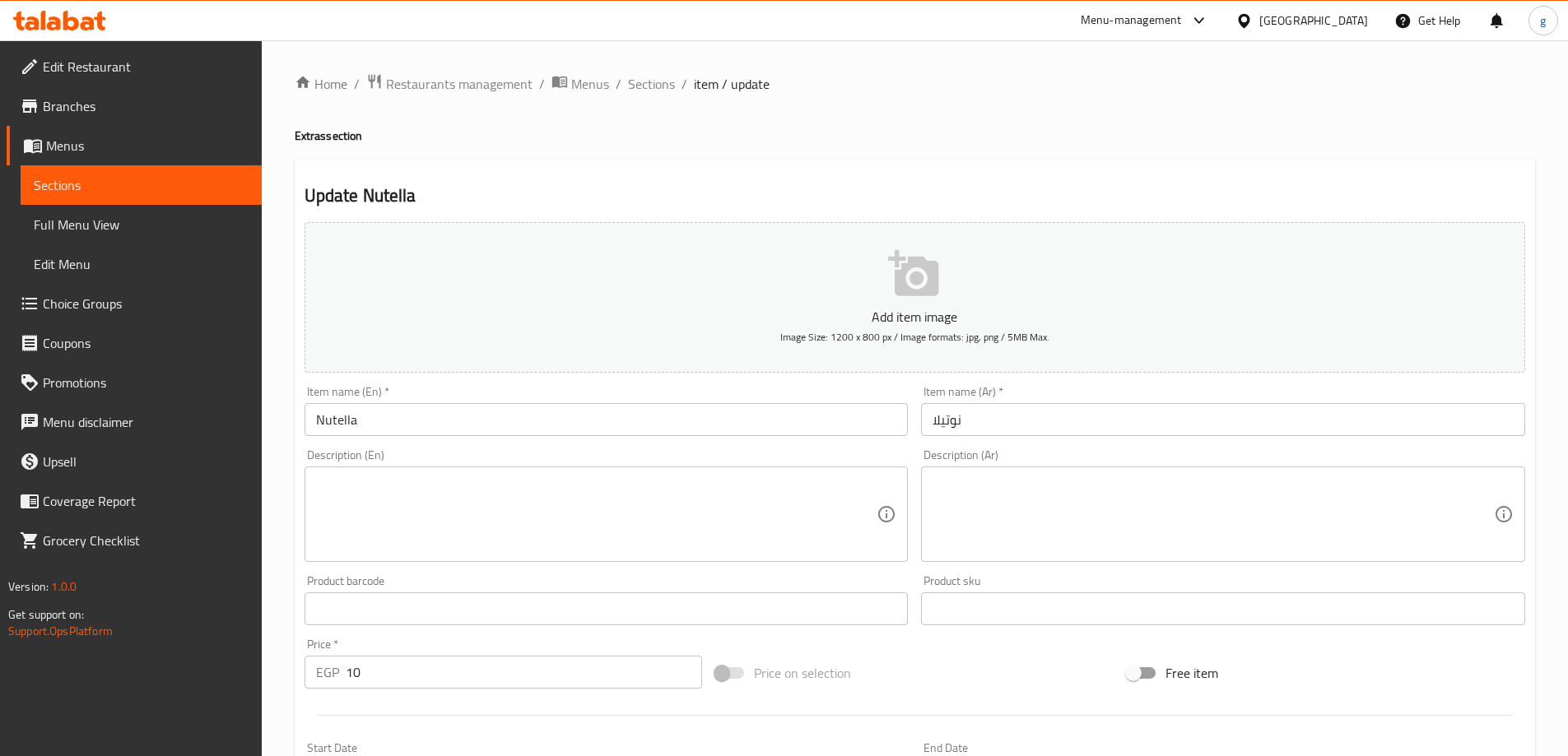
click at [651, 524] on textarea at bounding box center [597, 514] width 561 height 78
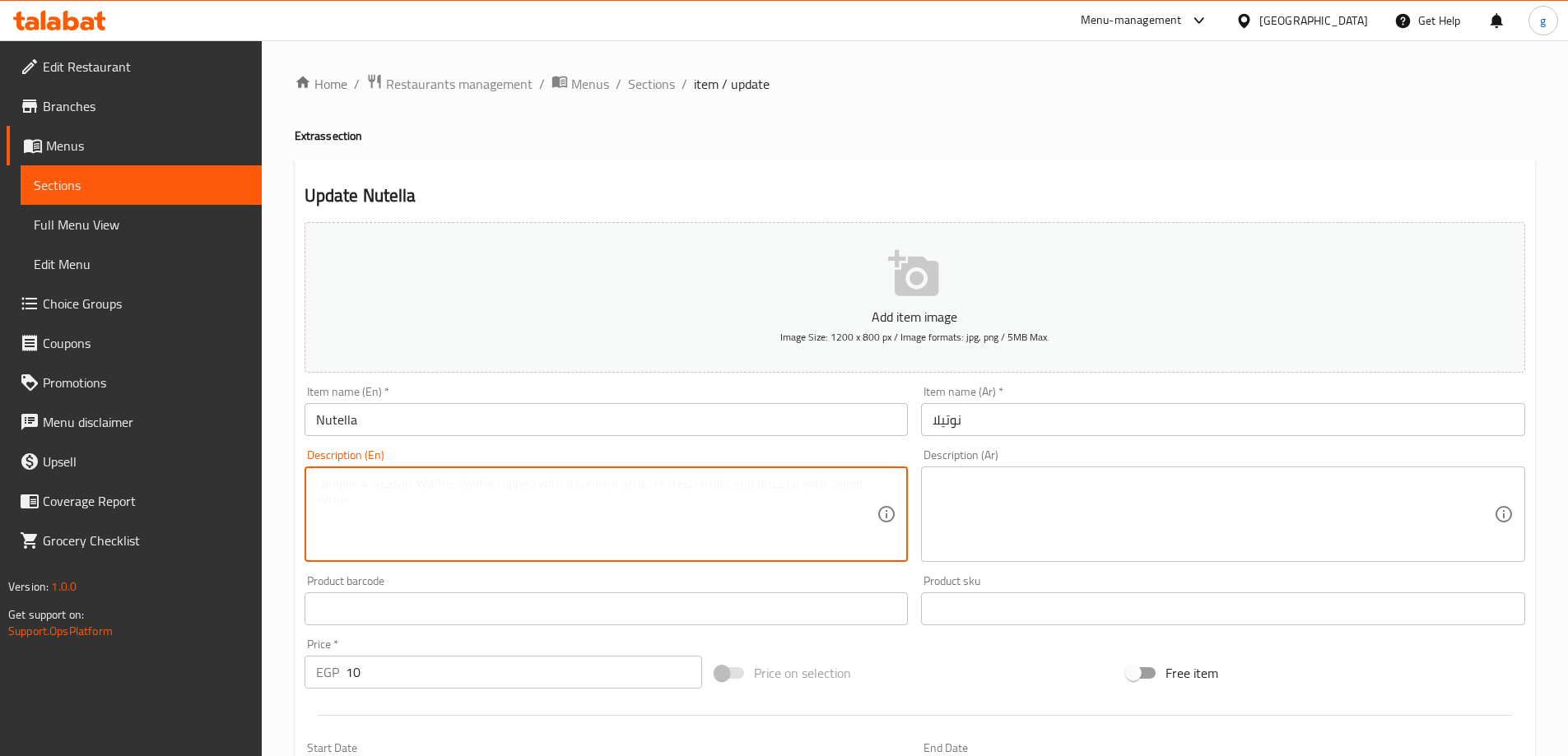
paste textarea "chocolate-hazelnut sauce made from real Nutella — creamy, indulgent, and perfec…"
click at [376, 483] on textarea "chocolate-hazelnut sauce made from real Nutella — creamy, indulgent, and perfec…" at bounding box center [597, 514] width 561 height 78
click at [498, 501] on textarea "chocolate-hazelnut sauce made from real Nutella — creamy, indulgent, and perfec…" at bounding box center [597, 514] width 561 height 78
type textarea "chocolate-hazelnut sauce made from real Nutella — creamy, indulgent, and perfec…"
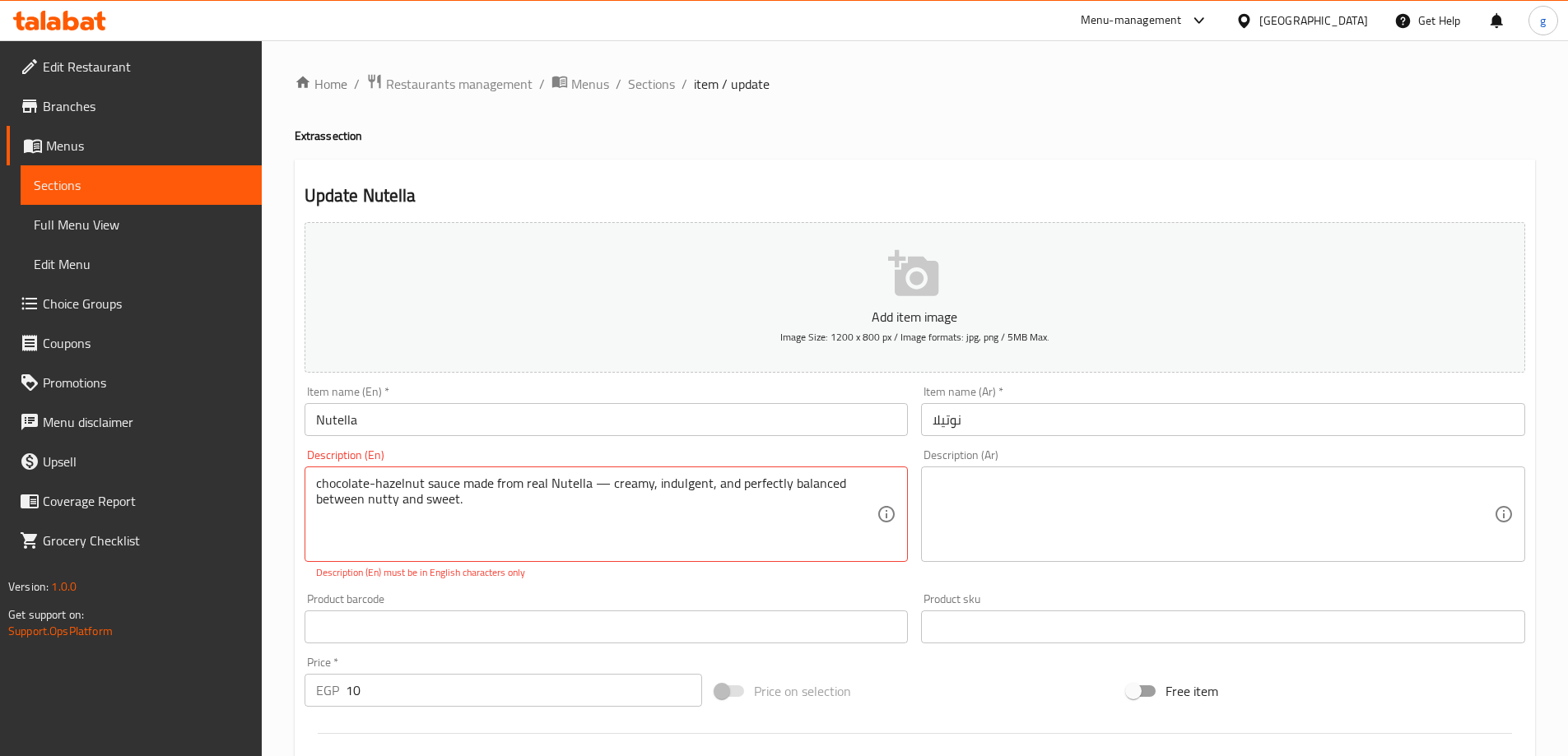
click at [986, 502] on textarea at bounding box center [1213, 514] width 561 height 78
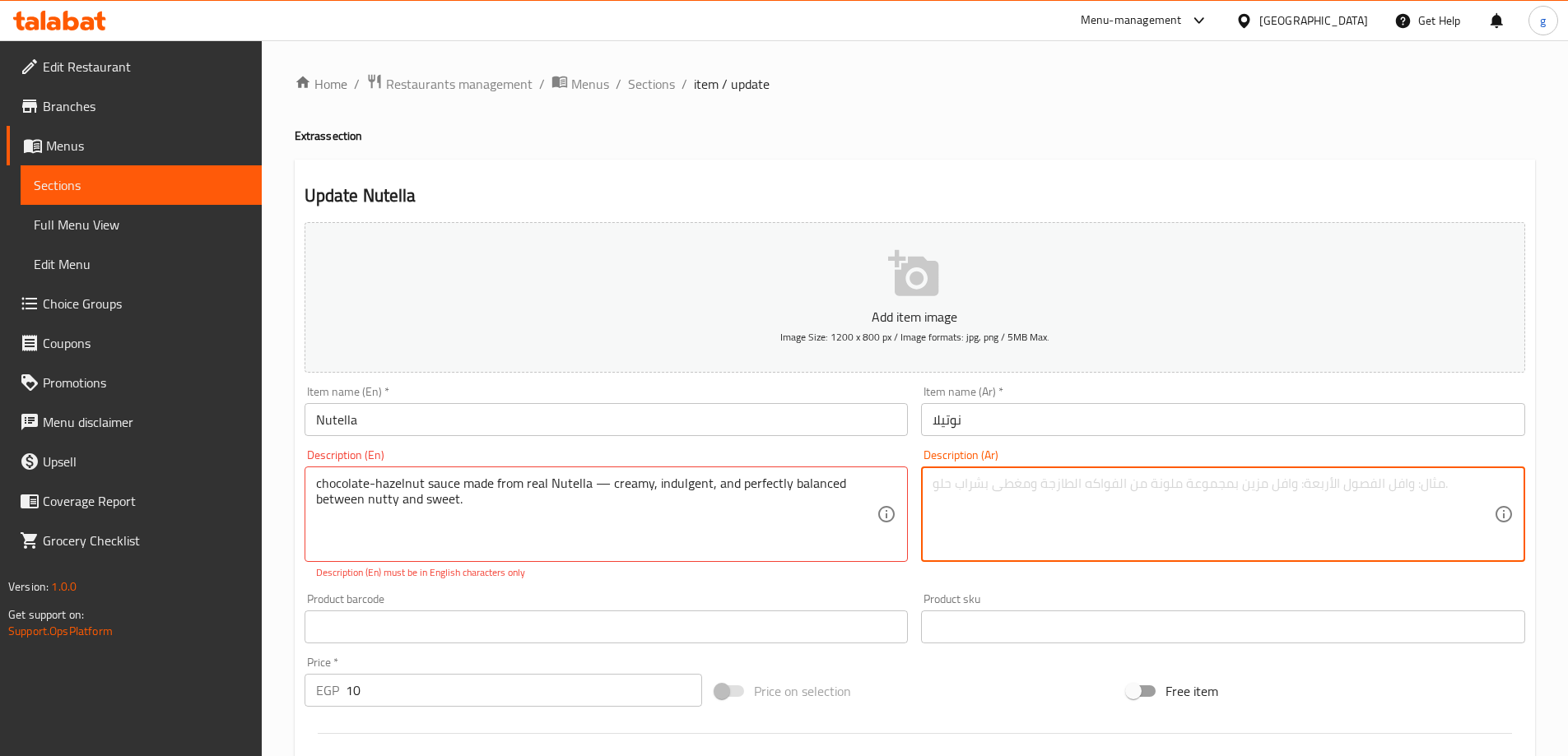
paste textarea "صلصة الشوكولاتة والبندق المصنوعة من نوتيلا حقيقية - كريمية، شهية، ومتوازنة تمام…"
type textarea "صلصة الشوكولاتة والبندق المصنوعة من نوتيلا حقيقية - كريمية، شهية، ومتوازنة تمام…"
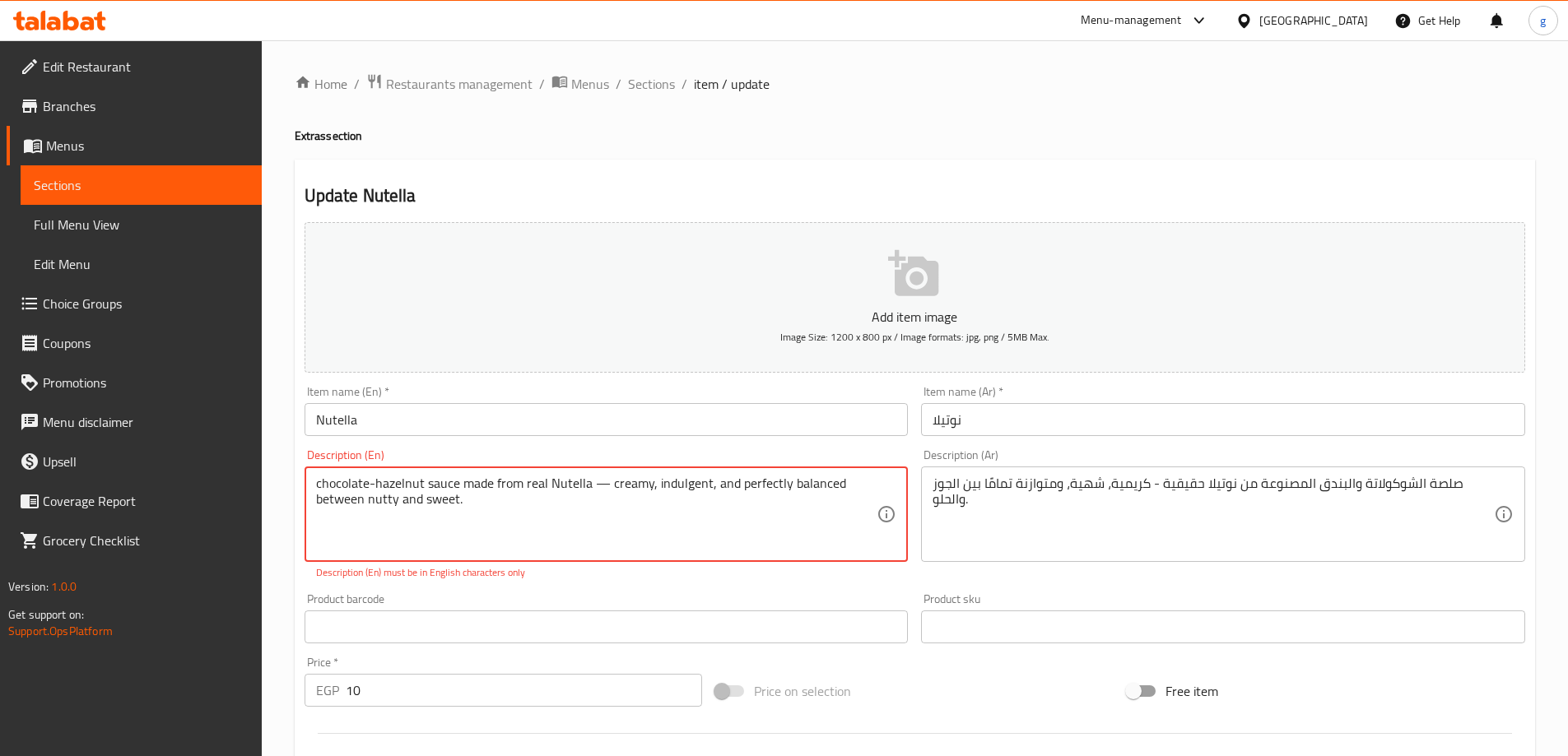
drag, startPoint x: 603, startPoint y: 480, endPoint x: 594, endPoint y: 484, distance: 9.8
click at [375, 489] on textarea "chocolate-hazelnut sauce made from real Nutella creamy, indulgent, and perfectl…" at bounding box center [597, 514] width 561 height 78
click at [484, 512] on textarea "chocolate hazelnut sauce made from real Nutella creamy, indulgent, and perfectl…" at bounding box center [597, 514] width 561 height 78
type textarea "chocolate hazelnut sauce made from real Nutella creamy, indulgent, and perfectl…"
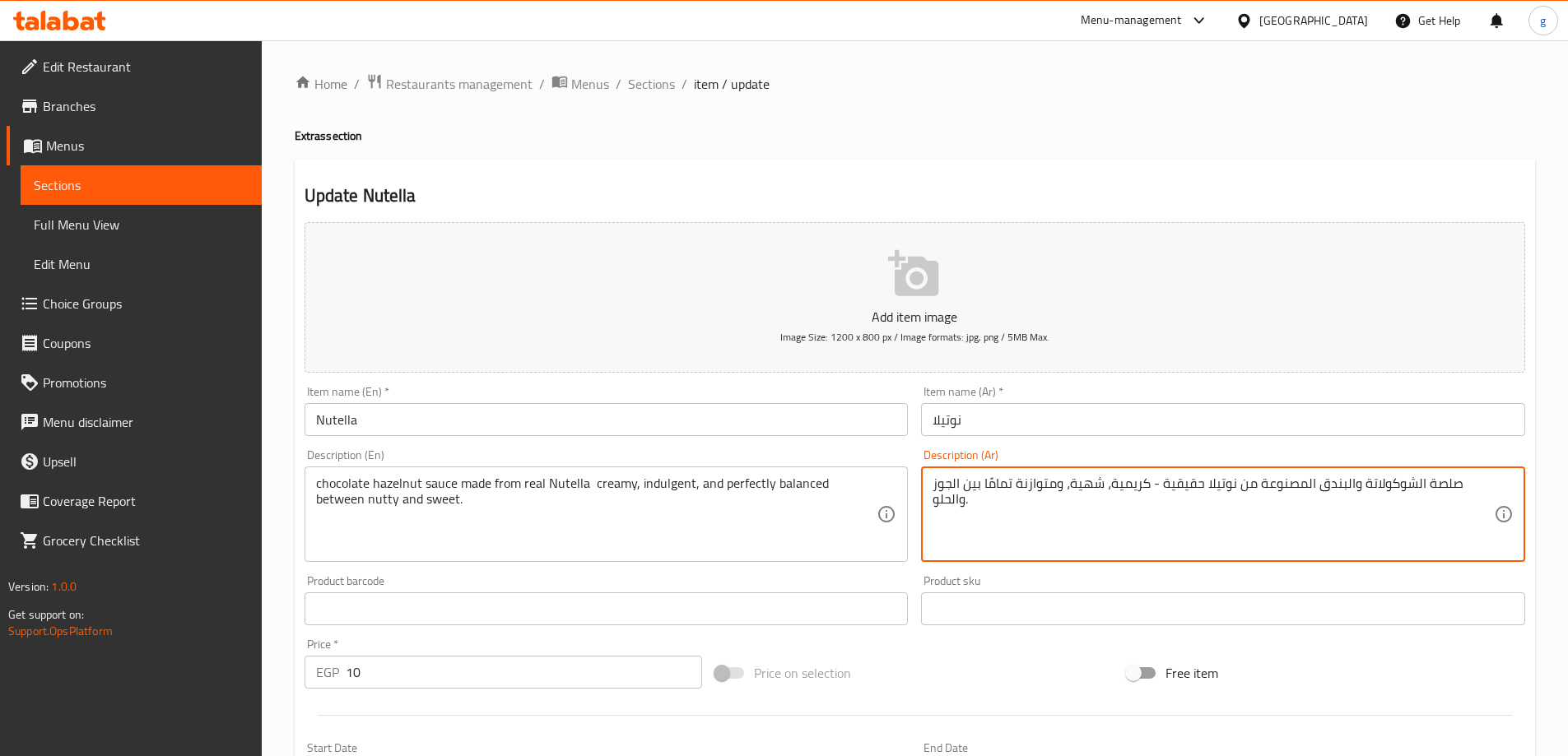
drag, startPoint x: 1148, startPoint y: 484, endPoint x: 1157, endPoint y: 486, distance: 9.2
click at [1157, 486] on textarea "صلصة الشوكولاتة والبندق المصنوعة من نوتيلا حقيقية - كريمية، شهية، ومتوازنة تمام…" at bounding box center [1213, 514] width 561 height 78
drag, startPoint x: 1108, startPoint y: 485, endPoint x: 1122, endPoint y: 488, distance: 14.3
click at [1122, 488] on textarea "صلصة الشوكولاتة والبندق المصنوعة من نوتيلا حقيقية كريمية، شهية، ومتوازنة تمامًا…" at bounding box center [1213, 514] width 561 height 78
click at [1102, 488] on textarea "صلصة الشوكولاتة والبندق المصنوعة من نوتيلا حقيقية كريمية، شهية، ومتوازنة تمامًا…" at bounding box center [1213, 514] width 561 height 78
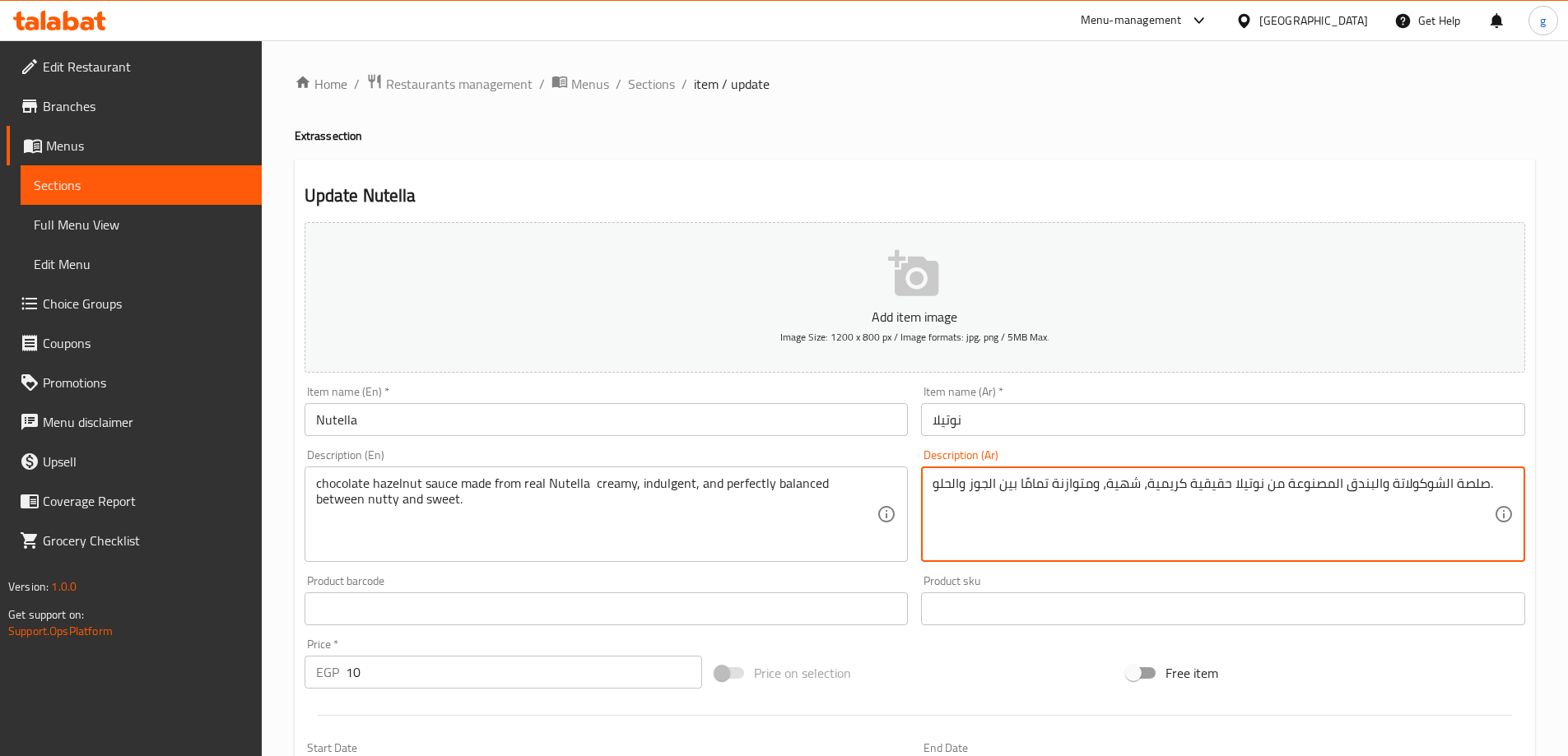
drag, startPoint x: 1108, startPoint y: 486, endPoint x: 1137, endPoint y: 494, distance: 30.1
click at [1137, 494] on textarea "صلصة الشوكولاتة والبندق المصنوعة من نوتيلا حقيقية كريمية، شهية، ومتوازنة تمامًا…" at bounding box center [1213, 514] width 561 height 78
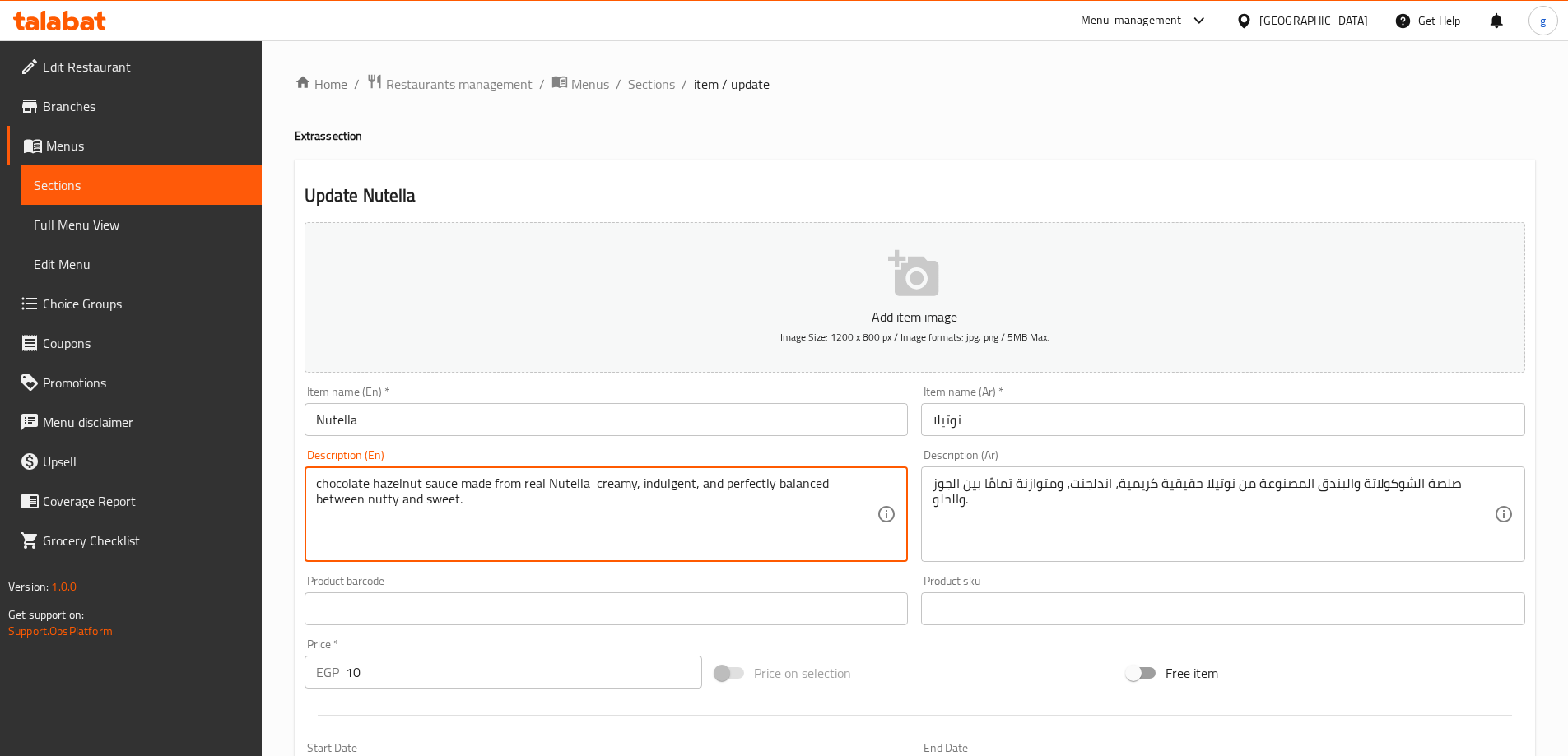
click at [742, 490] on textarea "chocolate hazelnut sauce made from real Nutella creamy, indulgent, and perfectl…" at bounding box center [597, 514] width 561 height 78
click at [739, 493] on textarea "chocolate hazelnut sauce made from real Nutella creamy, indulgent, and perfectl…" at bounding box center [597, 514] width 561 height 78
click at [730, 488] on textarea "chocolate hazelnut sauce made from real Nutella creamy, indulgent, and perfectl…" at bounding box center [597, 514] width 561 height 78
drag, startPoint x: 319, startPoint y: 501, endPoint x: 329, endPoint y: 501, distance: 10.0
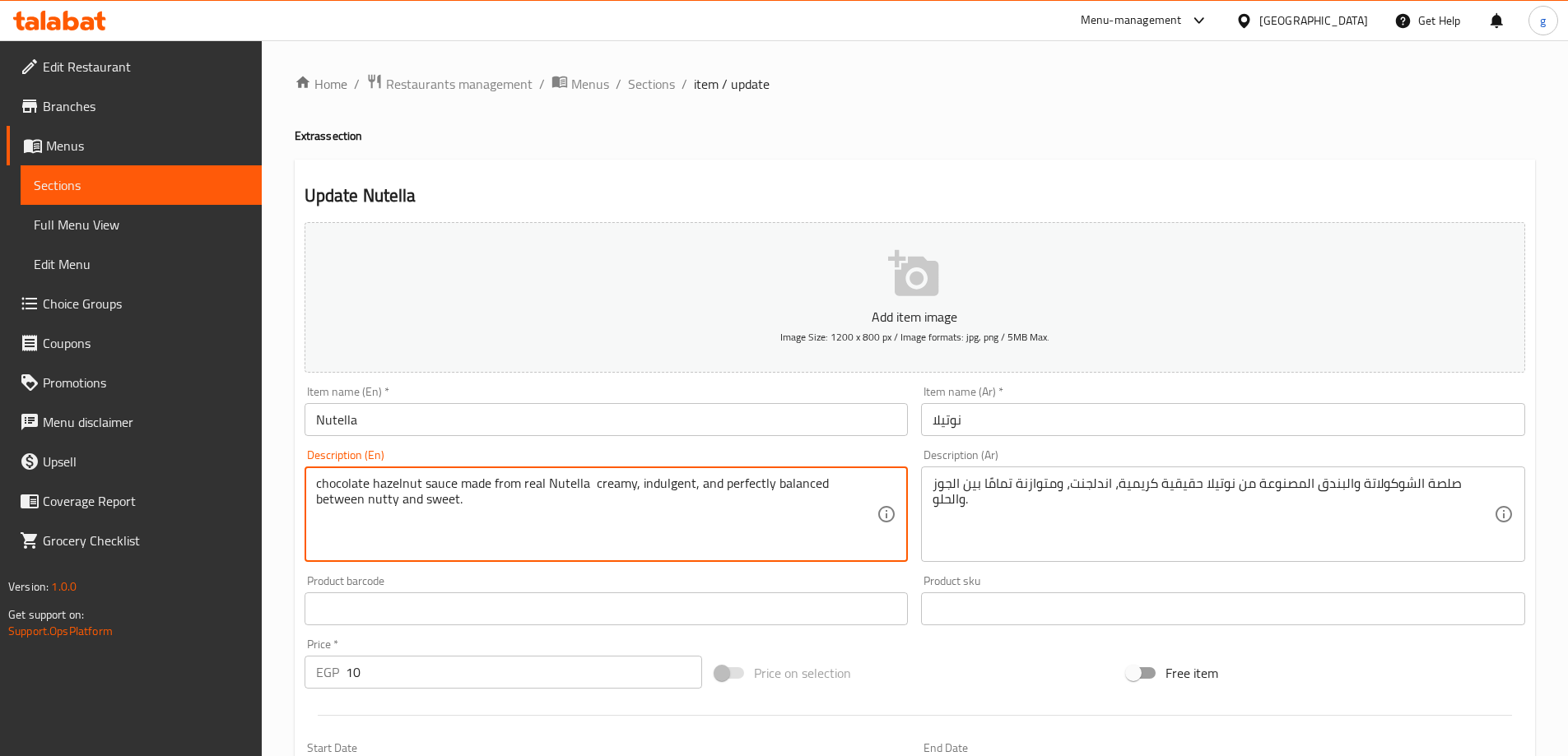
click at [320, 502] on textarea "chocolate hazelnut sauce made from real Nutella creamy, indulgent, and perfectl…" at bounding box center [597, 514] width 561 height 78
drag, startPoint x: 317, startPoint y: 503, endPoint x: 345, endPoint y: 514, distance: 30.1
click at [345, 514] on textarea "chocolate hazelnut sauce made from real Nutella creamy, indulgent, and perfectl…" at bounding box center [597, 514] width 561 height 78
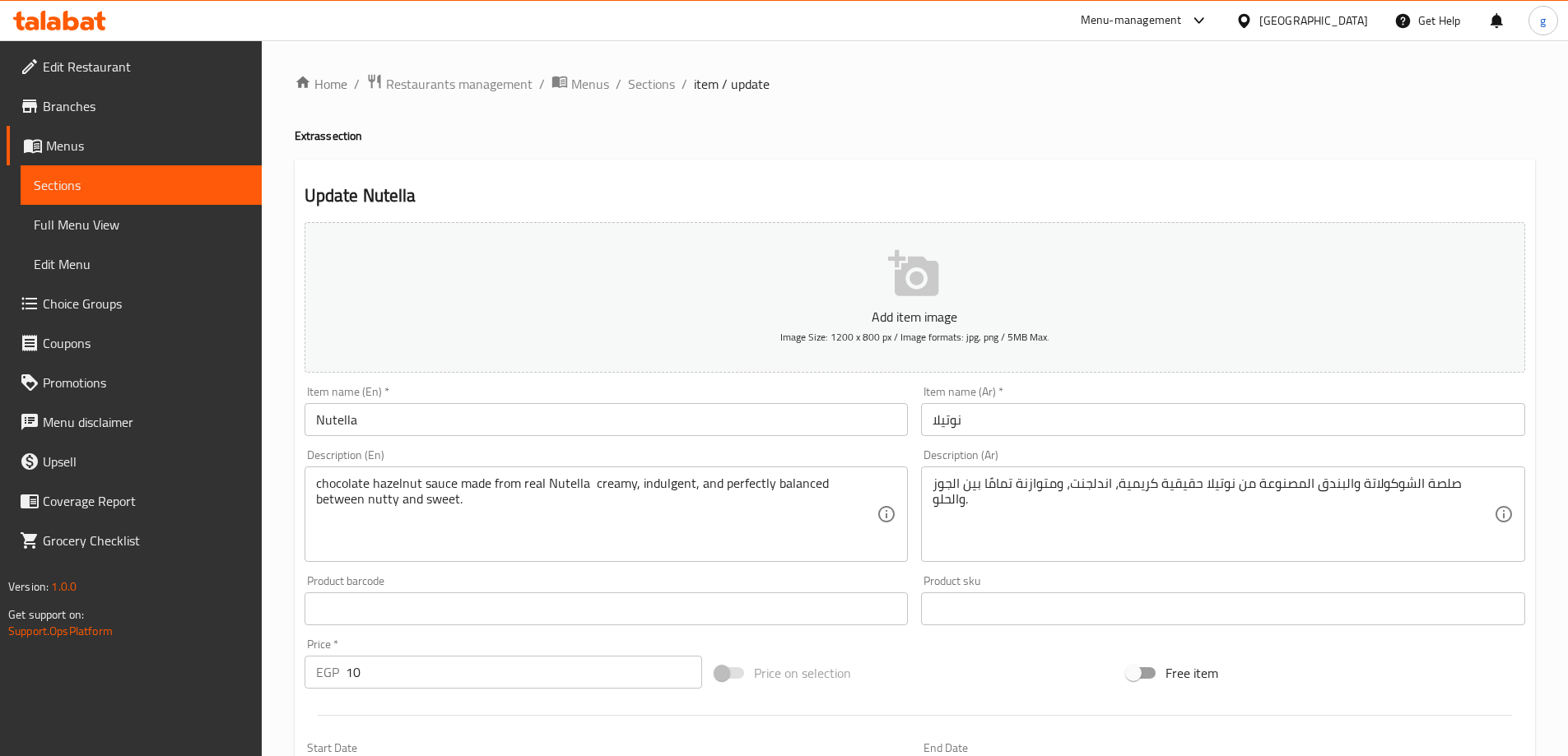
click at [352, 500] on textarea "chocolate hazelnut sauce made from real Nutella creamy, indulgent, and perfectl…" at bounding box center [597, 514] width 561 height 78
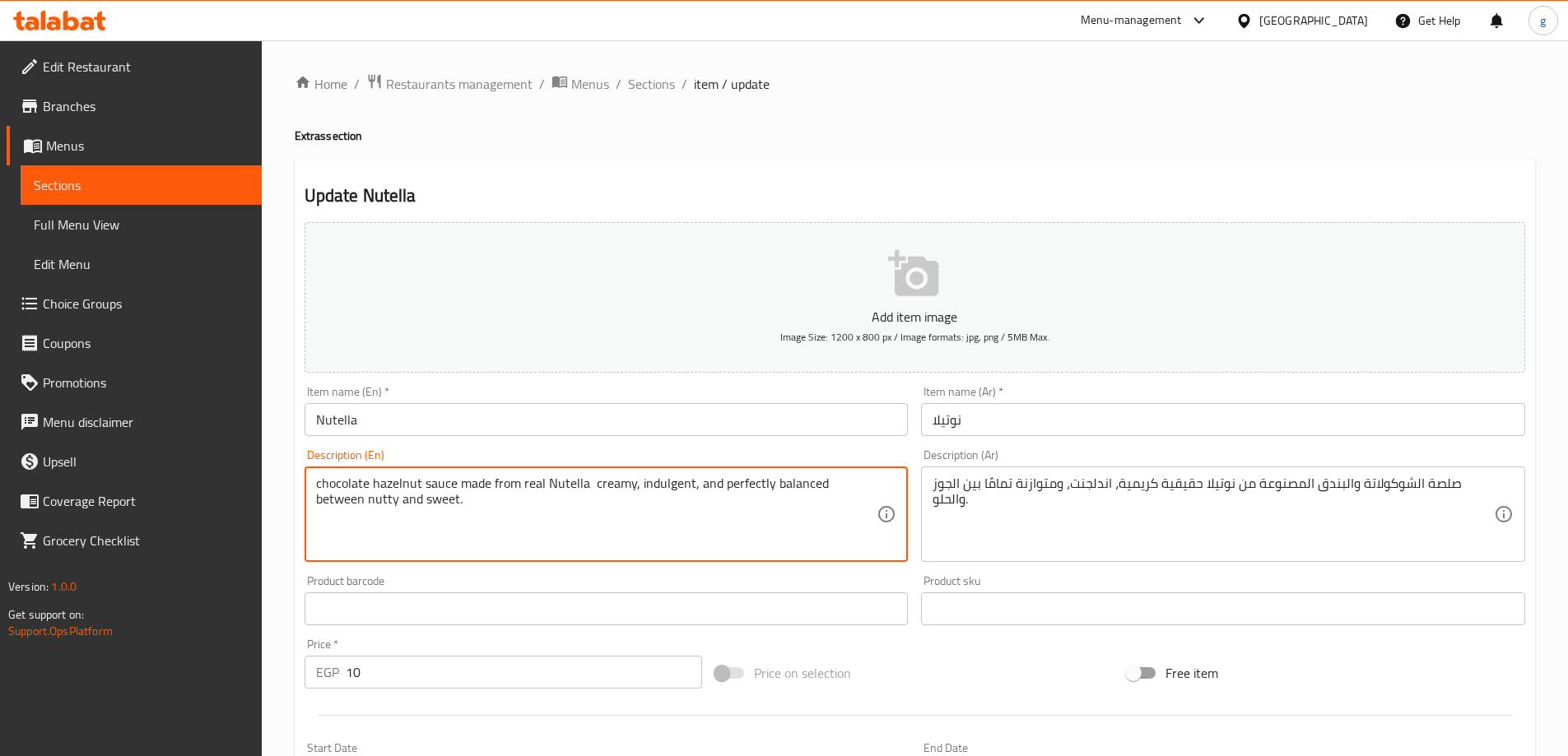
click at [334, 502] on textarea "chocolate hazelnut sauce made from real Nutella creamy, indulgent, and perfectl…" at bounding box center [597, 514] width 561 height 78
click at [336, 504] on textarea "chocolate hazelnut sauce made from real Nutella creamy, indulgent, and perfectl…" at bounding box center [597, 514] width 561 height 78
click at [372, 505] on textarea "chocolate hazelnut sauce made from real Nutella creamy, indulgent, and perfectl…" at bounding box center [597, 514] width 561 height 78
click at [352, 505] on textarea "chocolate hazelnut sauce made from real Nutella creamy, indulgent, and perfectl…" at bounding box center [597, 514] width 561 height 78
drag, startPoint x: 341, startPoint y: 506, endPoint x: 324, endPoint y: 508, distance: 17.1
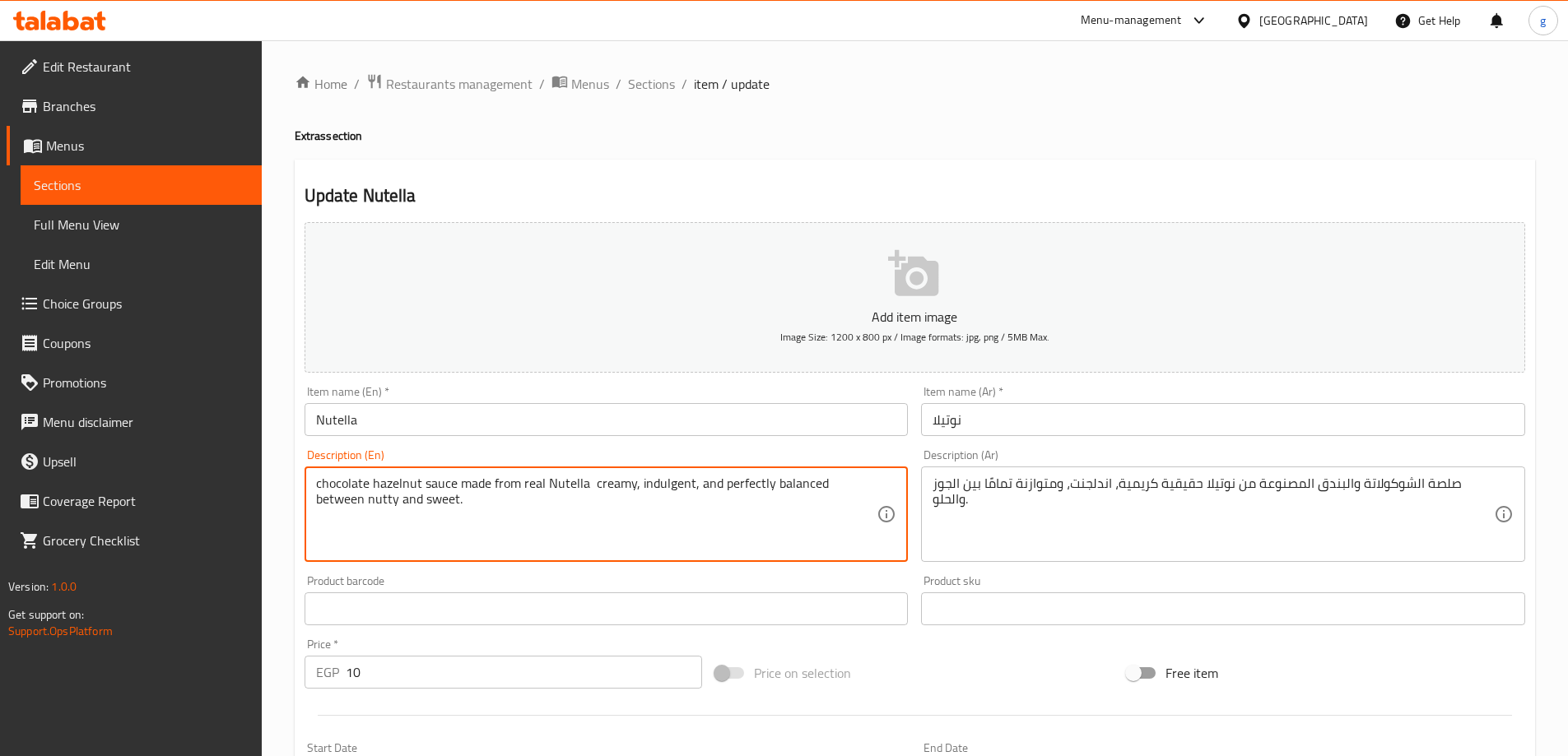
click at [324, 508] on textarea "chocolate hazelnut sauce made from real Nutella creamy, indulgent, and perfectl…" at bounding box center [597, 514] width 561 height 78
drag, startPoint x: 353, startPoint y: 499, endPoint x: 341, endPoint y: 507, distance: 14.4
click at [341, 507] on textarea "chocolate hazelnut sauce made from real Nutella creamy, indulgent, and perfectl…" at bounding box center [597, 514] width 561 height 78
drag, startPoint x: 343, startPoint y: 497, endPoint x: 317, endPoint y: 516, distance: 32.2
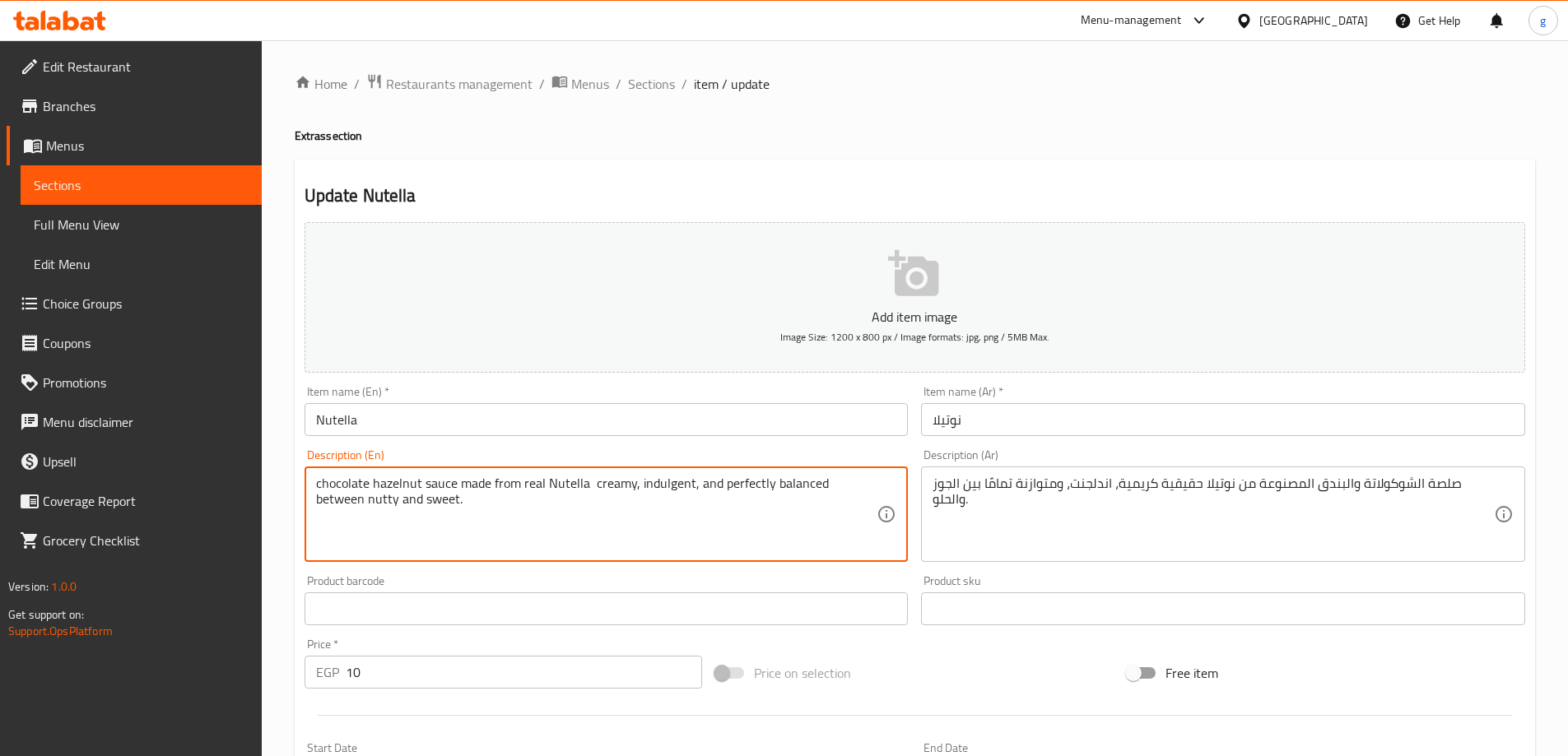
click at [317, 516] on textarea "chocolate hazelnut sauce made from real Nutella creamy, indulgent, and perfectl…" at bounding box center [597, 514] width 561 height 78
click at [450, 503] on textarea "chocolate hazelnut sauce made from real Nutella creamy, indulgent, and perfectl…" at bounding box center [597, 514] width 561 height 78
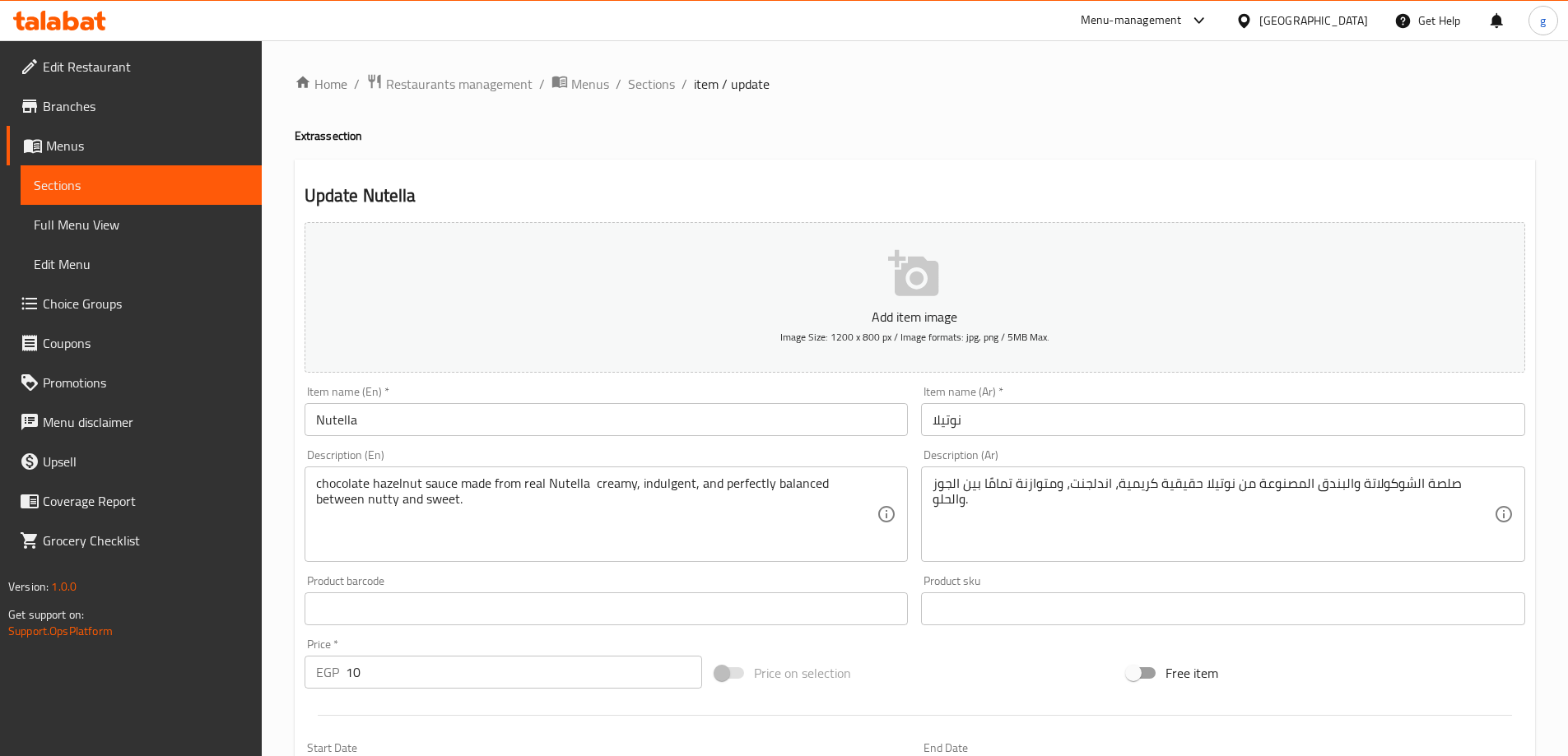
click at [351, 508] on textarea "chocolate hazelnut sauce made from real Nutella creamy, indulgent, and perfectl…" at bounding box center [597, 514] width 561 height 78
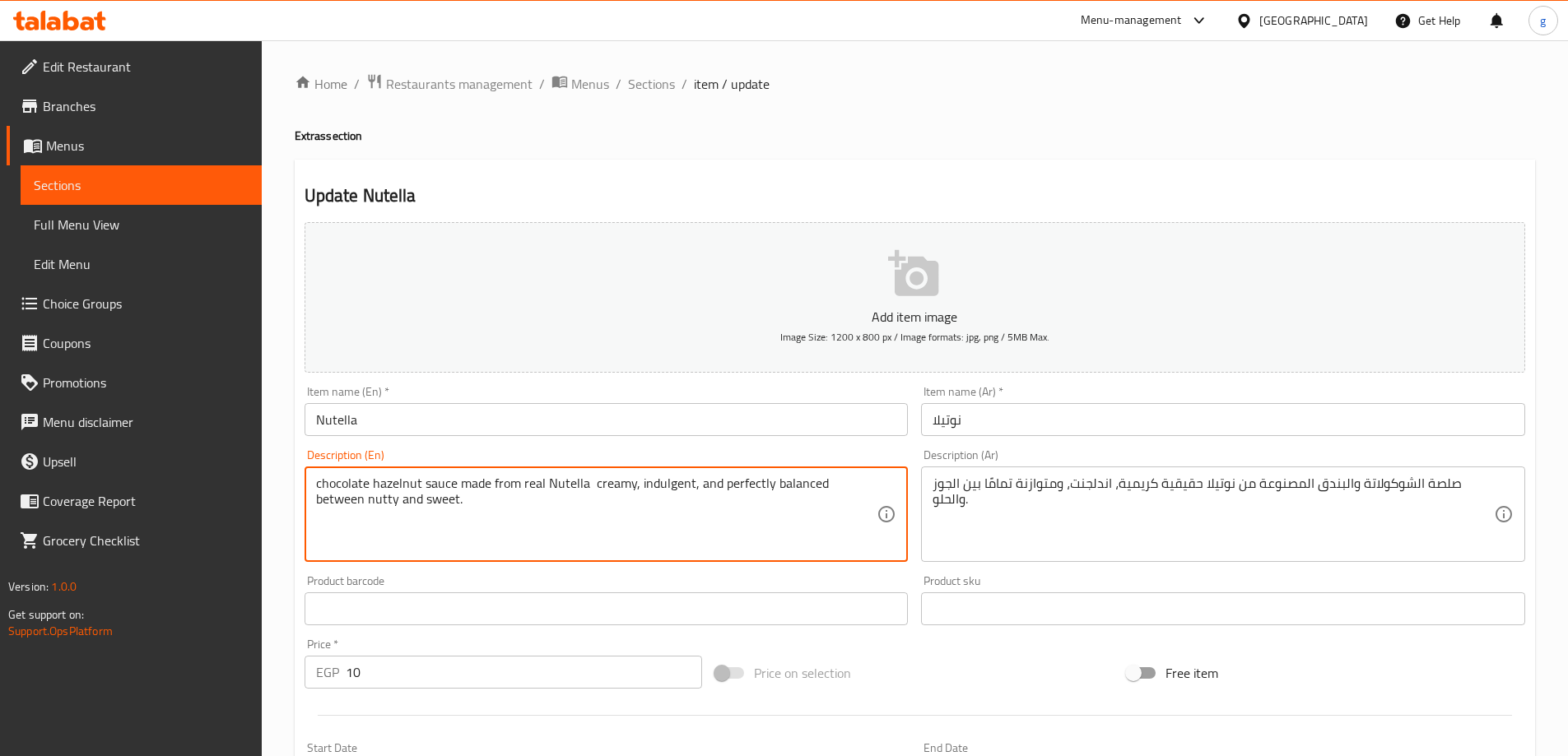
click at [326, 500] on textarea "chocolate hazelnut sauce made from real Nutella creamy, indulgent, and perfectl…" at bounding box center [597, 514] width 561 height 78
click at [341, 503] on textarea "chocolate hazelnut sauce made from real Nutella creamy, indulgent, and perfectl…" at bounding box center [597, 514] width 561 height 78
click at [350, 506] on textarea "chocolate hazelnut sauce made from real Nutella creamy, indulgent, and perfectl…" at bounding box center [597, 514] width 561 height 78
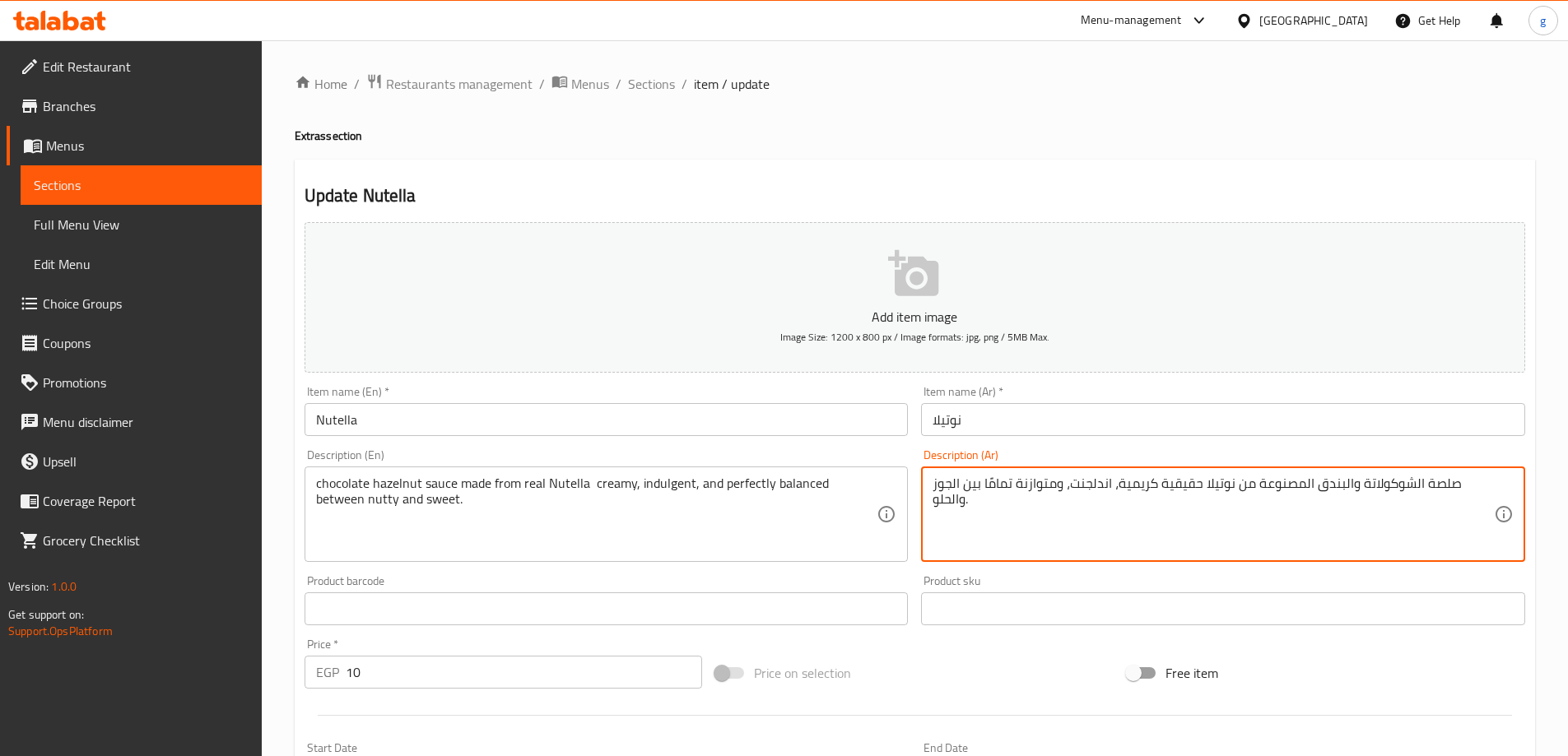
drag, startPoint x: 968, startPoint y: 484, endPoint x: 988, endPoint y: 489, distance: 20.6
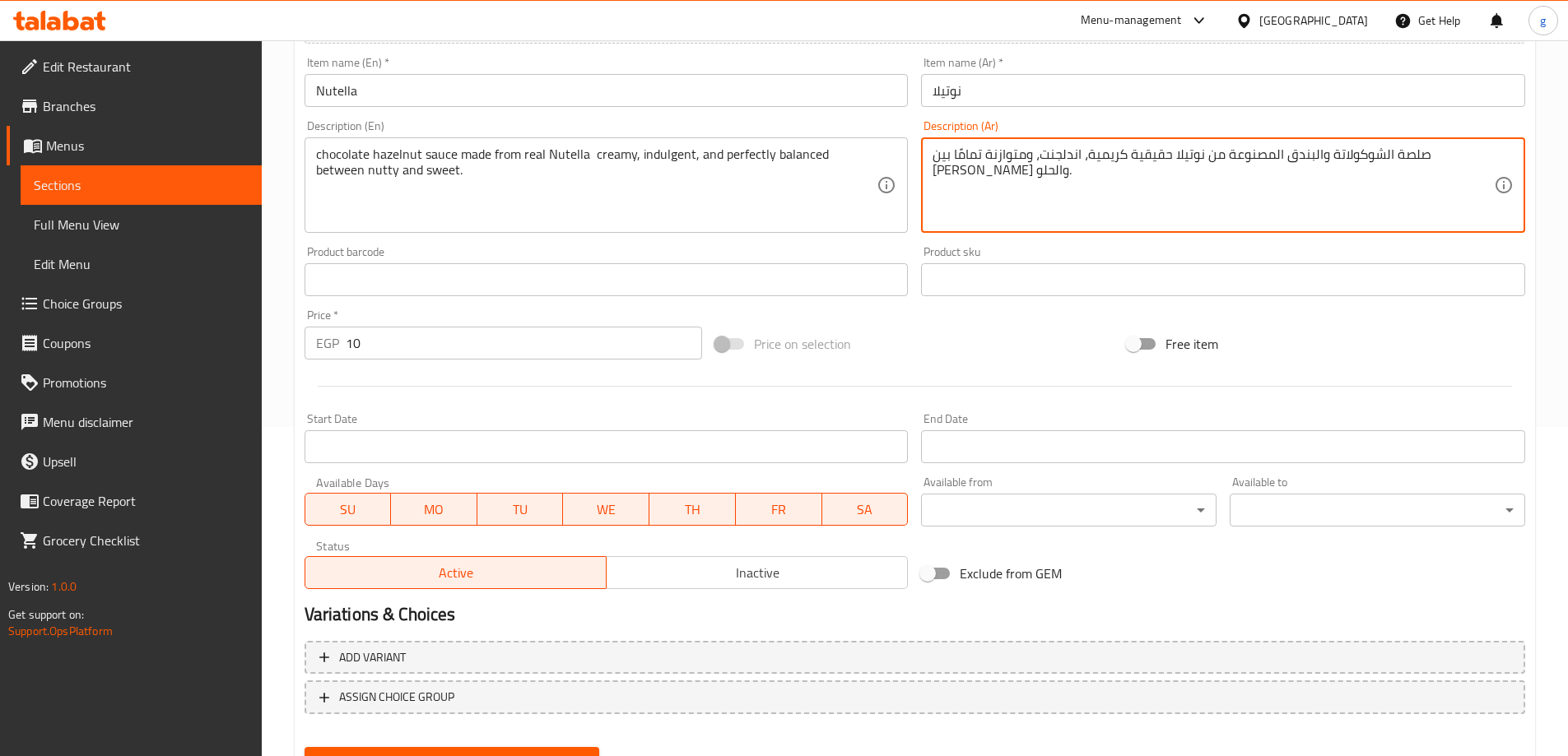
scroll to position [407, 0]
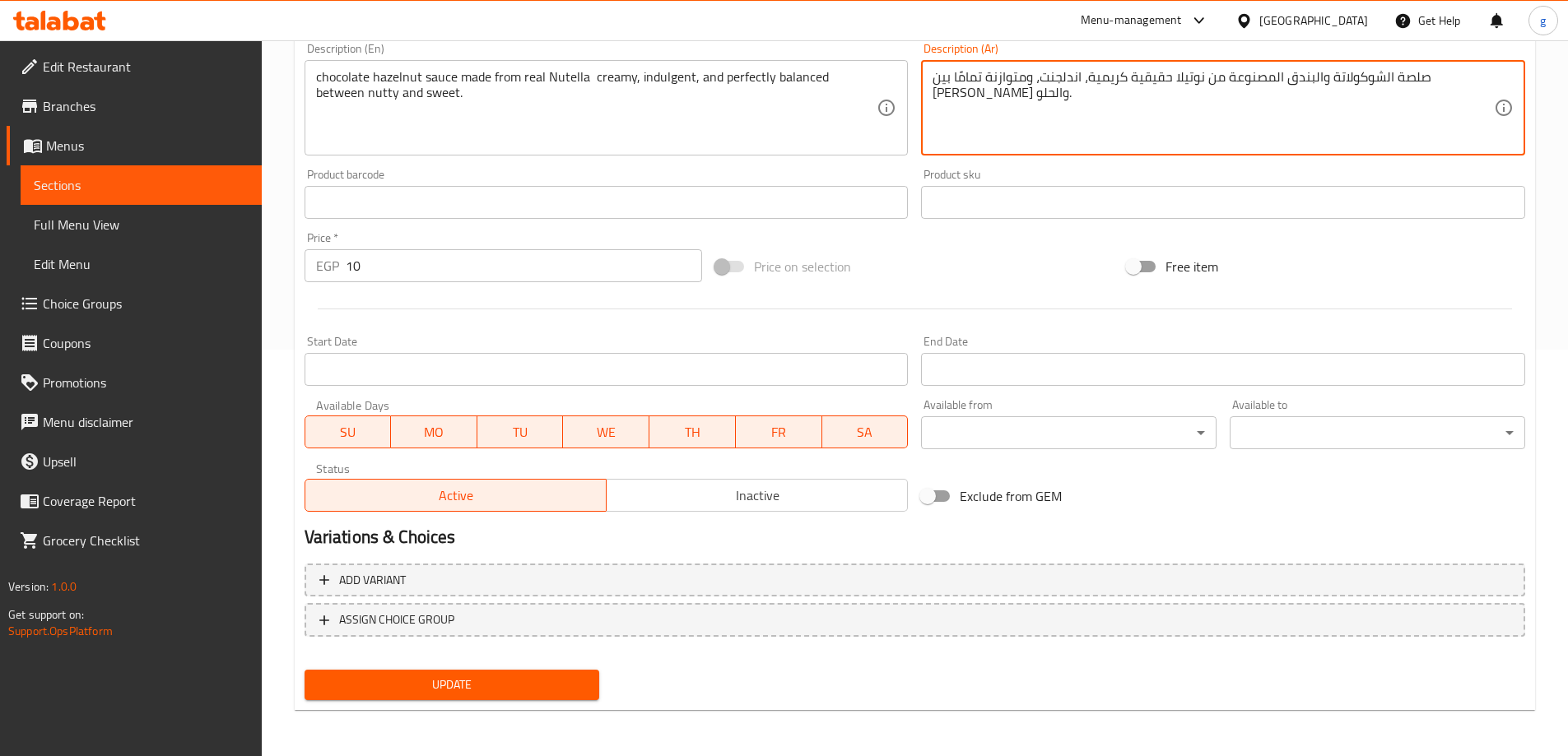
type textarea "صلصة الشوكولاتة والبندق المصنوعة من نوتيلا حقيقية كريمية، اندلجنت، ومتوازنة تما…"
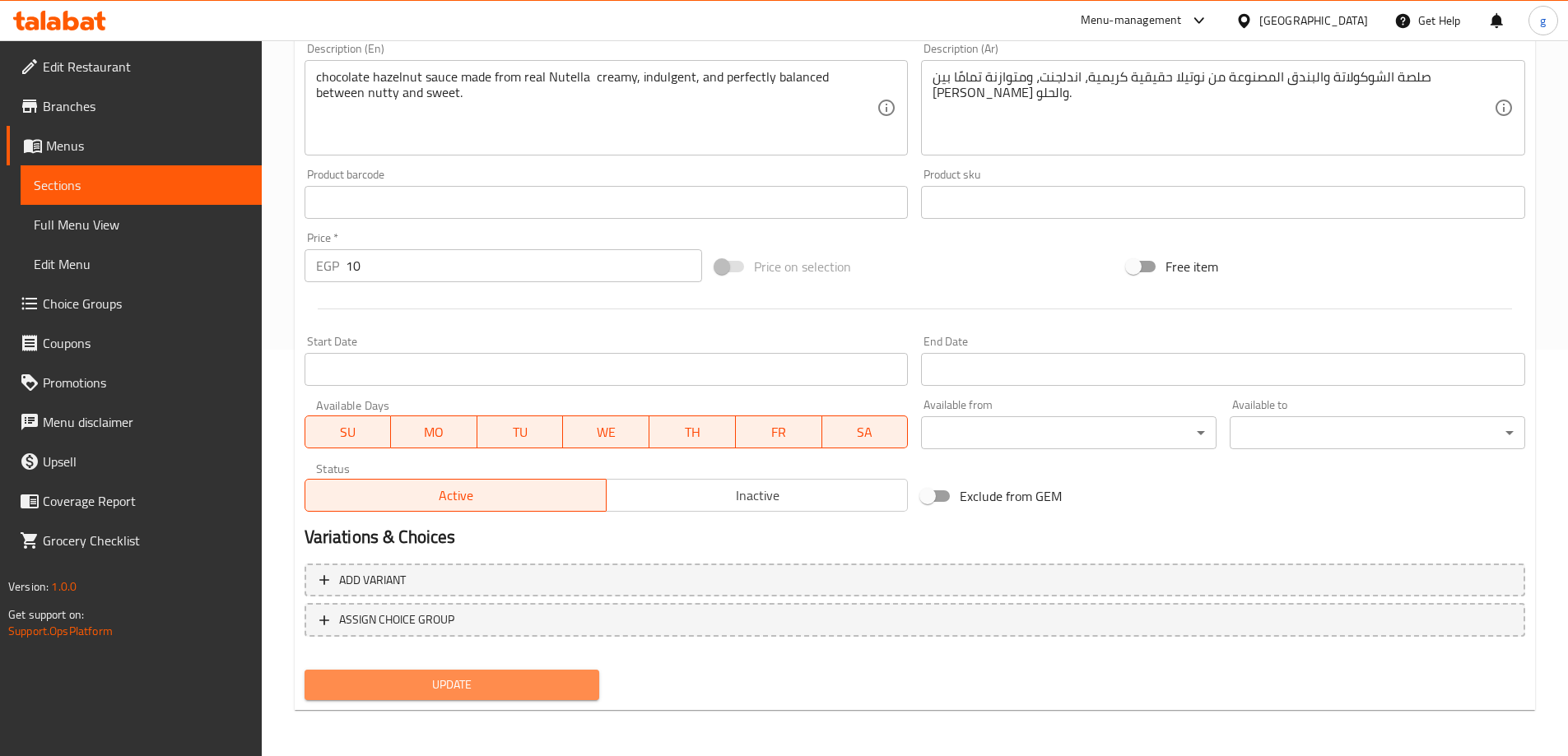
click at [427, 686] on span "Update" at bounding box center [452, 685] width 269 height 21
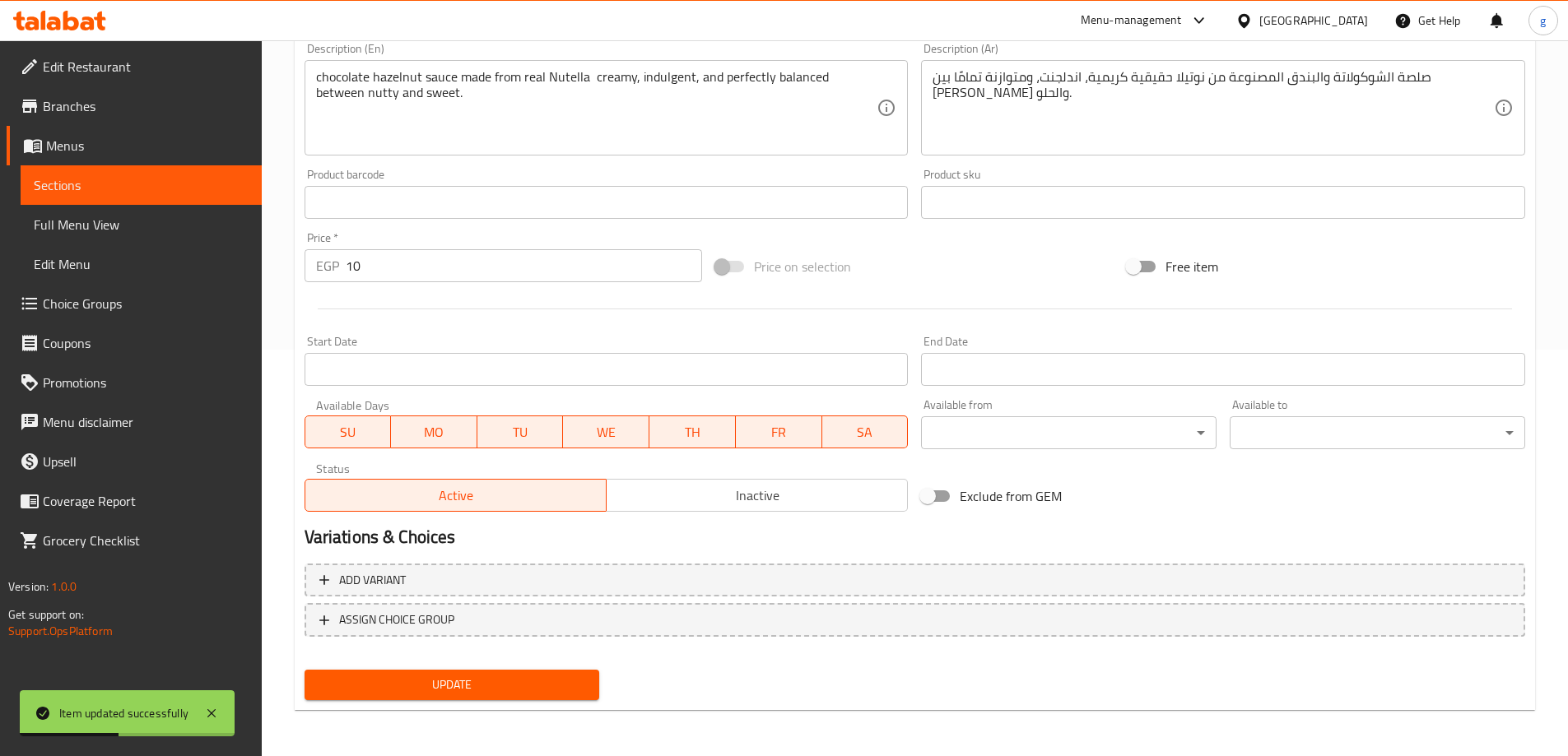
click at [141, 191] on span "Sections" at bounding box center [141, 185] width 215 height 20
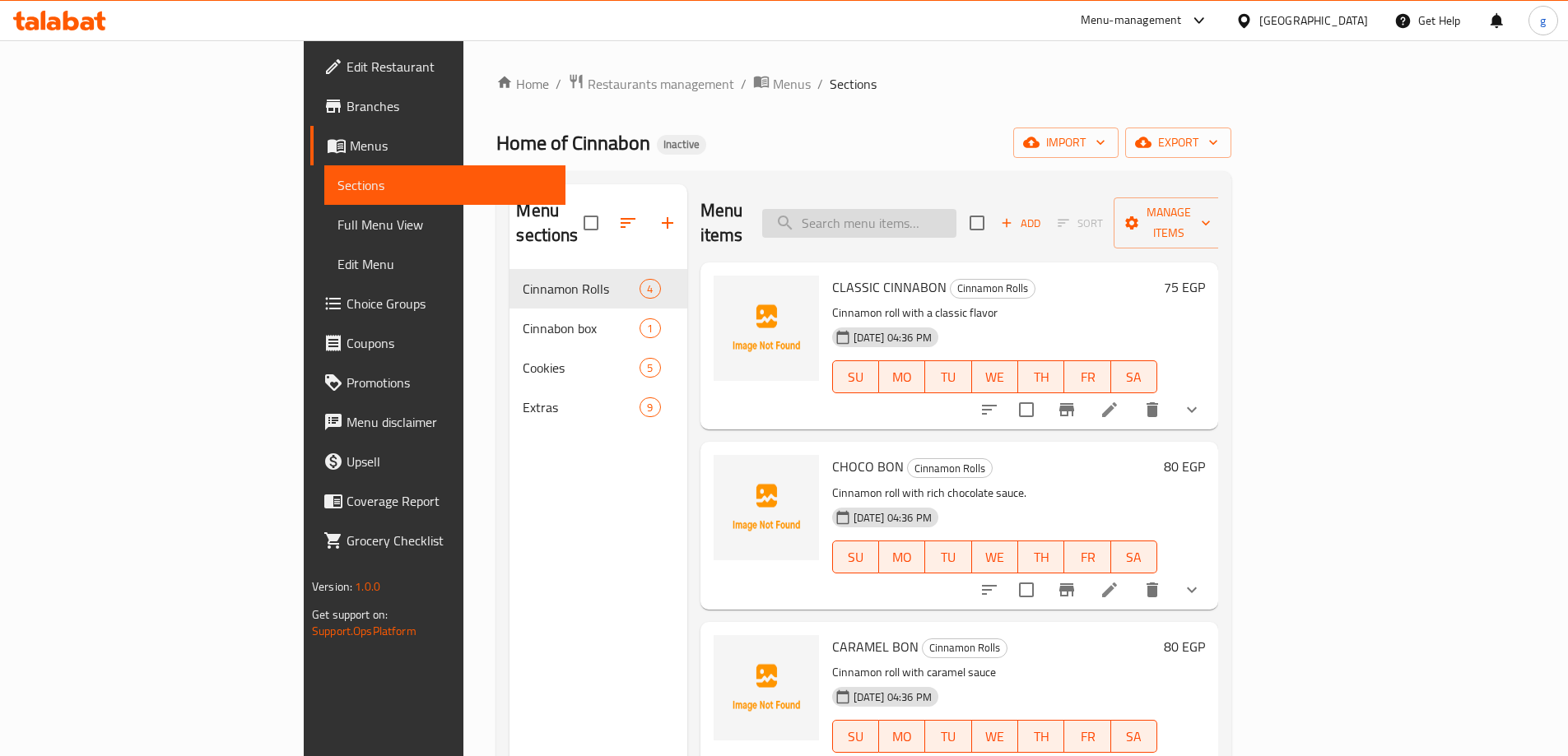
click at [936, 209] on input "search" at bounding box center [858, 223] width 194 height 29
paste input "White Frosting"
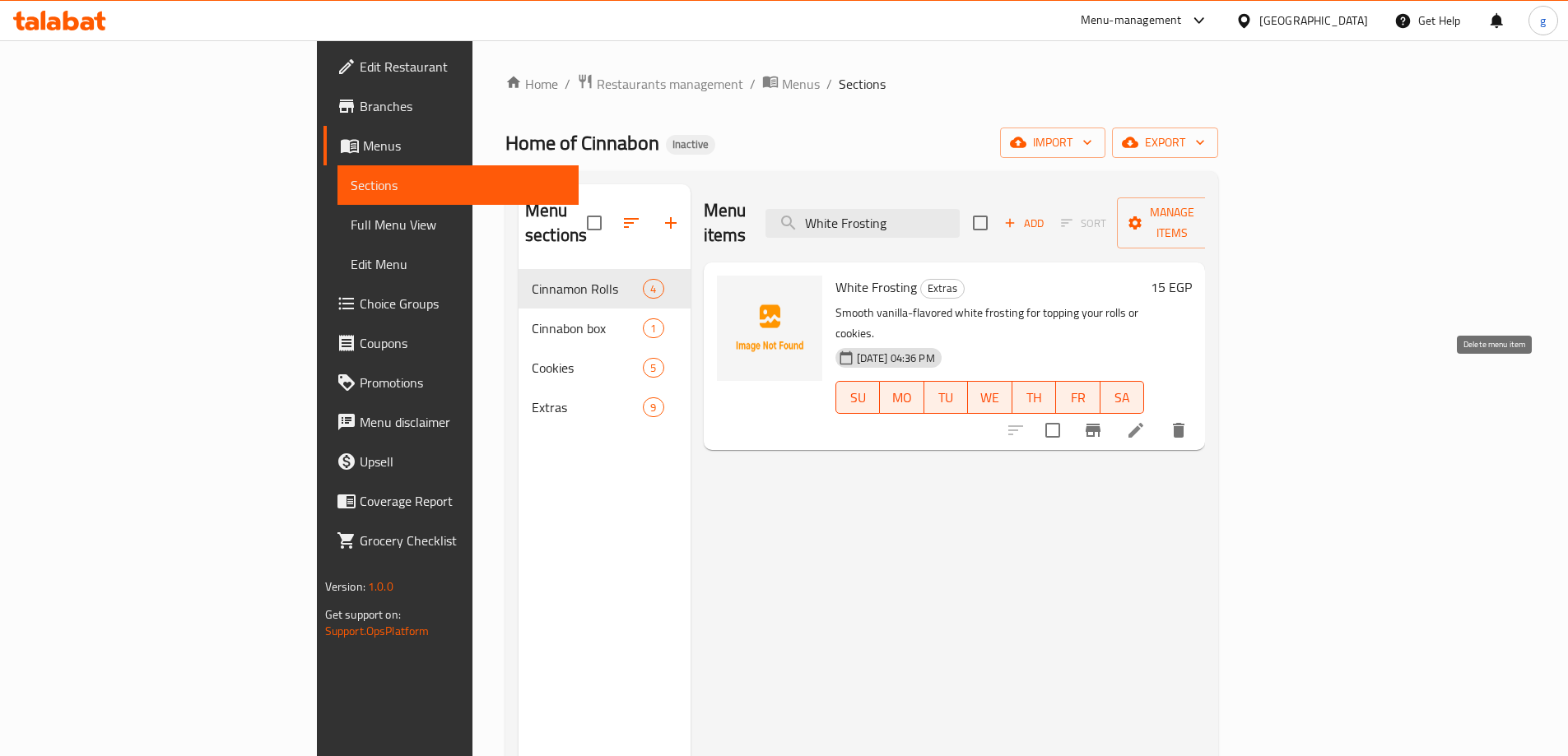
type input "White Frosting"
click at [1184, 423] on icon "delete" at bounding box center [1178, 431] width 12 height 15
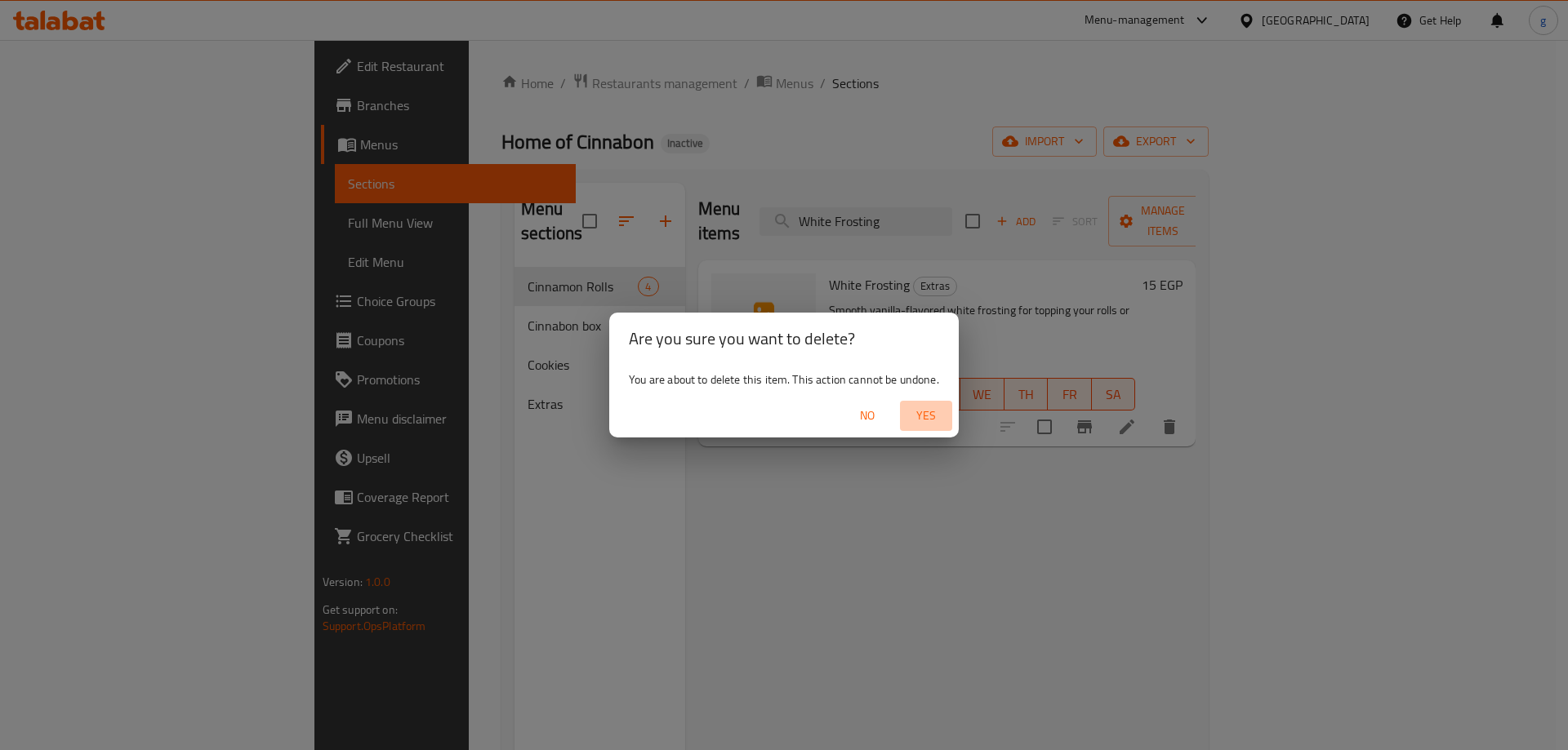
click at [910, 414] on span "Yes" at bounding box center [926, 416] width 39 height 20
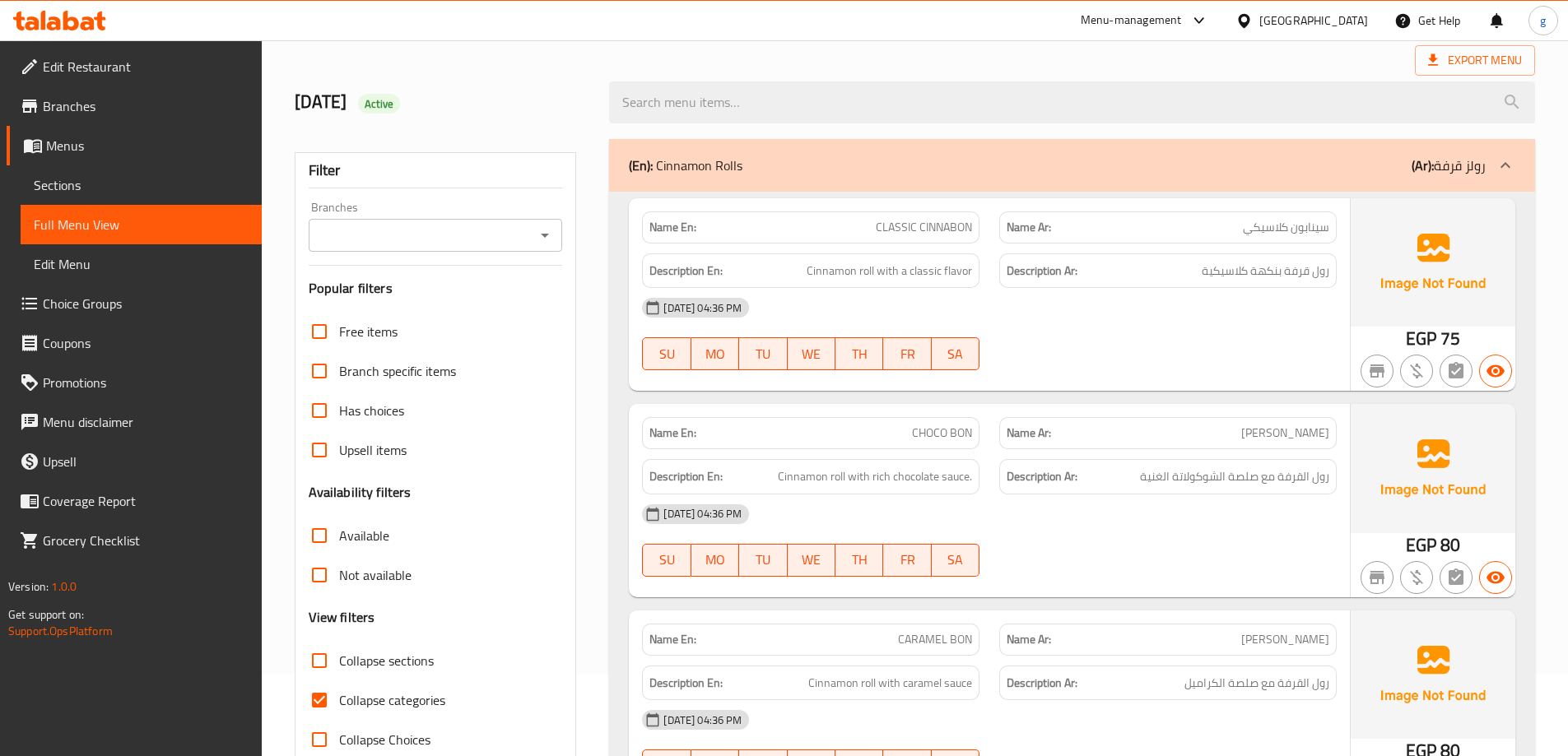
scroll to position [329, 0]
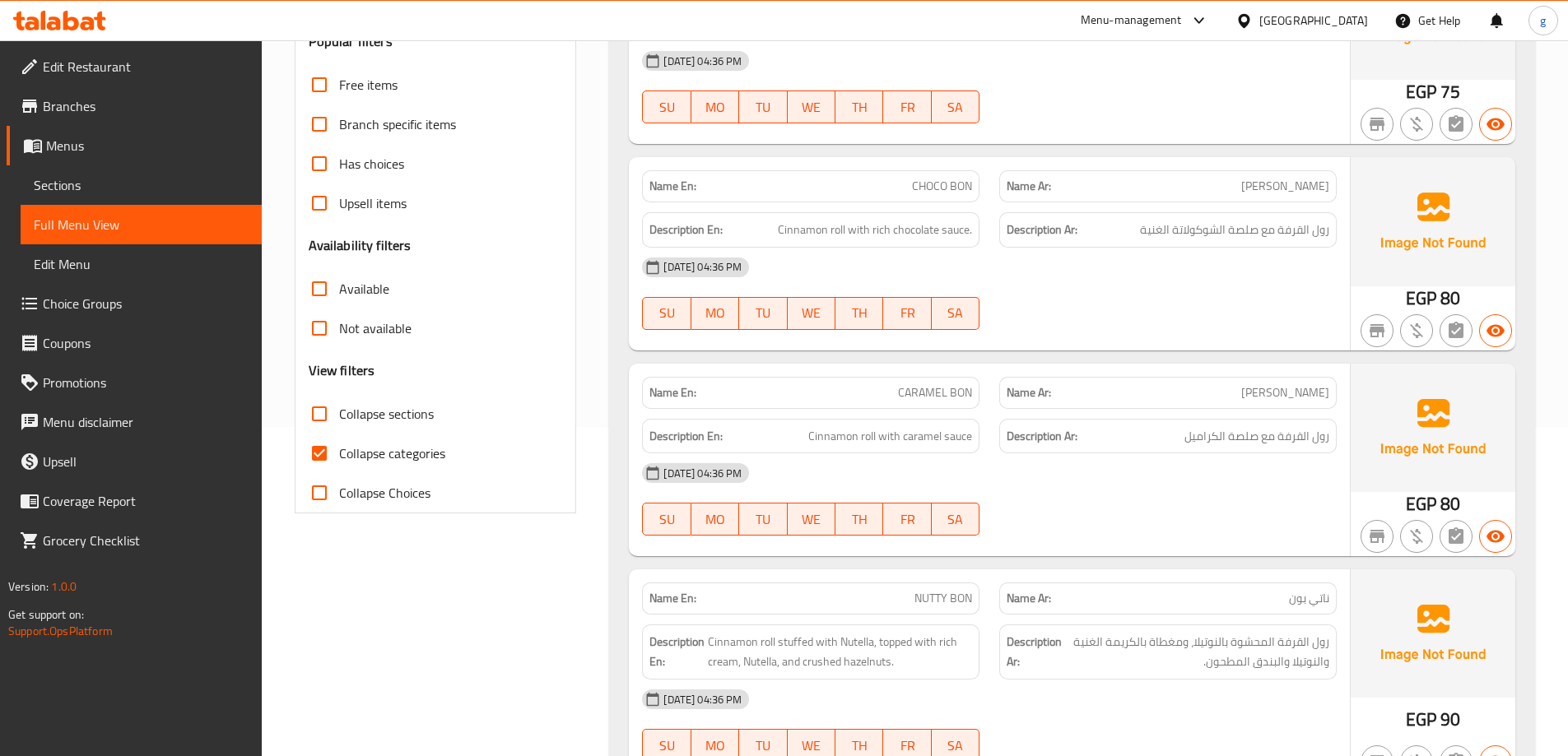
click at [327, 483] on input "Collapse Choices" at bounding box center [319, 493] width 40 height 40
checkbox input "true"
click at [325, 461] on input "Collapse categories" at bounding box center [319, 454] width 40 height 40
checkbox input "false"
click at [326, 491] on input "Collapse Choices" at bounding box center [319, 493] width 40 height 40
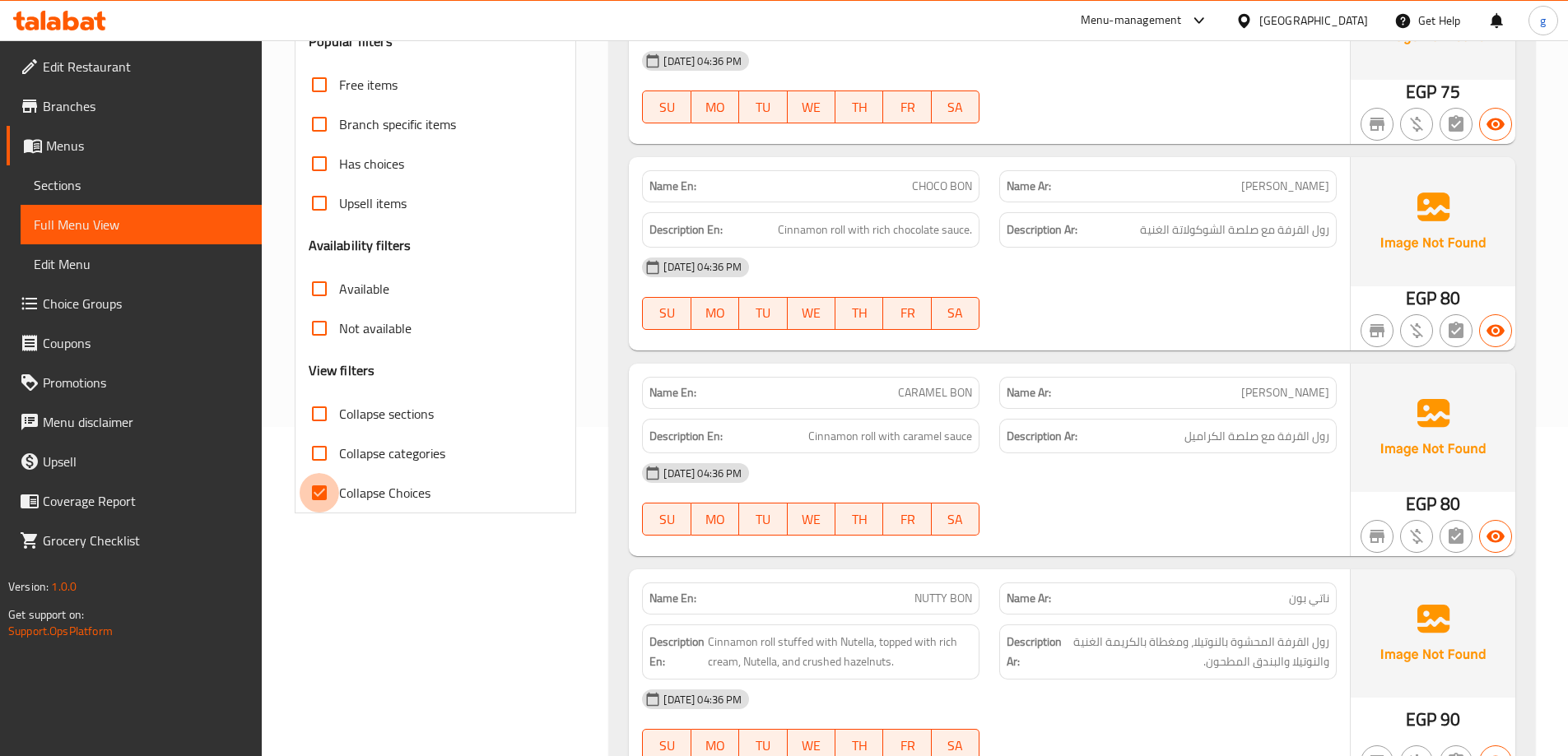
checkbox input "false"
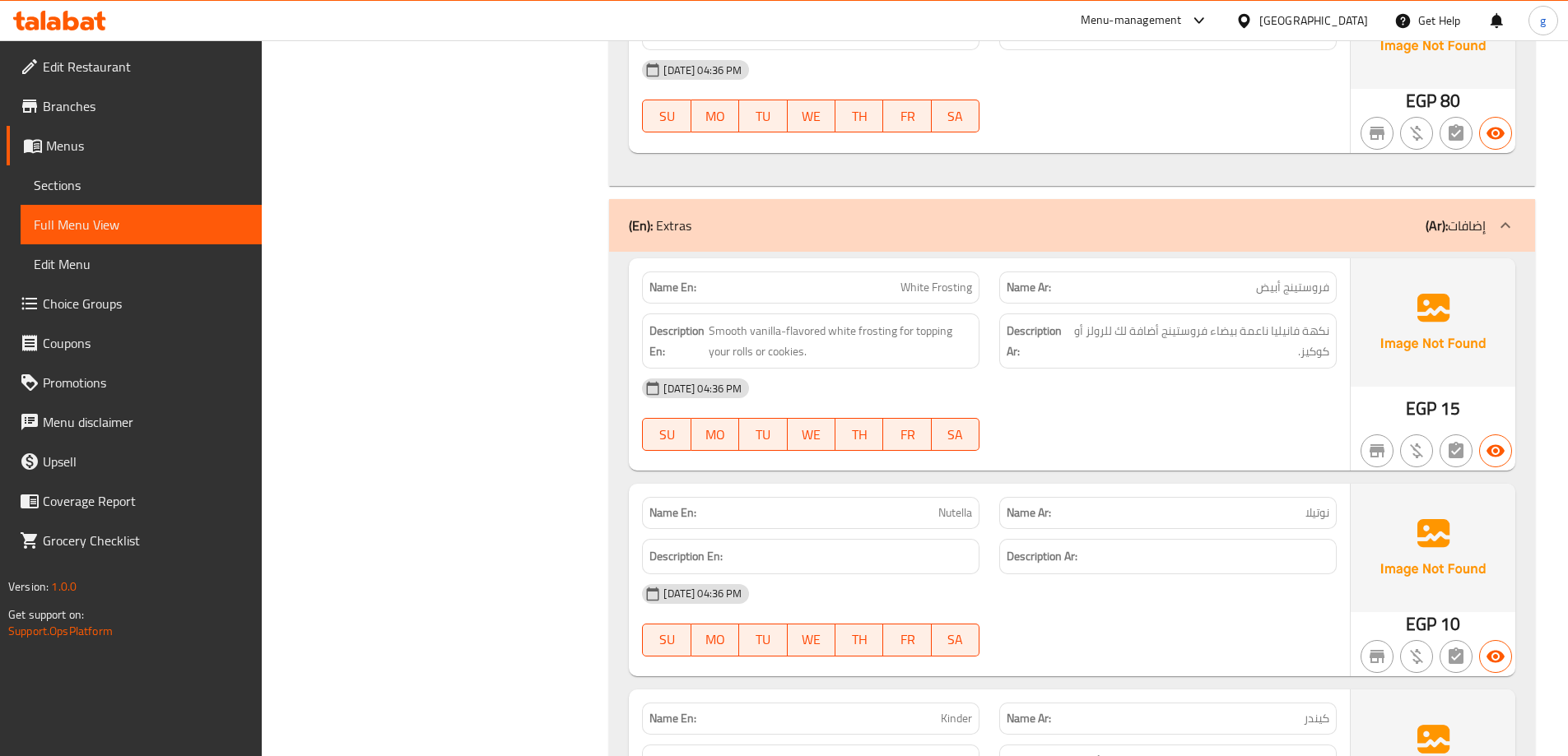
scroll to position [3045, 0]
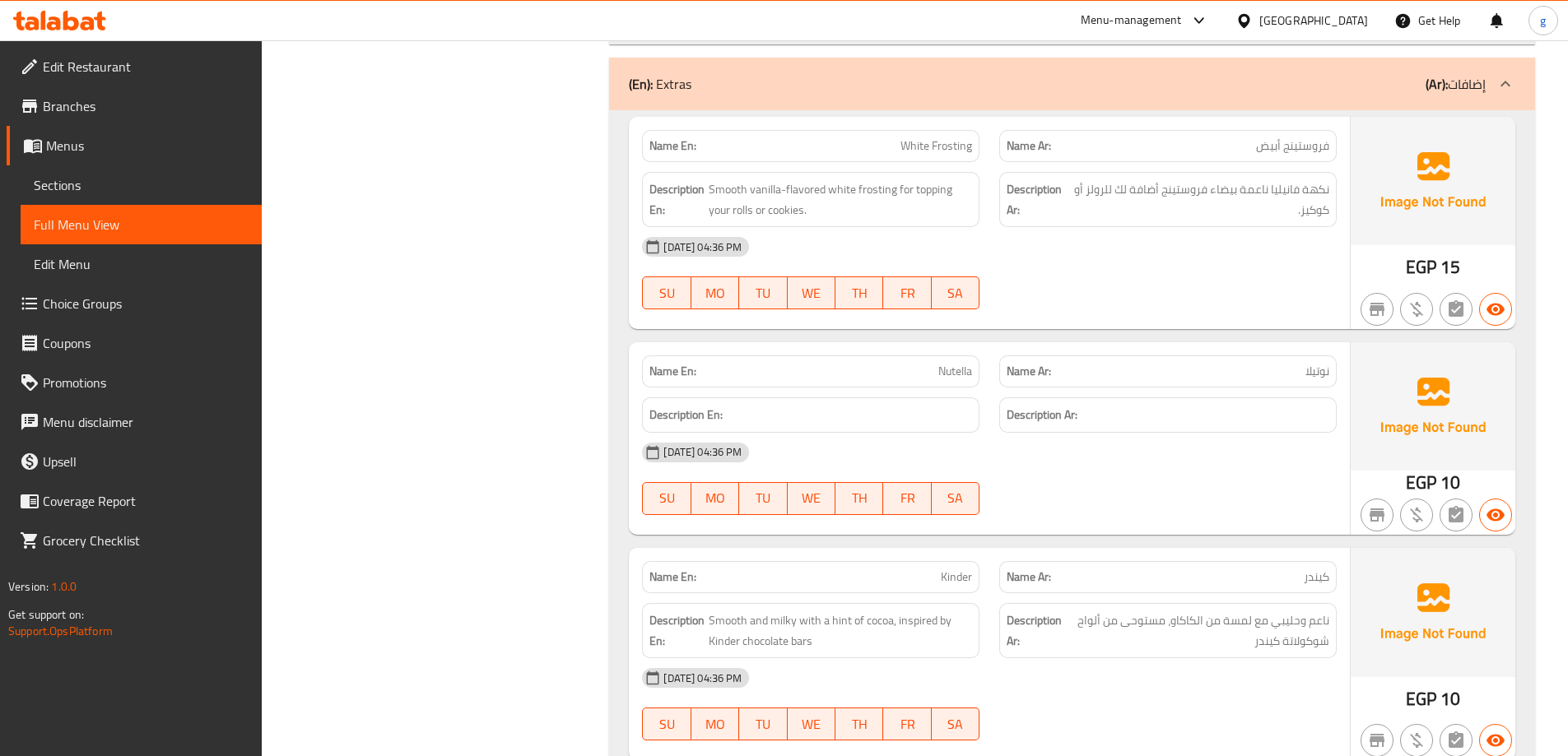
click at [1263, 141] on span "فروستينج أبيض" at bounding box center [1292, 146] width 73 height 17
copy span "فروستينج أبيض"
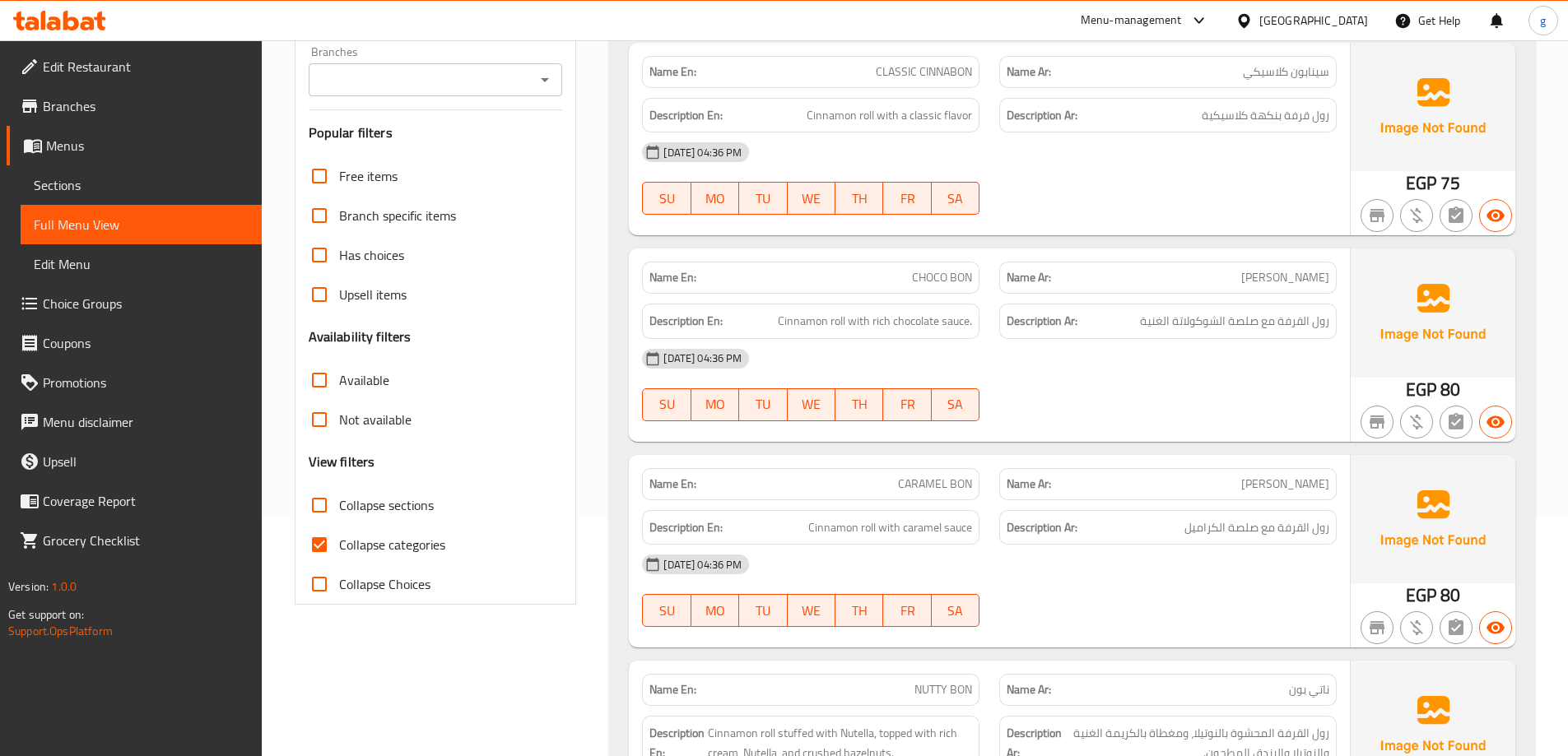
scroll to position [247, 0]
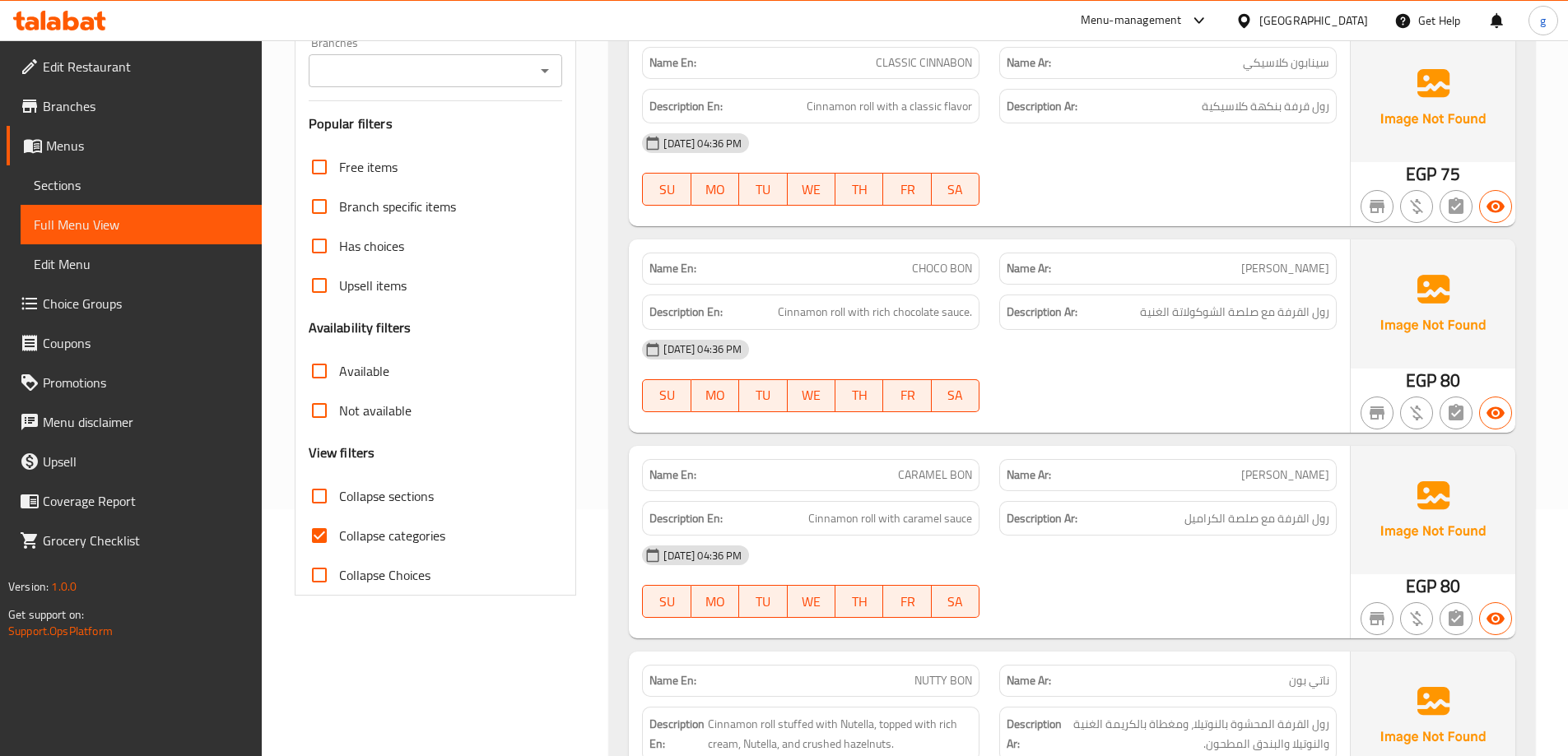
click at [343, 546] on span "Collapse categories" at bounding box center [392, 536] width 106 height 20
click at [339, 546] on input "Collapse categories" at bounding box center [319, 536] width 40 height 40
checkbox input "false"
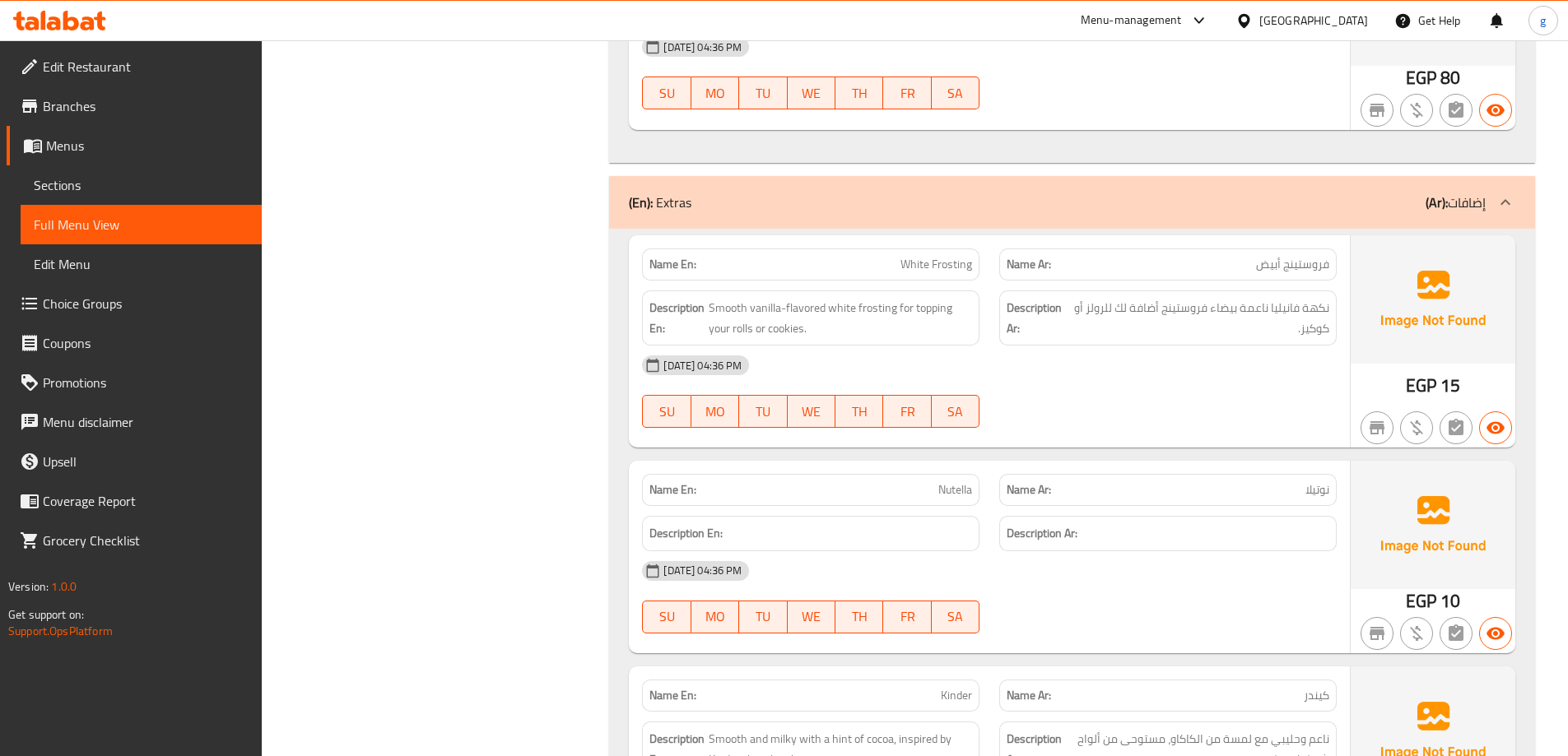
scroll to position [2963, 0]
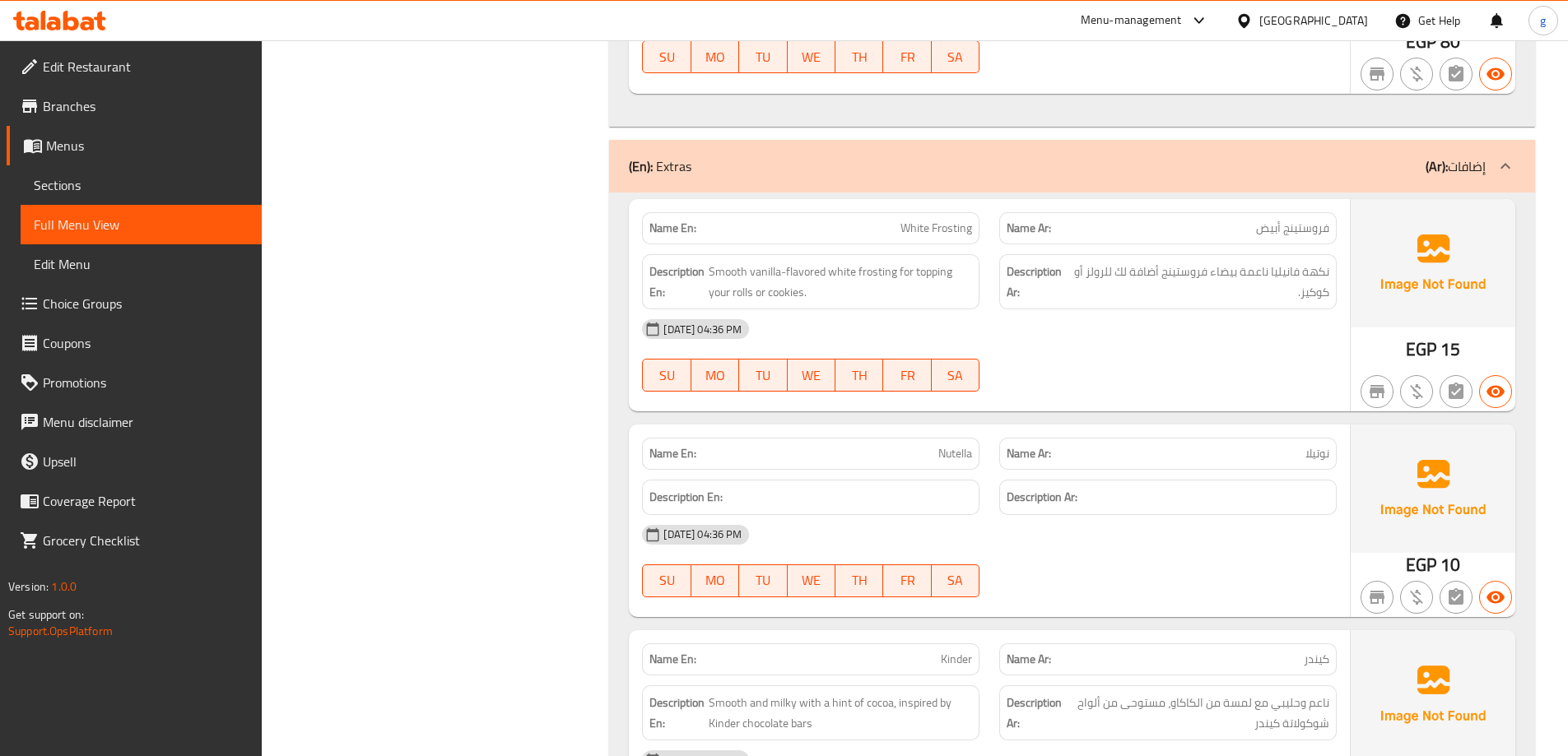
click at [1081, 259] on div "Description Ar: نكهة فانيليا ناعمة بيضاء فروستينج أضافة لك للرولز أو كوكيز." at bounding box center [1168, 281] width 338 height 55
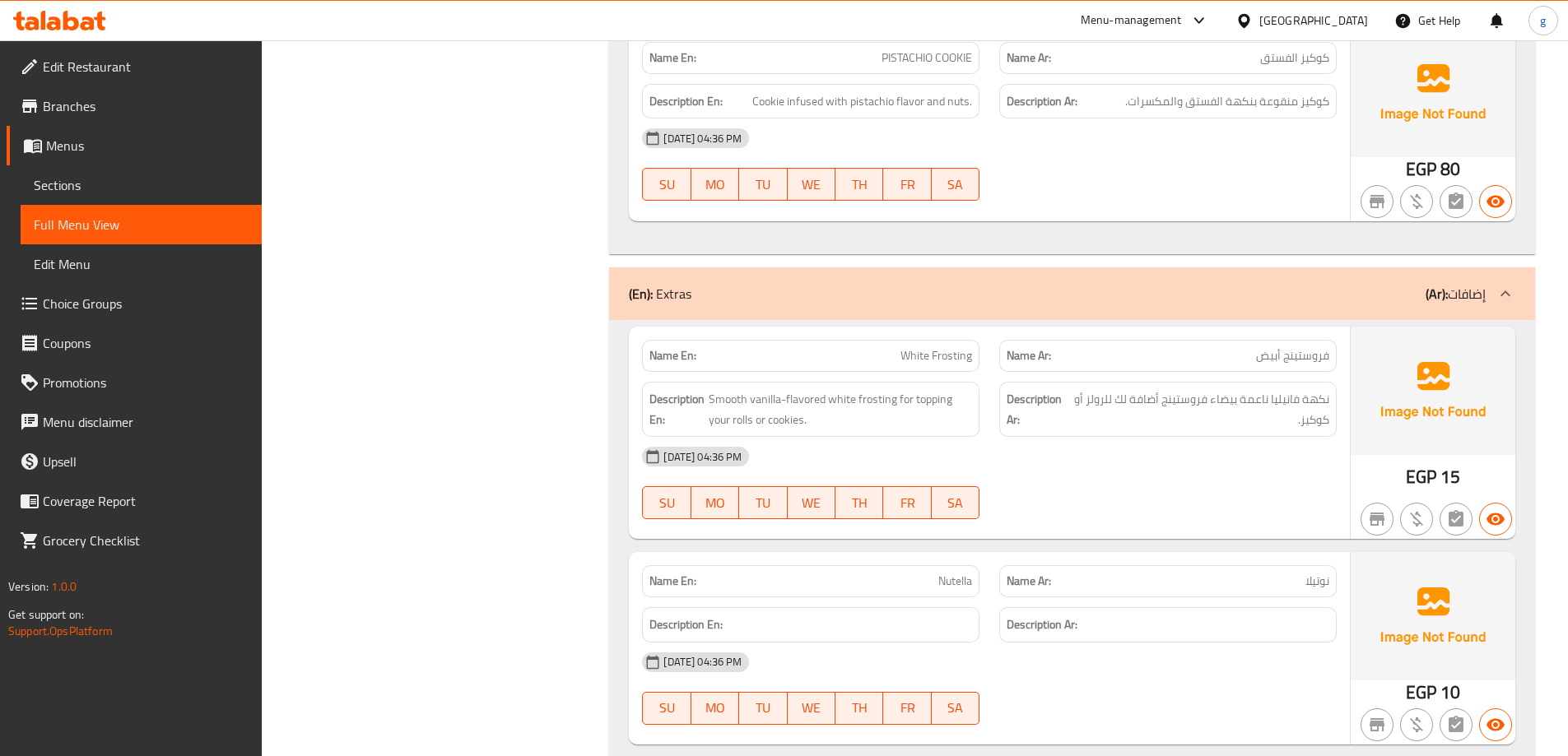
scroll to position [2716, 0]
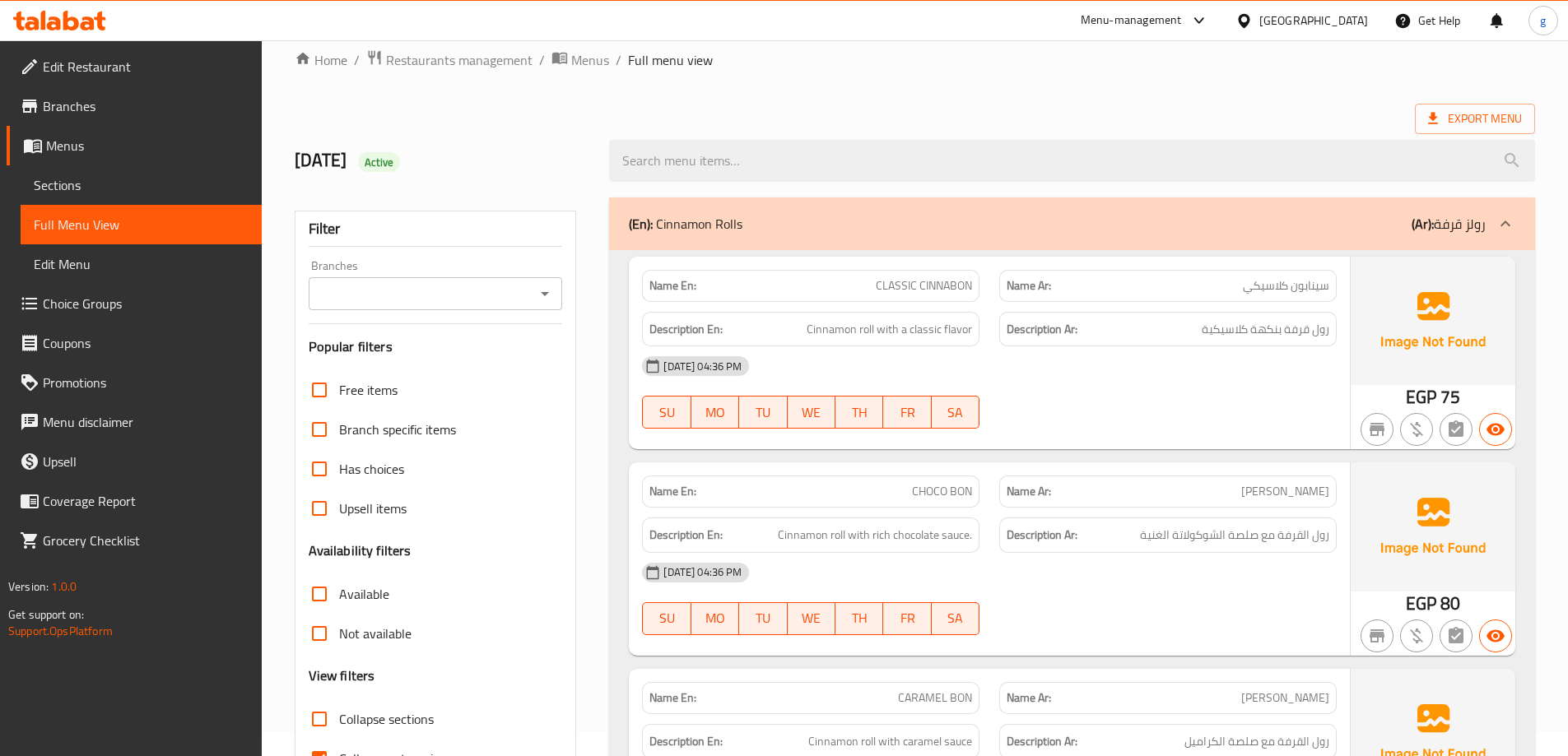
scroll to position [164, 0]
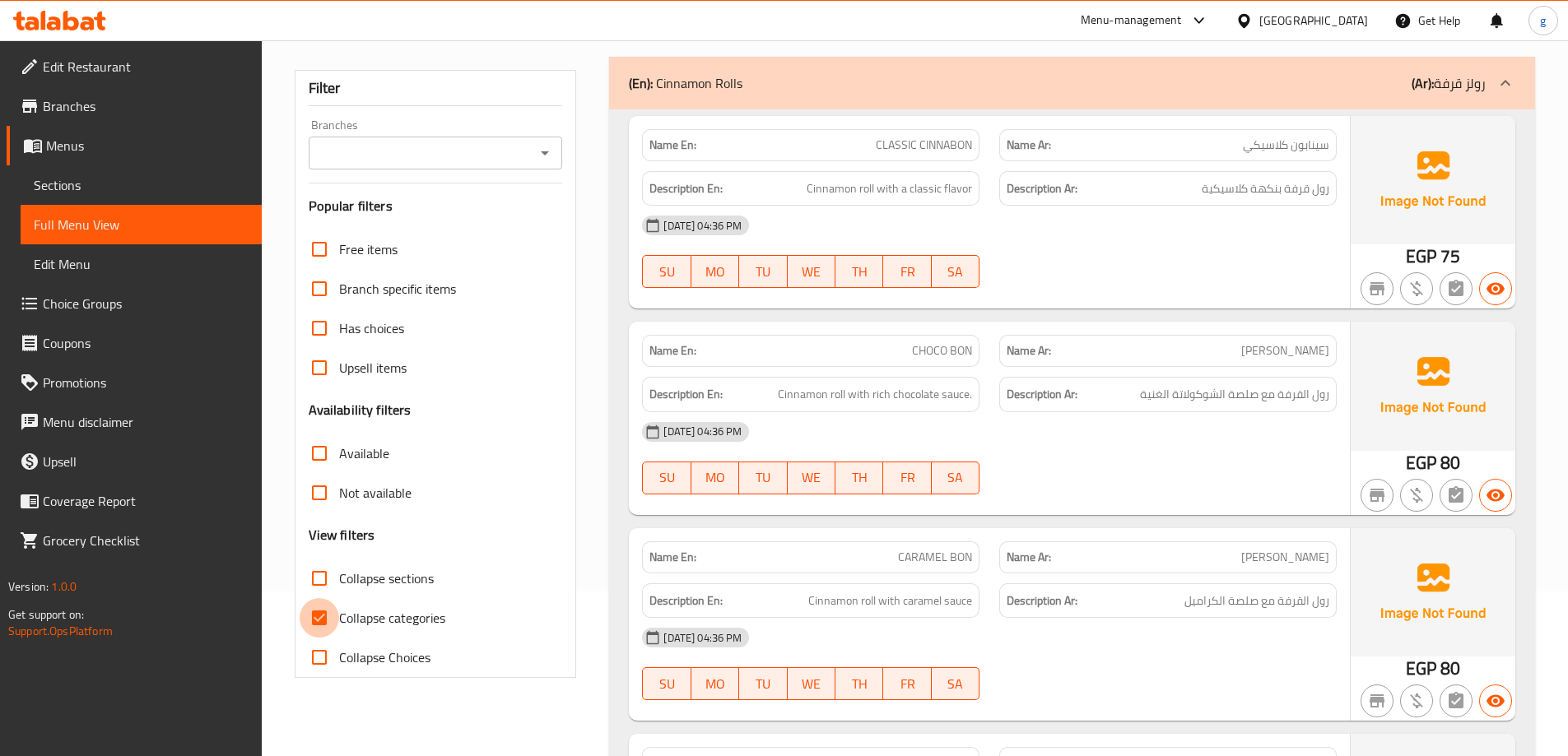
click at [314, 621] on input "Collapse categories" at bounding box center [319, 618] width 40 height 40
checkbox input "false"
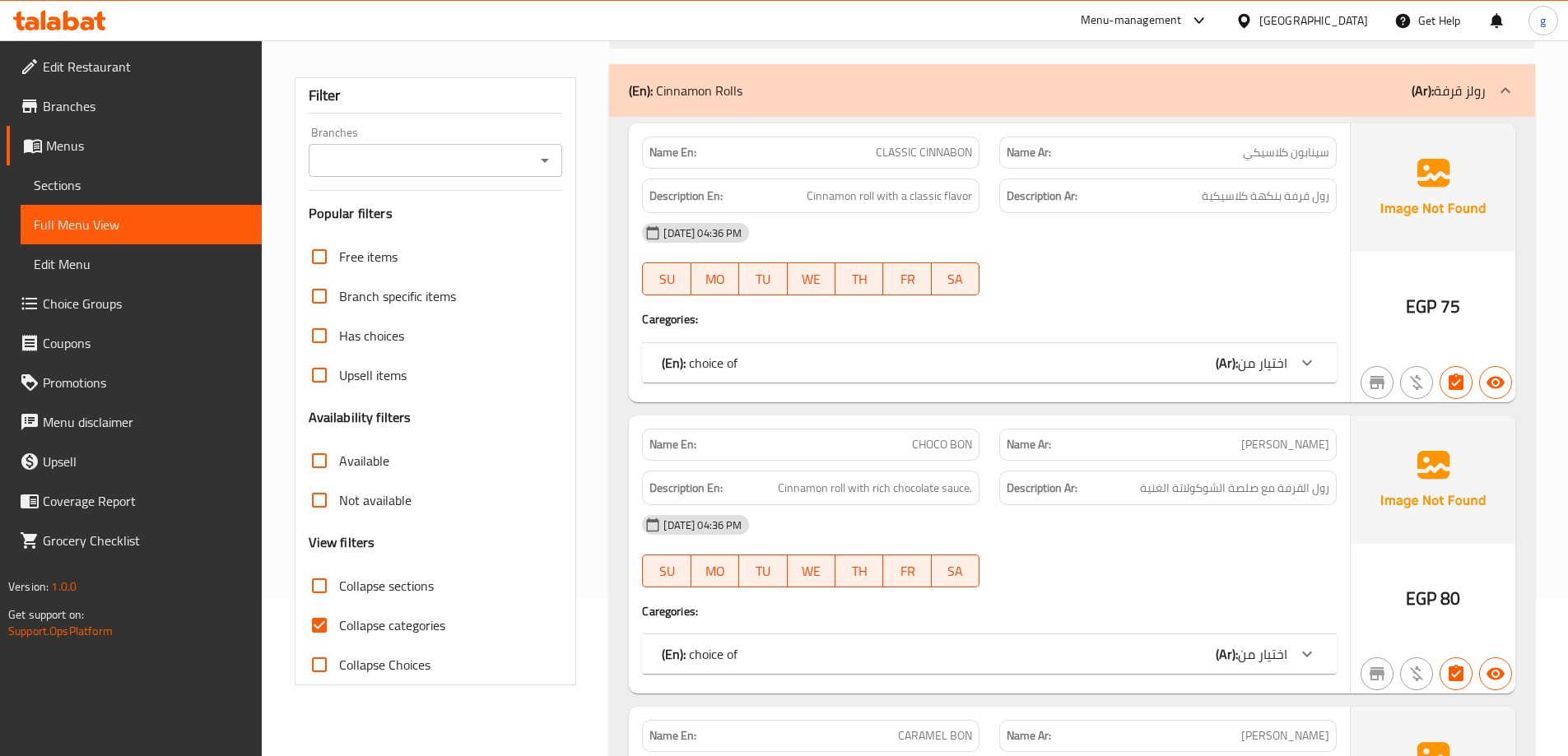
scroll to position [164, 0]
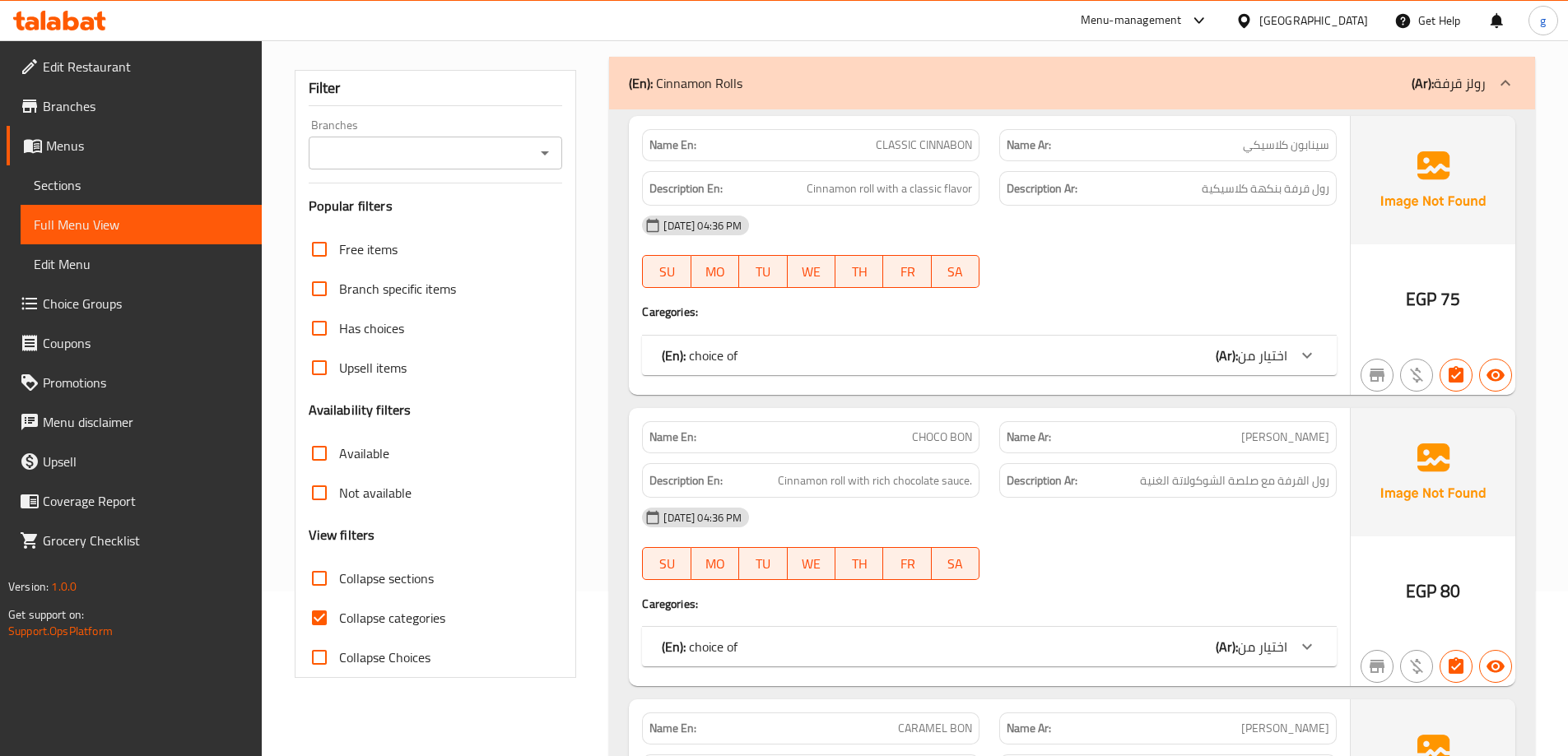
click at [338, 610] on input "Collapse categories" at bounding box center [319, 618] width 40 height 40
checkbox input "false"
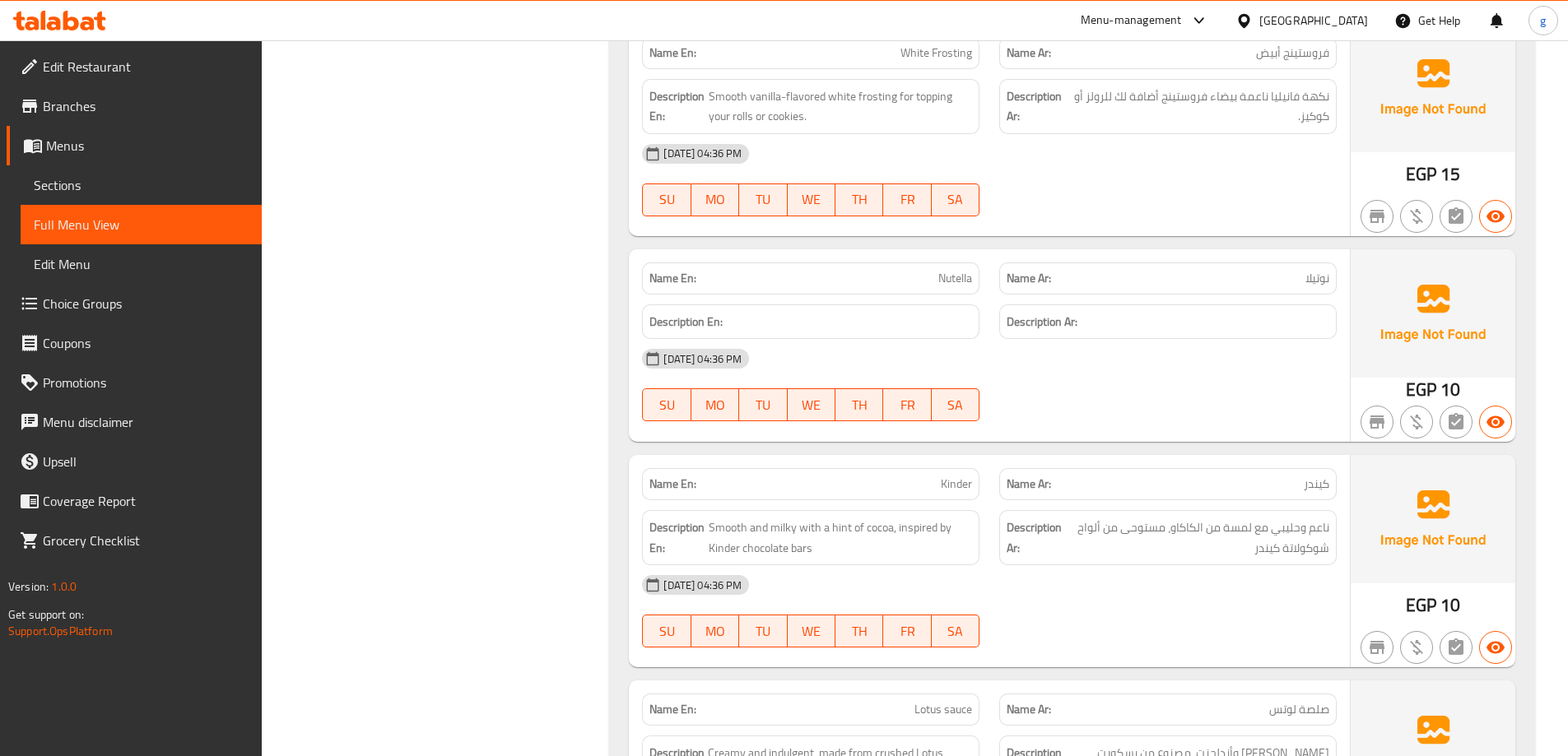
scroll to position [5102, 0]
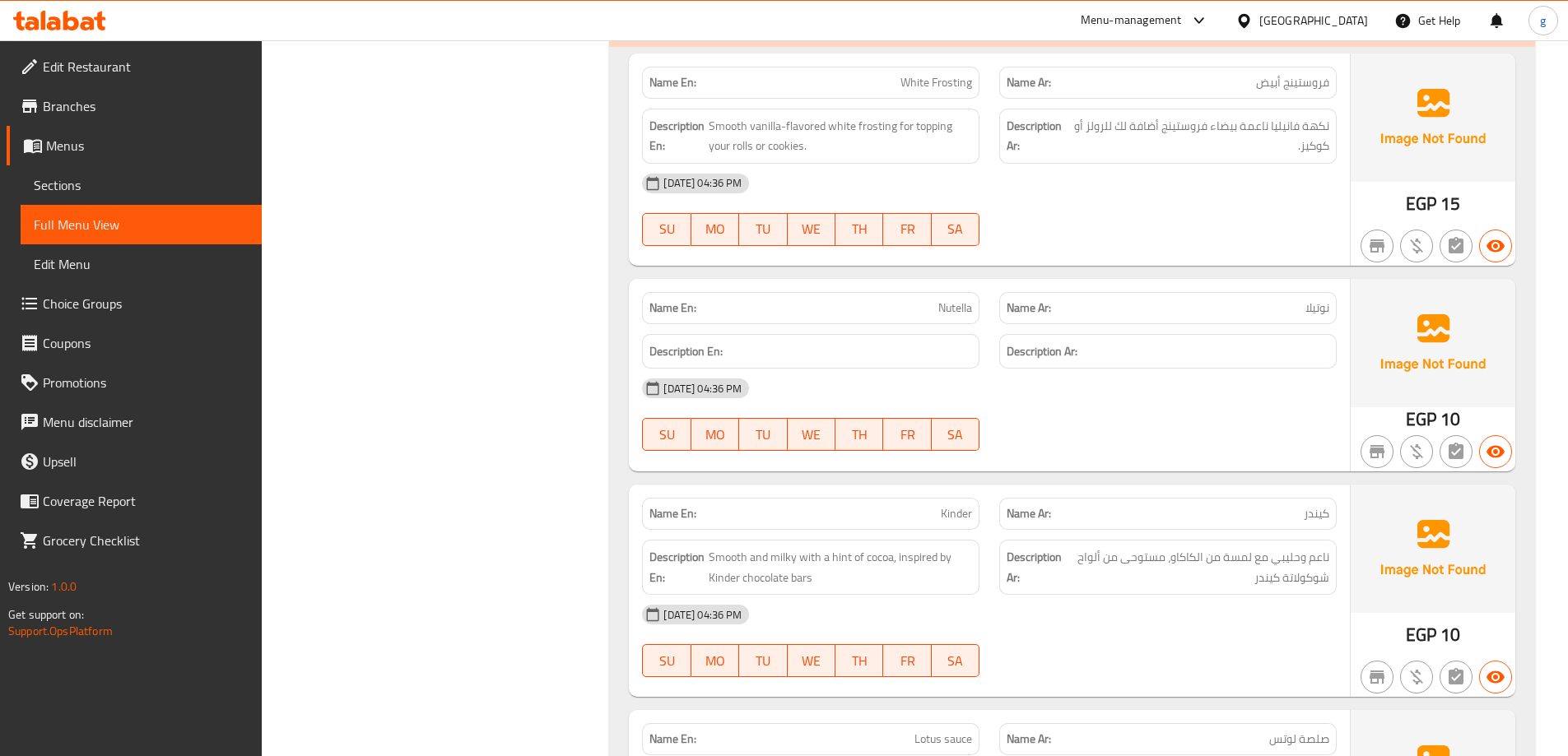
click at [957, 305] on span "Nutella" at bounding box center [955, 308] width 34 height 17
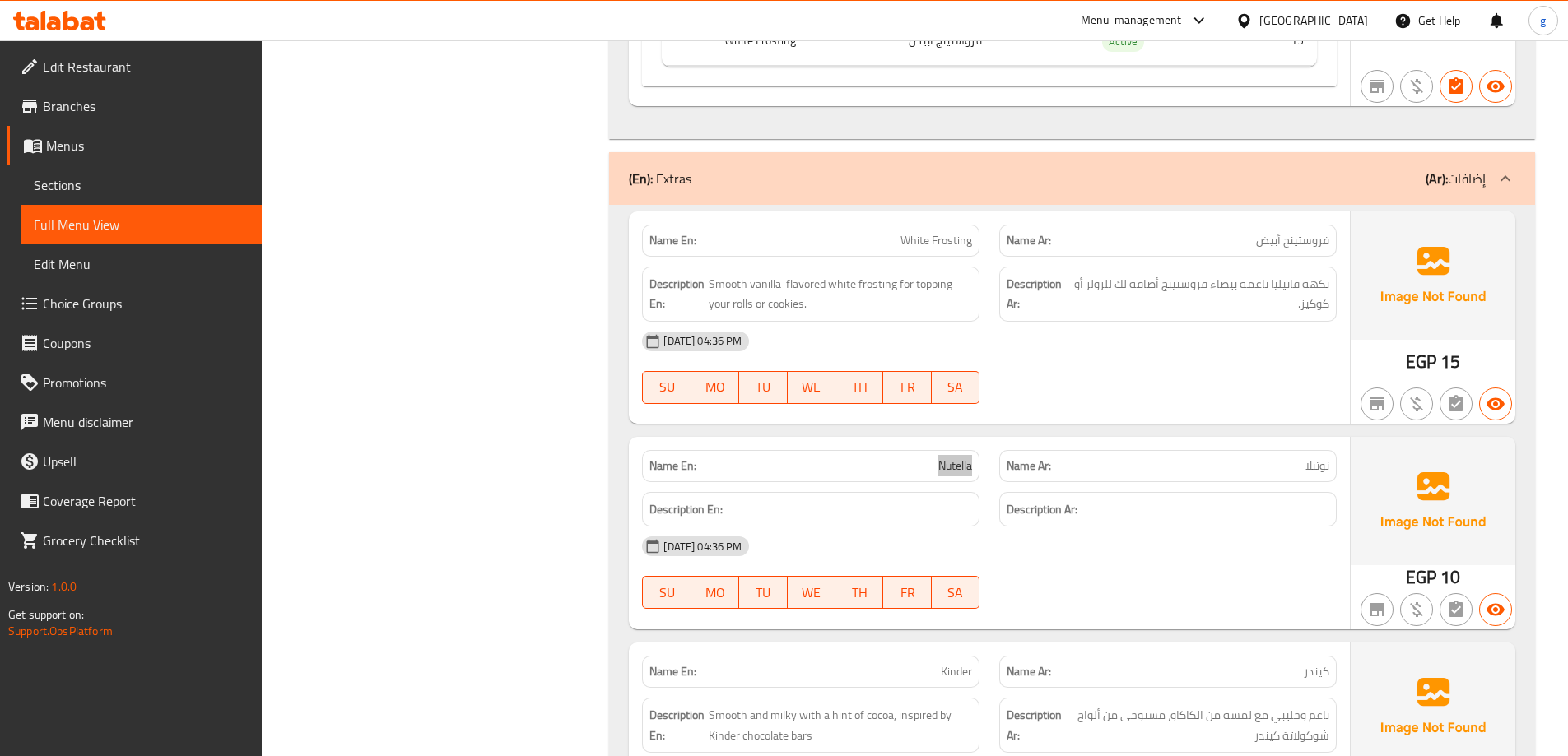
scroll to position [4938, 0]
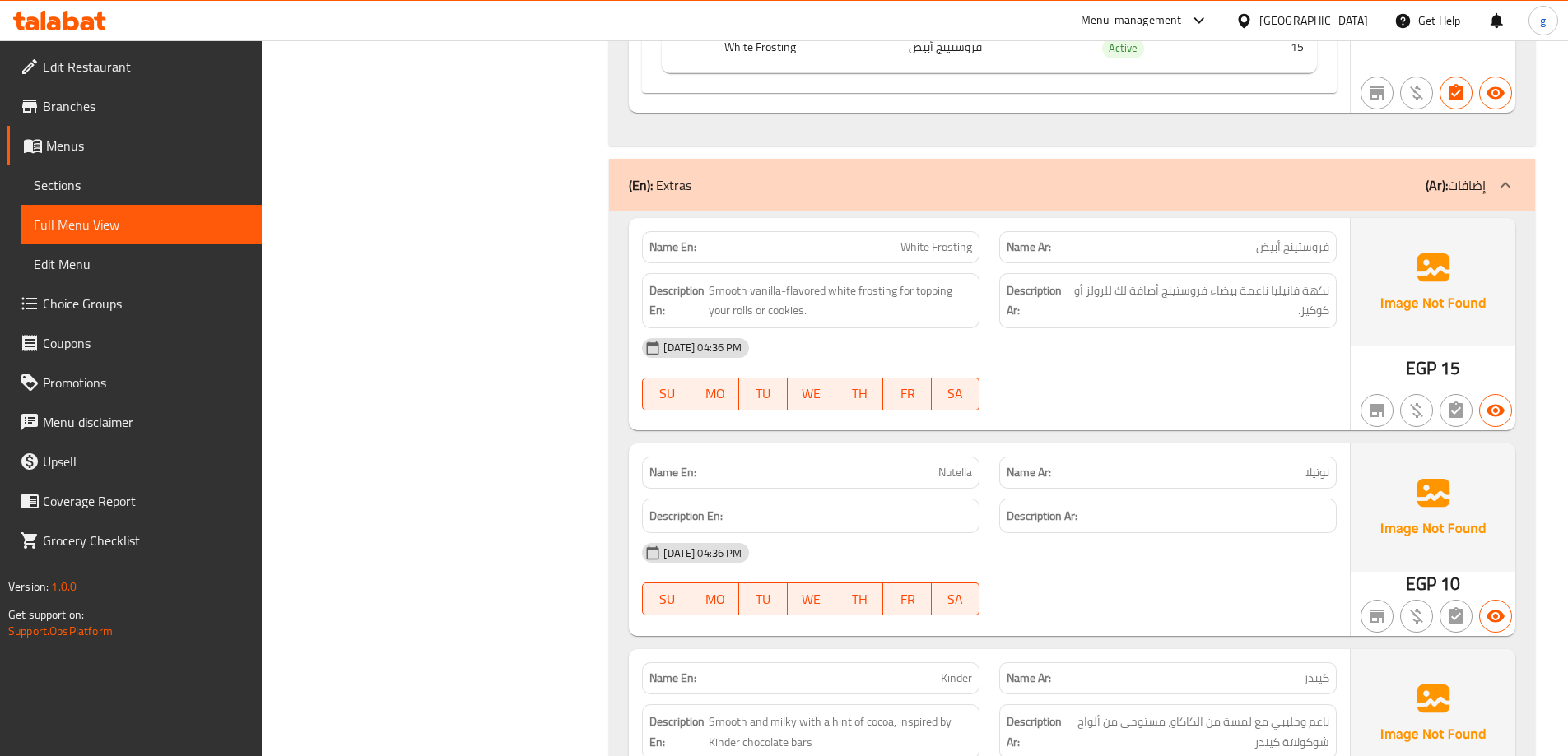
click at [885, 251] on p "Name En: White Frosting" at bounding box center [810, 247] width 323 height 17
copy span "White Frosting"
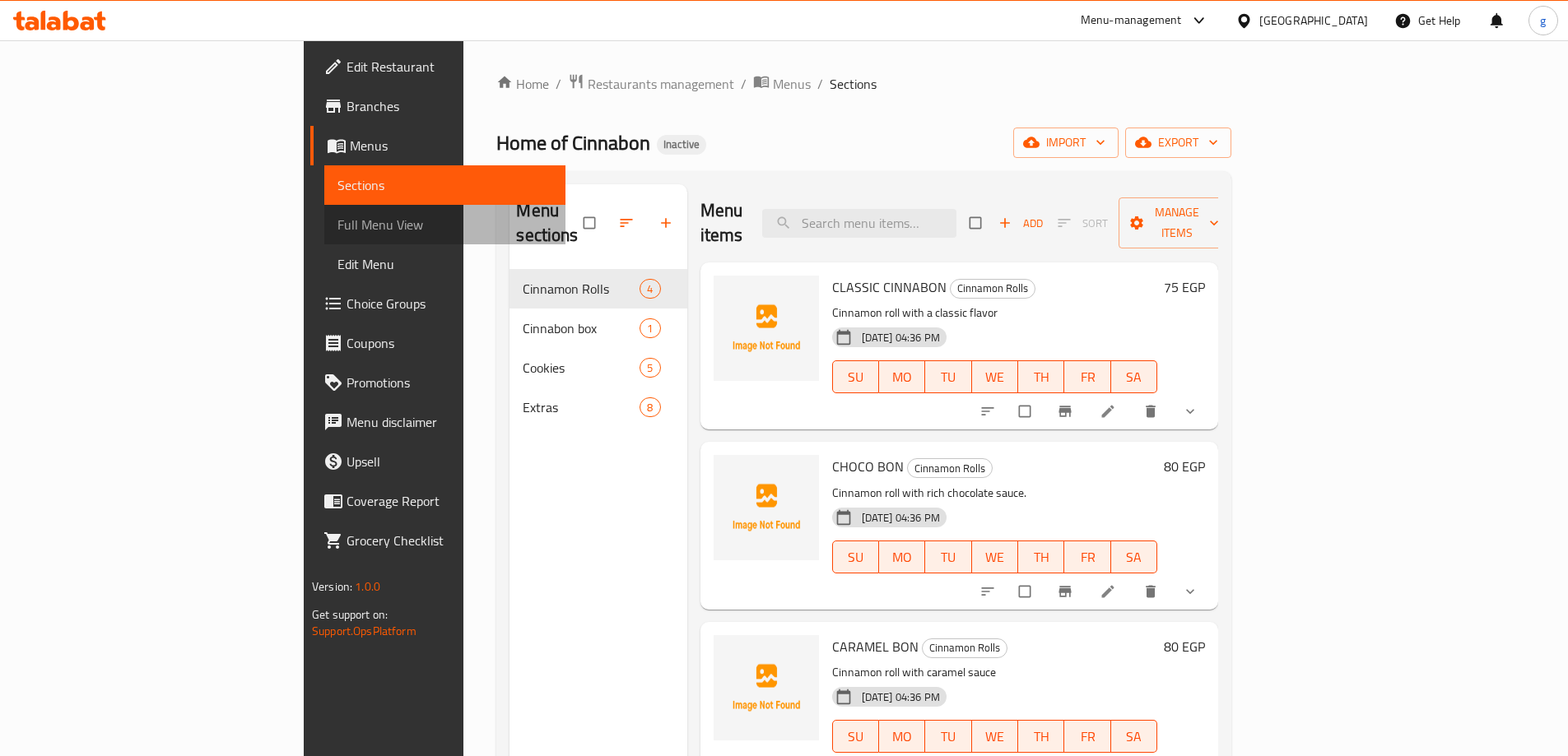
click at [338, 231] on span "Full Menu View" at bounding box center [445, 224] width 215 height 20
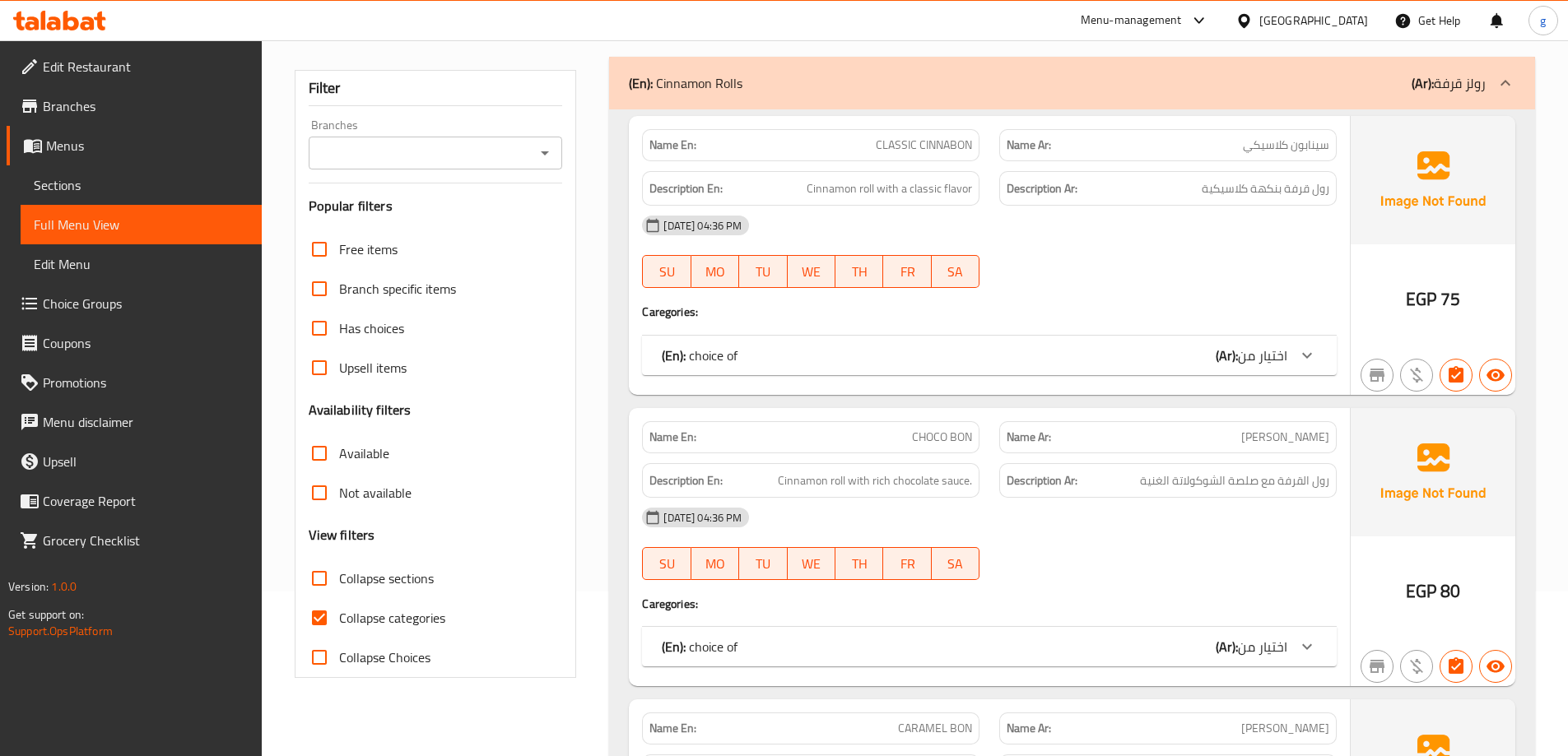
scroll to position [247, 0]
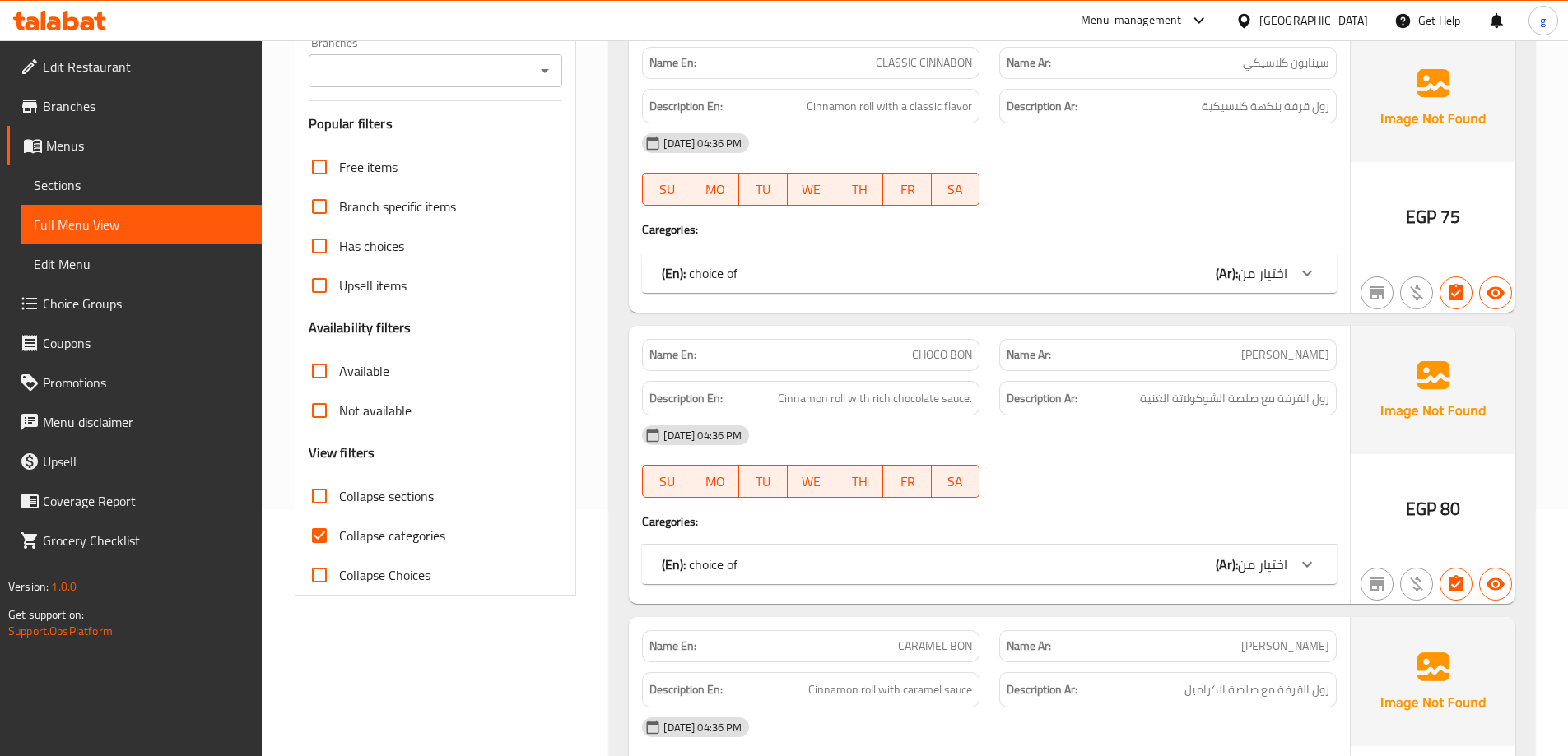
click at [309, 545] on input "Collapse categories" at bounding box center [319, 536] width 40 height 40
checkbox input "false"
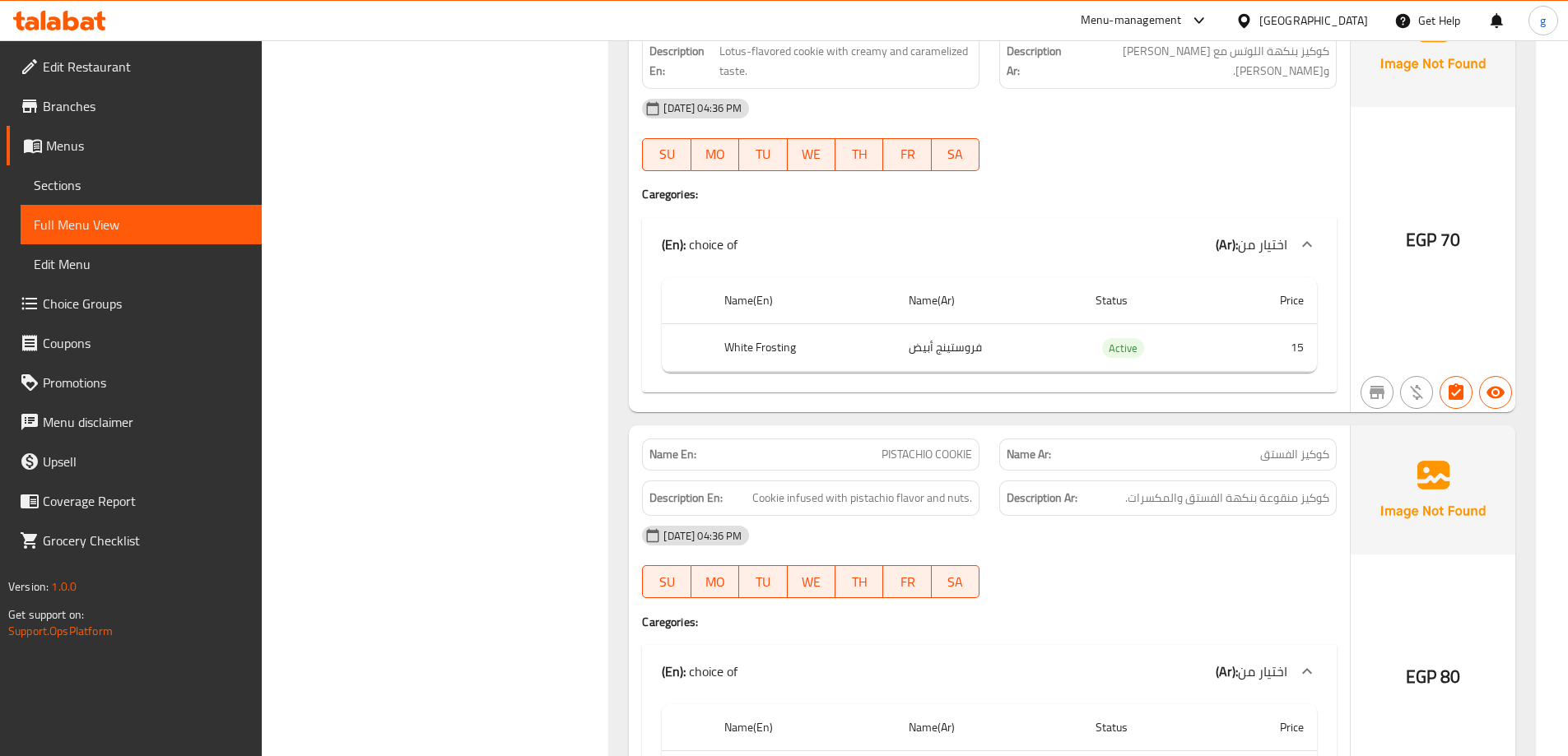
scroll to position [4122, 0]
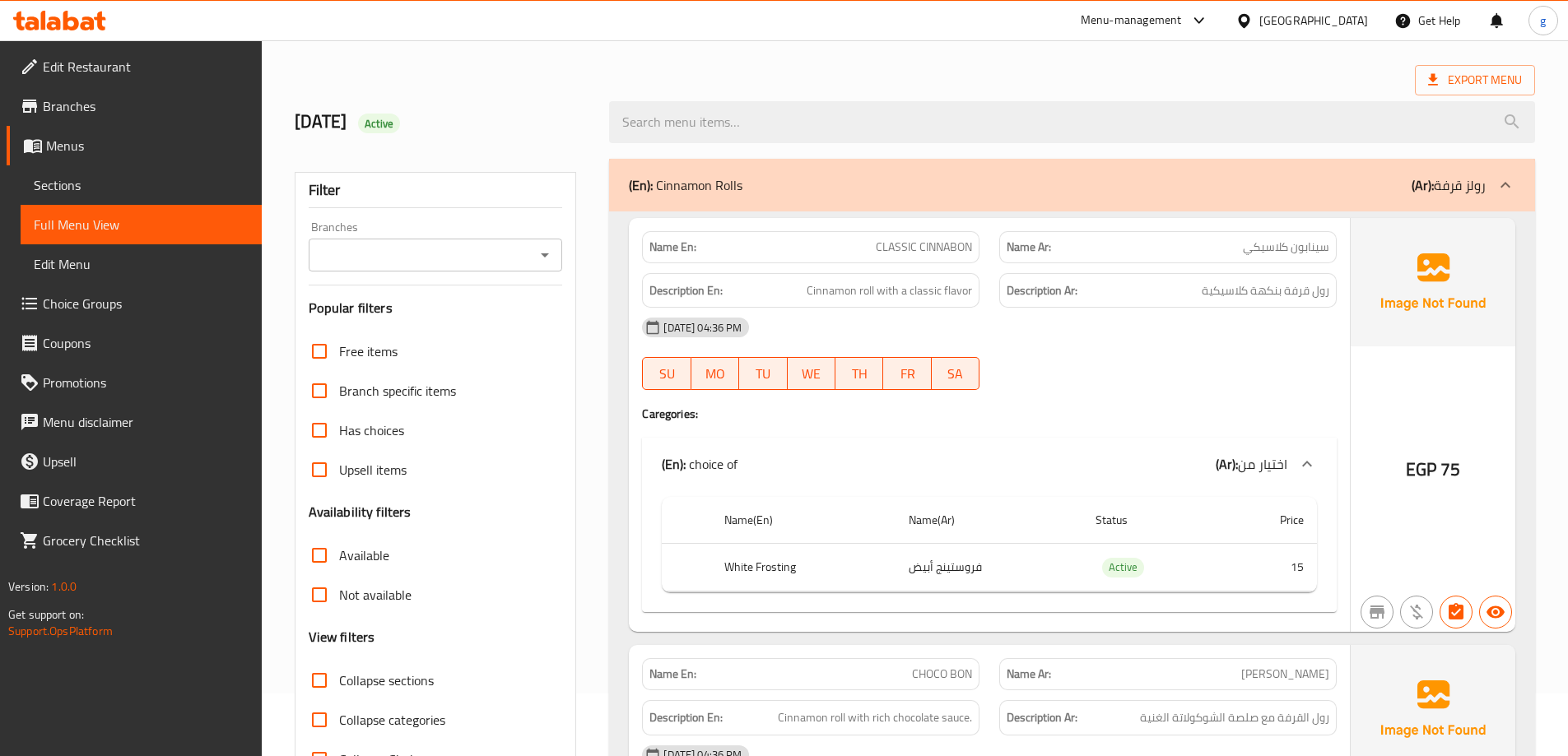
scroll to position [0, 0]
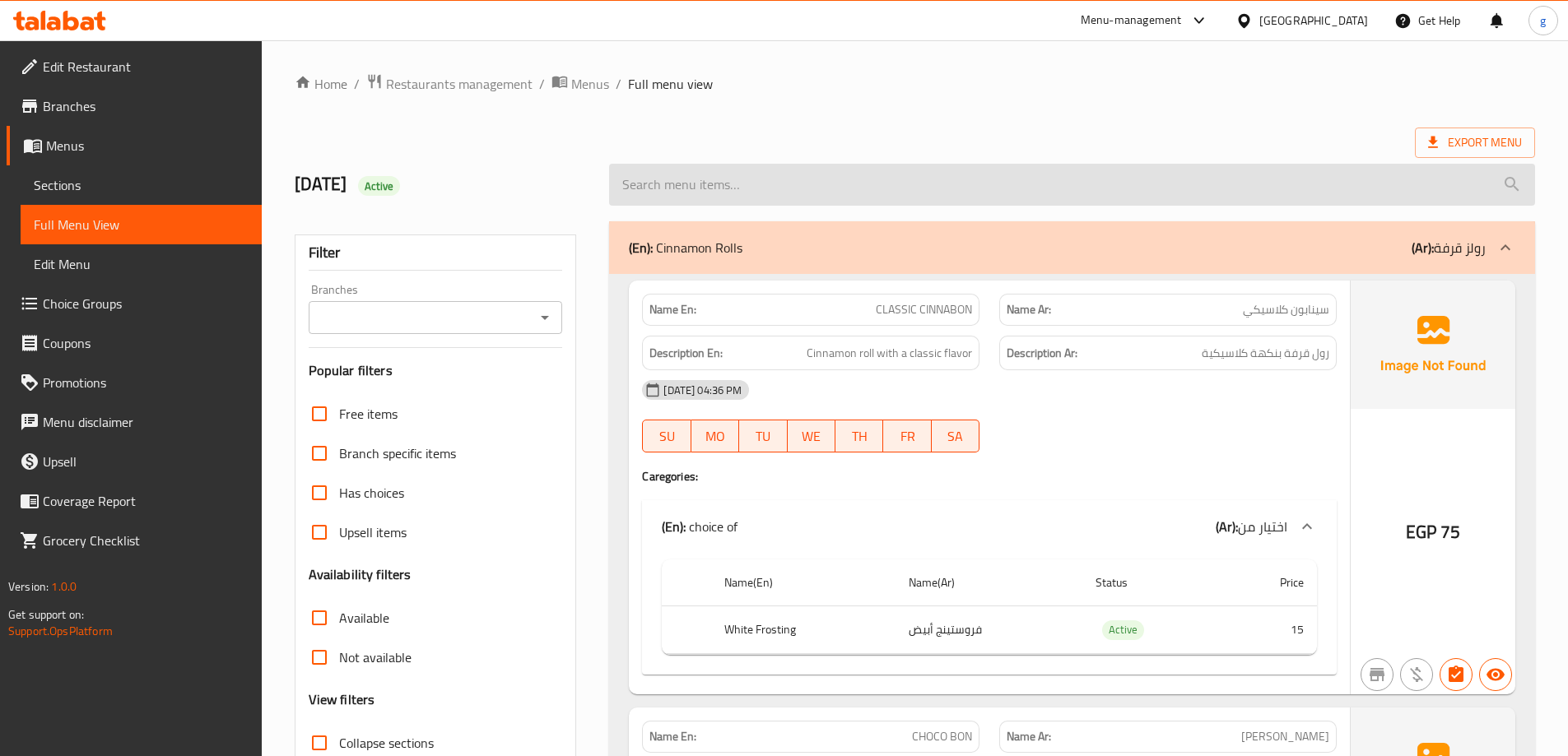
click at [1485, 168] on input "search" at bounding box center [1072, 184] width 926 height 42
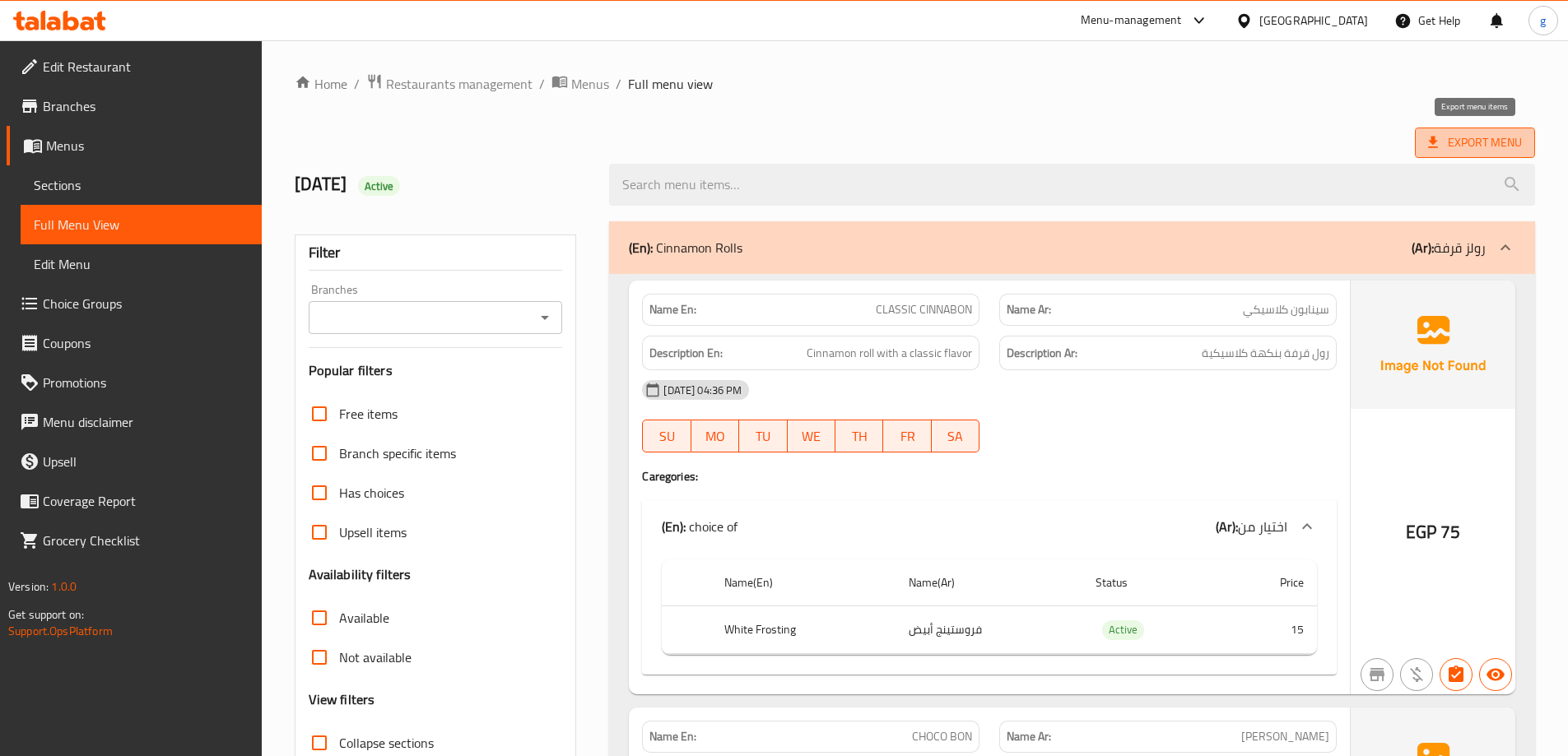
click at [1470, 147] on span "Export Menu" at bounding box center [1475, 143] width 94 height 21
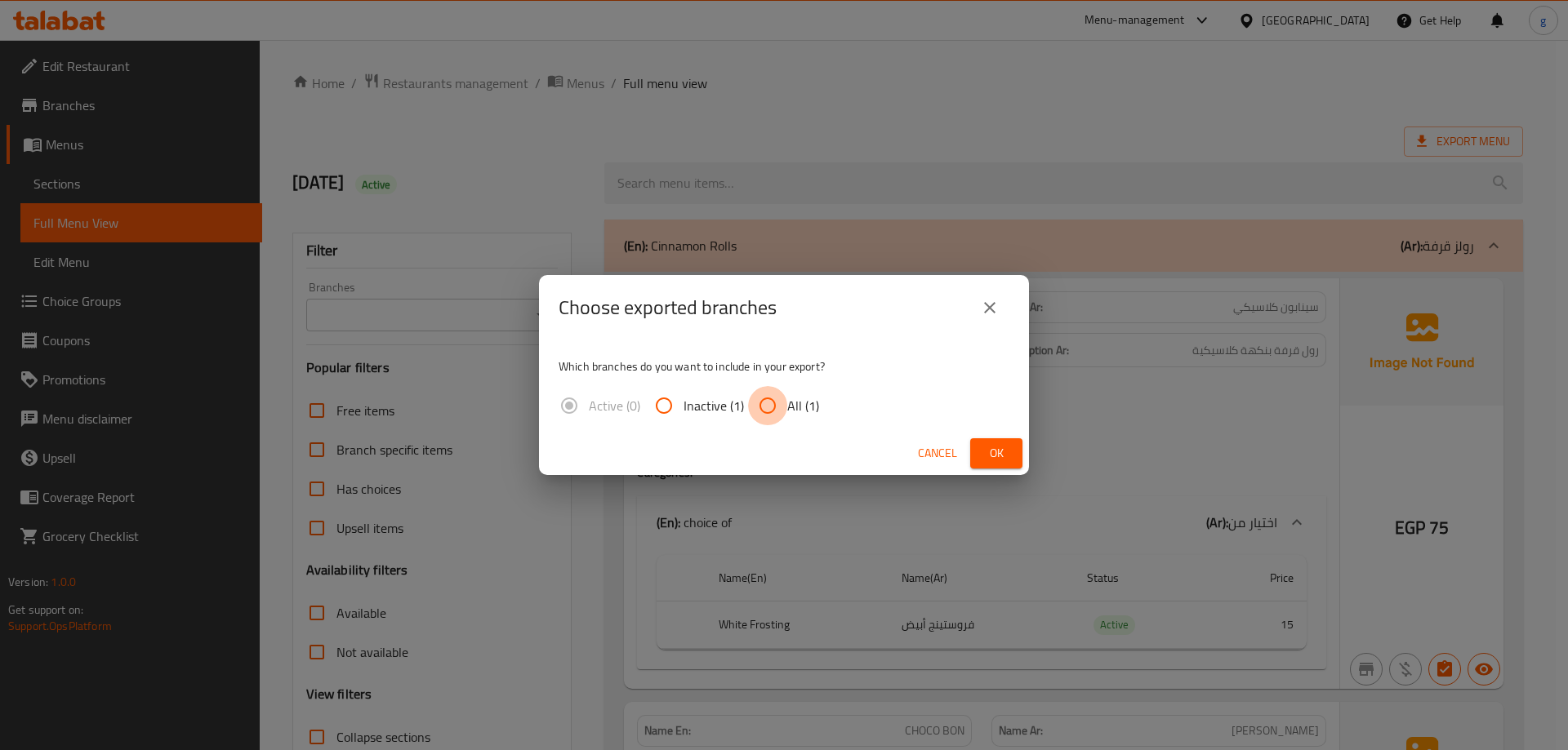
click at [765, 412] on input "All (1)" at bounding box center [767, 406] width 39 height 39
radio input "true"
click at [980, 457] on button "Ok" at bounding box center [996, 453] width 52 height 30
